Goal: Task Accomplishment & Management: Use online tool/utility

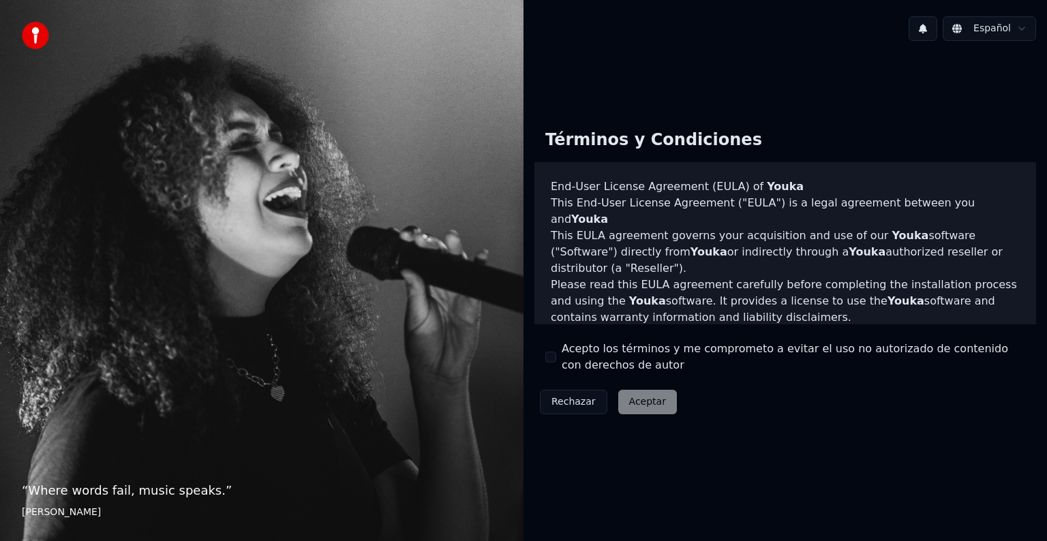
click at [545, 353] on button "Acepto los términos y me comprometo a evitar el uso no autorizado de contenido …" at bounding box center [550, 357] width 11 height 11
click at [657, 406] on button "Aceptar" at bounding box center [647, 402] width 59 height 25
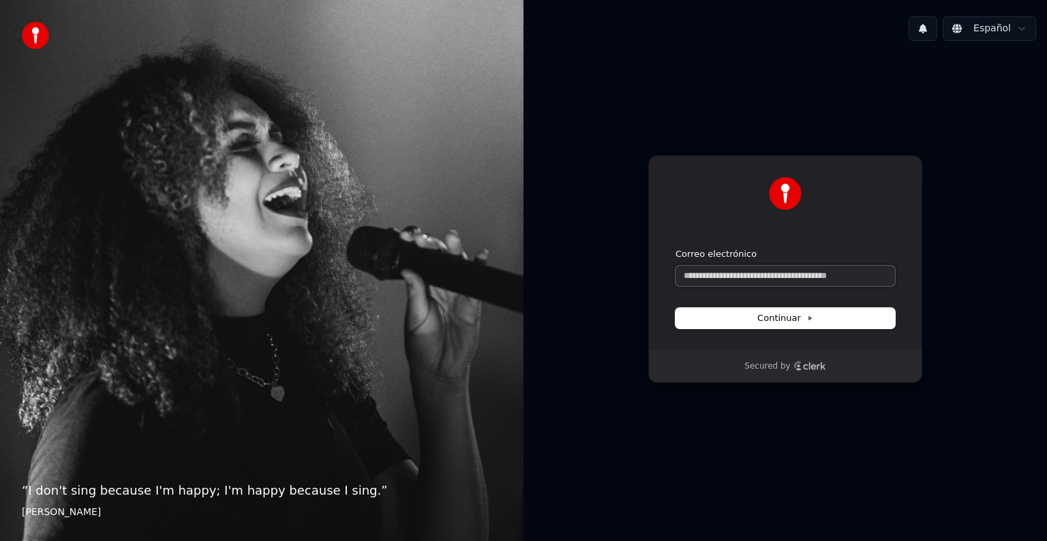
click at [725, 268] on input "Correo electrónico" at bounding box center [784, 276] width 219 height 20
paste input "**********"
click at [769, 314] on span "Continuar" at bounding box center [785, 318] width 56 height 12
type input "**********"
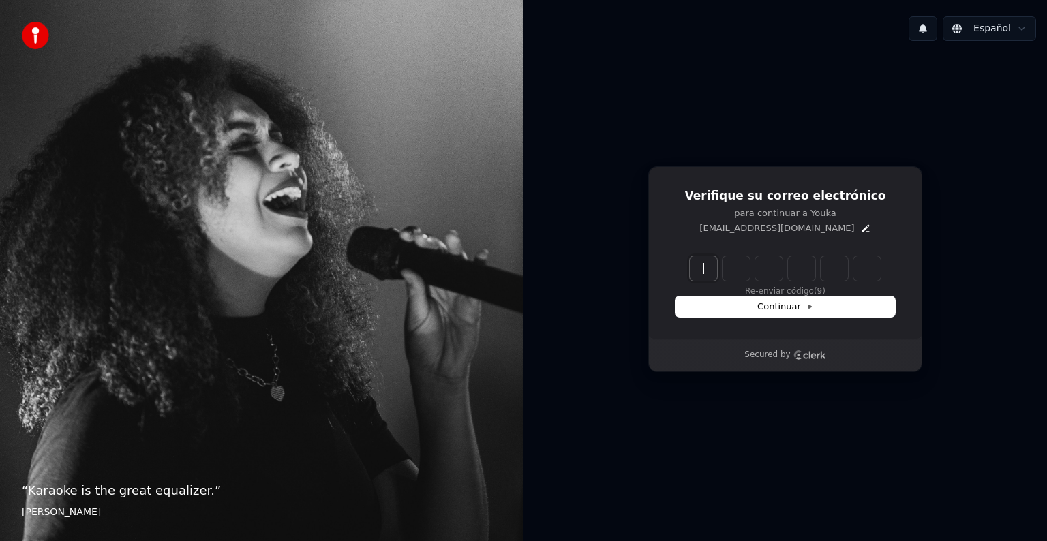
paste input "******"
type input "******"
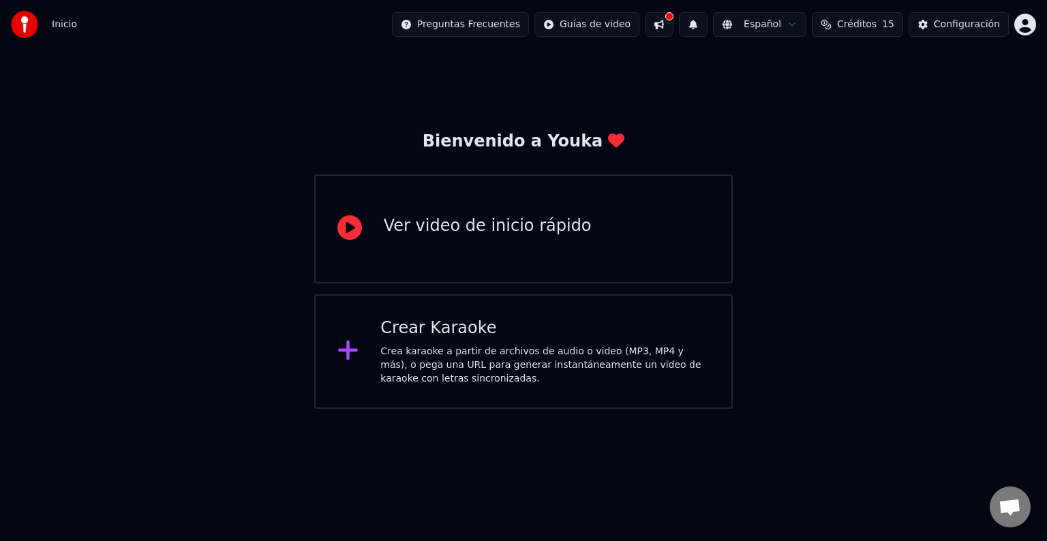
click at [355, 356] on icon at bounding box center [348, 350] width 22 height 25
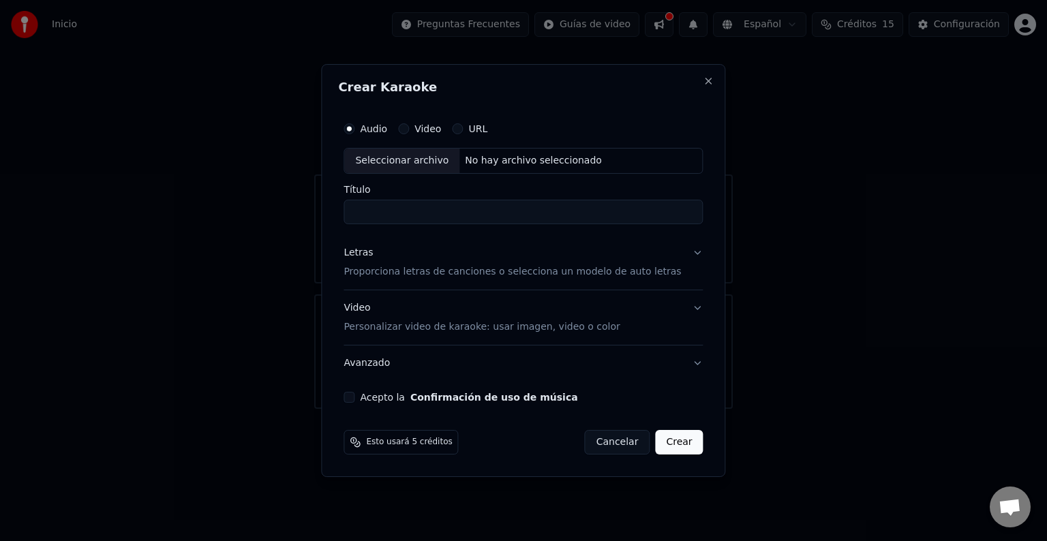
paste input "**********"
click at [421, 159] on div "Seleccionar archivo" at bounding box center [401, 161] width 115 height 25
drag, startPoint x: 581, startPoint y: 204, endPoint x: 344, endPoint y: 200, distance: 237.3
click at [347, 200] on div "**********" at bounding box center [523, 270] width 404 height 413
paste input
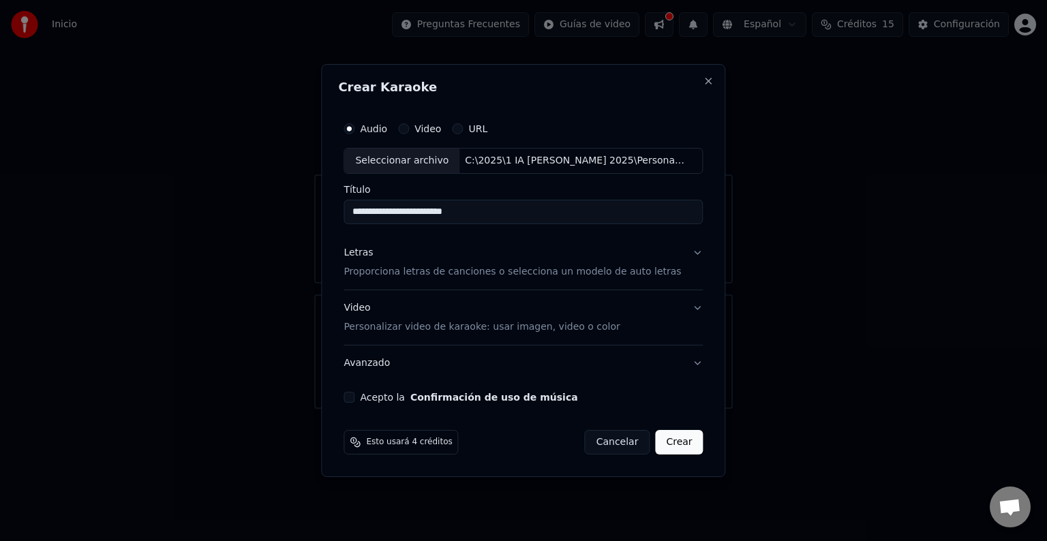
type input "**********"
click at [382, 271] on p "Proporciona letras de canciones o selecciona un modelo de auto letras" at bounding box center [512, 272] width 337 height 14
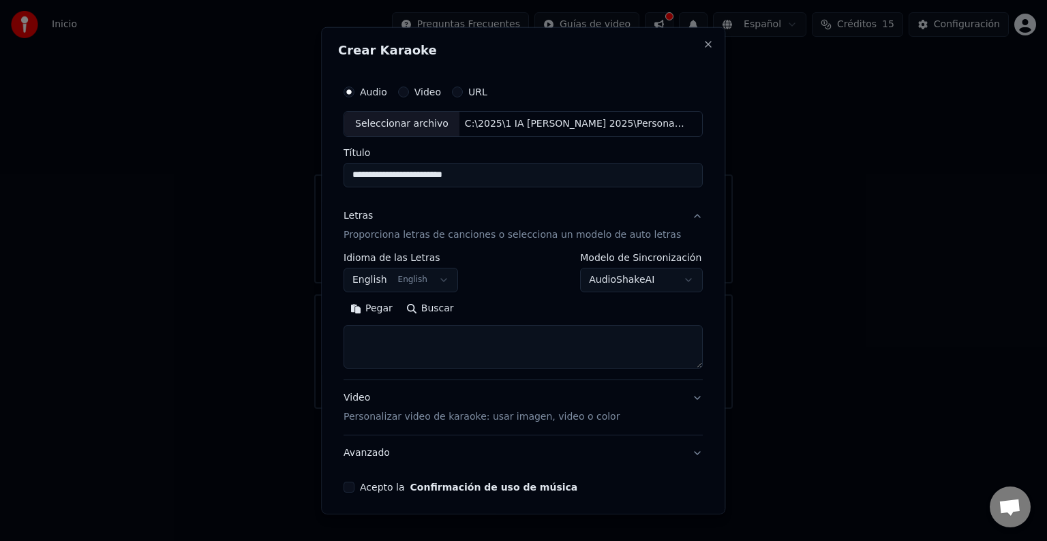
click at [382, 280] on button "English English" at bounding box center [401, 280] width 115 height 25
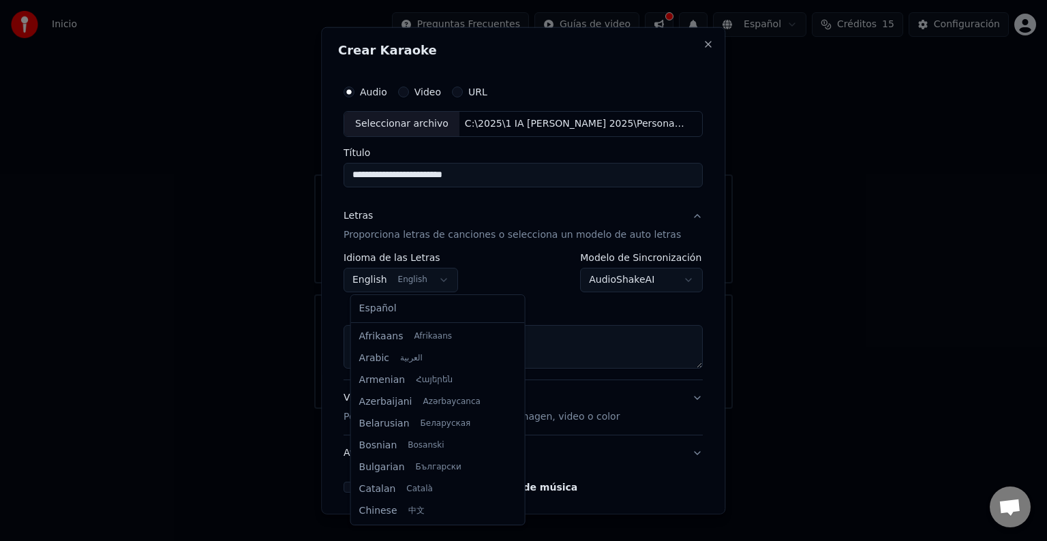
click at [441, 277] on button "English English" at bounding box center [401, 280] width 115 height 25
select select "**"
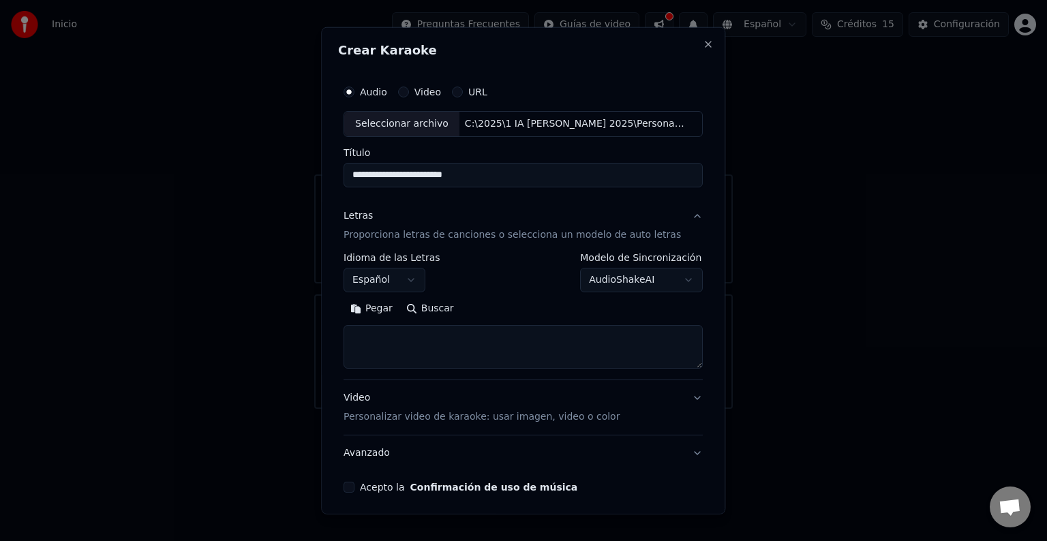
click at [382, 305] on button "Pegar" at bounding box center [372, 309] width 56 height 22
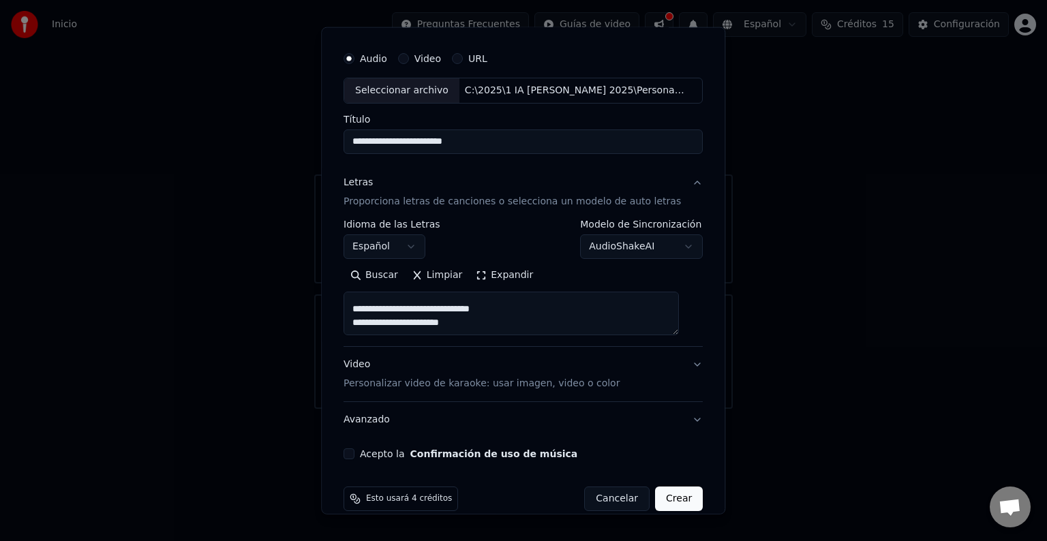
scroll to position [52, 0]
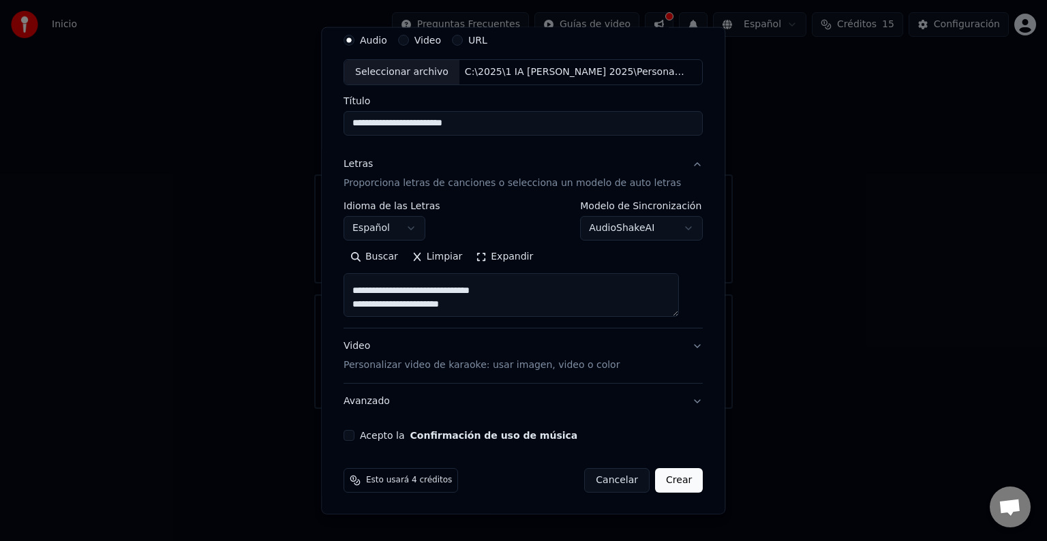
click at [436, 367] on p "Personalizar video de karaoke: usar imagen, video o color" at bounding box center [482, 366] width 276 height 14
type textarea "**********"
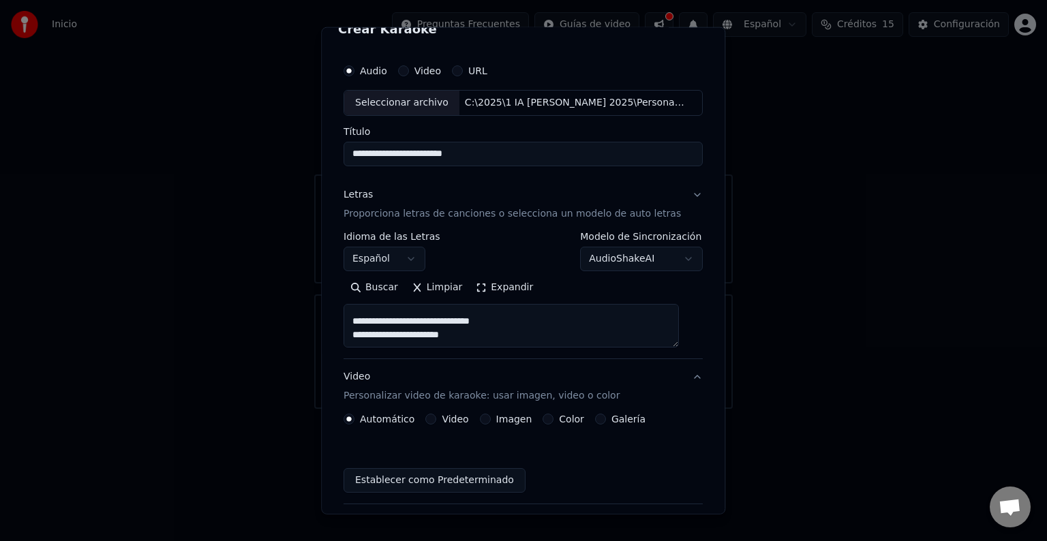
scroll to position [15, 0]
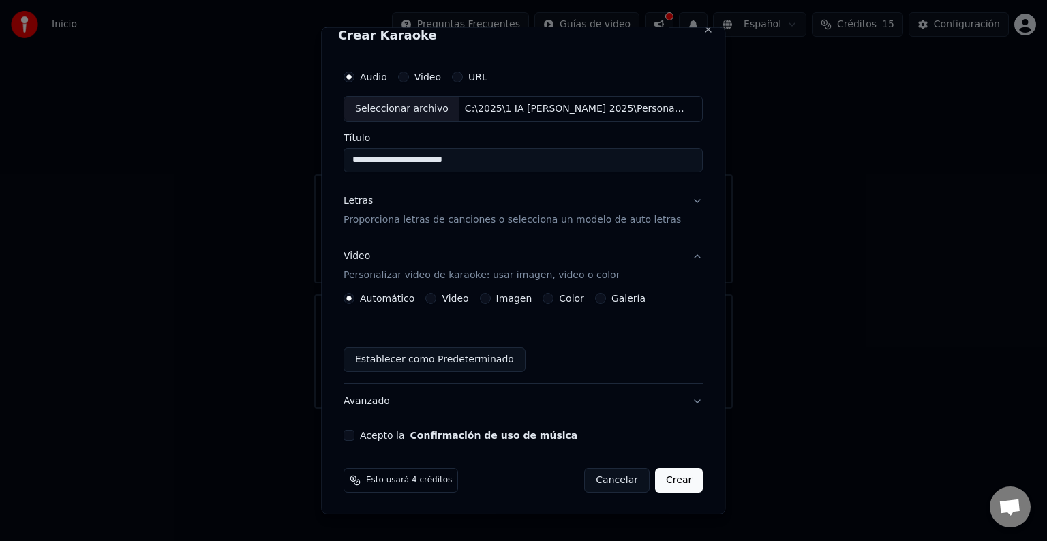
click at [459, 303] on label "Video" at bounding box center [455, 299] width 27 height 10
click at [437, 303] on button "Video" at bounding box center [431, 298] width 11 height 11
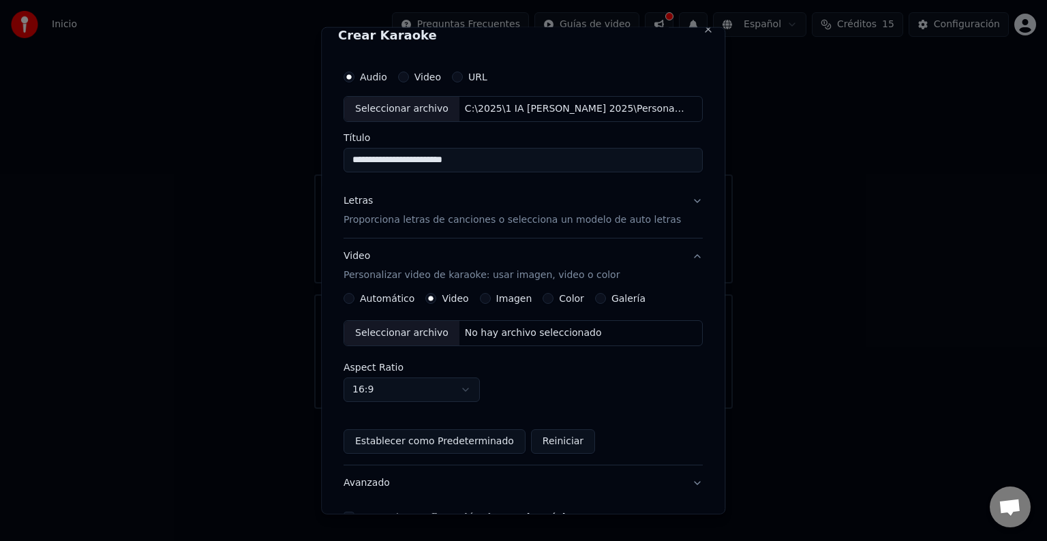
click at [481, 338] on div "No hay archivo seleccionado" at bounding box center [533, 333] width 148 height 14
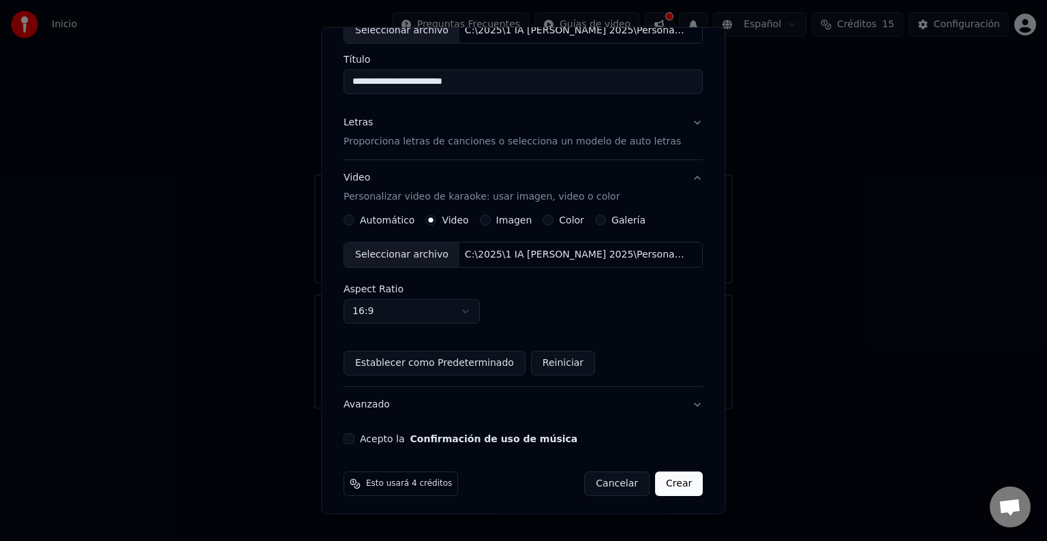
scroll to position [96, 0]
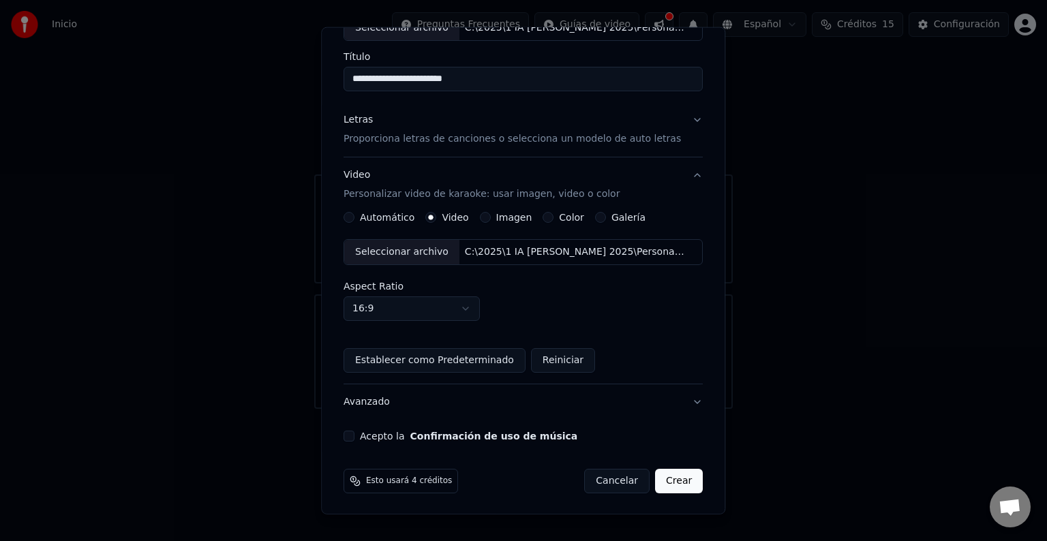
click at [374, 403] on button "Avanzado" at bounding box center [523, 401] width 359 height 35
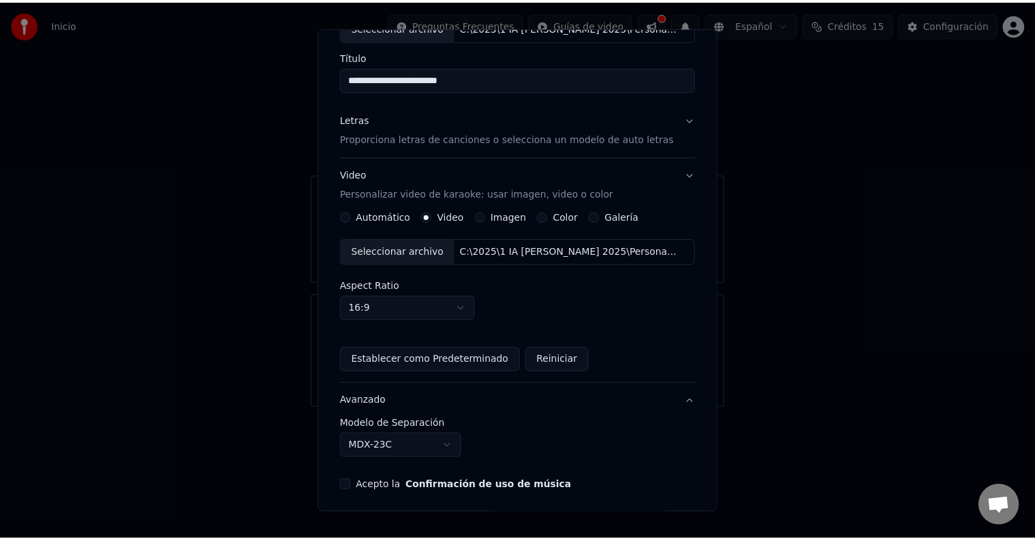
scroll to position [0, 0]
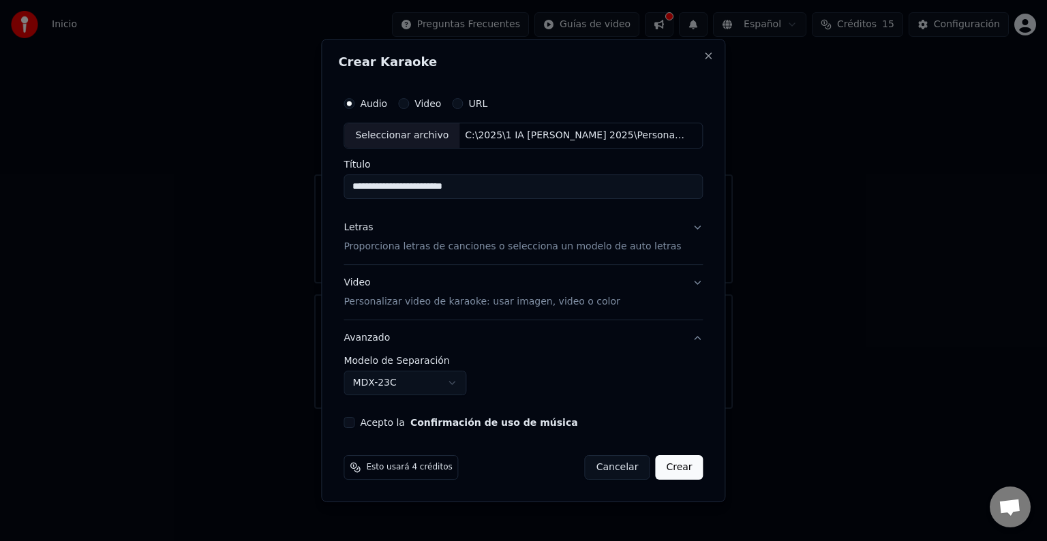
click at [354, 426] on button "Acepto la Confirmación de uso de música" at bounding box center [349, 422] width 11 height 11
click at [464, 382] on body "**********" at bounding box center [523, 204] width 1047 height 409
click at [453, 382] on body "**********" at bounding box center [523, 204] width 1047 height 409
click at [676, 463] on button "Crear" at bounding box center [679, 467] width 48 height 25
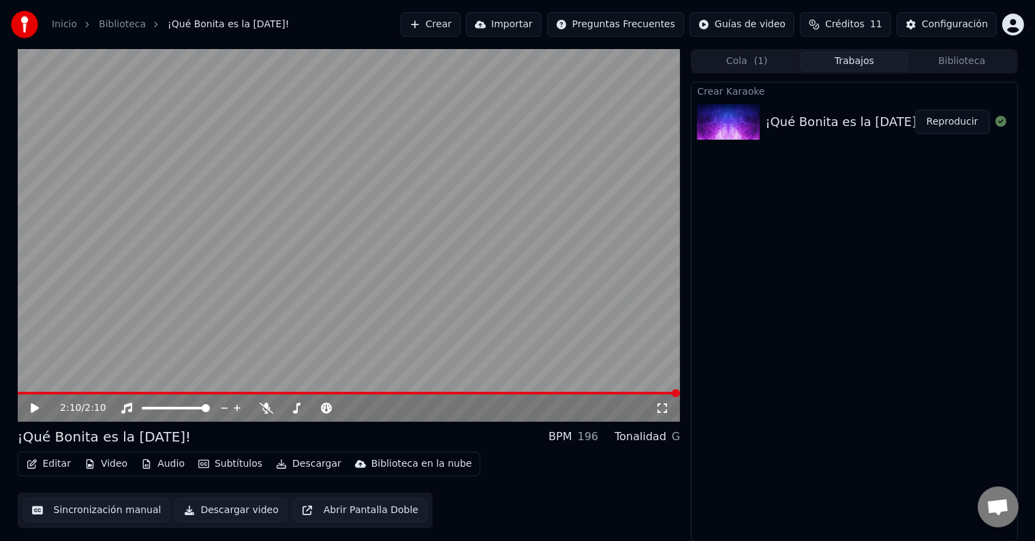
click at [301, 466] on button "Descargar" at bounding box center [309, 464] width 76 height 19
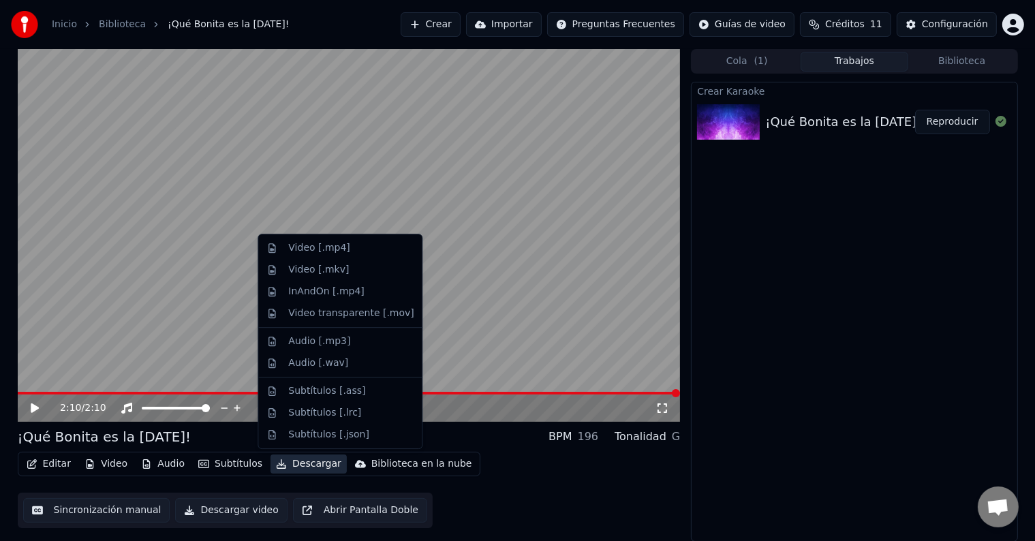
click at [225, 510] on button "Descargar video" at bounding box center [231, 510] width 112 height 25
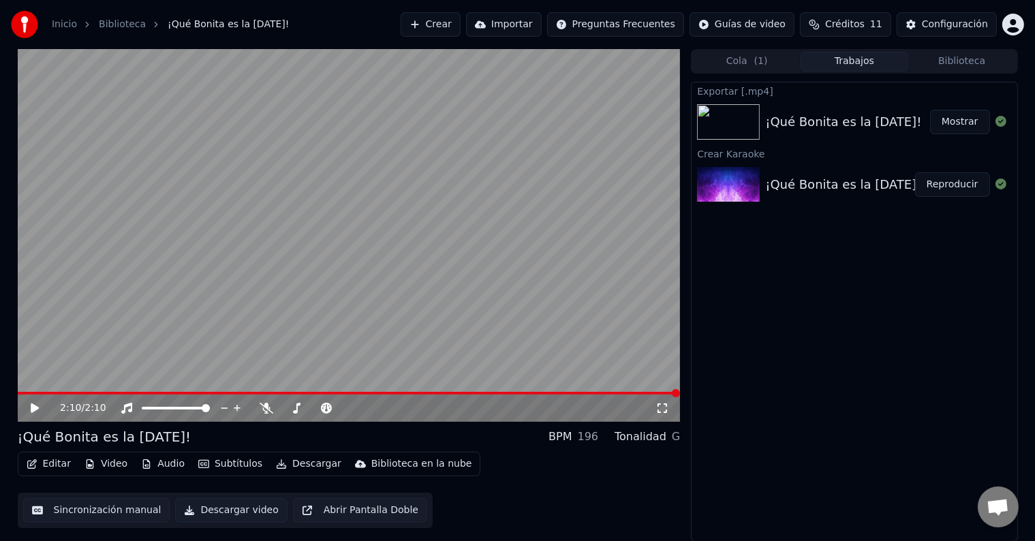
click at [800, 123] on div "¡Qué Bonita es la [DATE]!" at bounding box center [843, 121] width 156 height 19
click at [960, 120] on button "Mostrar" at bounding box center [960, 122] width 60 height 25
click at [4, 491] on div "2:10 / 2:10 ¡Qué Bonita es la [DATE]! BPM 196 Tonalidad G Editar Video Audio Su…" at bounding box center [517, 295] width 1035 height 493
click at [106, 511] on button "Sincronización manual" at bounding box center [96, 510] width 147 height 25
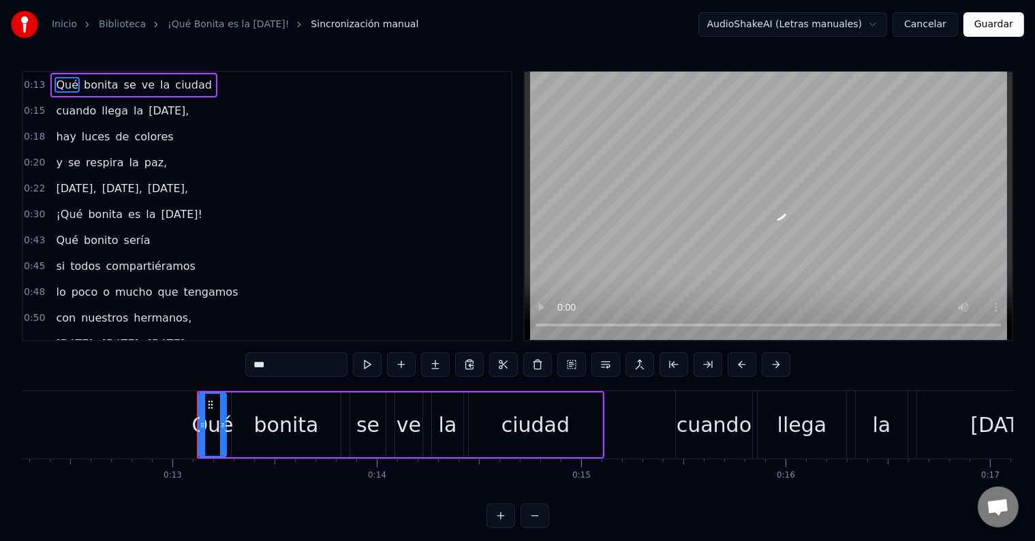
scroll to position [0, 2615]
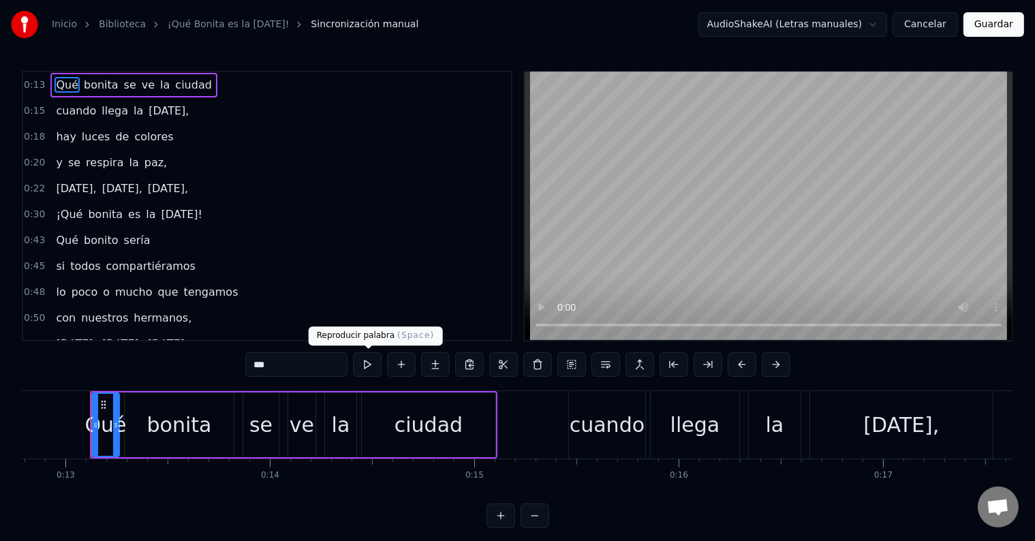
click at [365, 366] on button at bounding box center [367, 364] width 29 height 25
click at [365, 365] on button at bounding box center [367, 364] width 29 height 25
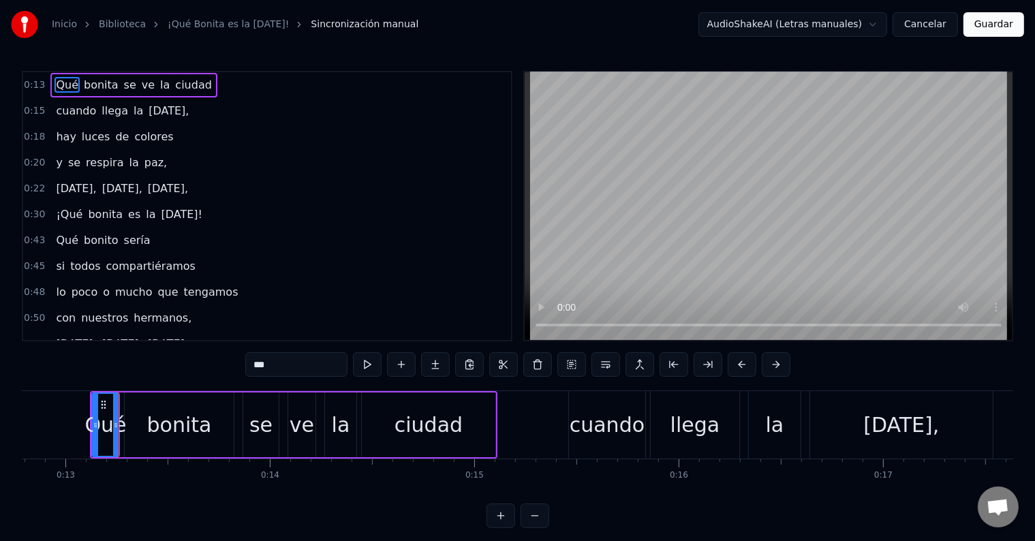
click at [365, 365] on button at bounding box center [367, 364] width 29 height 25
click at [256, 433] on div "se" at bounding box center [260, 425] width 23 height 31
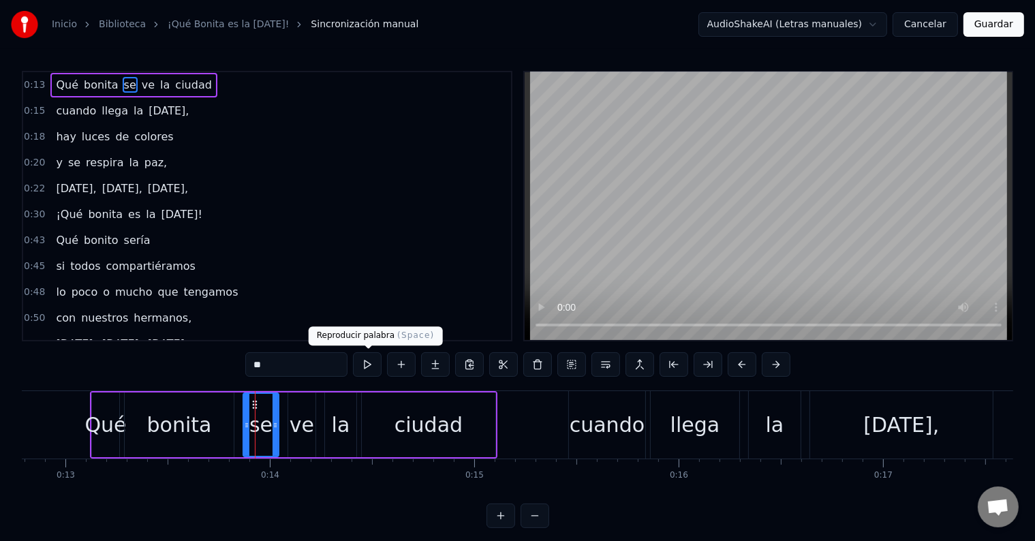
click at [361, 363] on button at bounding box center [367, 364] width 29 height 25
click at [336, 425] on div "la" at bounding box center [341, 425] width 18 height 31
click at [372, 360] on button at bounding box center [367, 364] width 29 height 25
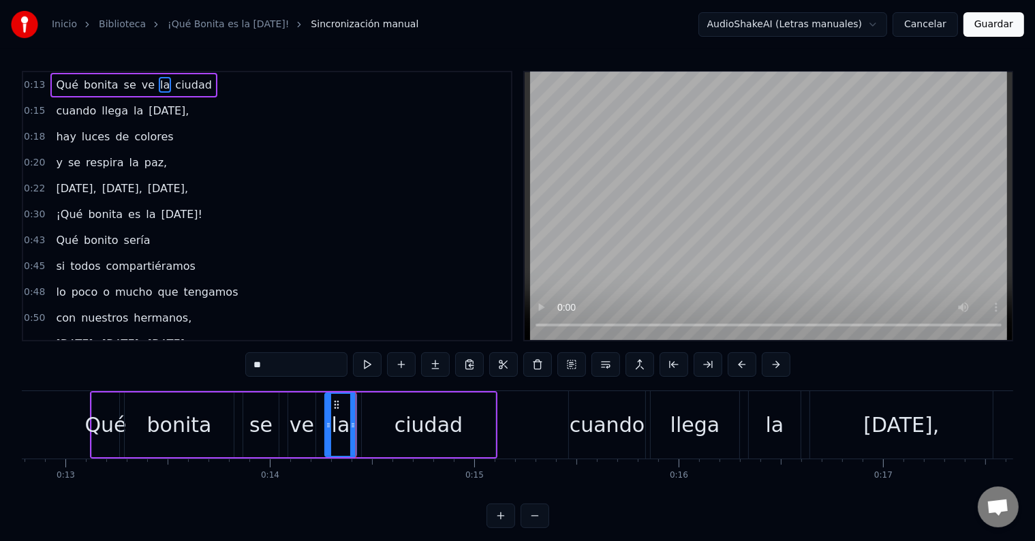
click at [414, 434] on div "ciudad" at bounding box center [429, 425] width 68 height 31
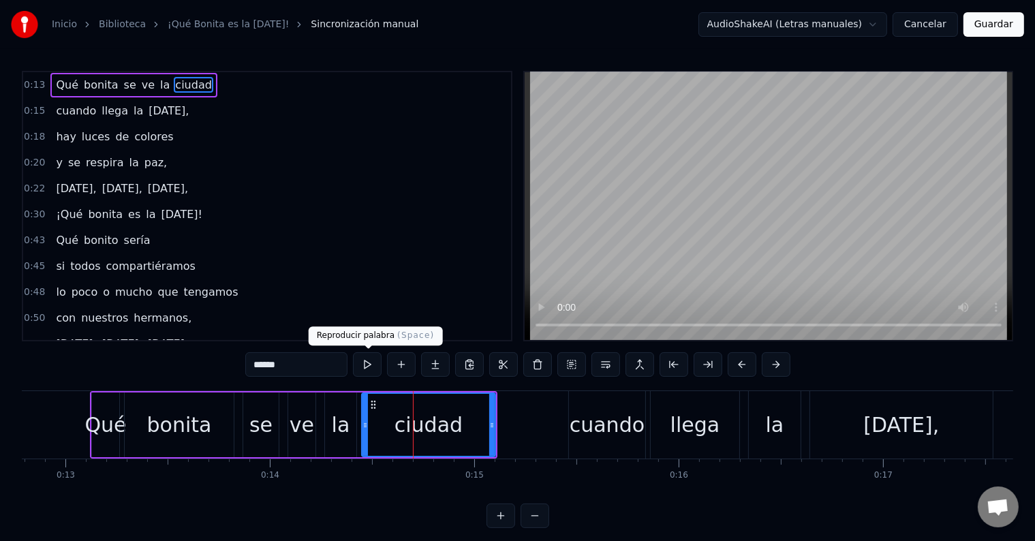
click at [371, 366] on button at bounding box center [367, 364] width 29 height 25
click at [622, 431] on div "cuando" at bounding box center [607, 425] width 75 height 31
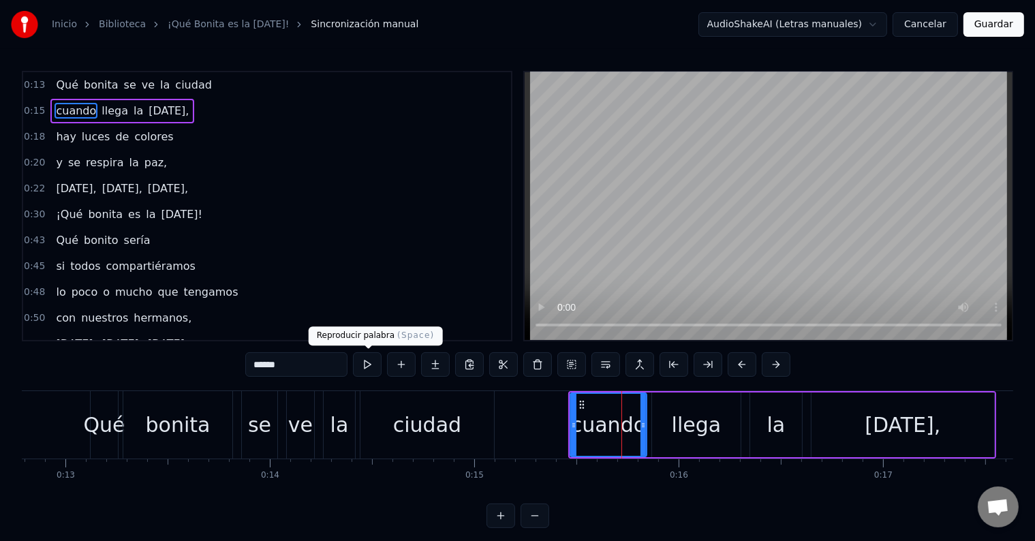
click at [366, 365] on button at bounding box center [367, 364] width 29 height 25
click at [710, 438] on div "llega" at bounding box center [697, 425] width 50 height 31
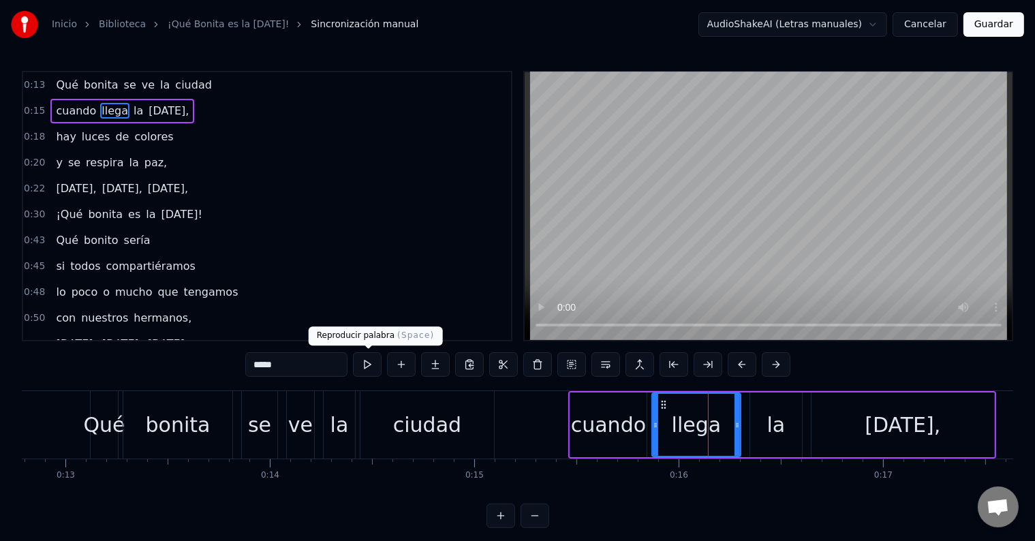
click at [365, 364] on button at bounding box center [367, 364] width 29 height 25
click at [763, 435] on div "la" at bounding box center [776, 425] width 52 height 65
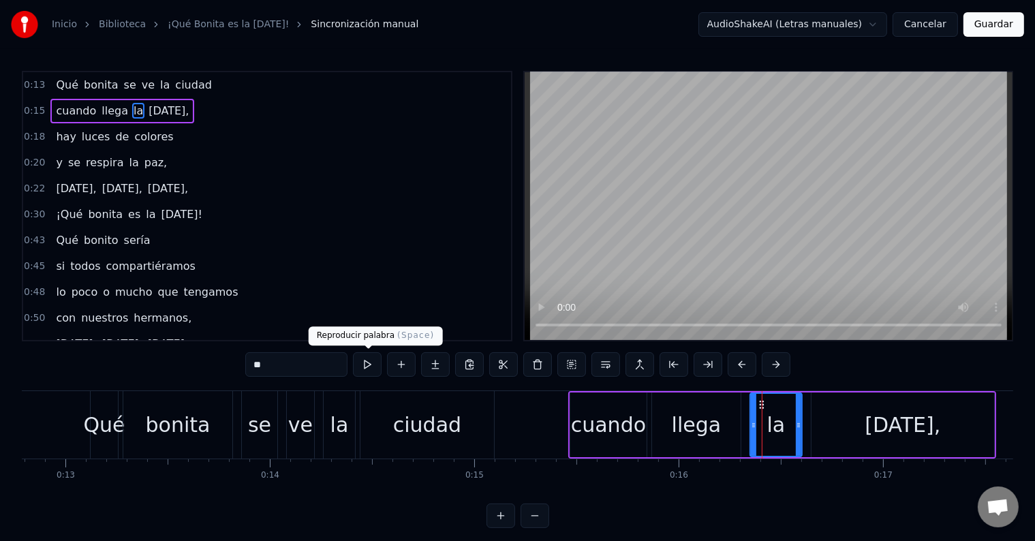
click at [374, 365] on button at bounding box center [367, 364] width 29 height 25
click at [888, 425] on div "[DATE]," at bounding box center [904, 425] width 76 height 31
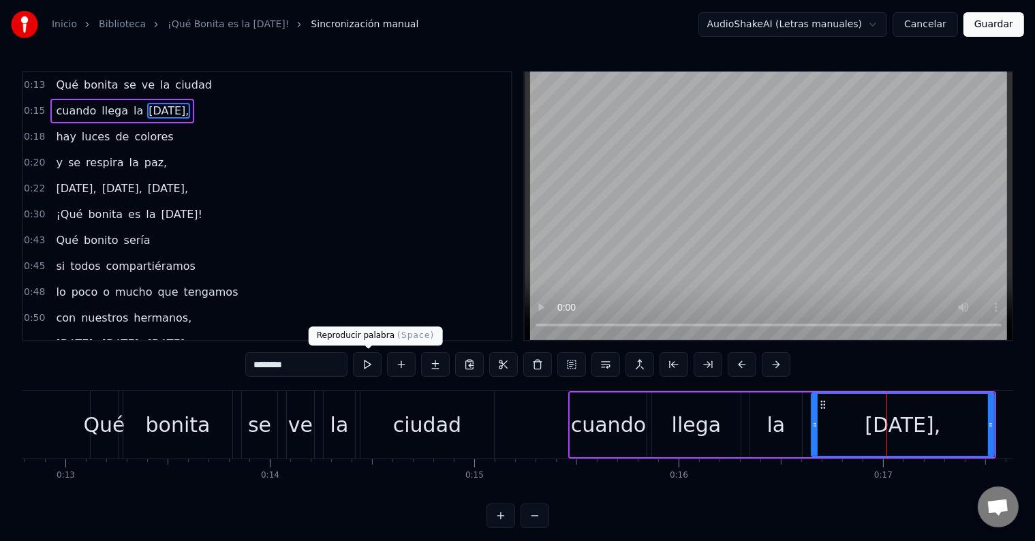
click at [368, 365] on button at bounding box center [367, 364] width 29 height 25
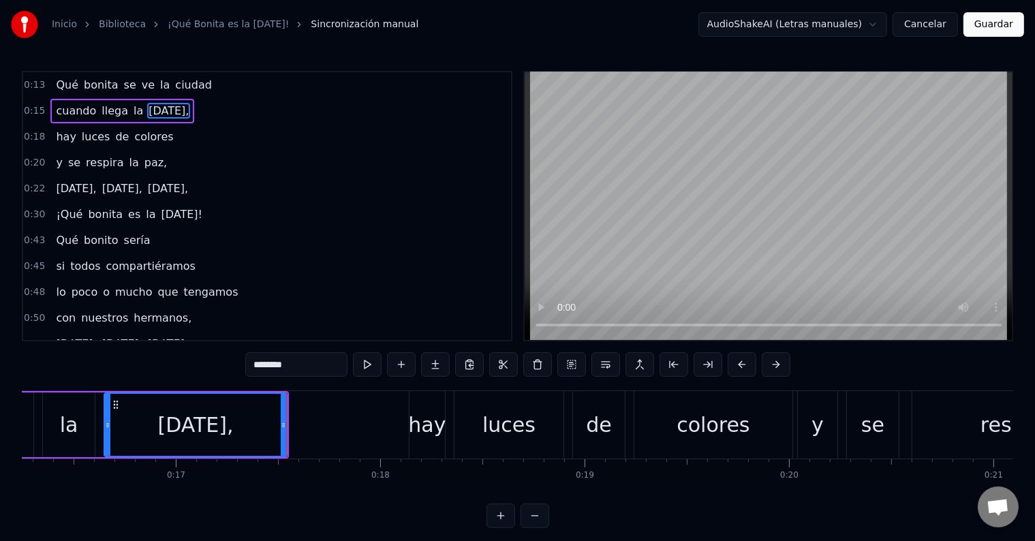
scroll to position [0, 3484]
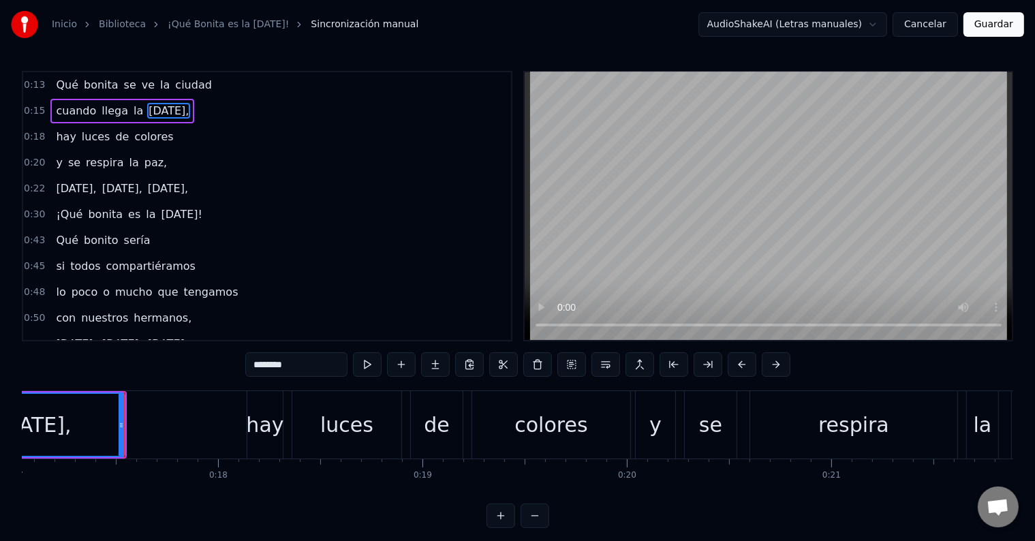
click at [265, 434] on div "hay" at bounding box center [264, 425] width 37 height 31
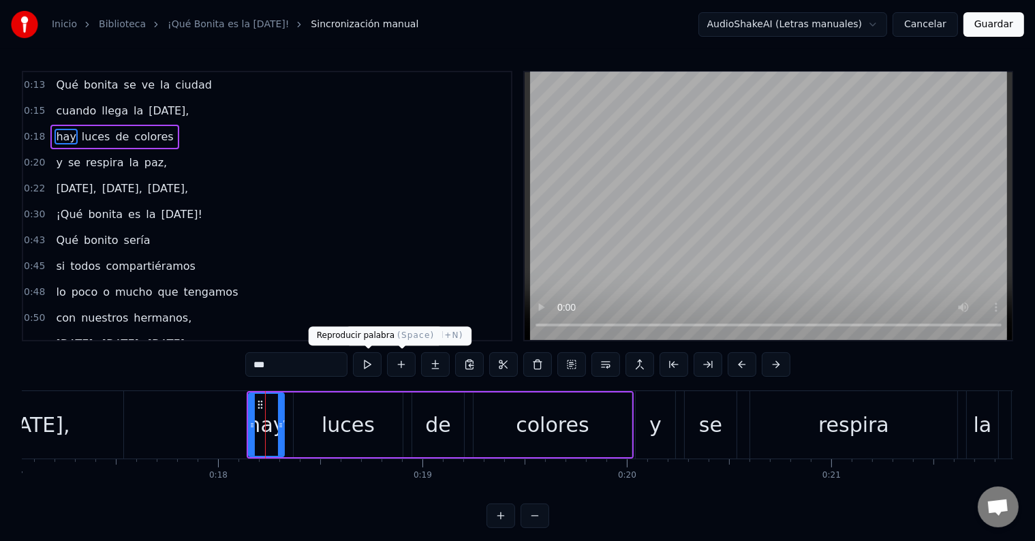
click at [362, 361] on button at bounding box center [367, 364] width 29 height 25
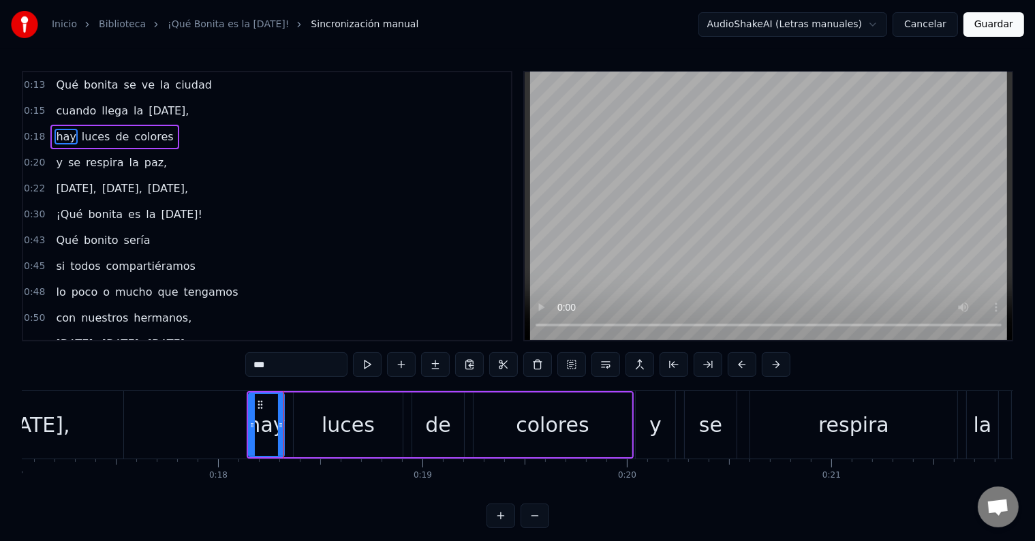
click at [519, 420] on div "colores" at bounding box center [553, 425] width 158 height 65
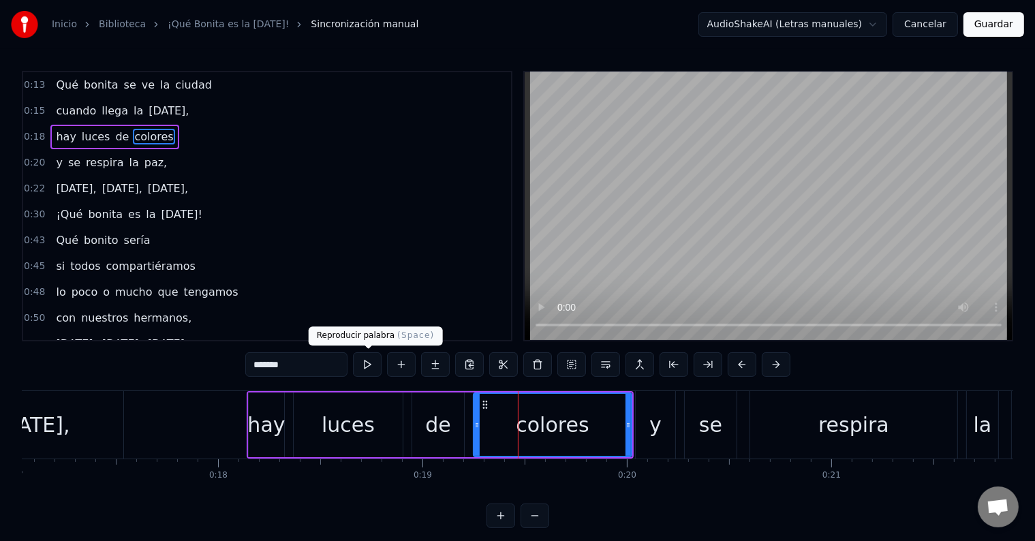
click at [374, 365] on button at bounding box center [367, 364] width 29 height 25
click at [879, 427] on div "respira" at bounding box center [854, 425] width 71 height 31
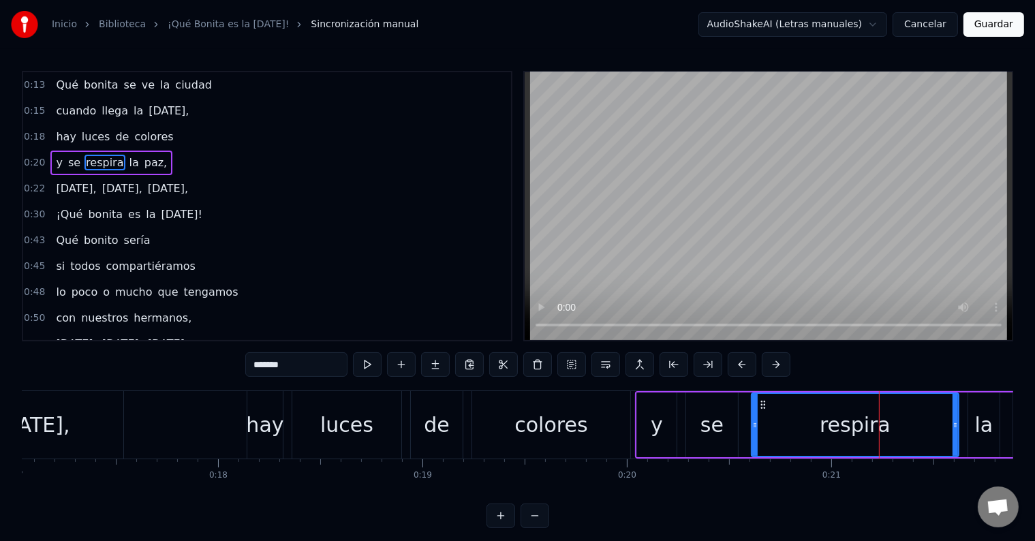
click at [367, 365] on button at bounding box center [367, 364] width 29 height 25
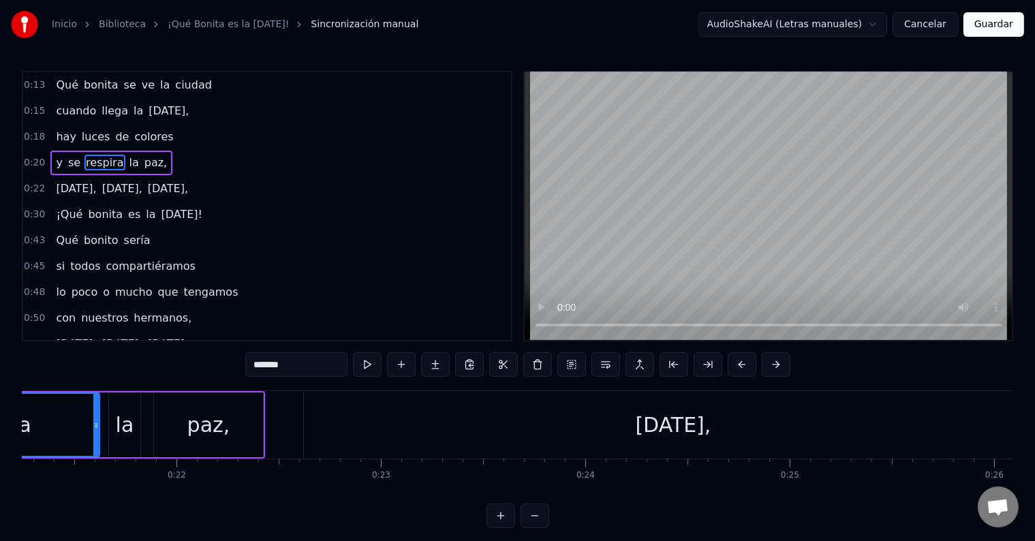
scroll to position [0, 4352]
click at [183, 423] on div "paz," at bounding box center [200, 425] width 43 height 31
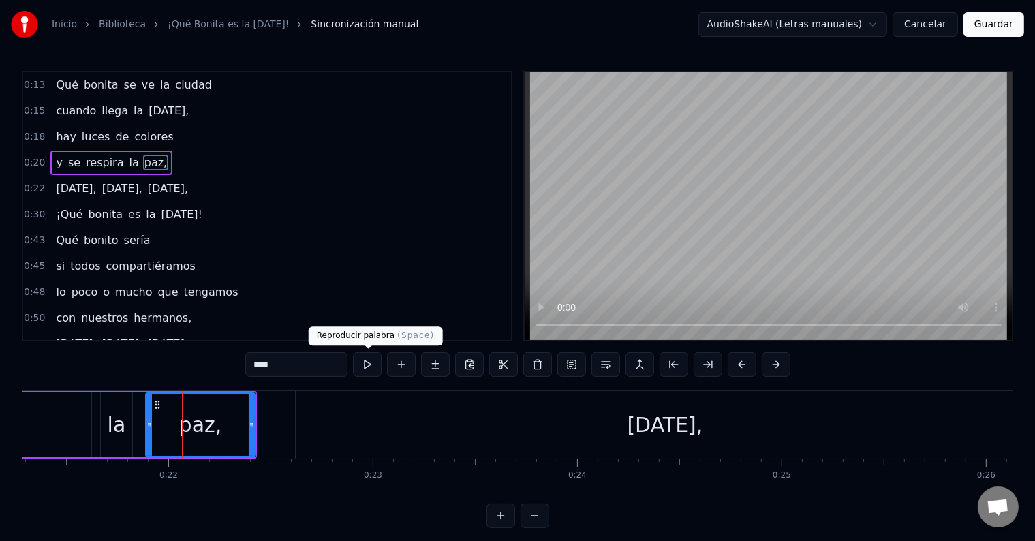
click at [367, 369] on button at bounding box center [367, 364] width 29 height 25
click at [628, 421] on div "[DATE]," at bounding box center [666, 425] width 76 height 31
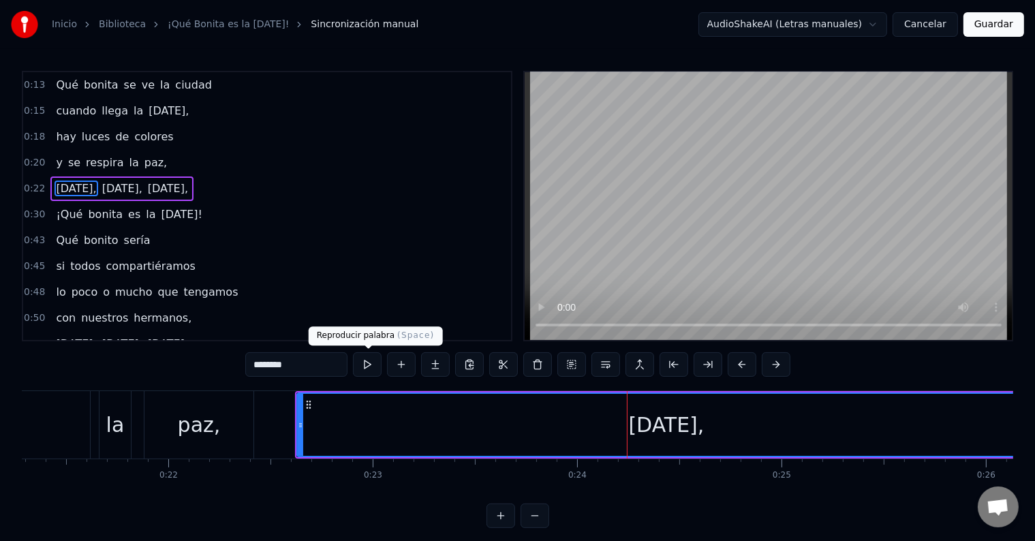
click at [372, 360] on button at bounding box center [367, 364] width 29 height 25
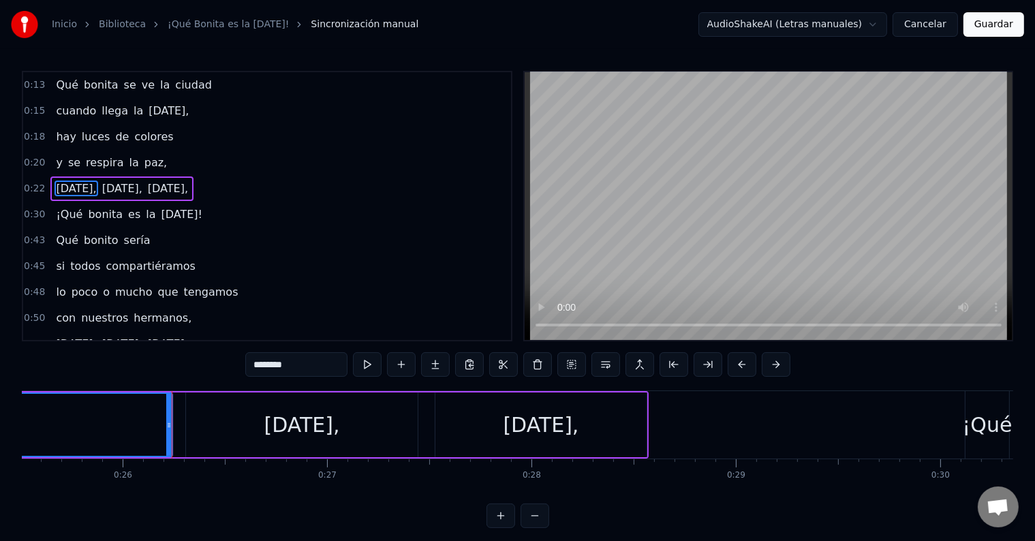
scroll to position [0, 5250]
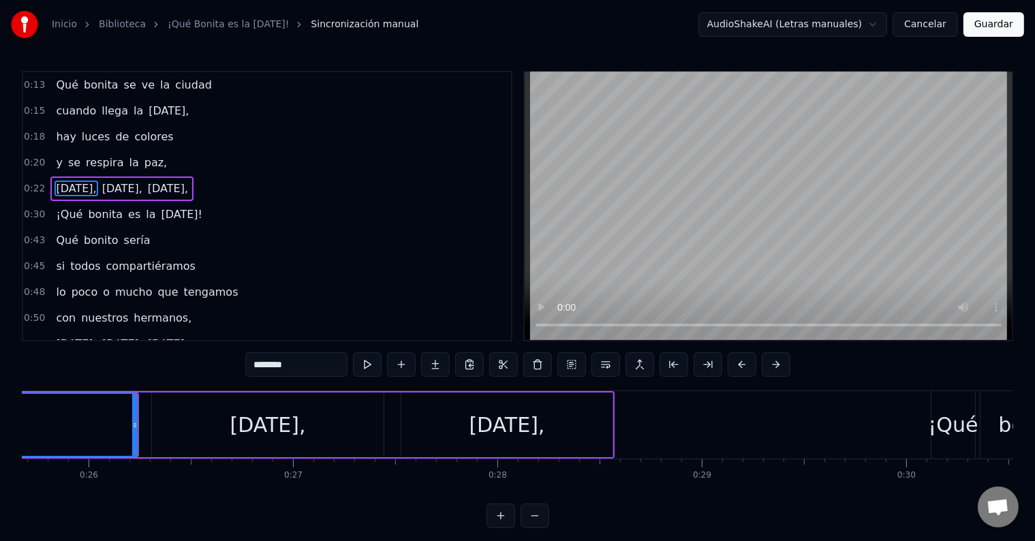
click at [294, 429] on div "[DATE]," at bounding box center [268, 425] width 76 height 31
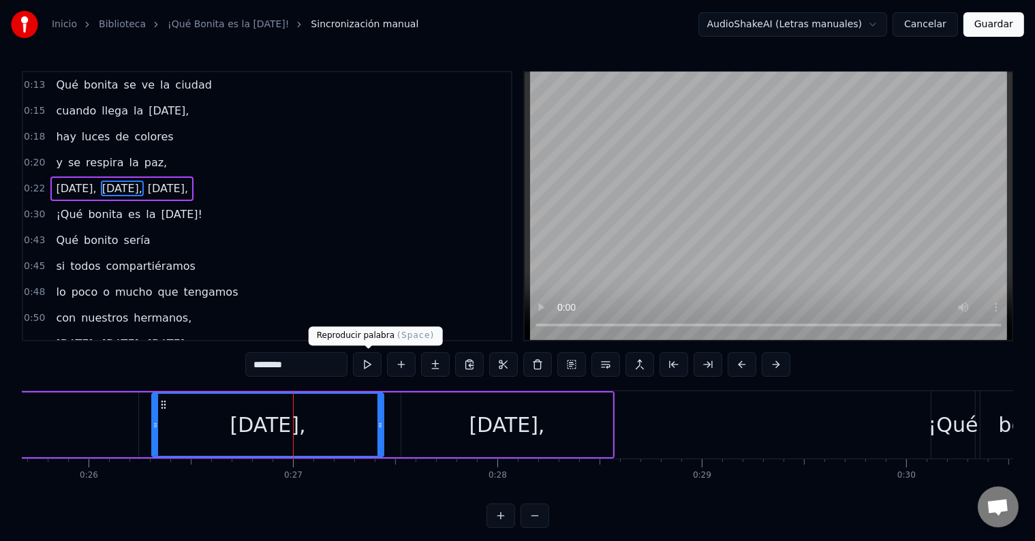
click at [364, 367] on button at bounding box center [367, 364] width 29 height 25
click at [493, 431] on div "[DATE]," at bounding box center [508, 425] width 76 height 31
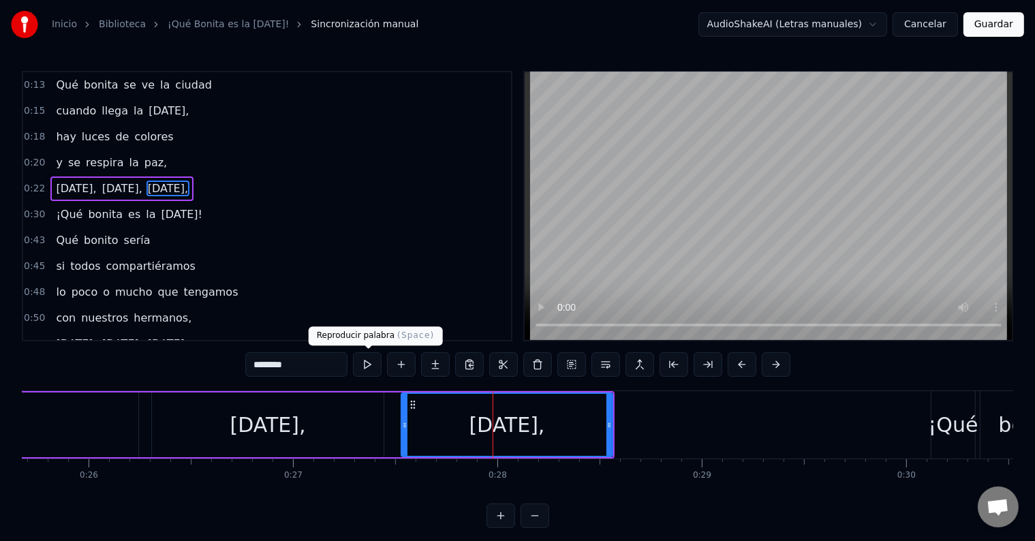
click at [367, 367] on button at bounding box center [367, 364] width 29 height 25
click at [957, 421] on div "¡Qué" at bounding box center [953, 425] width 50 height 31
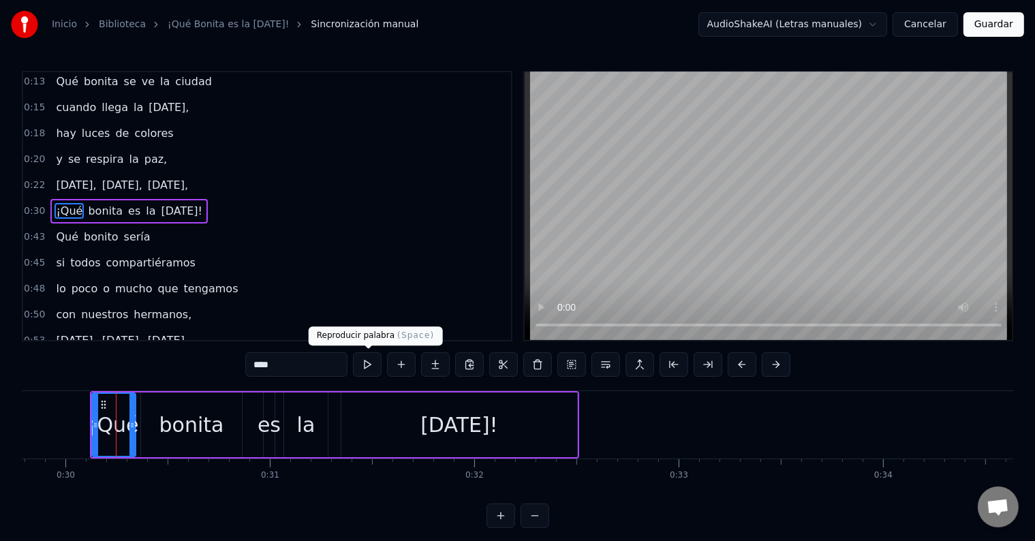
scroll to position [0, 6117]
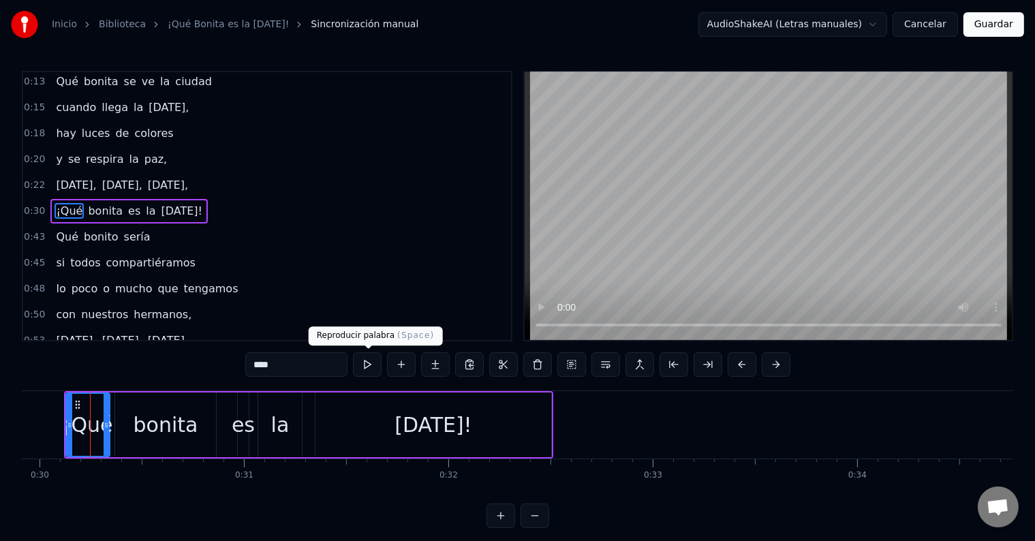
click at [364, 363] on button at bounding box center [367, 364] width 29 height 25
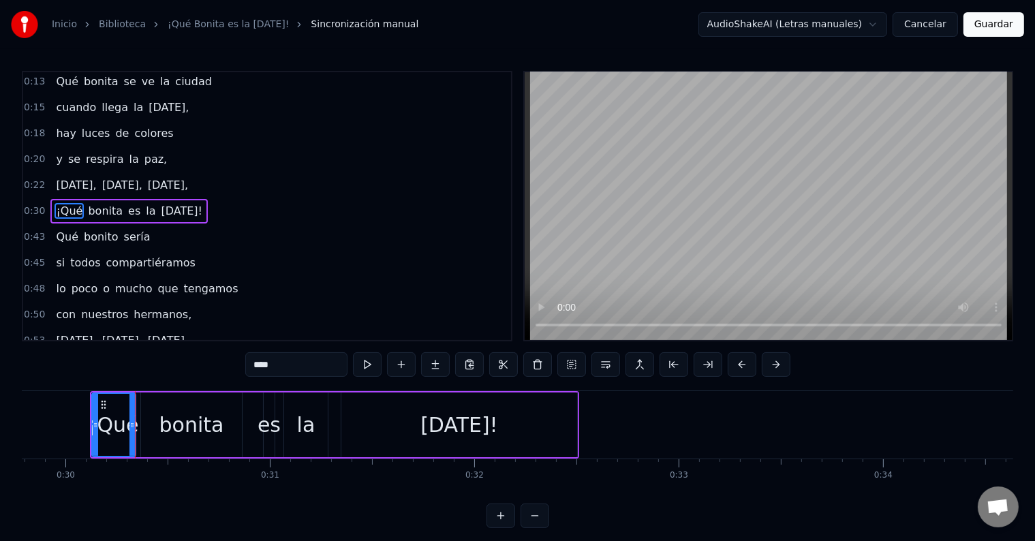
click at [470, 433] on div "[DATE]!" at bounding box center [459, 425] width 77 height 31
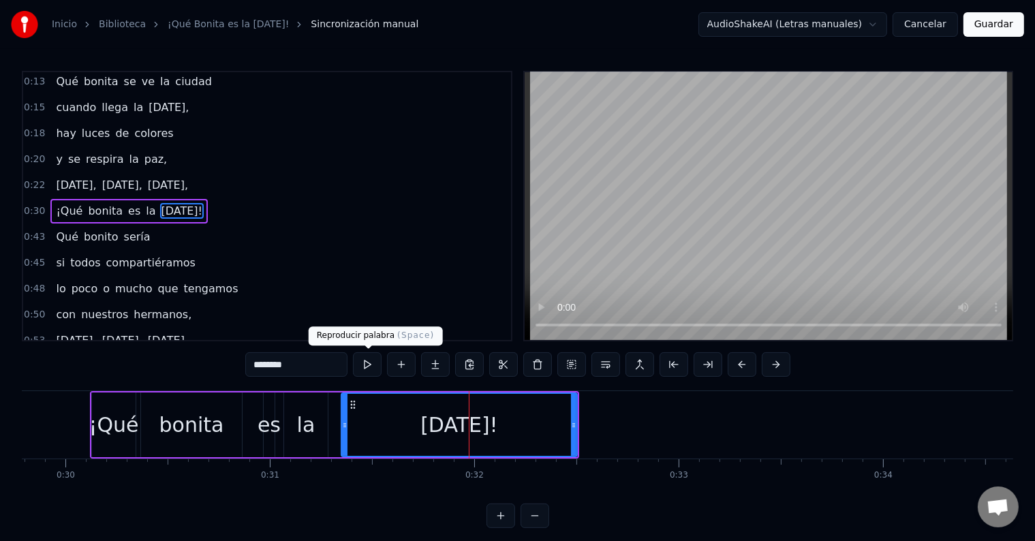
click at [363, 363] on button at bounding box center [367, 364] width 29 height 25
click at [368, 361] on button at bounding box center [367, 364] width 29 height 25
click at [367, 363] on button at bounding box center [367, 364] width 29 height 25
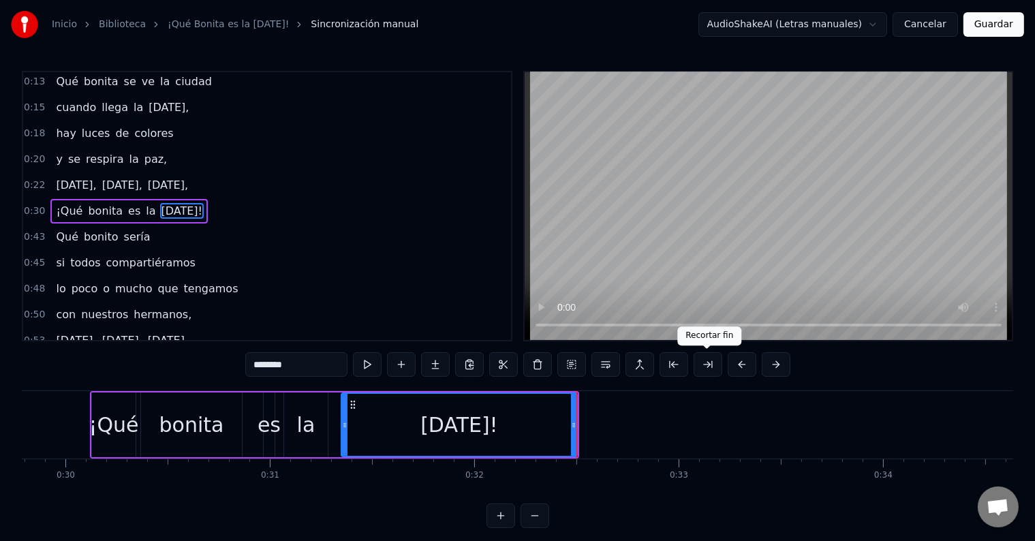
click at [708, 365] on button at bounding box center [708, 364] width 29 height 25
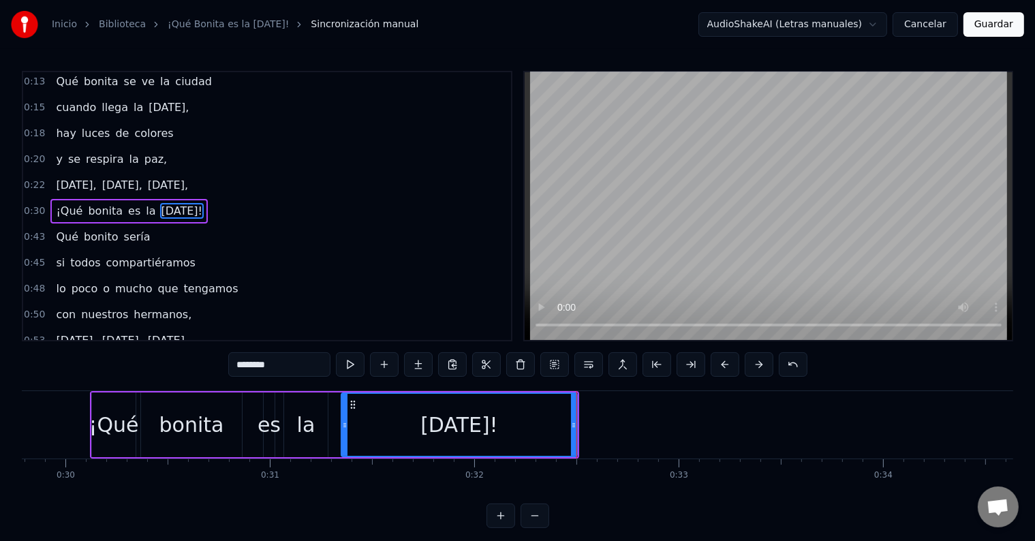
click at [708, 365] on div "********" at bounding box center [517, 364] width 579 height 25
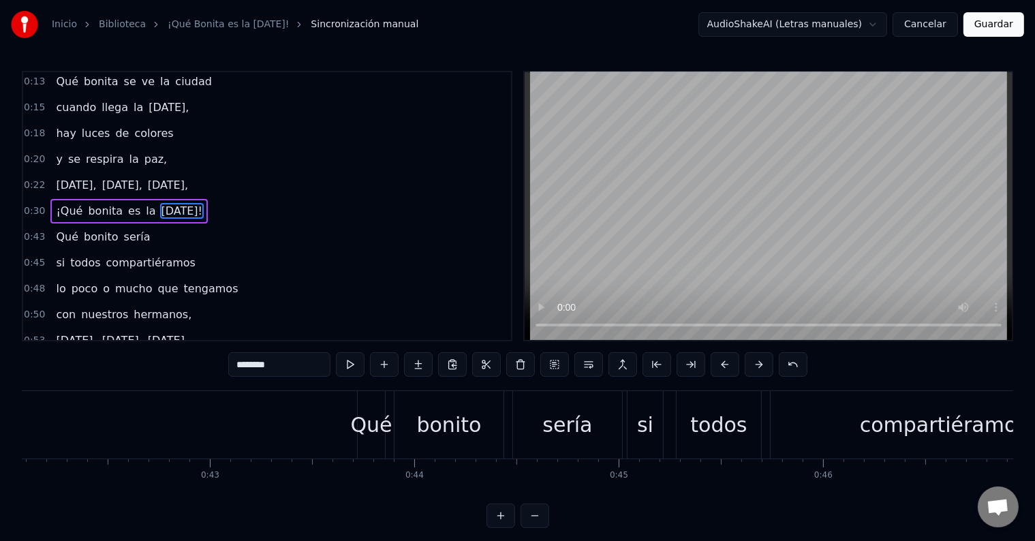
scroll to position [0, 8530]
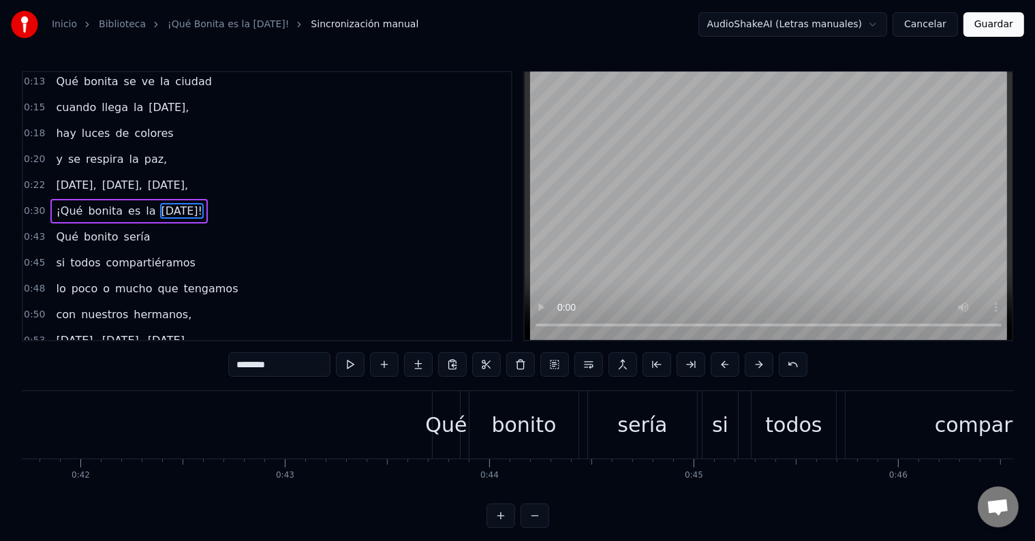
click at [506, 421] on div "bonito" at bounding box center [524, 425] width 65 height 31
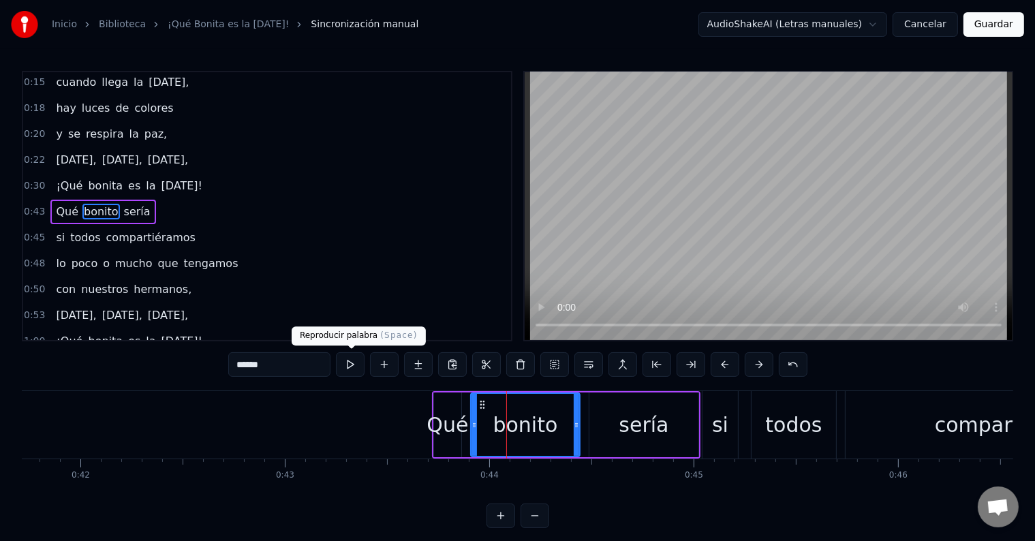
click at [351, 364] on button at bounding box center [350, 364] width 29 height 25
click at [776, 436] on div "todos" at bounding box center [793, 425] width 57 height 31
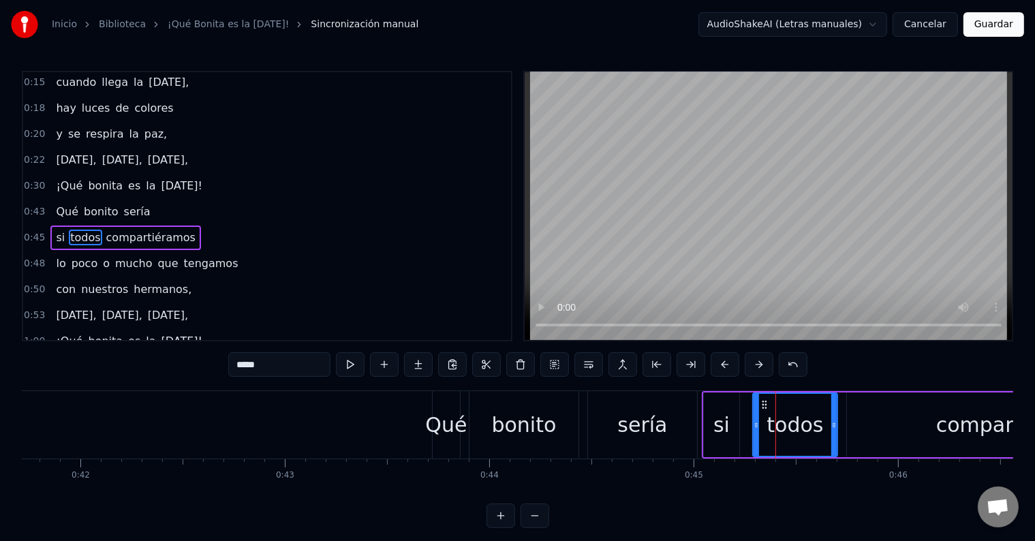
scroll to position [54, 0]
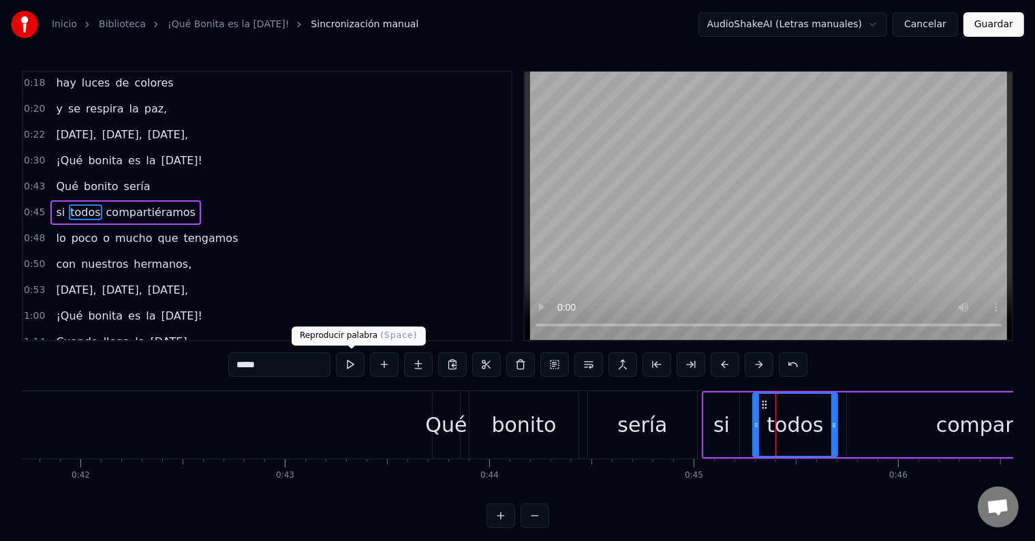
click at [356, 366] on button at bounding box center [350, 364] width 29 height 25
click at [1001, 441] on div "compartiéramos" at bounding box center [1020, 425] width 346 height 65
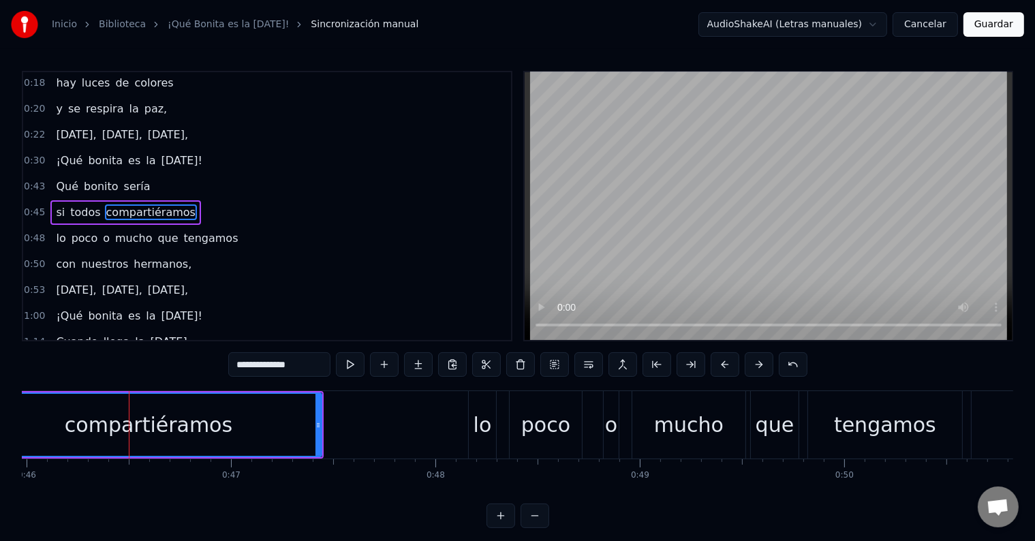
scroll to position [0, 9440]
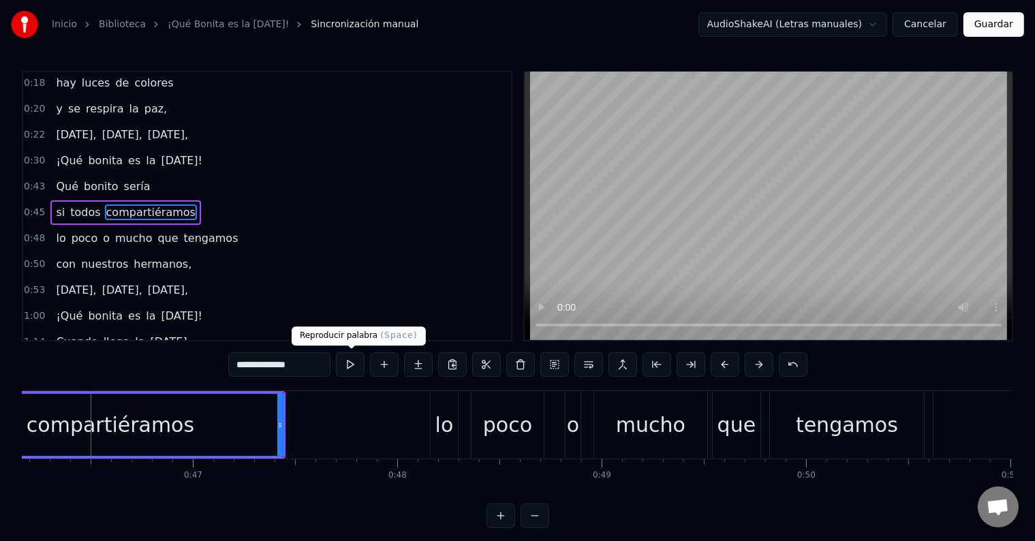
click at [354, 371] on button at bounding box center [350, 364] width 29 height 25
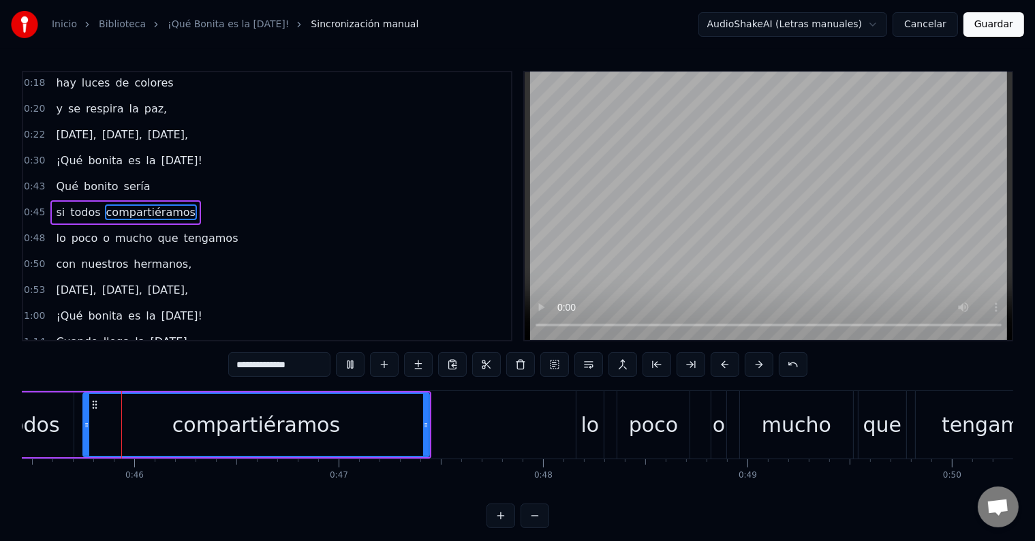
scroll to position [0, 9284]
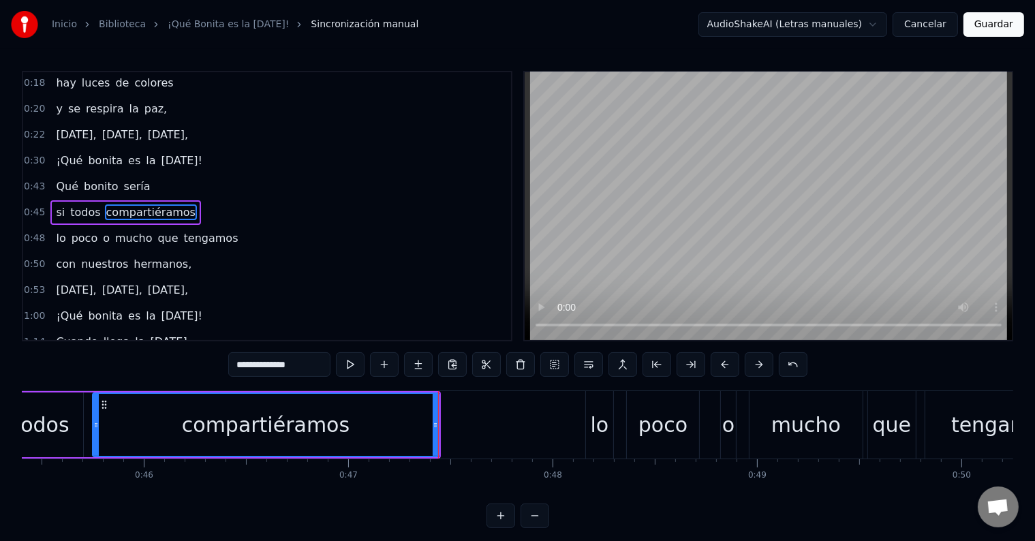
click at [798, 430] on div "mucho" at bounding box center [807, 425] width 70 height 31
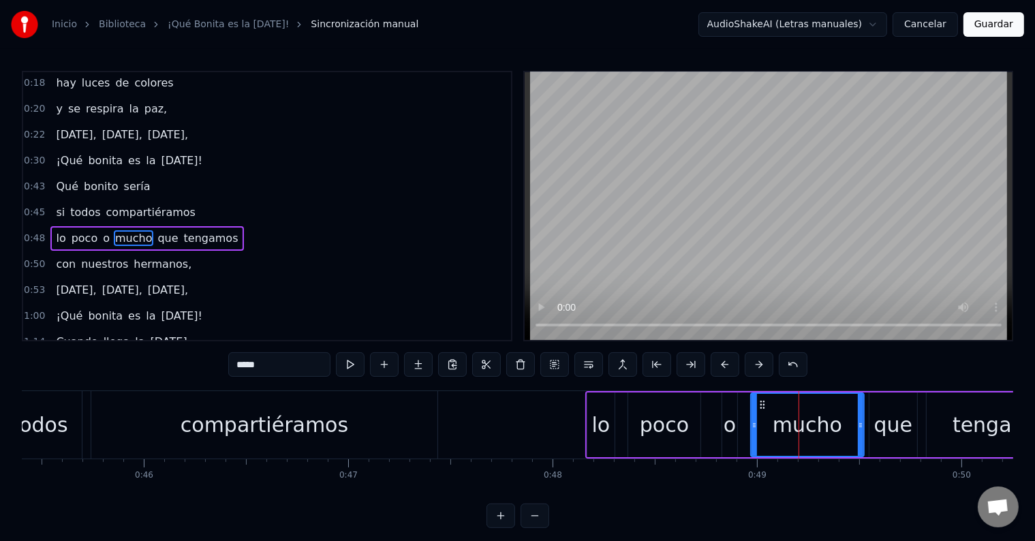
scroll to position [79, 0]
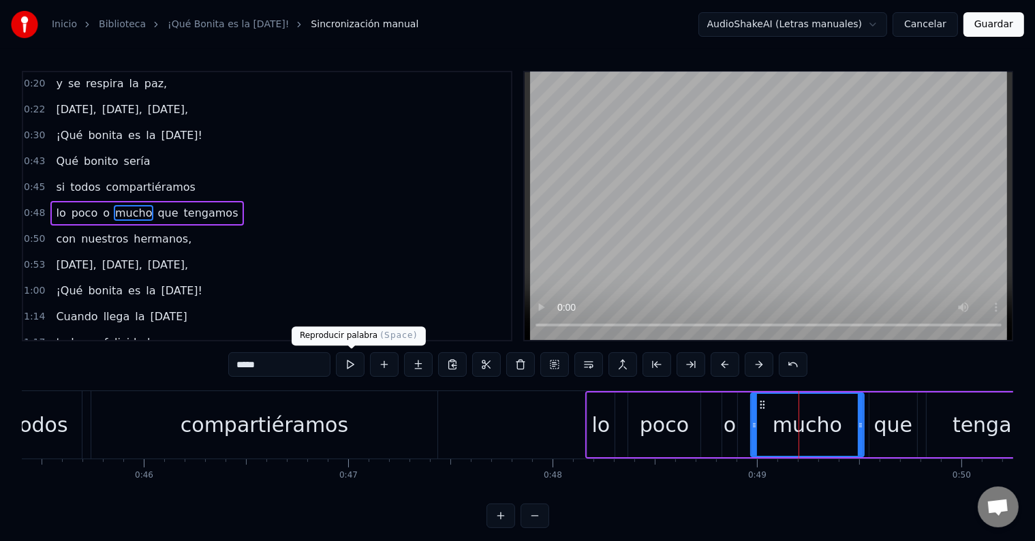
click at [349, 365] on button at bounding box center [350, 364] width 29 height 25
click at [960, 419] on div "tengamos" at bounding box center [1004, 425] width 102 height 31
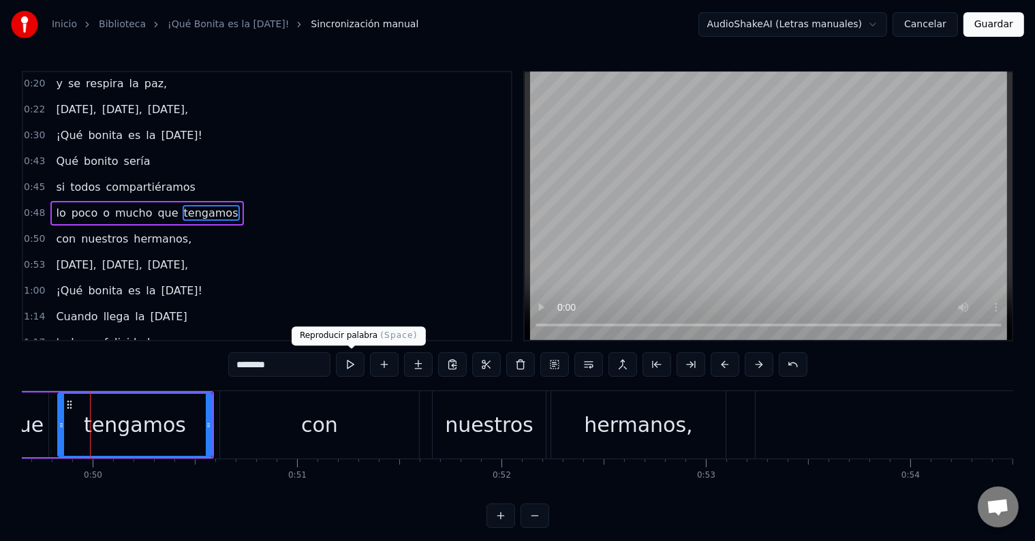
click at [344, 369] on button at bounding box center [350, 364] width 29 height 25
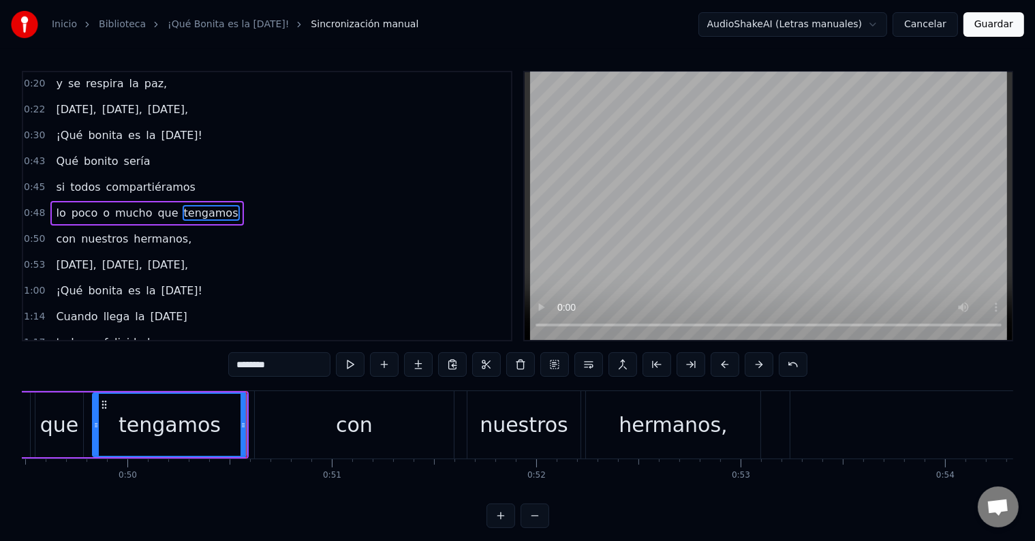
click at [665, 426] on div "hermanos," at bounding box center [673, 425] width 108 height 31
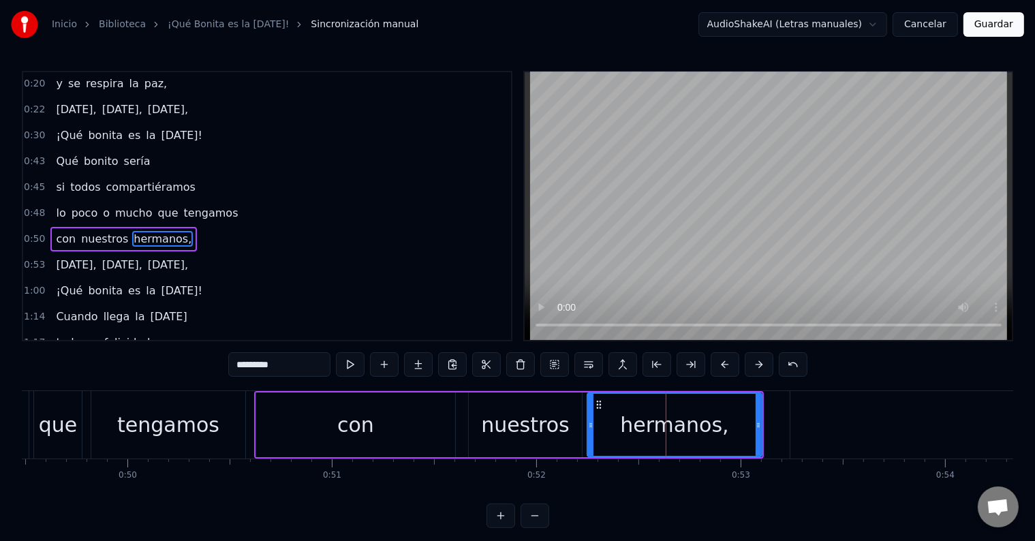
scroll to position [104, 0]
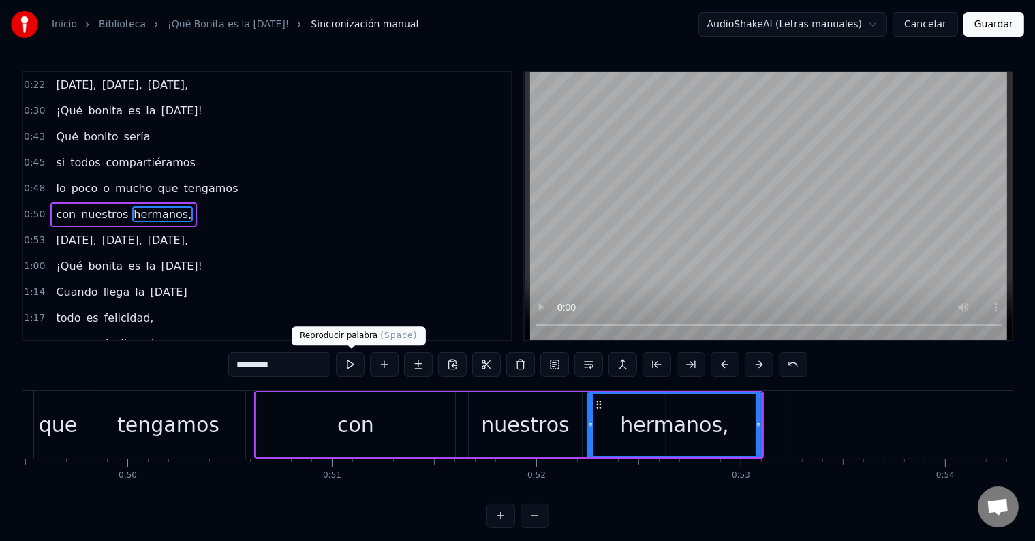
click at [352, 361] on button at bounding box center [350, 364] width 29 height 25
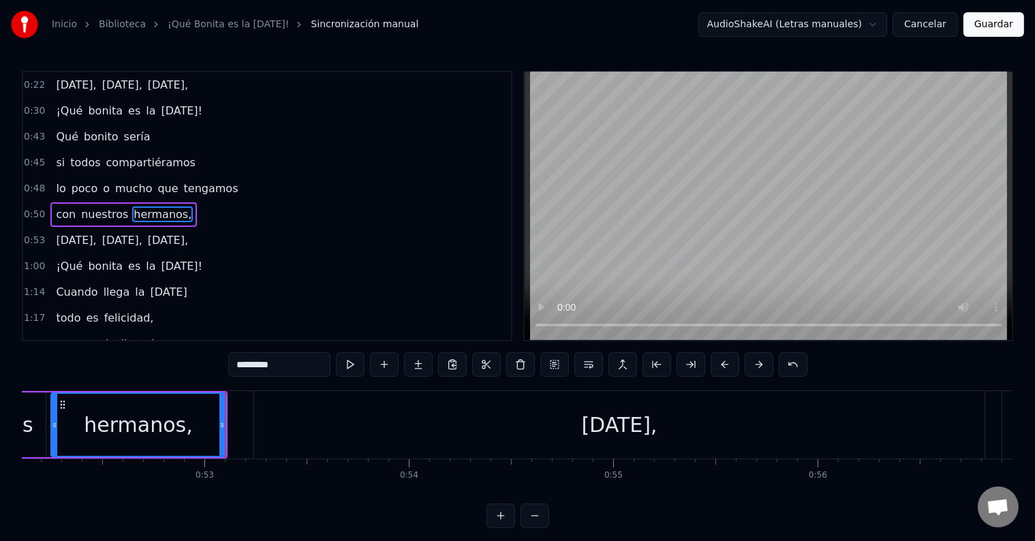
scroll to position [0, 10924]
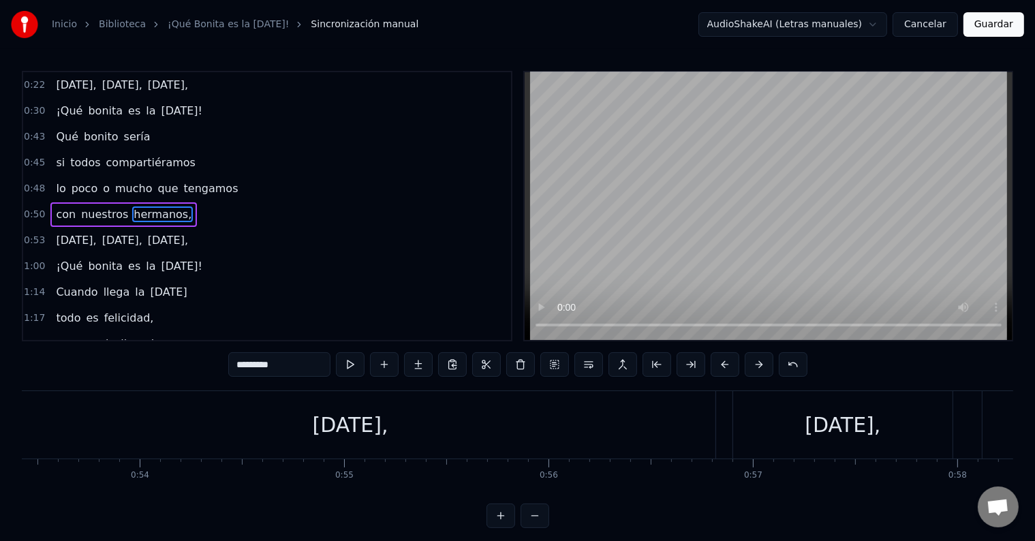
click at [357, 416] on div "[DATE]," at bounding box center [351, 425] width 76 height 31
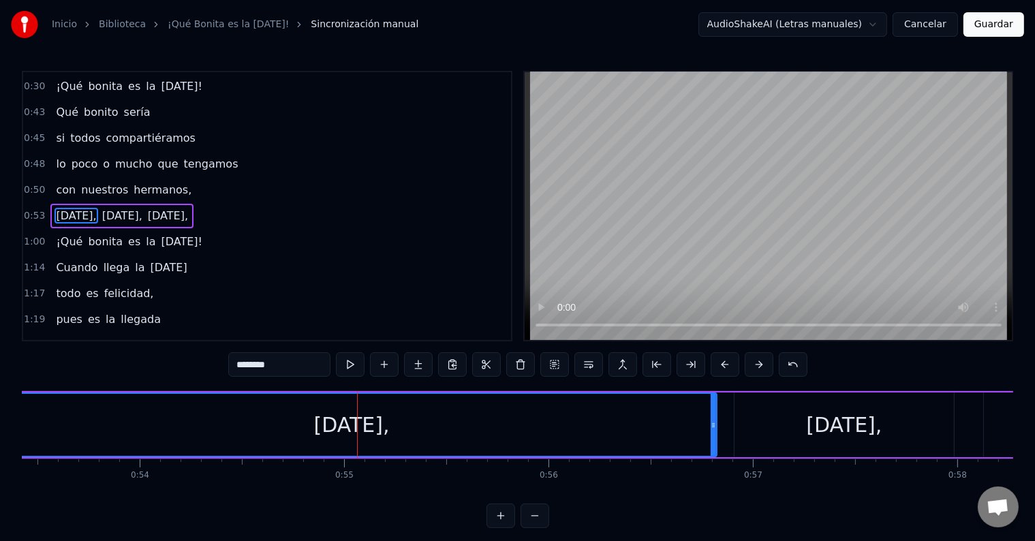
scroll to position [129, 0]
click at [351, 365] on button at bounding box center [350, 364] width 29 height 25
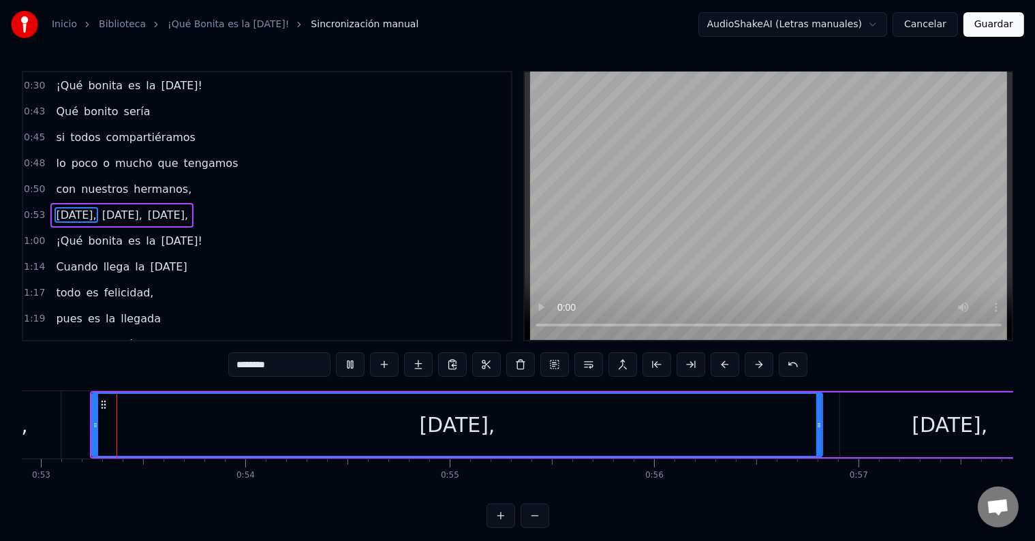
scroll to position [0, 10819]
click at [924, 425] on div "[DATE]," at bounding box center [951, 425] width 76 height 31
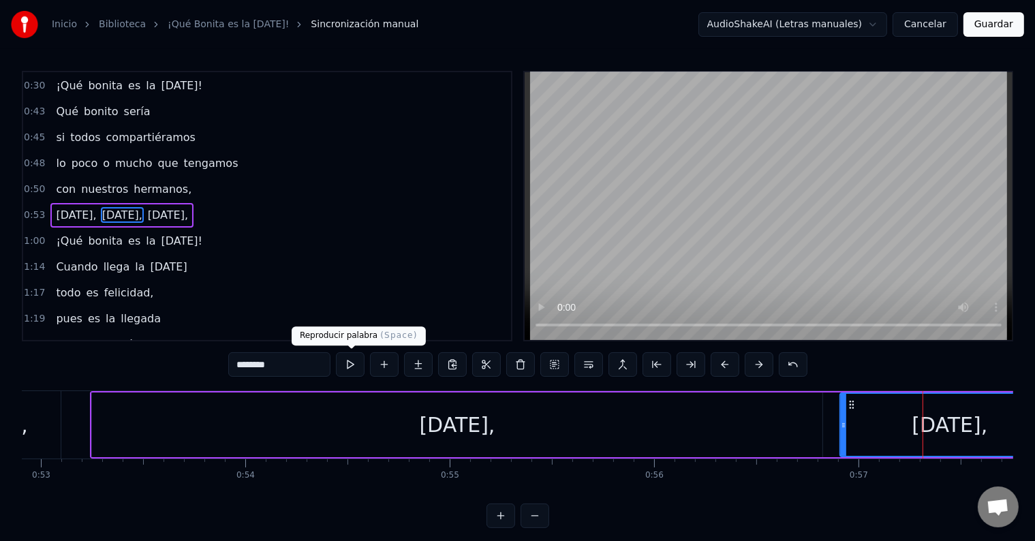
click at [346, 363] on button at bounding box center [350, 364] width 29 height 25
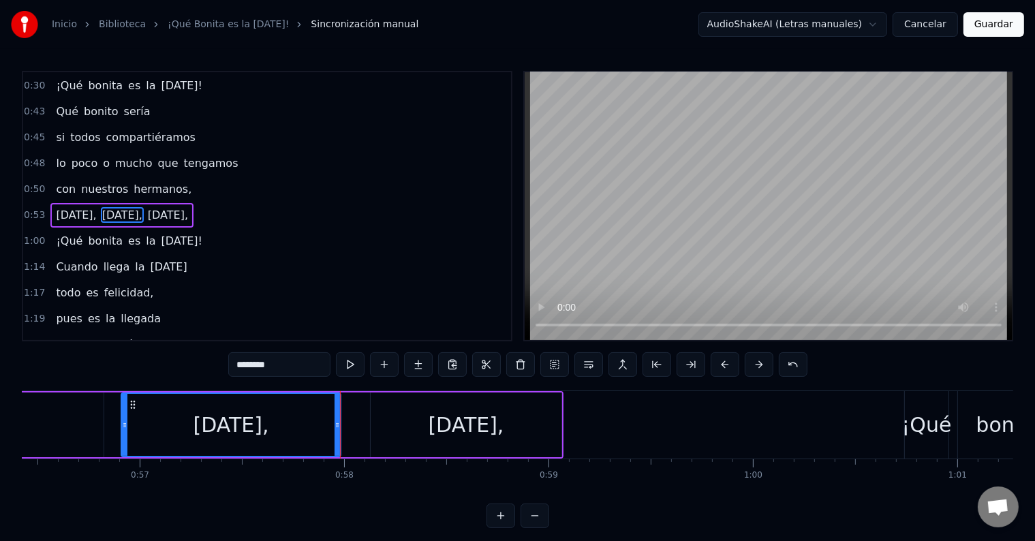
scroll to position [0, 11721]
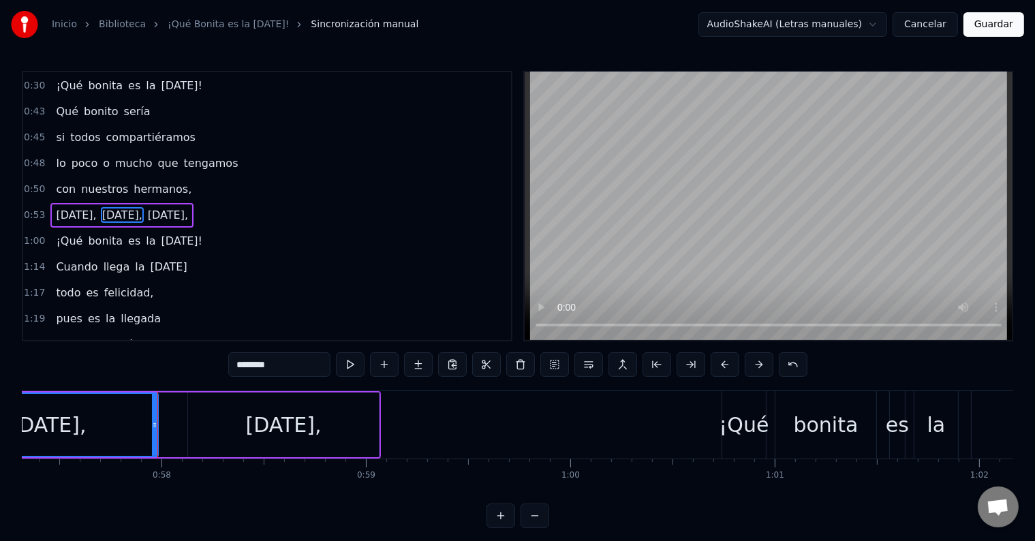
click at [315, 429] on div "[DATE]," at bounding box center [284, 425] width 76 height 31
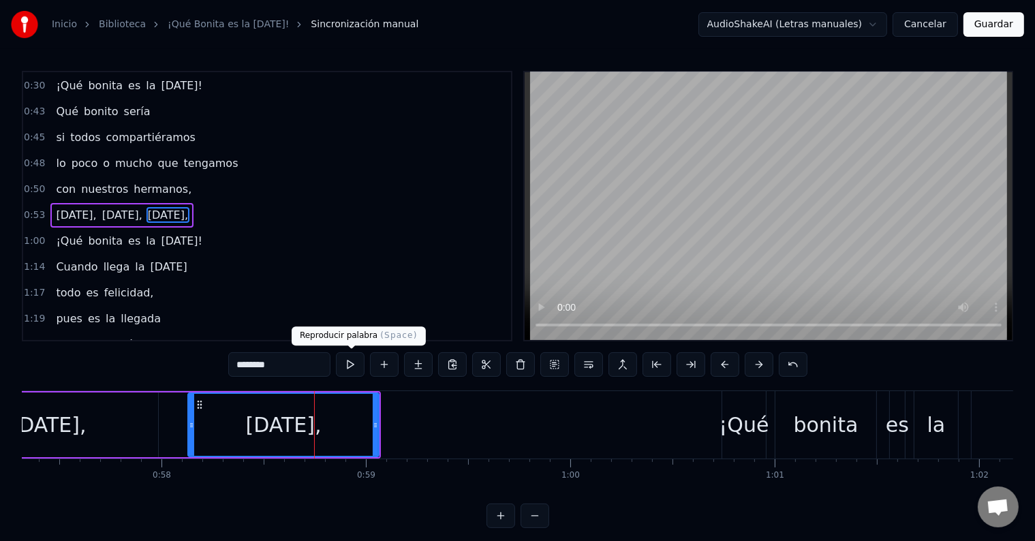
click at [349, 357] on button at bounding box center [350, 364] width 29 height 25
click at [814, 428] on div "bonita" at bounding box center [826, 425] width 65 height 31
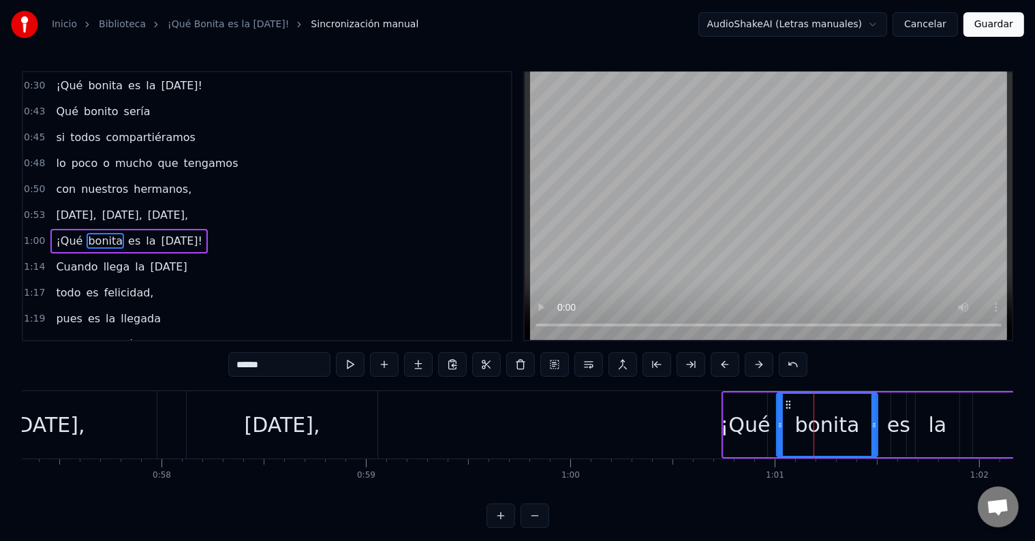
scroll to position [154, 0]
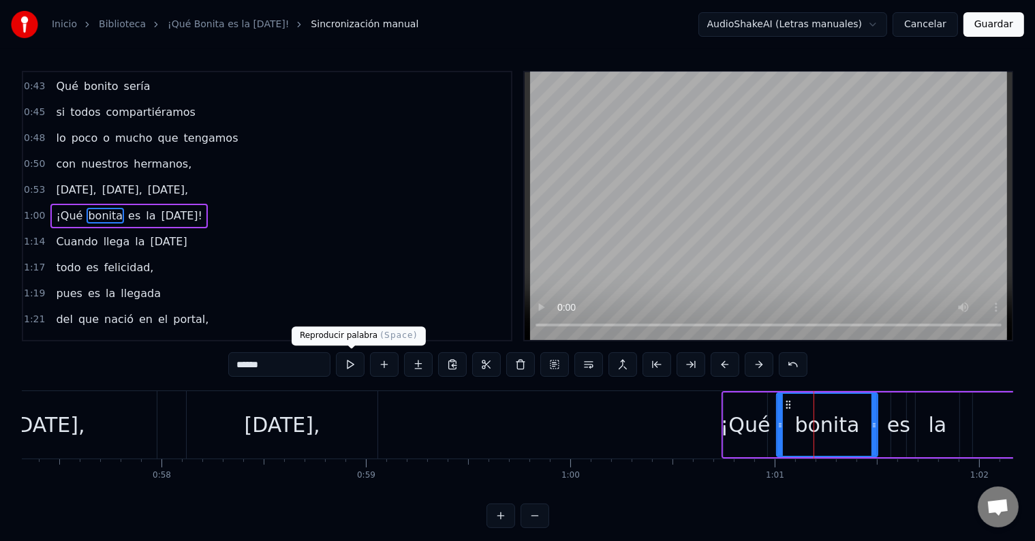
click at [349, 363] on button at bounding box center [350, 364] width 29 height 25
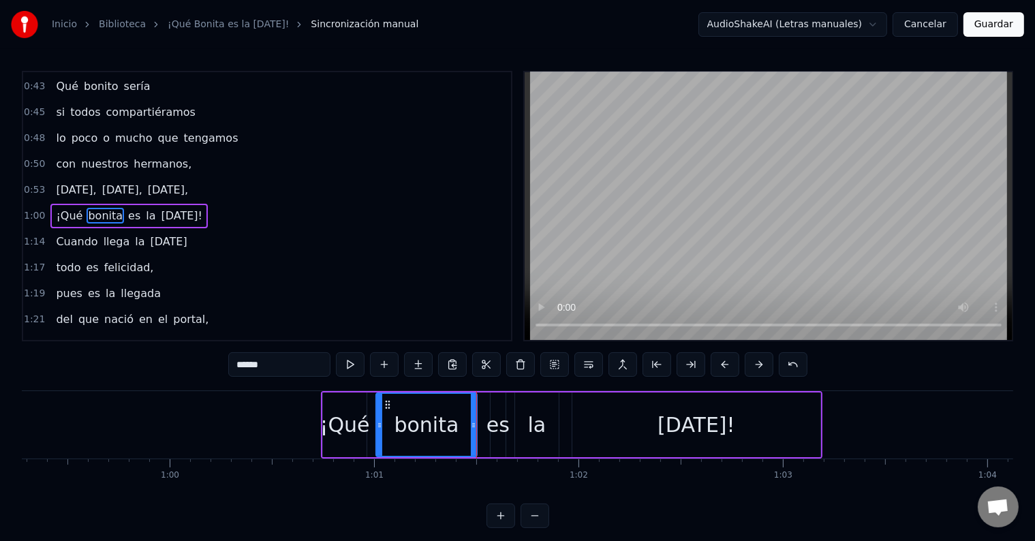
scroll to position [0, 12316]
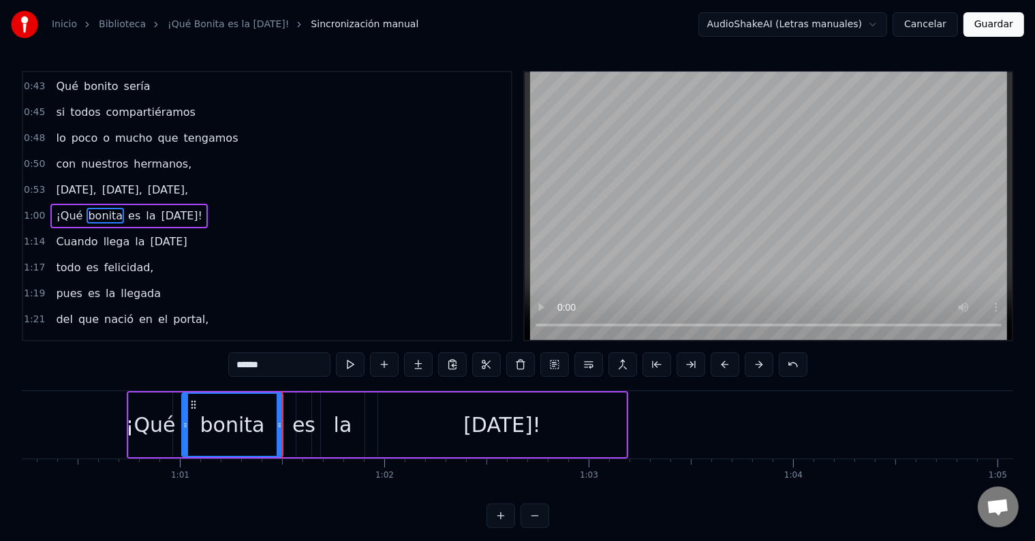
click at [507, 419] on div "[DATE]!" at bounding box center [502, 425] width 77 height 31
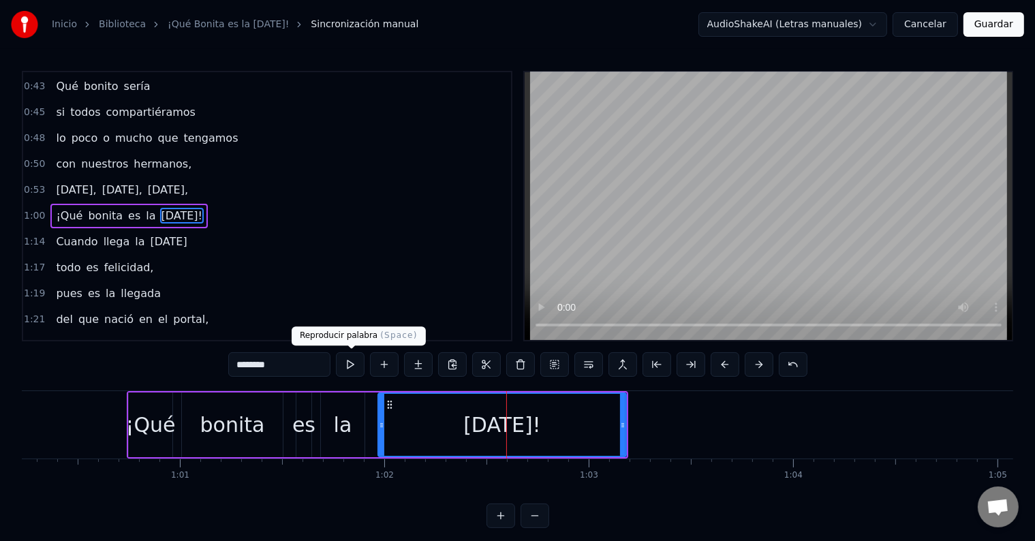
click at [345, 361] on button at bounding box center [350, 364] width 29 height 25
click at [346, 425] on div "la" at bounding box center [343, 425] width 18 height 31
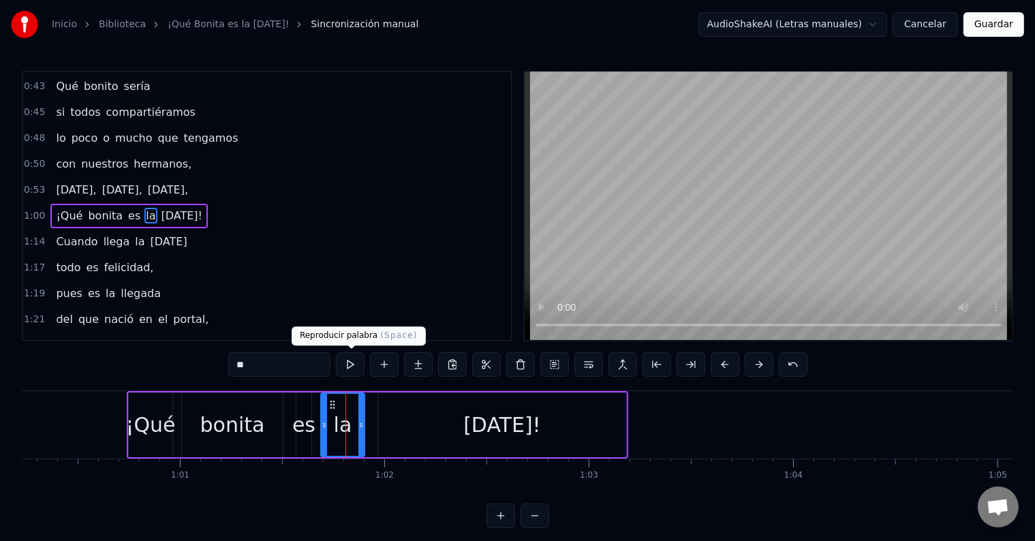
click at [354, 367] on button at bounding box center [350, 364] width 29 height 25
click at [477, 429] on div "[DATE]!" at bounding box center [502, 425] width 77 height 31
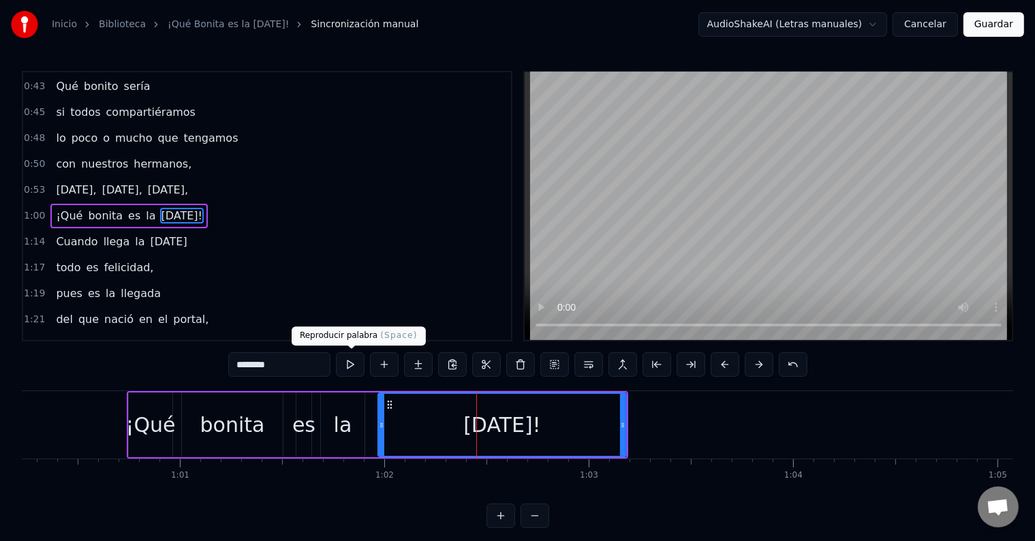
click at [350, 361] on button at bounding box center [350, 364] width 29 height 25
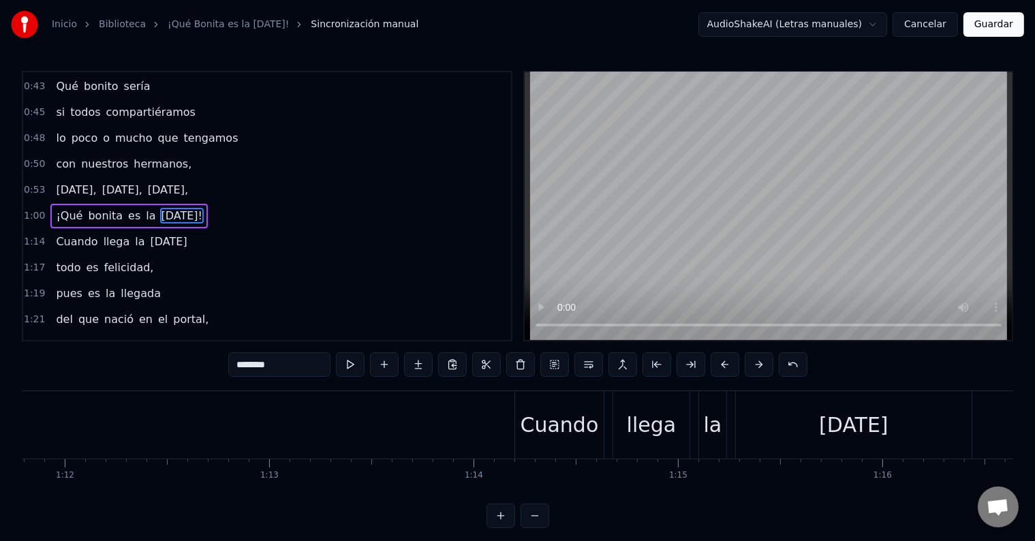
scroll to position [0, 14829]
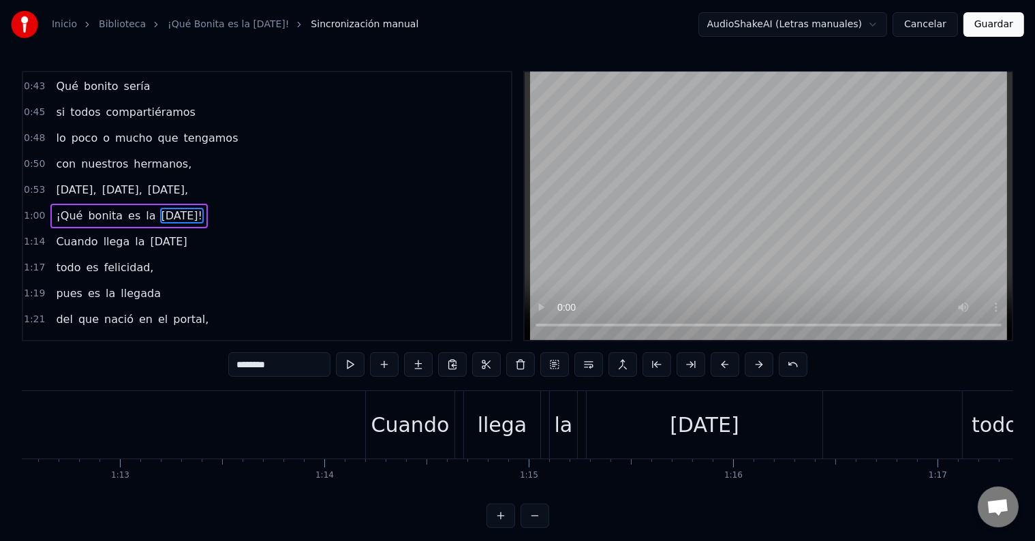
click at [391, 440] on div "Cuando" at bounding box center [410, 425] width 78 height 31
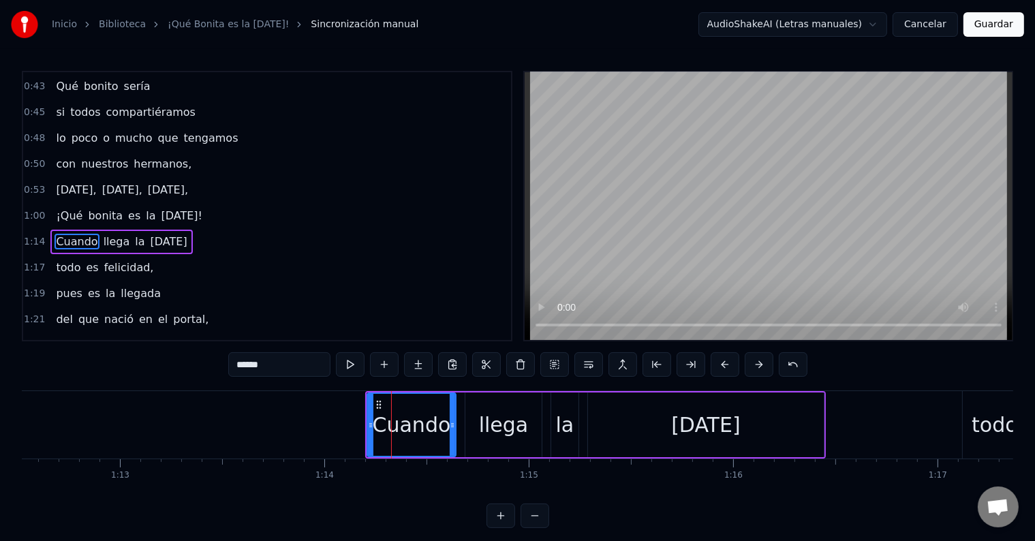
scroll to position [179, 0]
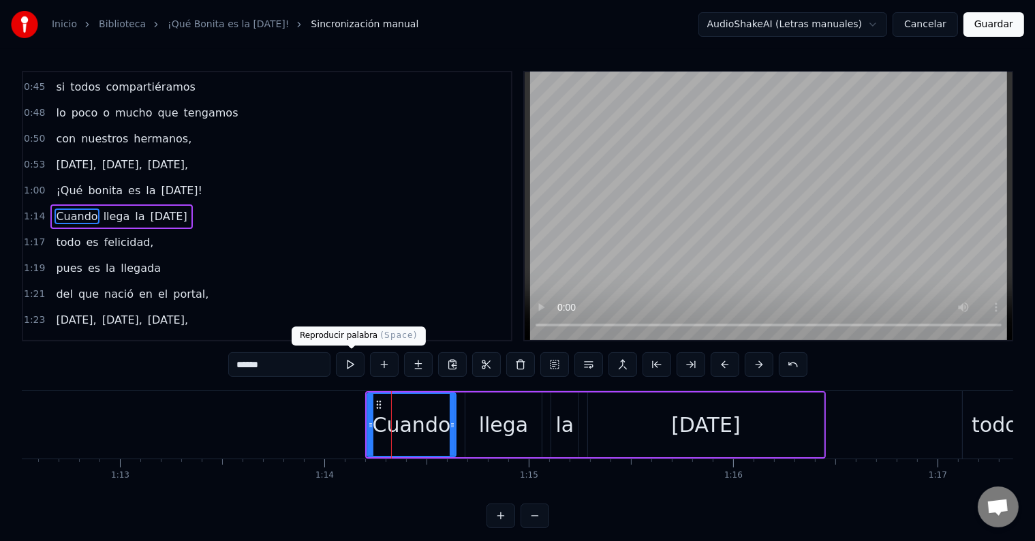
click at [354, 357] on button at bounding box center [350, 364] width 29 height 25
click at [714, 423] on div "[DATE]" at bounding box center [705, 425] width 69 height 31
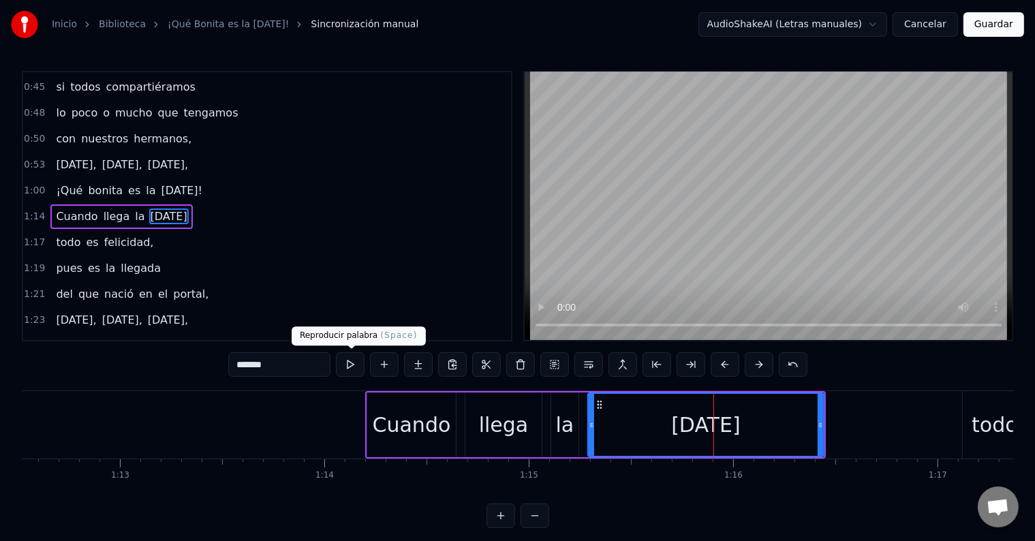
click at [349, 361] on button at bounding box center [350, 364] width 29 height 25
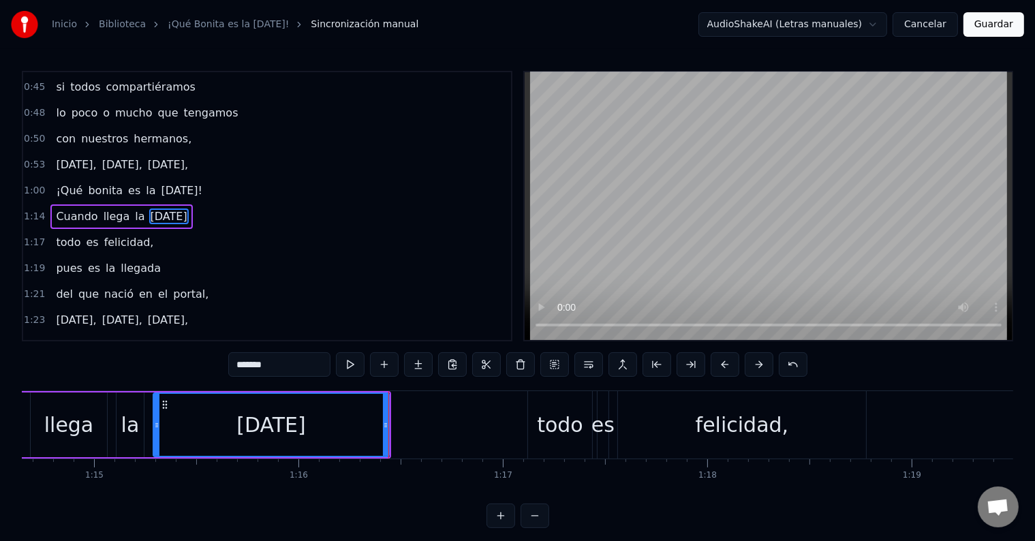
scroll to position [0, 15369]
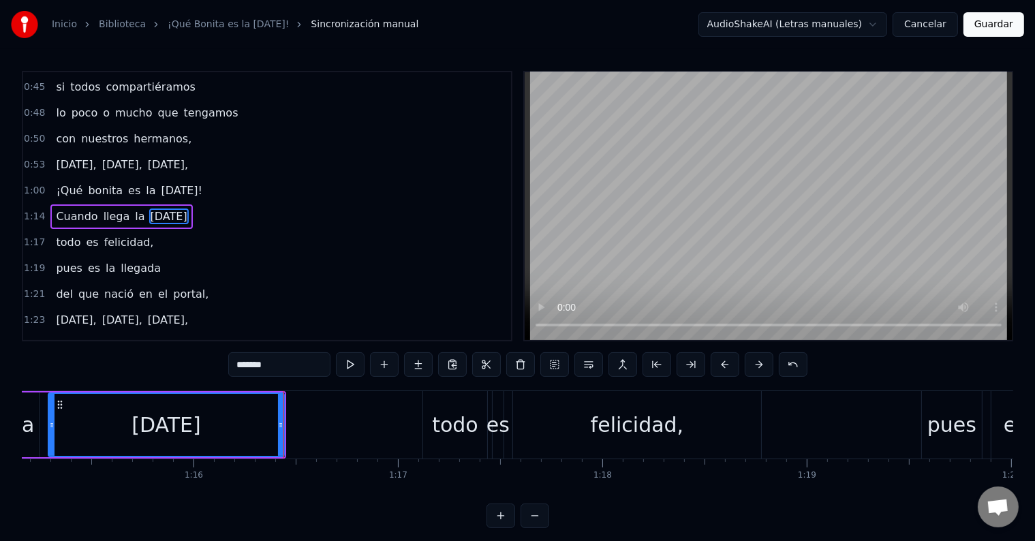
click at [626, 421] on div "felicidad," at bounding box center [637, 425] width 93 height 31
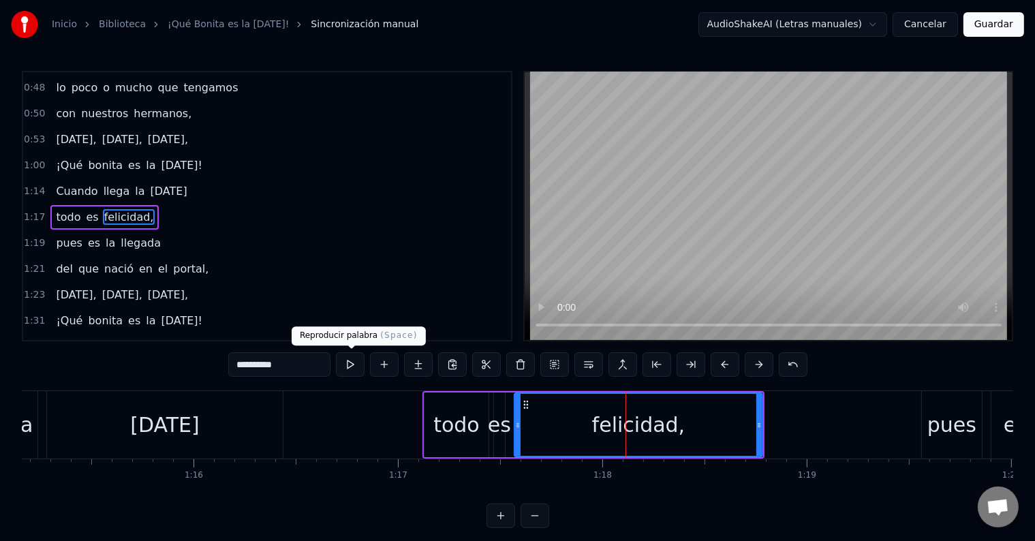
click at [350, 363] on button at bounding box center [350, 364] width 29 height 25
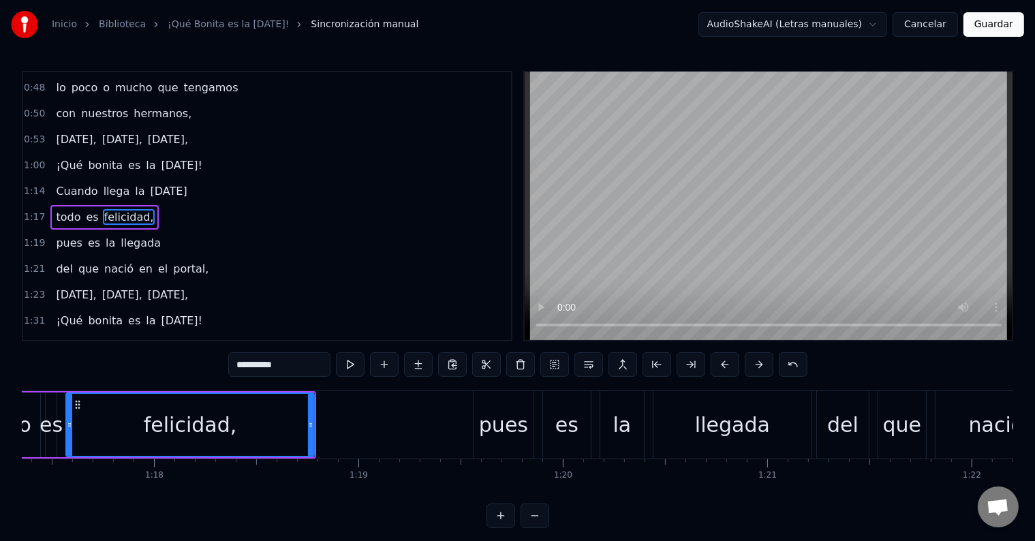
scroll to position [0, 16103]
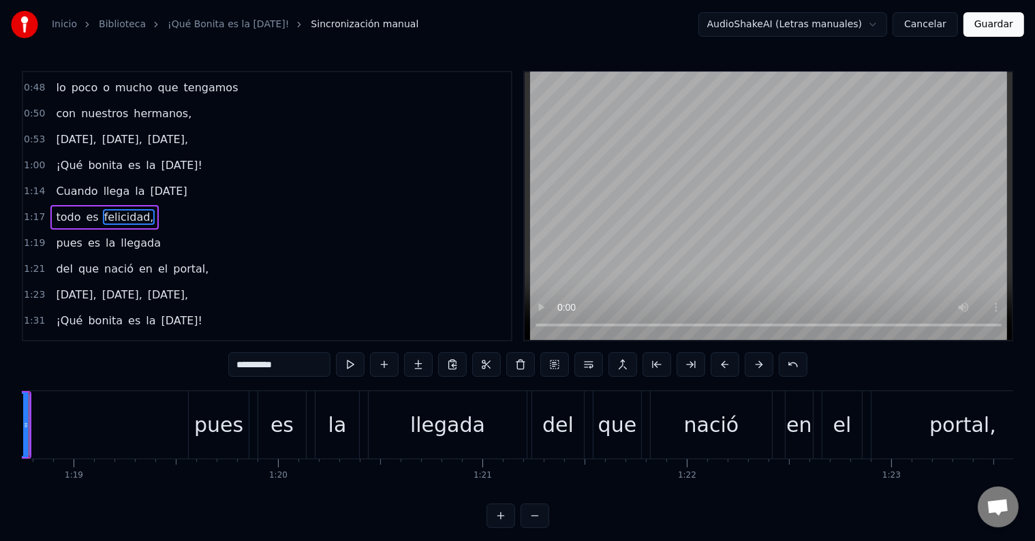
click at [457, 423] on div "llegada" at bounding box center [447, 425] width 75 height 31
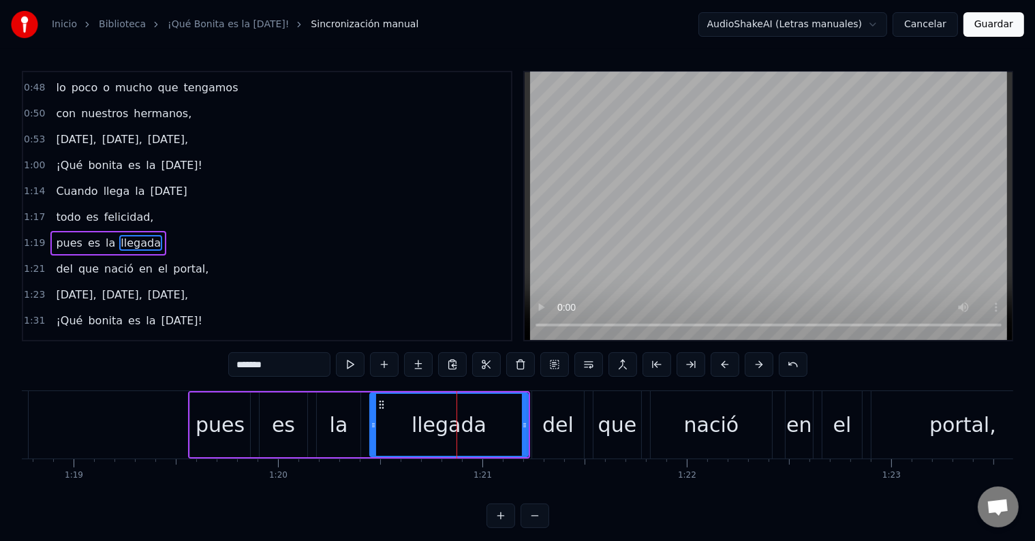
scroll to position [229, 0]
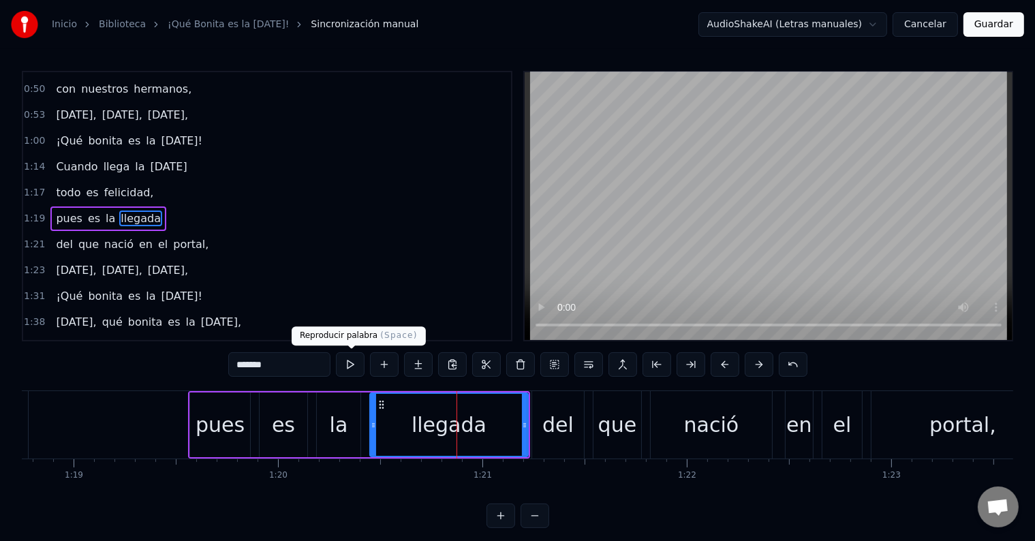
click at [349, 362] on button at bounding box center [350, 364] width 29 height 25
click at [812, 431] on div "en" at bounding box center [799, 424] width 27 height 67
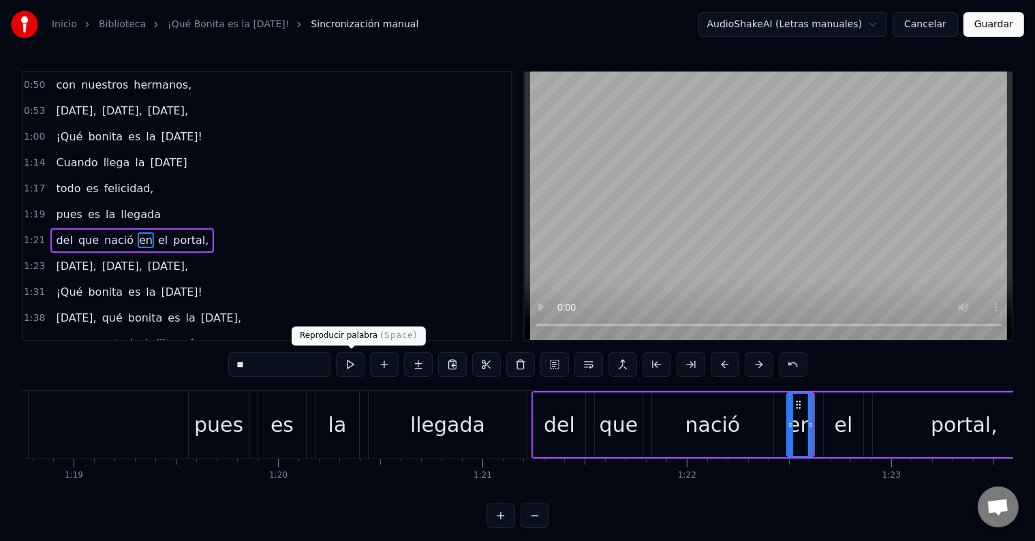
click at [354, 365] on button at bounding box center [350, 364] width 29 height 25
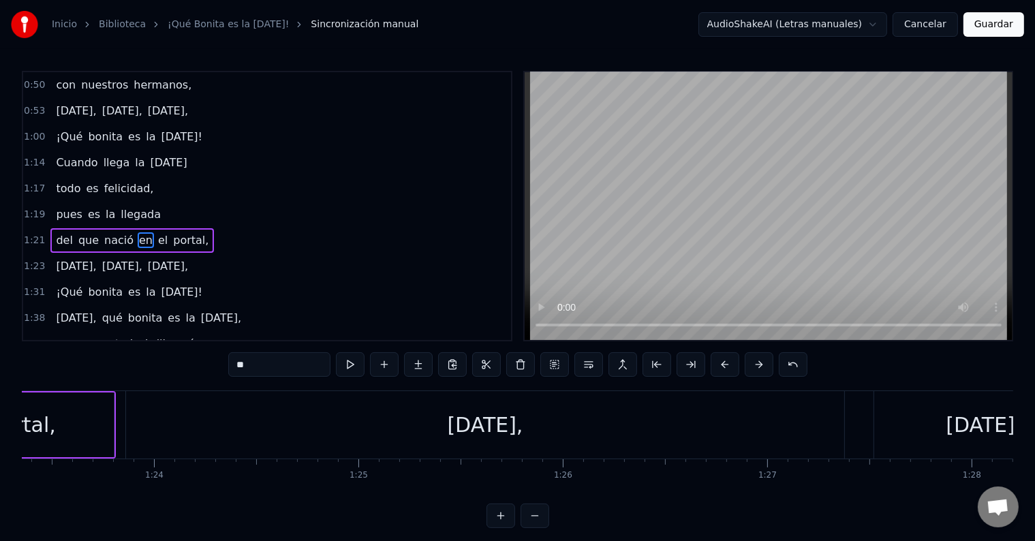
scroll to position [0, 17105]
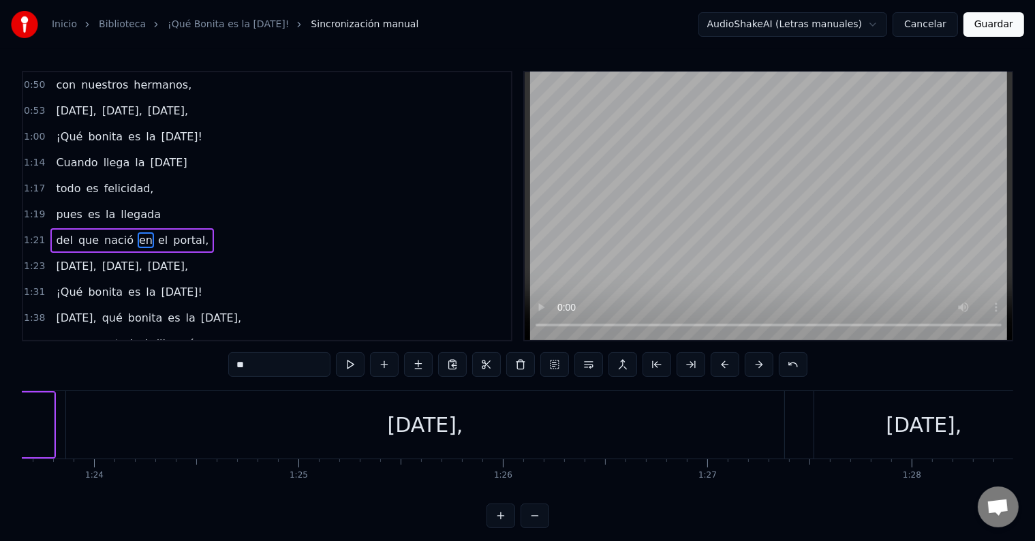
click at [442, 429] on div "[DATE]," at bounding box center [426, 425] width 76 height 31
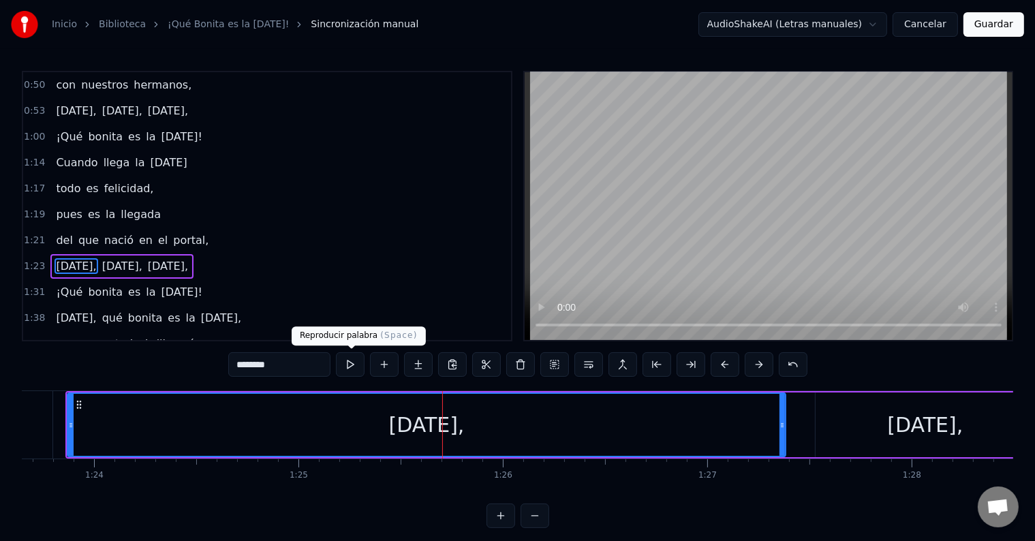
click at [357, 371] on button at bounding box center [350, 364] width 29 height 25
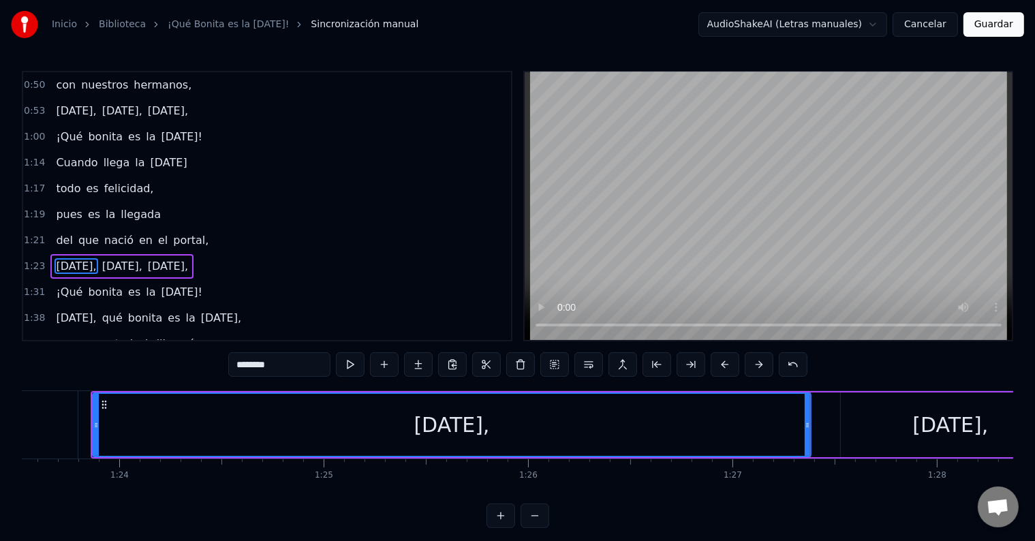
click at [959, 425] on div "[DATE]," at bounding box center [951, 425] width 76 height 31
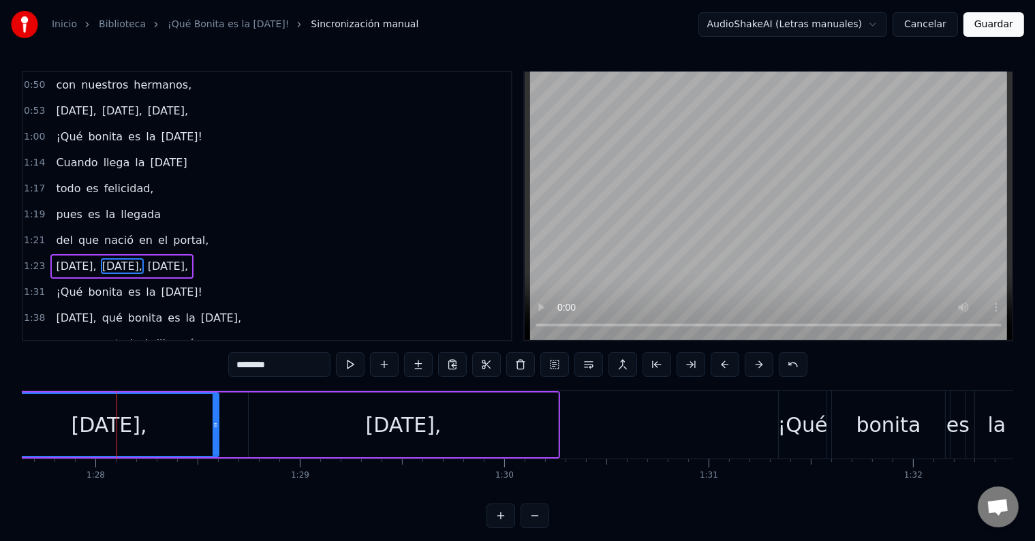
click at [354, 365] on button at bounding box center [350, 364] width 29 height 25
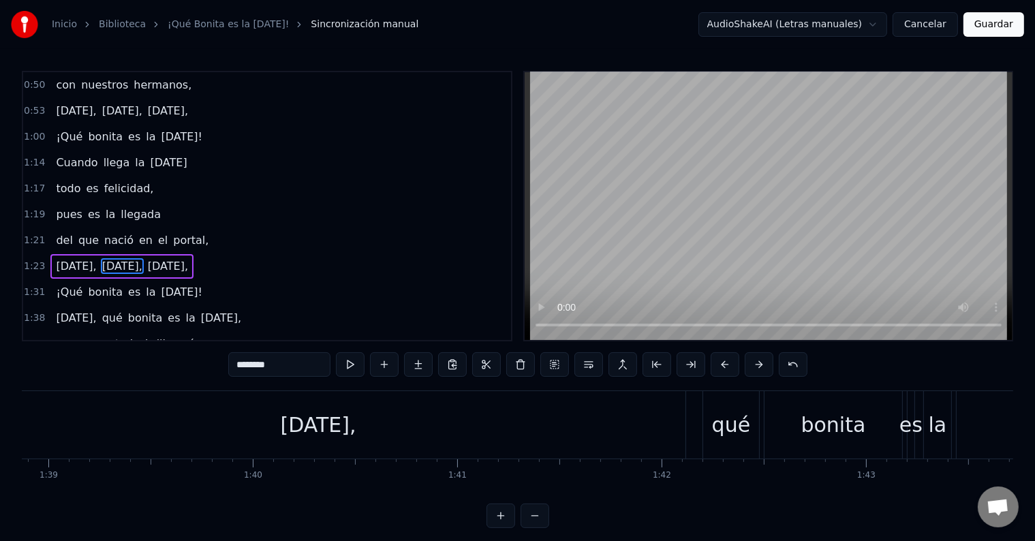
scroll to position [0, 20247]
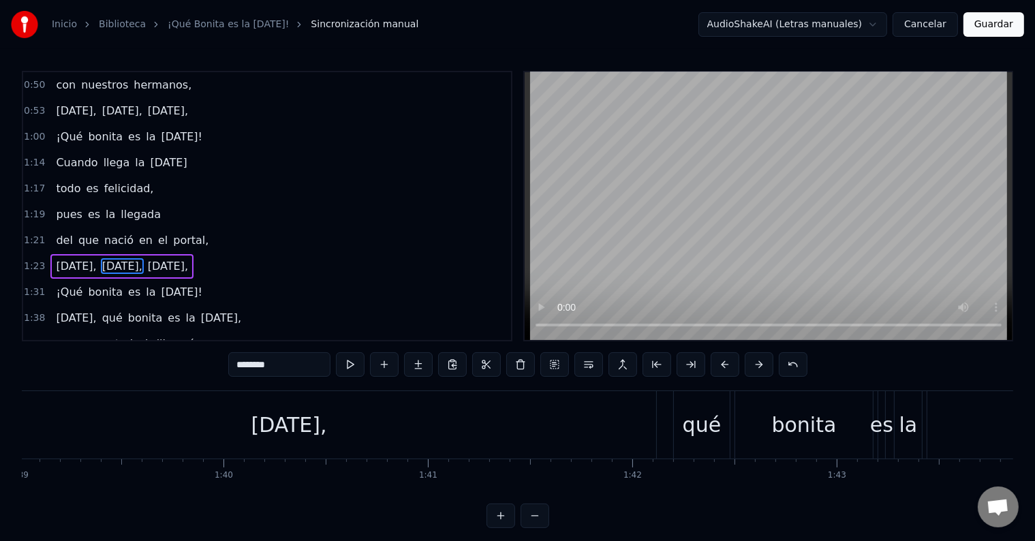
click at [301, 419] on div "[DATE]," at bounding box center [290, 425] width 76 height 31
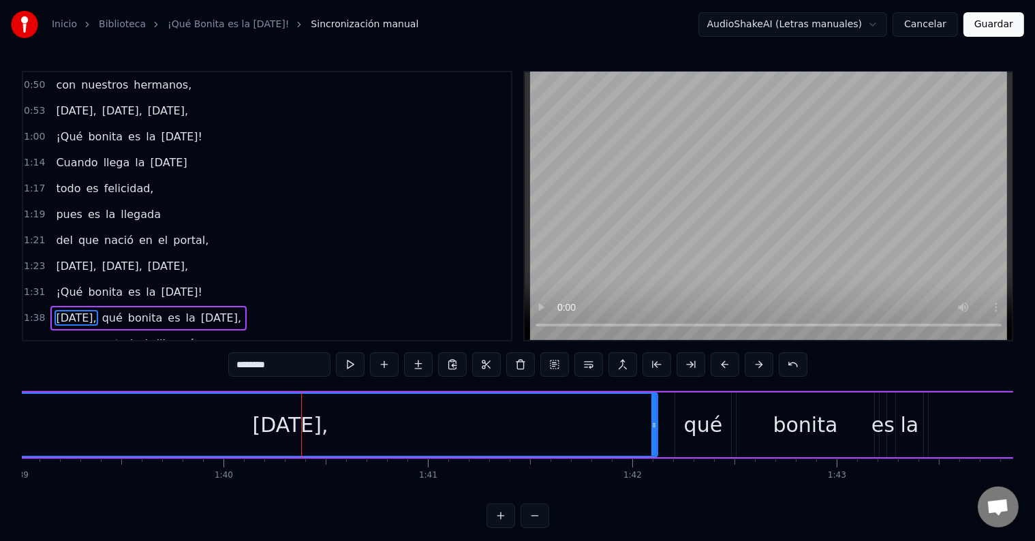
scroll to position [20, 0]
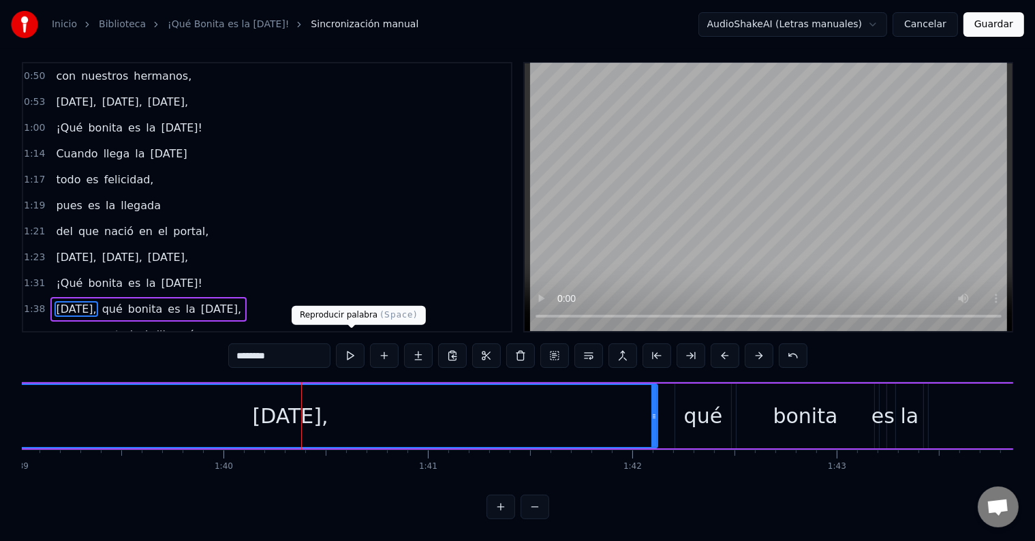
click at [349, 344] on button at bounding box center [350, 356] width 29 height 25
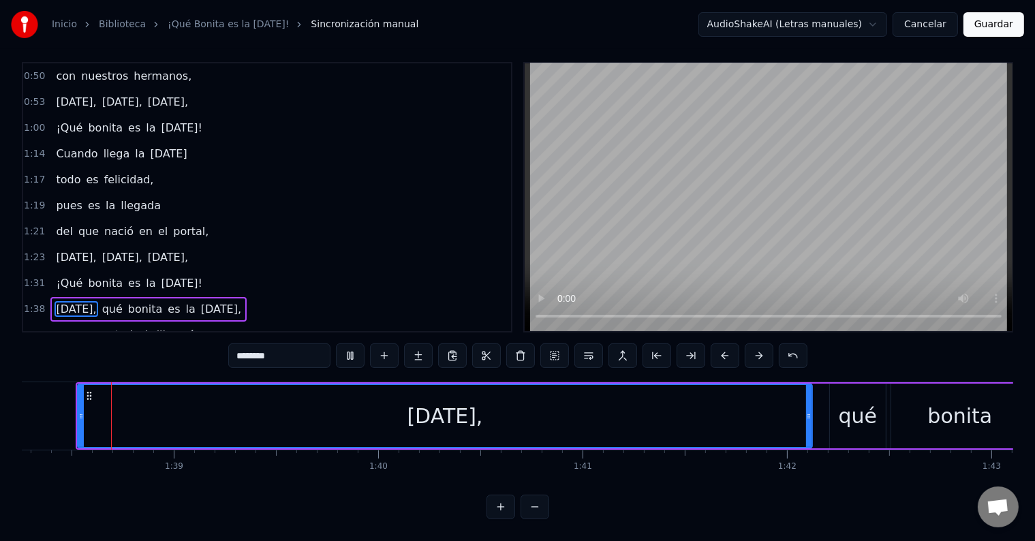
scroll to position [0, 20078]
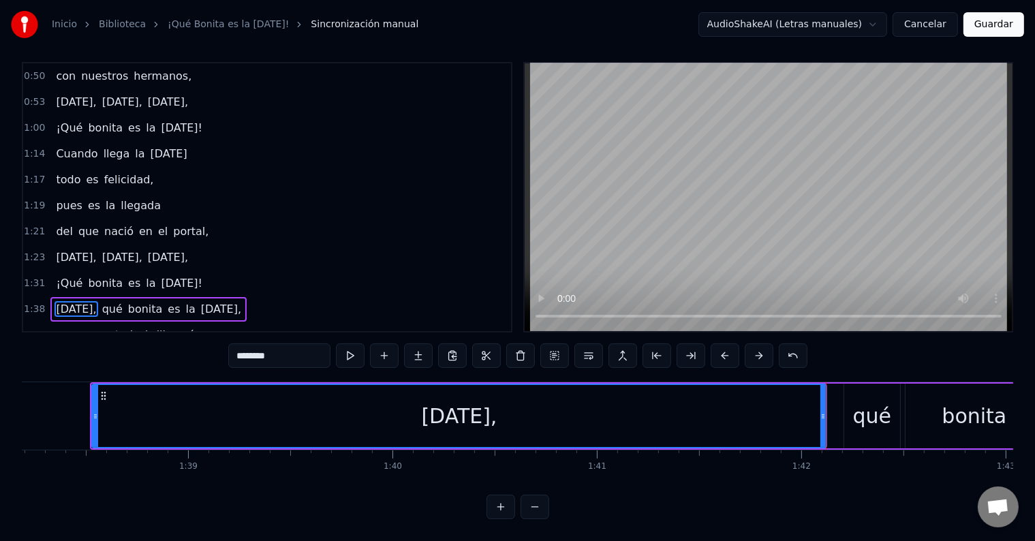
click at [977, 406] on div "bonita" at bounding box center [975, 416] width 65 height 31
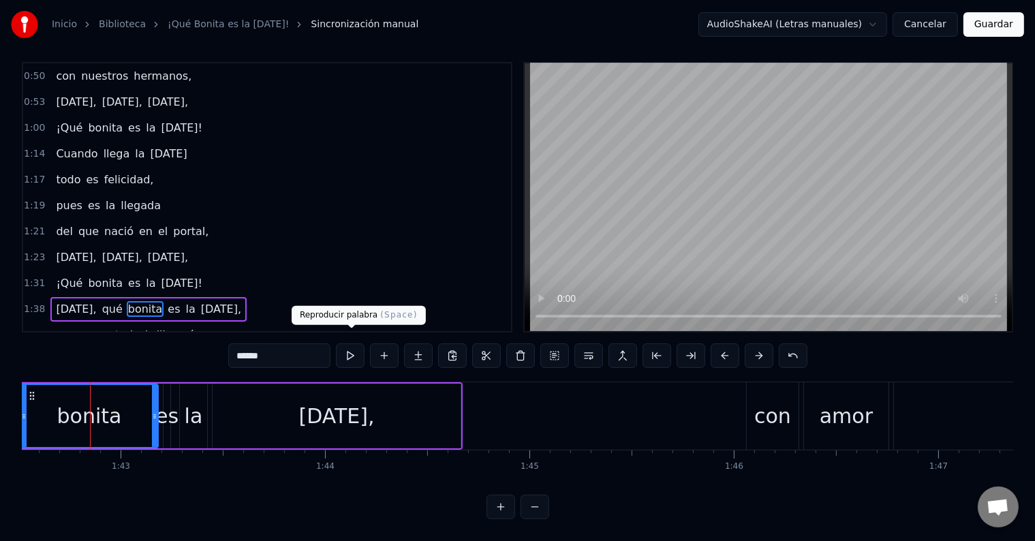
click at [352, 344] on button at bounding box center [350, 356] width 29 height 25
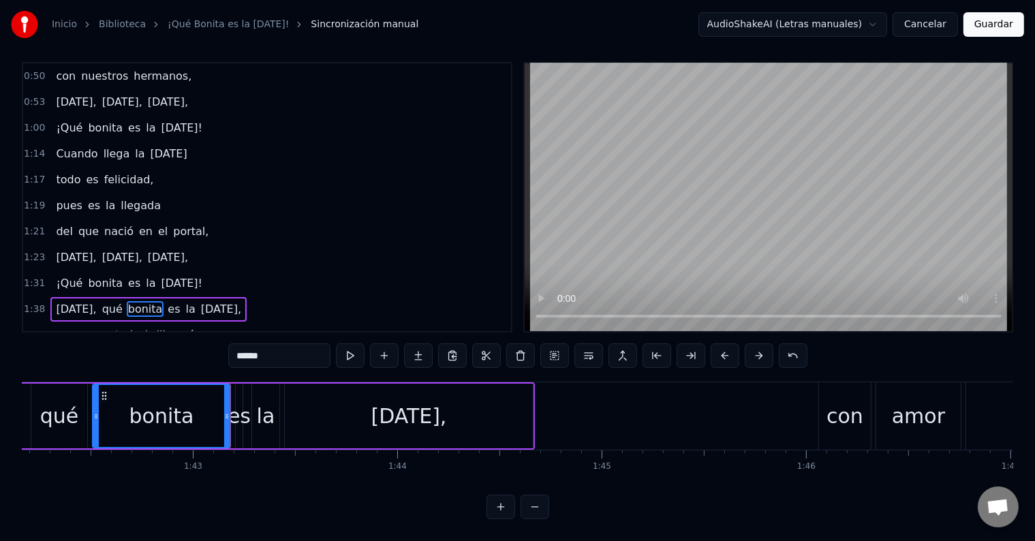
click at [933, 404] on div "amor" at bounding box center [918, 416] width 53 height 31
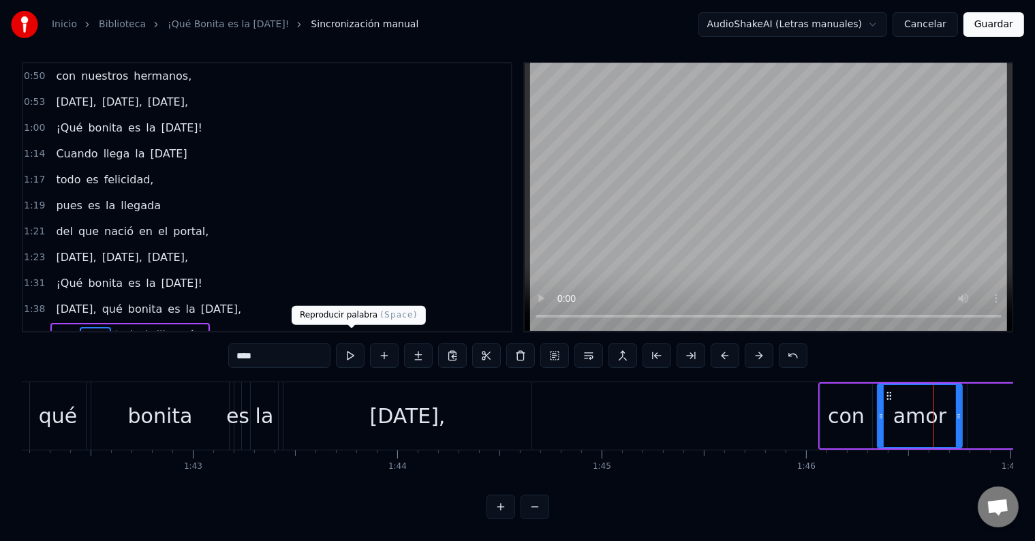
click at [354, 352] on button at bounding box center [350, 356] width 29 height 25
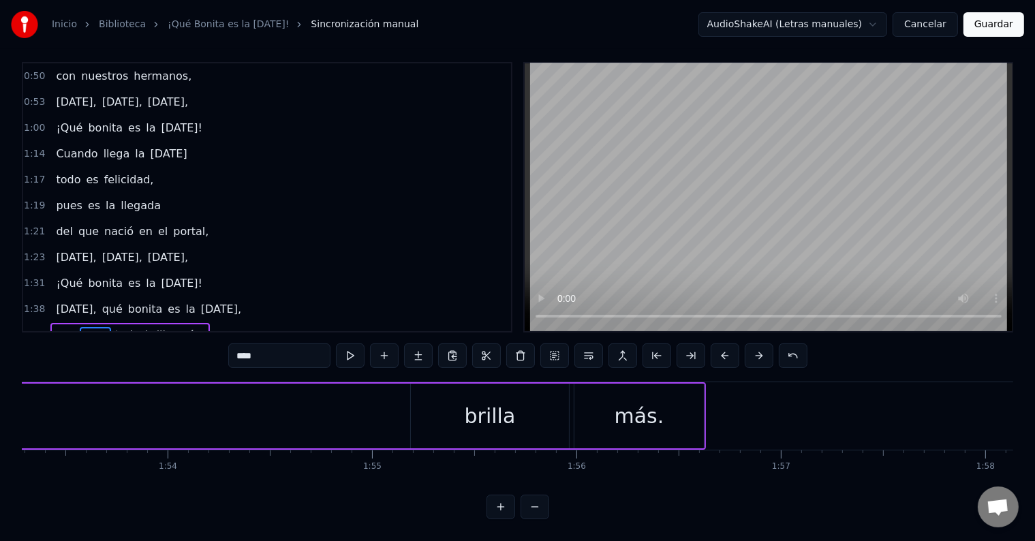
scroll to position [0, 23255]
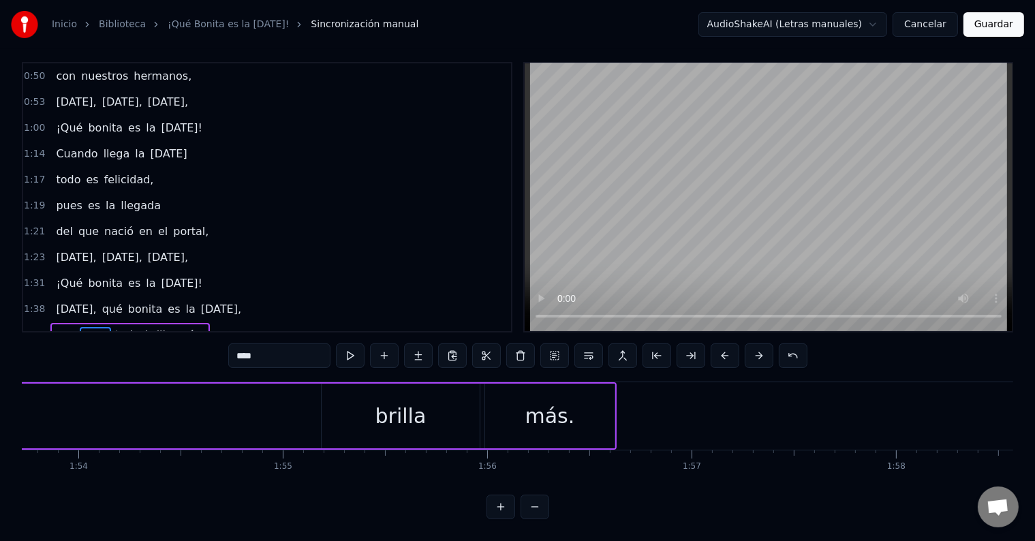
click at [399, 413] on div "brilla" at bounding box center [401, 416] width 51 height 31
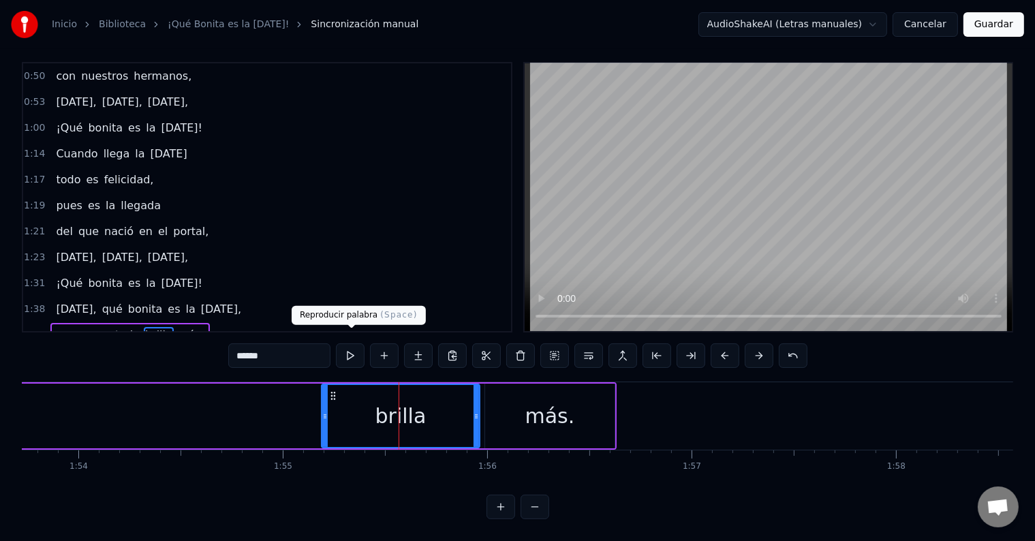
click at [350, 345] on button at bounding box center [350, 356] width 29 height 25
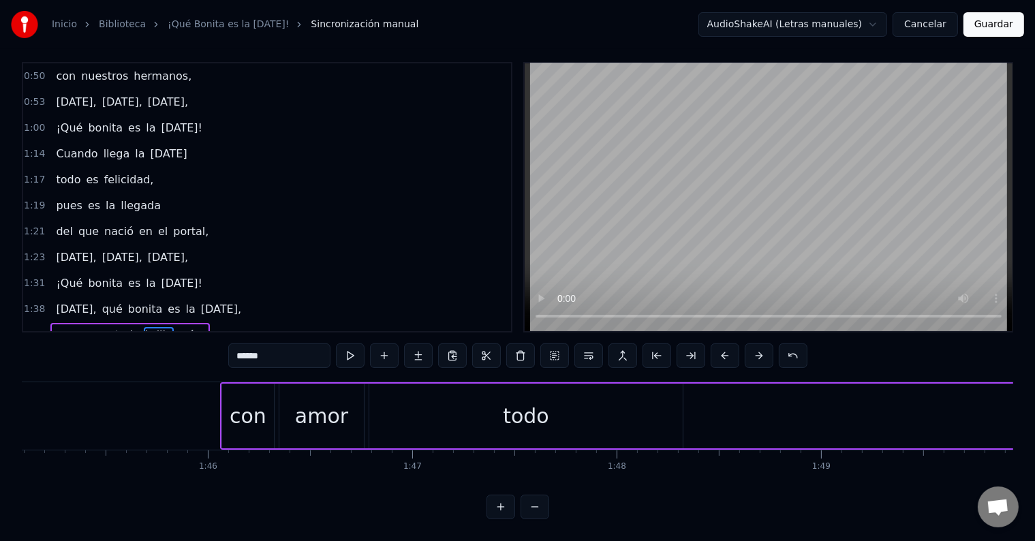
scroll to position [0, 21505]
click at [513, 401] on div "todo" at bounding box center [511, 416] width 46 height 31
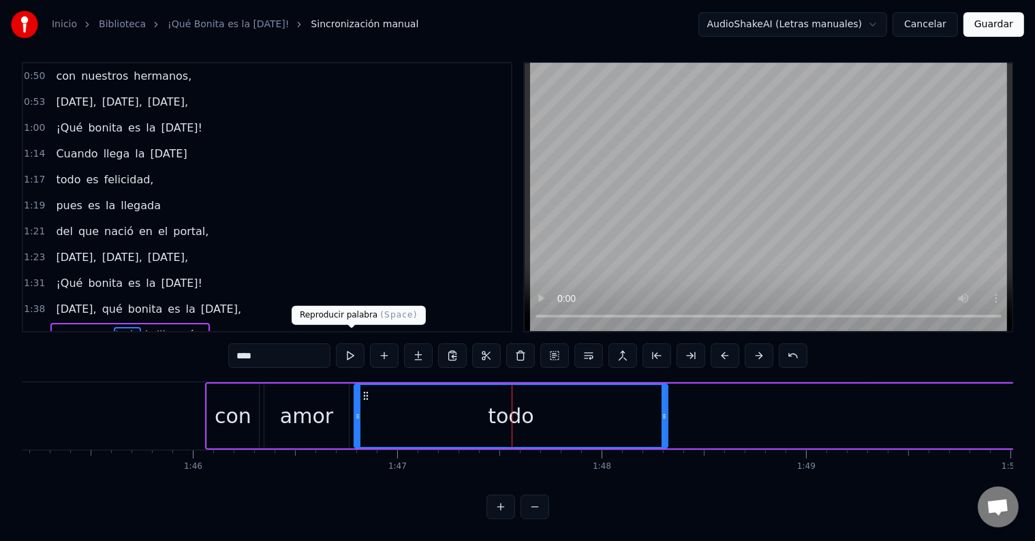
click at [356, 344] on button at bounding box center [350, 356] width 29 height 25
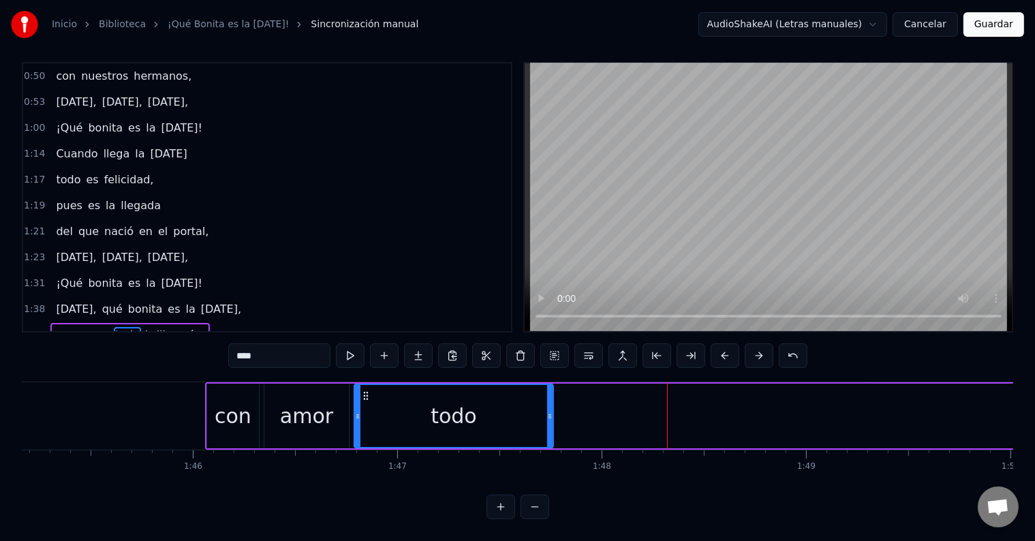
drag, startPoint x: 663, startPoint y: 398, endPoint x: 548, endPoint y: 393, distance: 114.6
click at [548, 393] on div at bounding box center [549, 416] width 5 height 62
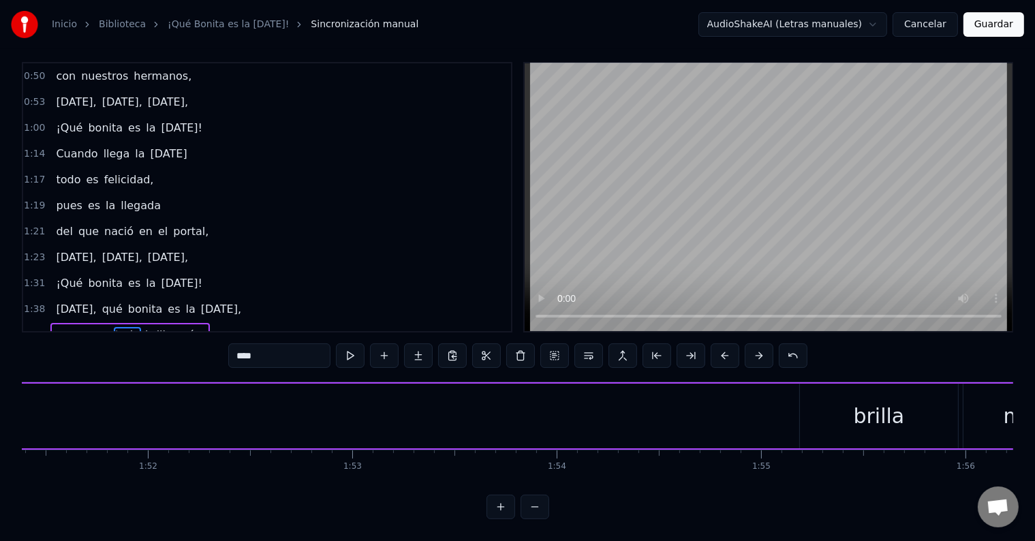
scroll to position [0, 23076]
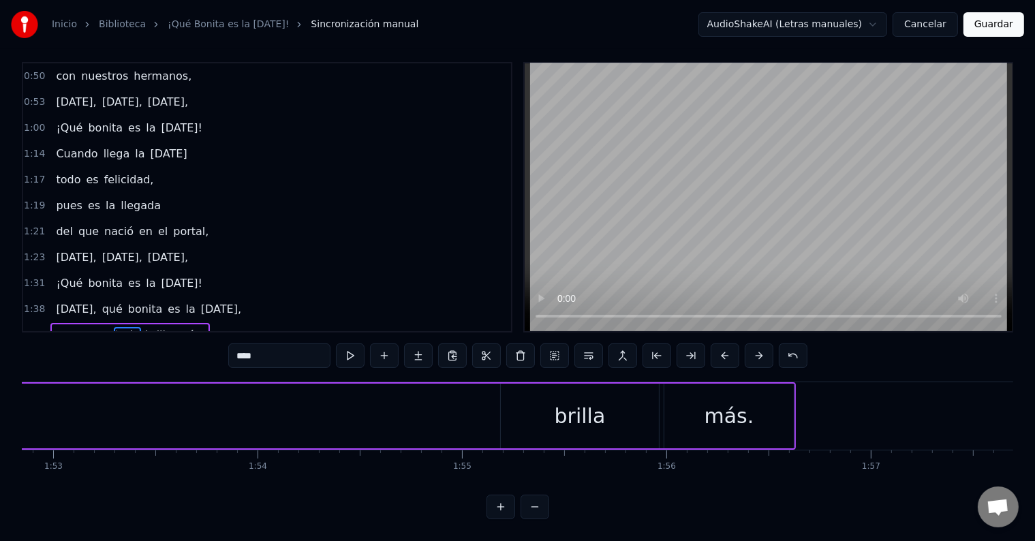
drag, startPoint x: 592, startPoint y: 403, endPoint x: 500, endPoint y: 401, distance: 92.7
click at [500, 401] on div "brilla" at bounding box center [579, 416] width 159 height 65
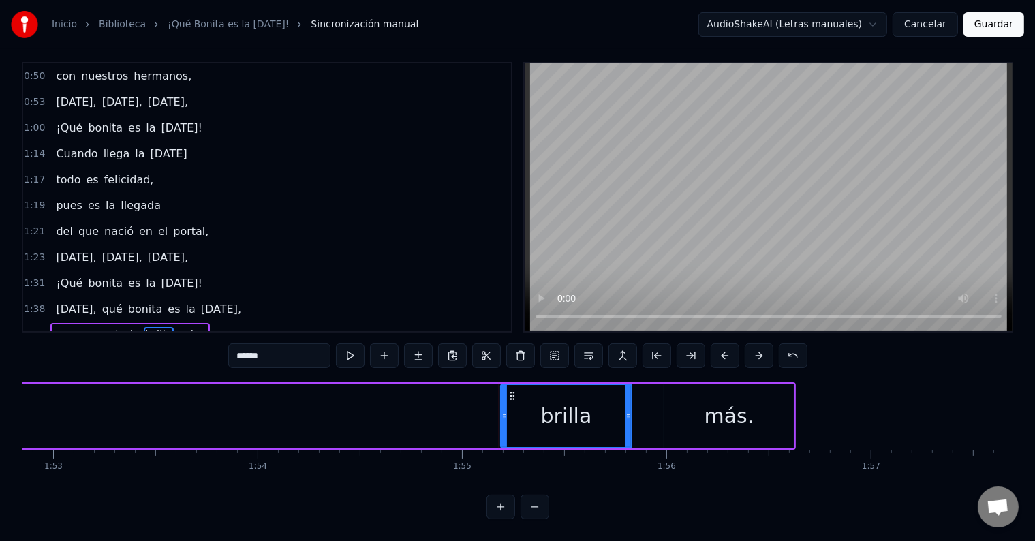
drag, startPoint x: 654, startPoint y: 397, endPoint x: 627, endPoint y: 393, distance: 27.6
click at [627, 393] on div at bounding box center [628, 416] width 5 height 62
click at [685, 397] on div "más." at bounding box center [730, 416] width 130 height 65
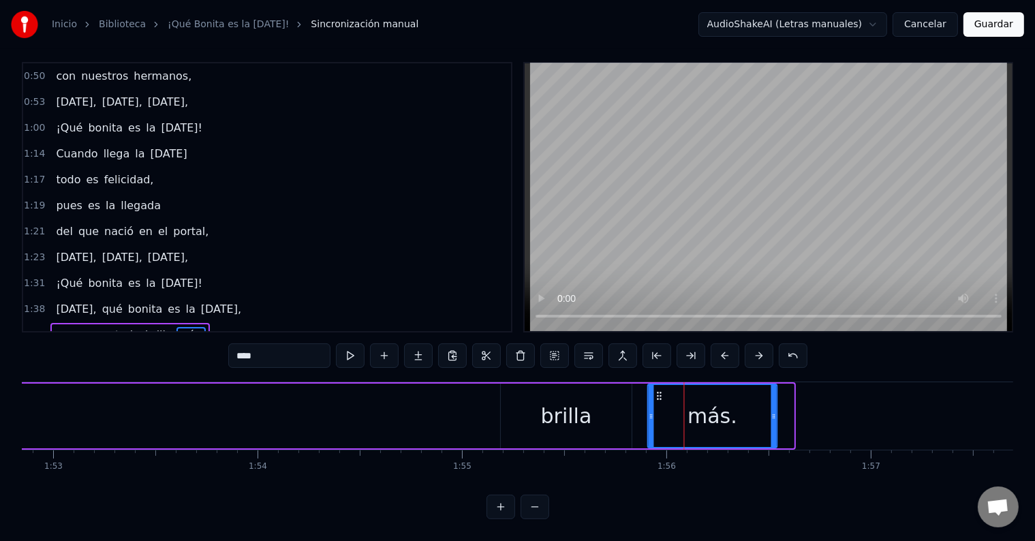
drag, startPoint x: 674, startPoint y: 386, endPoint x: 658, endPoint y: 386, distance: 16.4
click at [658, 399] on circle at bounding box center [658, 399] width 1 height 1
click at [541, 393] on div "brilla" at bounding box center [566, 416] width 131 height 65
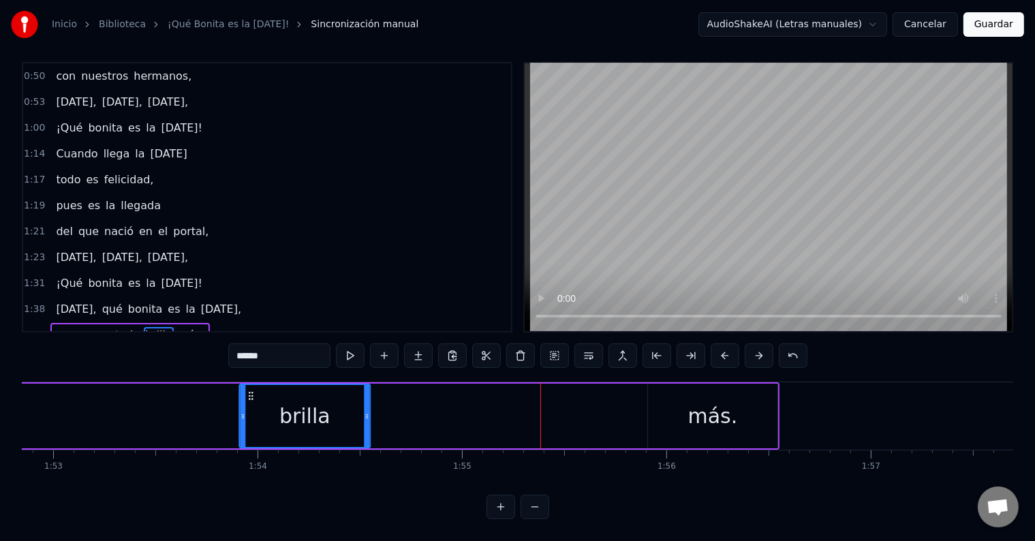
drag, startPoint x: 513, startPoint y: 379, endPoint x: 254, endPoint y: 392, distance: 260.0
click at [249, 391] on icon at bounding box center [251, 396] width 11 height 11
click at [679, 389] on div "más." at bounding box center [713, 416] width 130 height 65
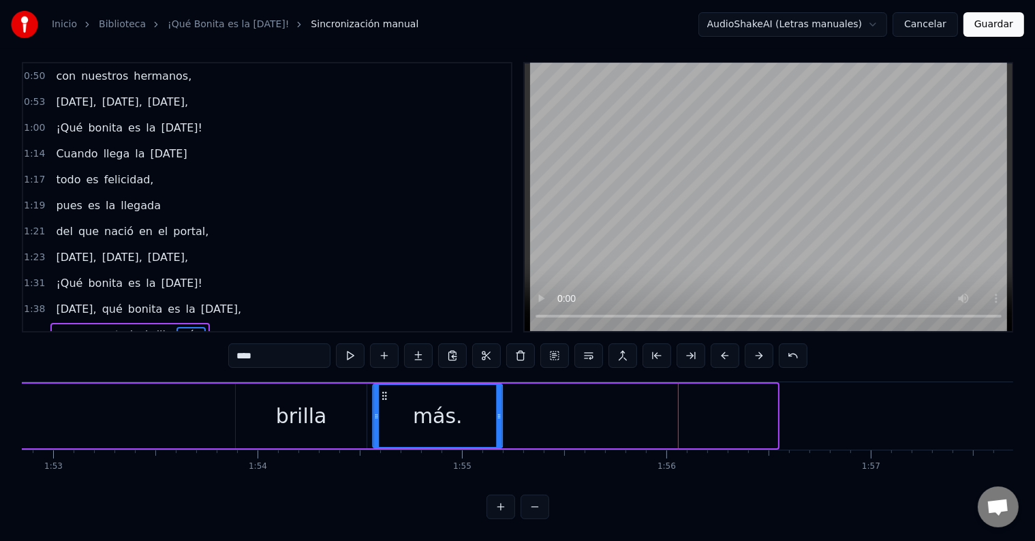
drag, startPoint x: 659, startPoint y: 382, endPoint x: 388, endPoint y: 406, distance: 272.3
click at [388, 406] on div "más." at bounding box center [438, 416] width 128 height 62
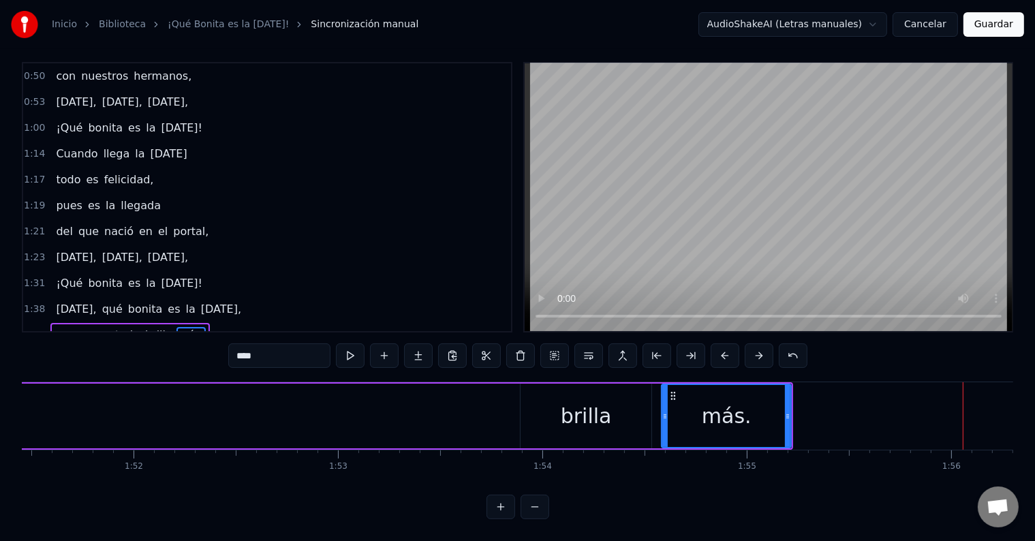
scroll to position [0, 22746]
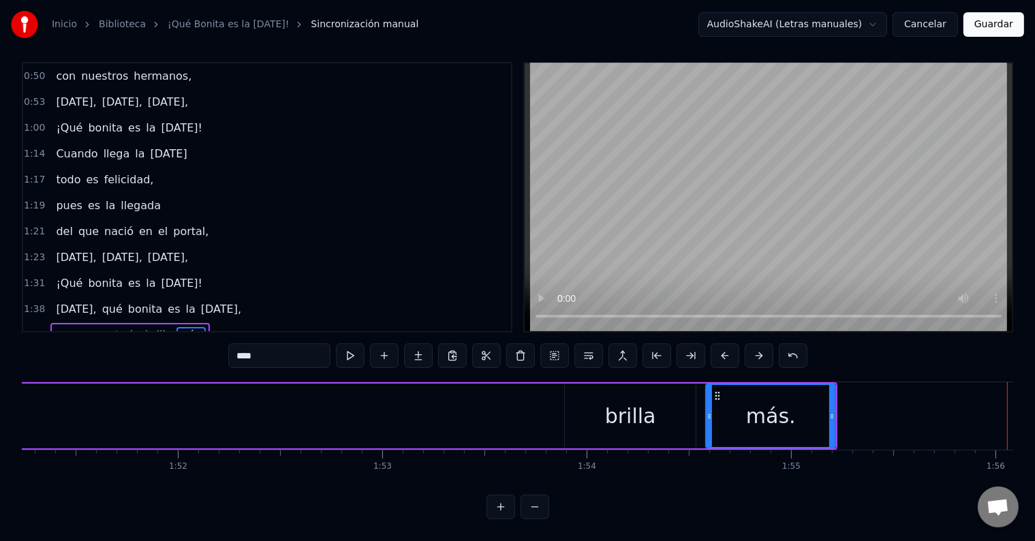
click at [586, 384] on div "brilla" at bounding box center [630, 416] width 131 height 65
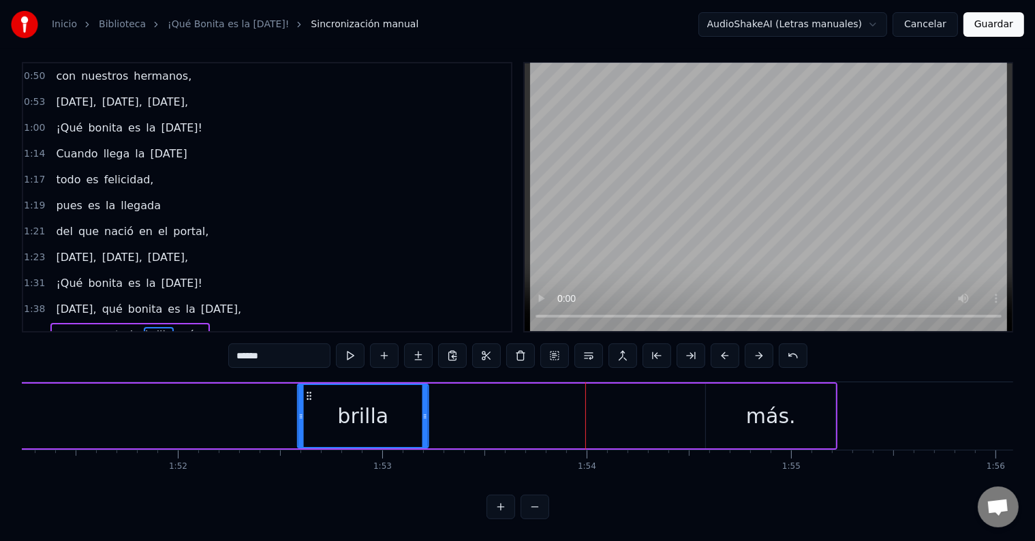
drag, startPoint x: 579, startPoint y: 384, endPoint x: 311, endPoint y: 400, distance: 268.3
click at [311, 400] on div "brilla" at bounding box center [364, 416] width 130 height 62
click at [730, 391] on div "más." at bounding box center [771, 416] width 130 height 65
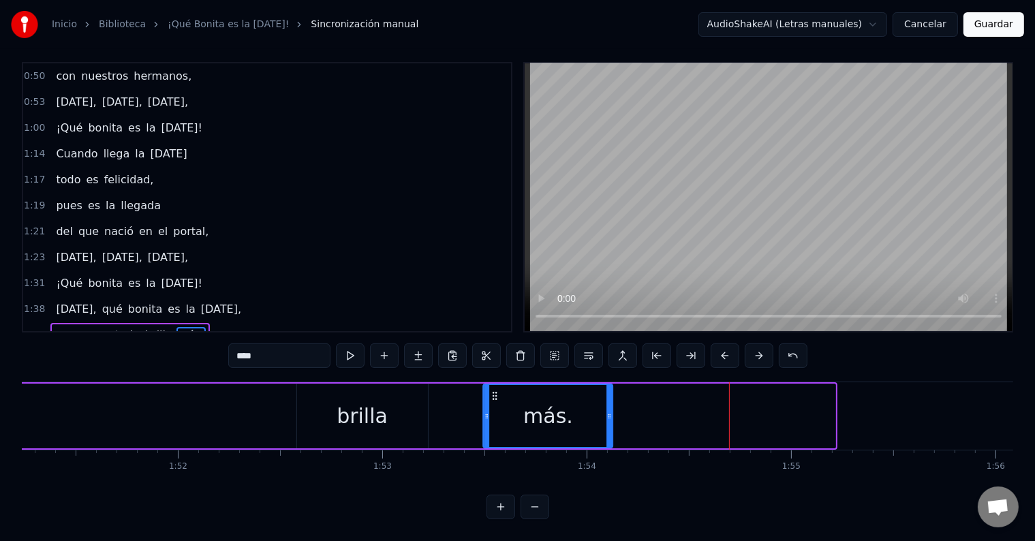
drag, startPoint x: 723, startPoint y: 385, endPoint x: 498, endPoint y: 393, distance: 224.4
click at [498, 393] on div "más." at bounding box center [549, 416] width 128 height 62
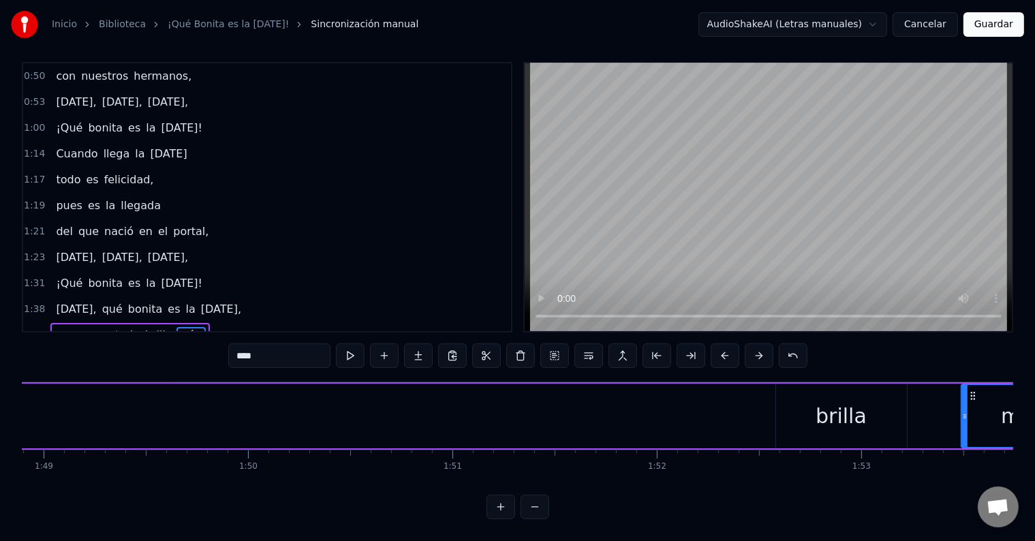
scroll to position [0, 22492]
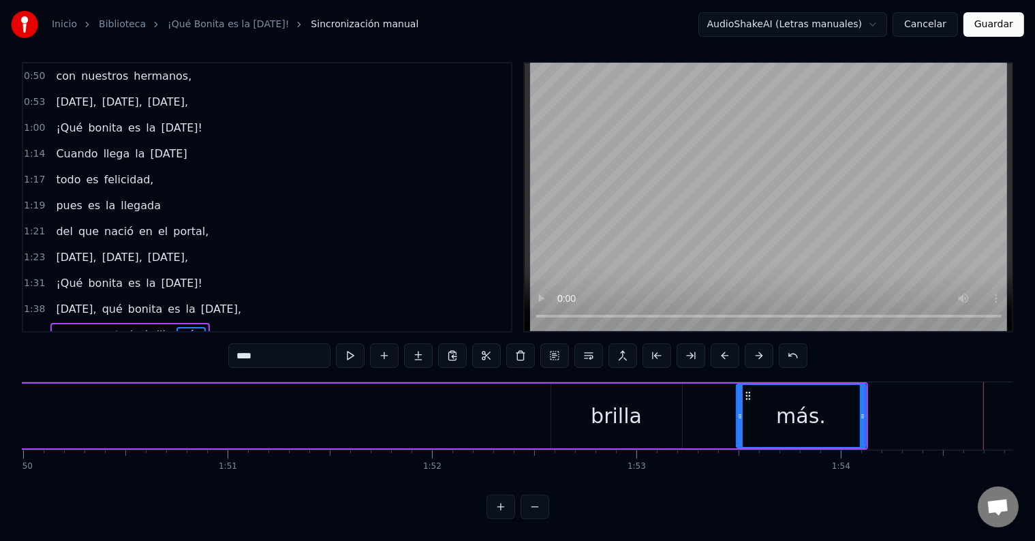
click at [608, 407] on div "brilla" at bounding box center [616, 416] width 51 height 31
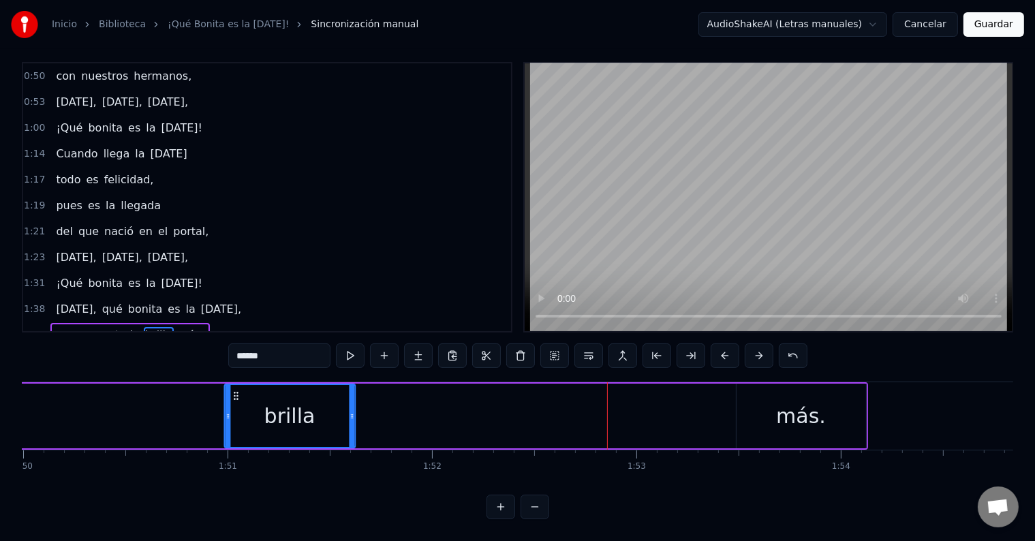
drag, startPoint x: 561, startPoint y: 384, endPoint x: 234, endPoint y: 386, distance: 326.5
click at [234, 391] on icon at bounding box center [235, 396] width 11 height 11
click at [793, 401] on div "más." at bounding box center [801, 416] width 50 height 31
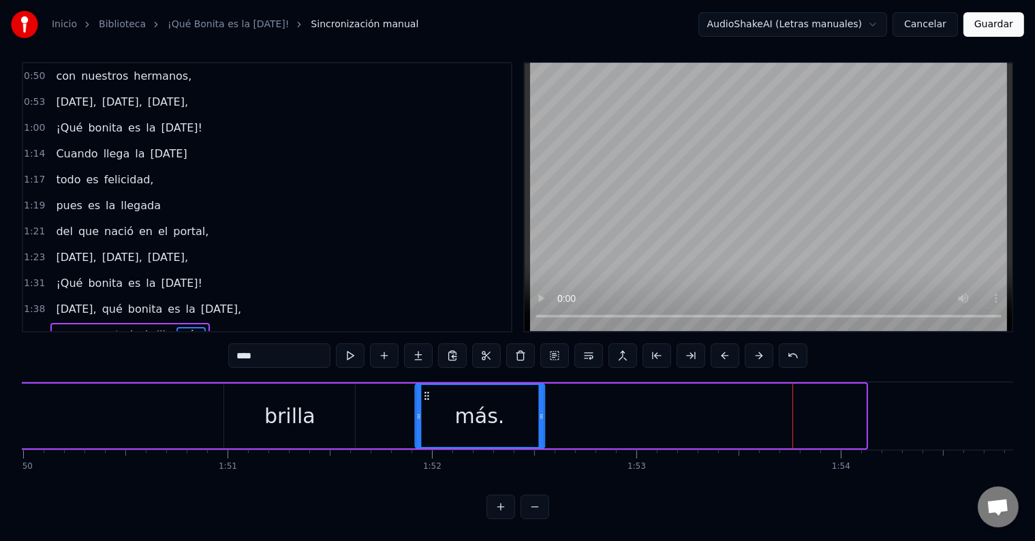
drag, startPoint x: 748, startPoint y: 381, endPoint x: 427, endPoint y: 380, distance: 321.0
click at [427, 391] on icon at bounding box center [426, 396] width 11 height 11
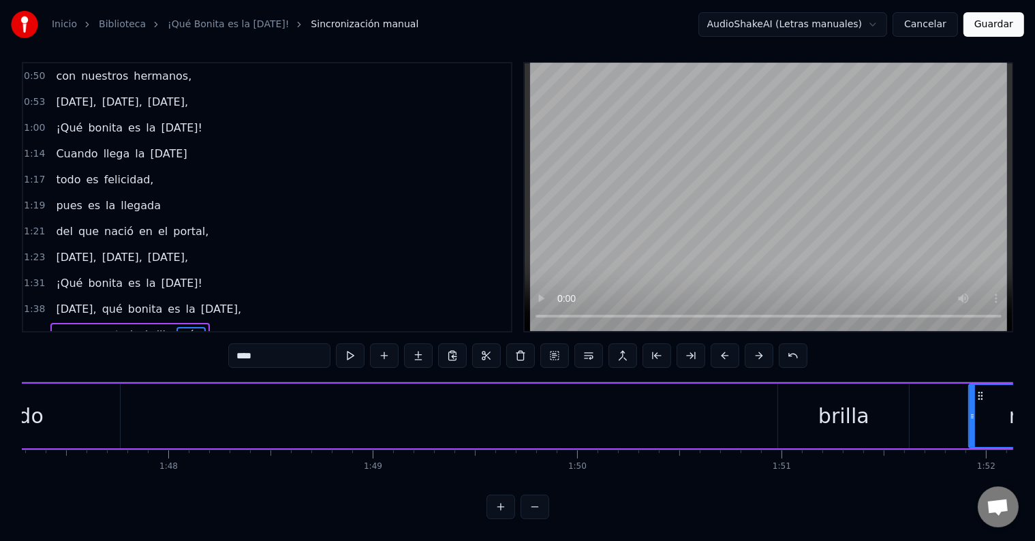
scroll to position [0, 21939]
click at [845, 401] on div "brilla" at bounding box center [843, 416] width 51 height 31
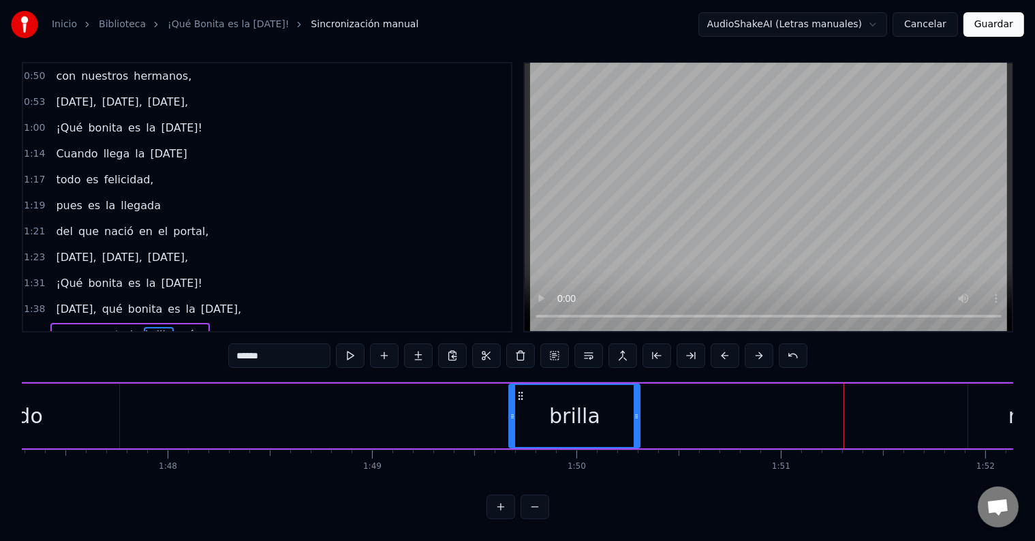
drag, startPoint x: 788, startPoint y: 380, endPoint x: 520, endPoint y: 384, distance: 267.9
click at [520, 391] on icon at bounding box center [521, 396] width 11 height 11
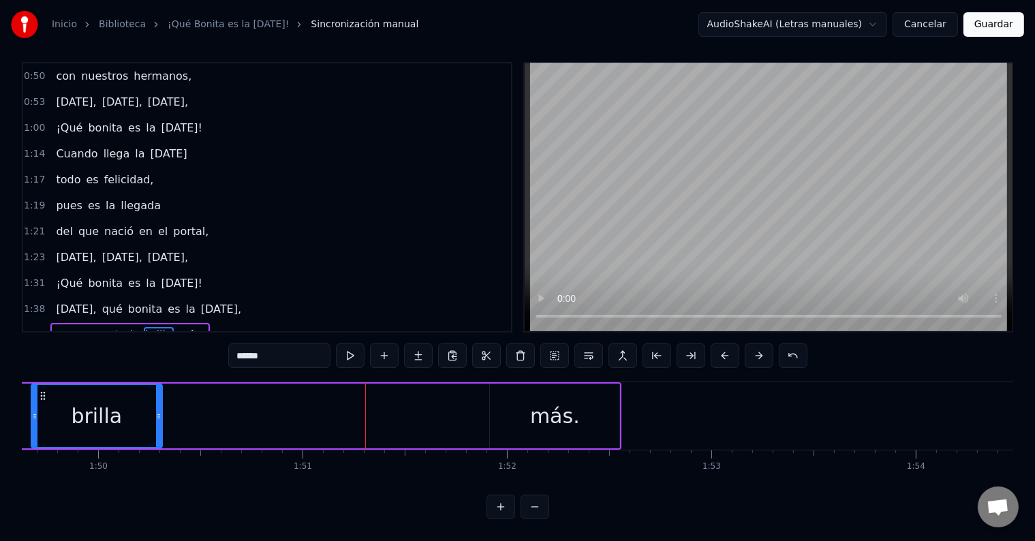
scroll to position [0, 22432]
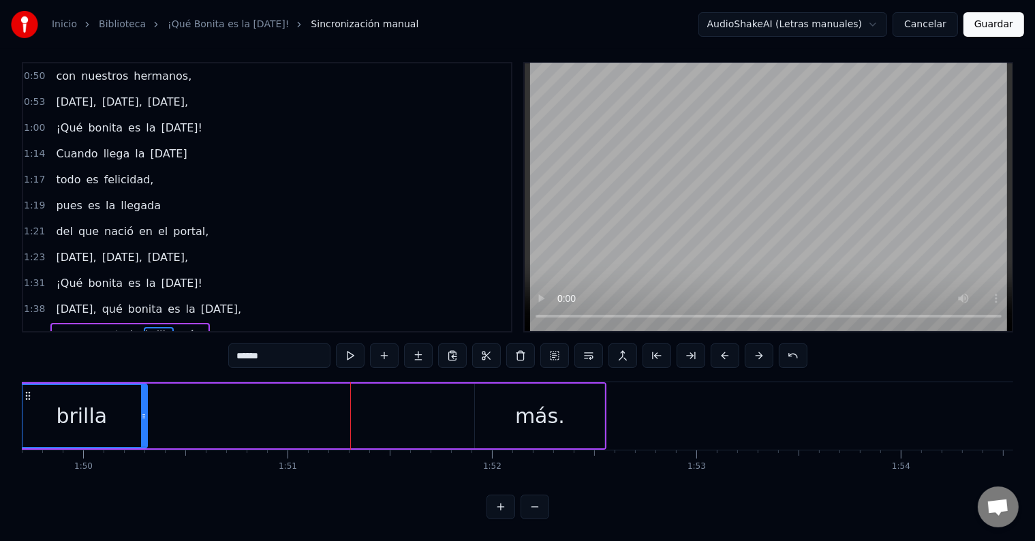
click at [547, 401] on div "más." at bounding box center [540, 416] width 50 height 31
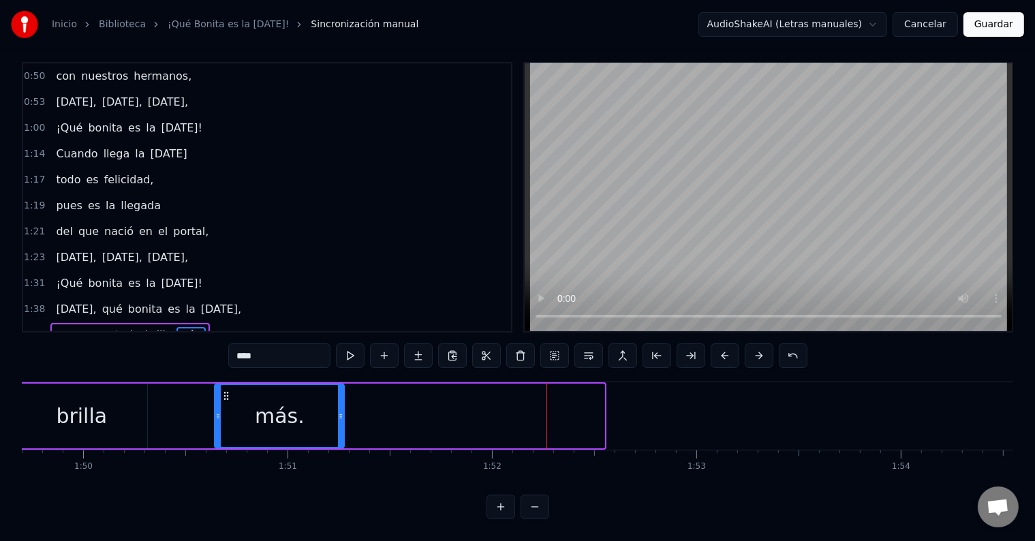
drag, startPoint x: 488, startPoint y: 384, endPoint x: 226, endPoint y: 368, distance: 262.3
click at [226, 368] on div "0:13 Qué bonita se ve la ciudad 0:15 cuando llega la [DATE], 0:18 hay luces de …" at bounding box center [518, 290] width 992 height 457
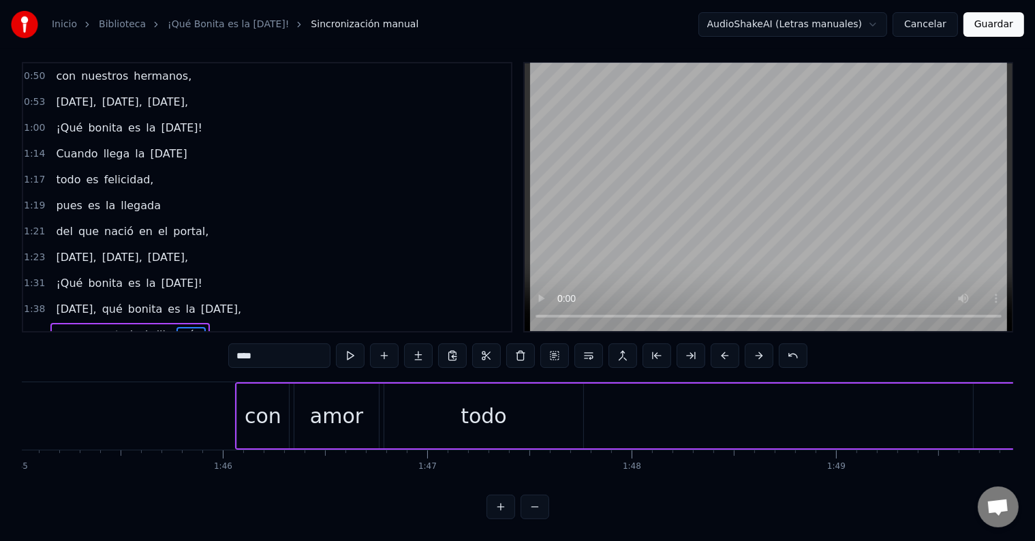
scroll to position [0, 21520]
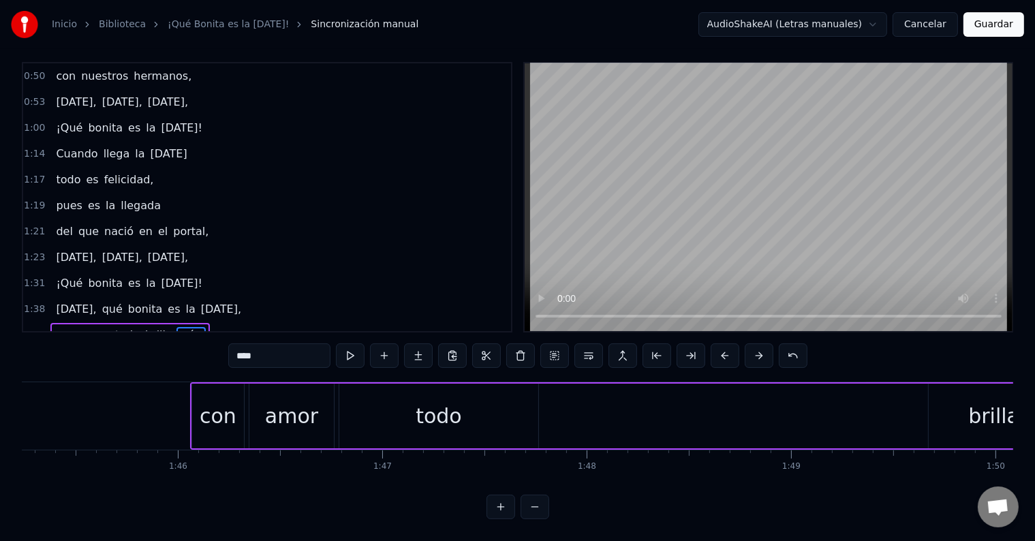
click at [289, 401] on div "amor" at bounding box center [291, 416] width 53 height 31
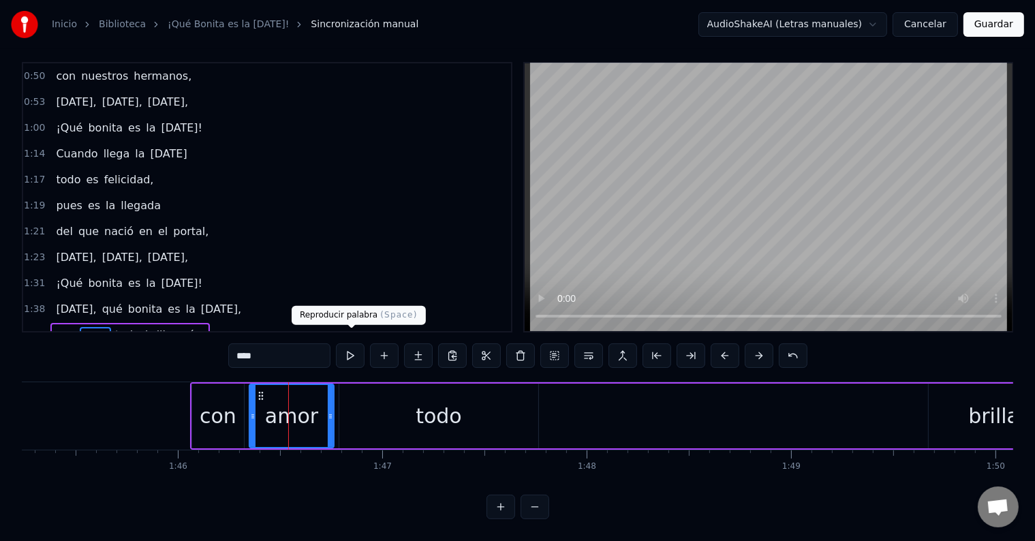
click at [351, 347] on button at bounding box center [350, 356] width 29 height 25
click at [439, 401] on div "todo" at bounding box center [439, 416] width 46 height 31
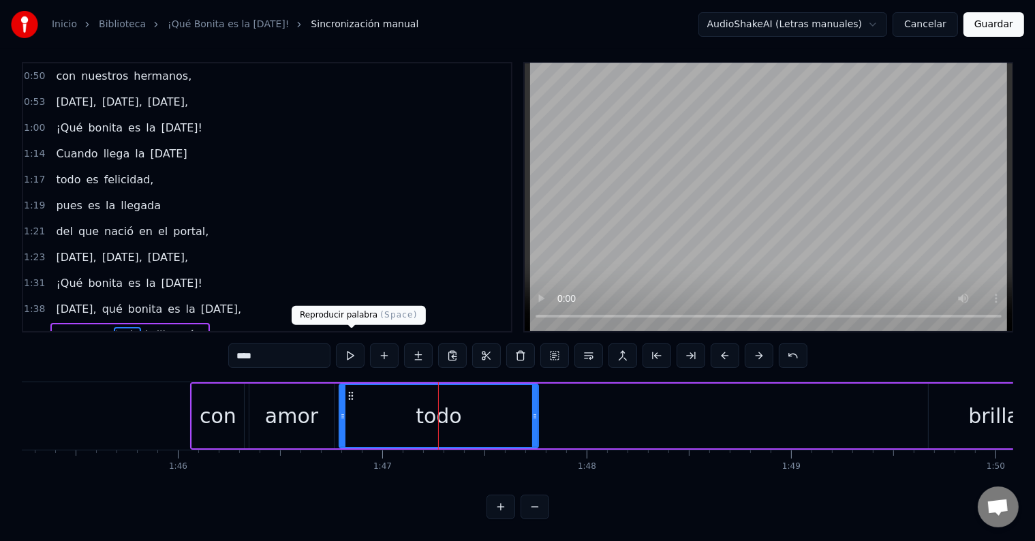
click at [351, 344] on button at bounding box center [350, 356] width 29 height 25
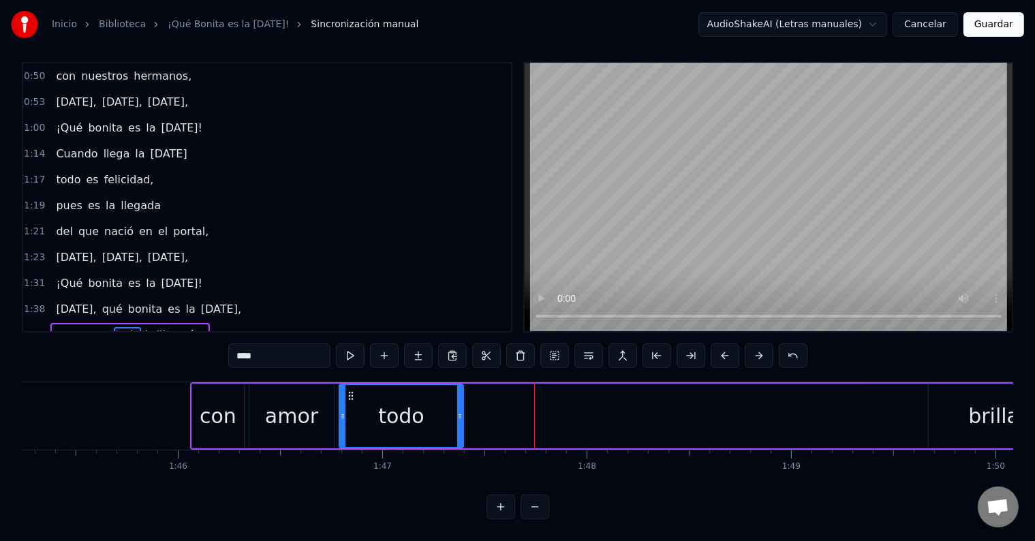
drag, startPoint x: 536, startPoint y: 404, endPoint x: 461, endPoint y: 409, distance: 75.1
click at [461, 411] on icon at bounding box center [459, 416] width 5 height 11
click at [352, 344] on button at bounding box center [350, 356] width 29 height 25
click at [351, 344] on button at bounding box center [350, 356] width 29 height 25
drag, startPoint x: 461, startPoint y: 394, endPoint x: 434, endPoint y: 395, distance: 27.3
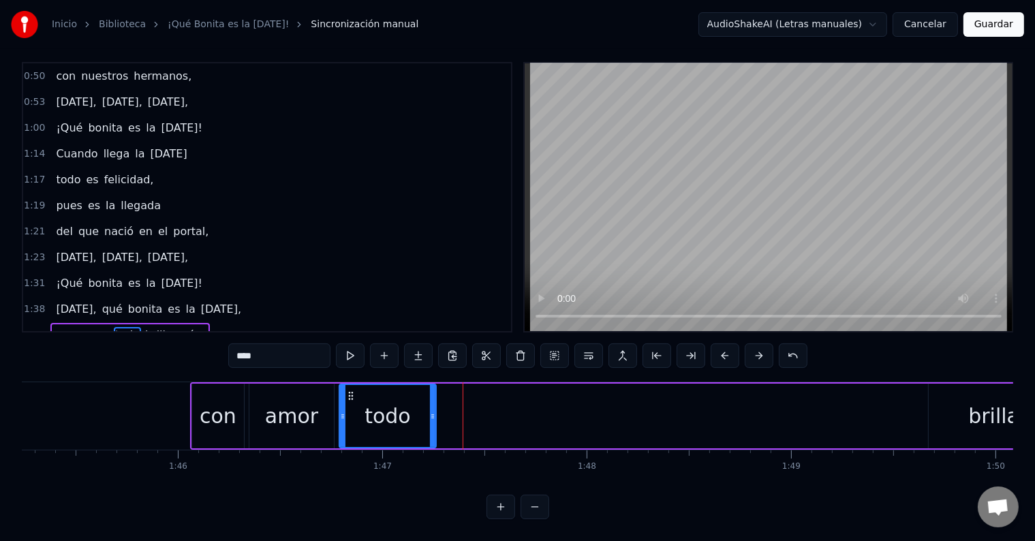
click at [434, 395] on div at bounding box center [432, 416] width 5 height 62
click at [990, 408] on div "brilla" at bounding box center [994, 416] width 51 height 31
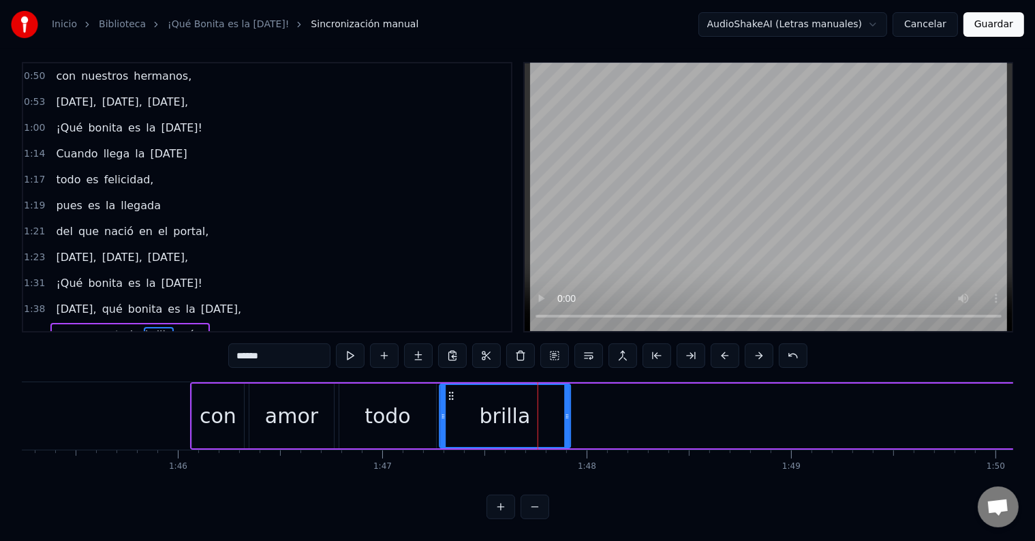
drag, startPoint x: 938, startPoint y: 384, endPoint x: 449, endPoint y: 396, distance: 488.9
click at [449, 396] on div "brilla" at bounding box center [505, 416] width 130 height 62
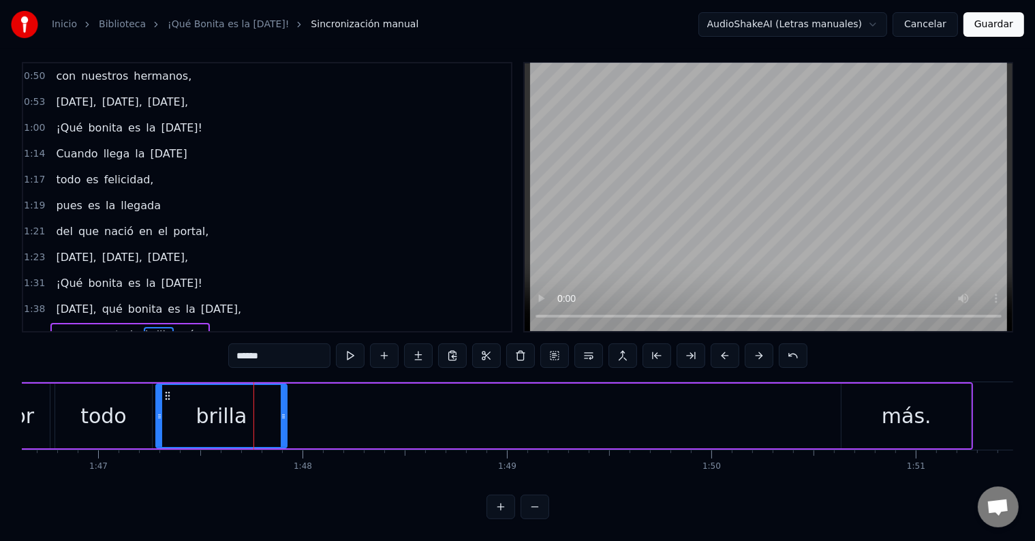
scroll to position [0, 21834]
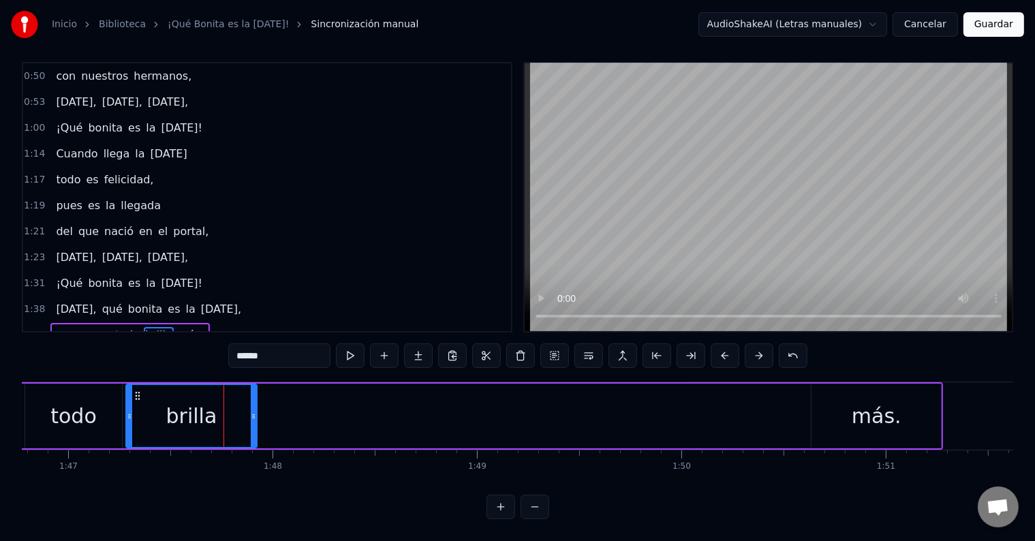
click at [832, 409] on div "más." at bounding box center [877, 416] width 130 height 65
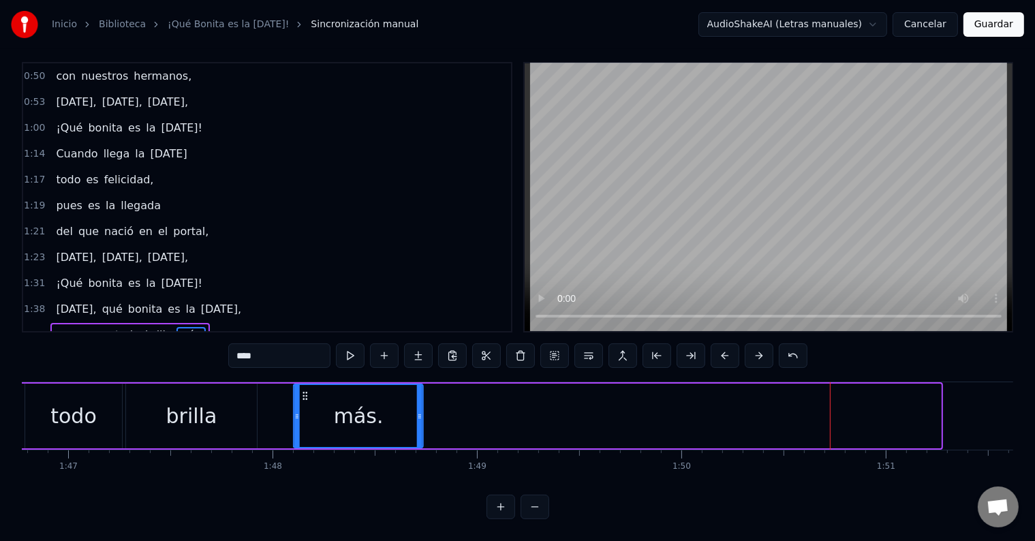
drag, startPoint x: 825, startPoint y: 382, endPoint x: 307, endPoint y: 381, distance: 518.0
click at [307, 391] on icon at bounding box center [305, 396] width 11 height 11
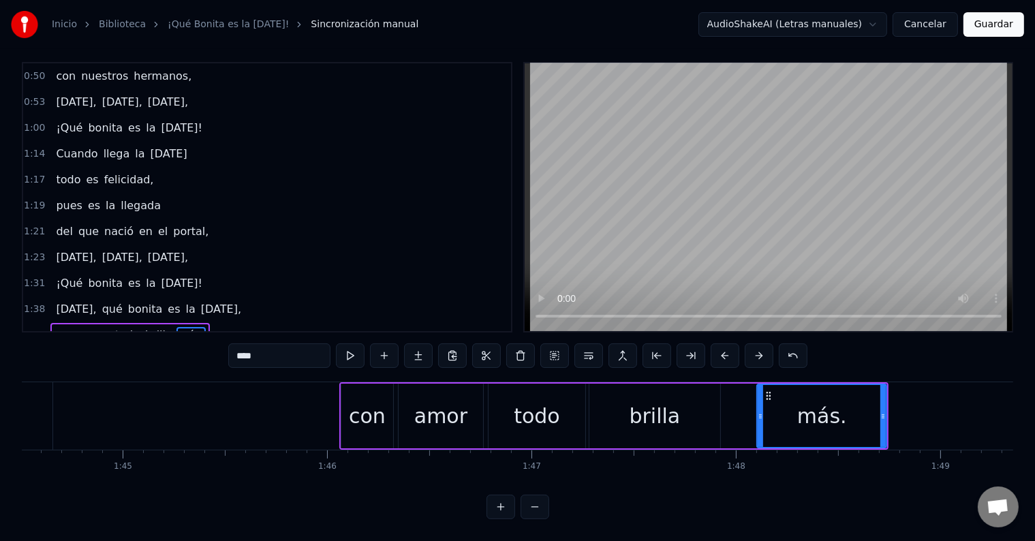
scroll to position [0, 21400]
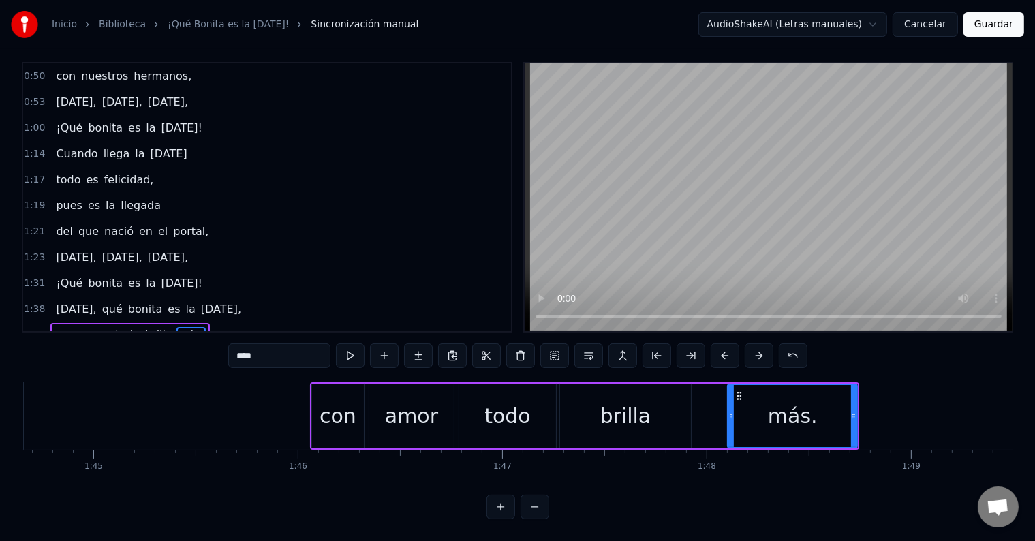
click at [618, 404] on div "brilla" at bounding box center [626, 416] width 51 height 31
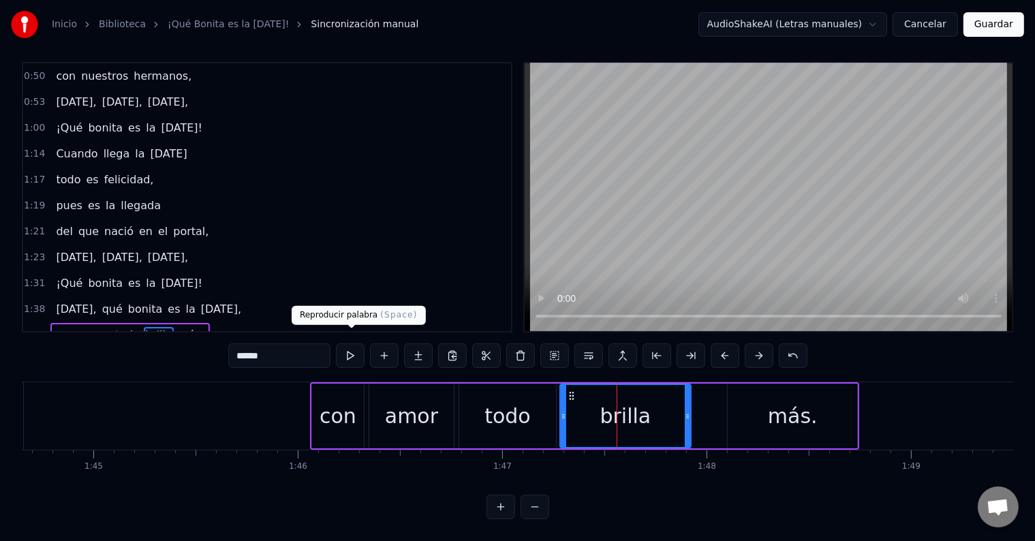
click at [349, 346] on button at bounding box center [350, 356] width 29 height 25
click at [349, 344] on button at bounding box center [350, 356] width 29 height 25
click at [327, 401] on div "con" at bounding box center [338, 416] width 37 height 31
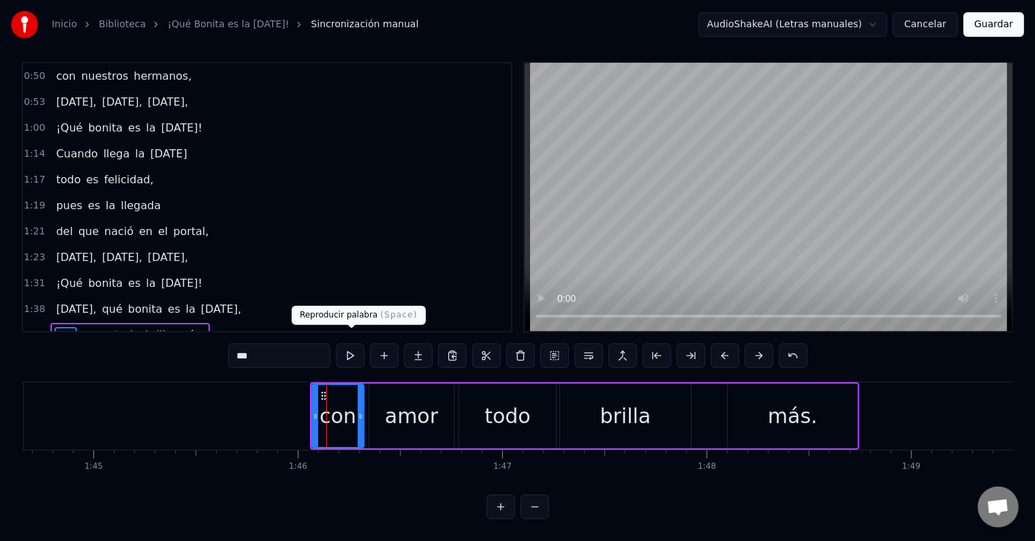
click at [349, 344] on button at bounding box center [350, 356] width 29 height 25
click at [393, 401] on div "amor" at bounding box center [411, 416] width 53 height 31
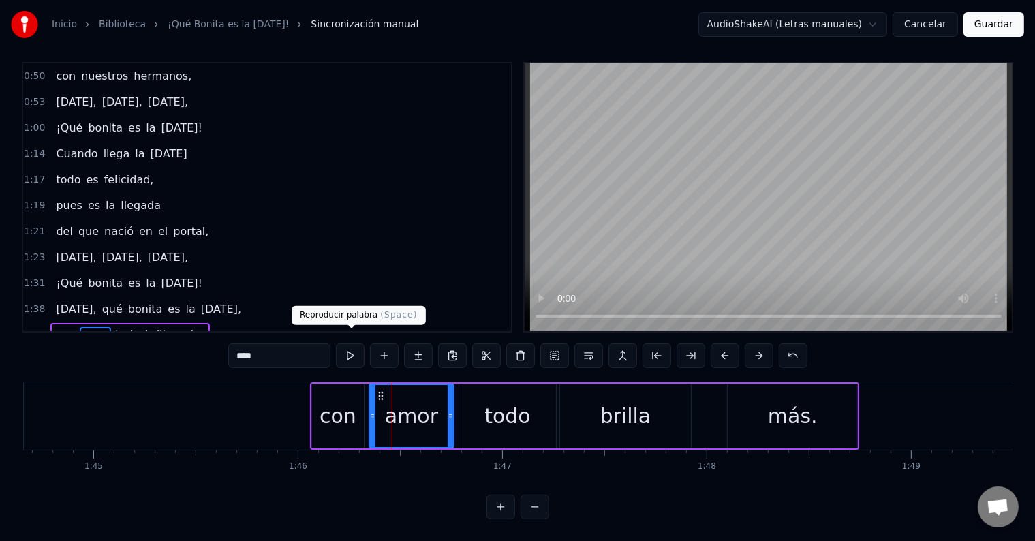
click at [348, 344] on button at bounding box center [350, 356] width 29 height 25
click at [535, 393] on div "todo" at bounding box center [507, 416] width 97 height 65
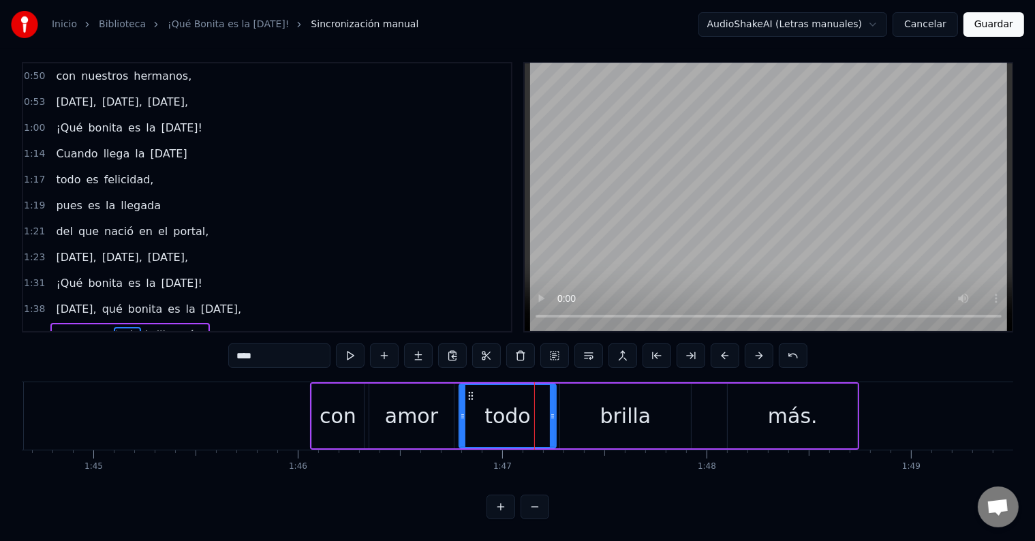
drag, startPoint x: 532, startPoint y: 387, endPoint x: 516, endPoint y: 388, distance: 16.4
click at [521, 388] on div "todo" at bounding box center [507, 416] width 95 height 62
click at [466, 391] on icon at bounding box center [465, 396] width 11 height 11
drag, startPoint x: 548, startPoint y: 395, endPoint x: 537, endPoint y: 395, distance: 10.9
click at [537, 395] on div at bounding box center [536, 416] width 5 height 62
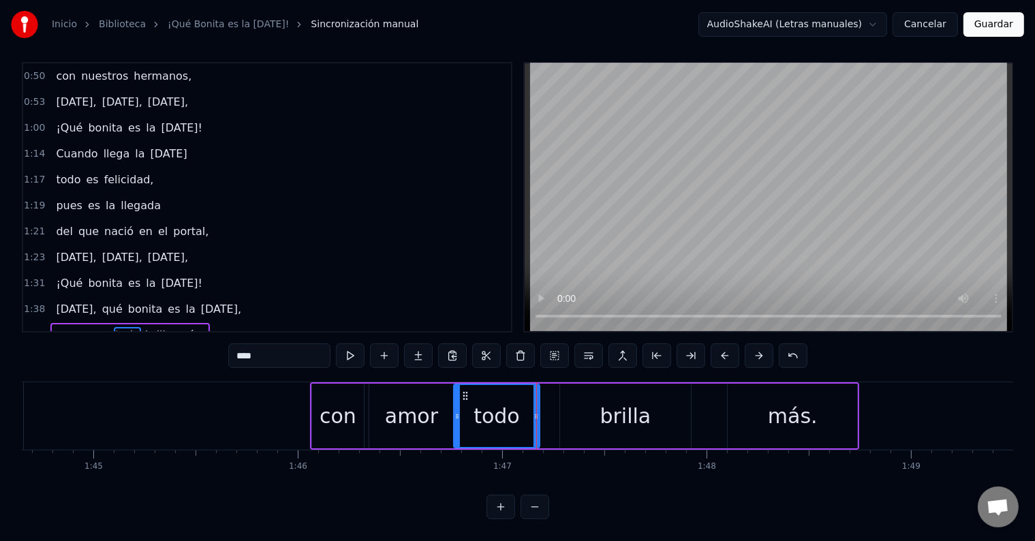
click at [590, 384] on div "brilla" at bounding box center [625, 416] width 131 height 65
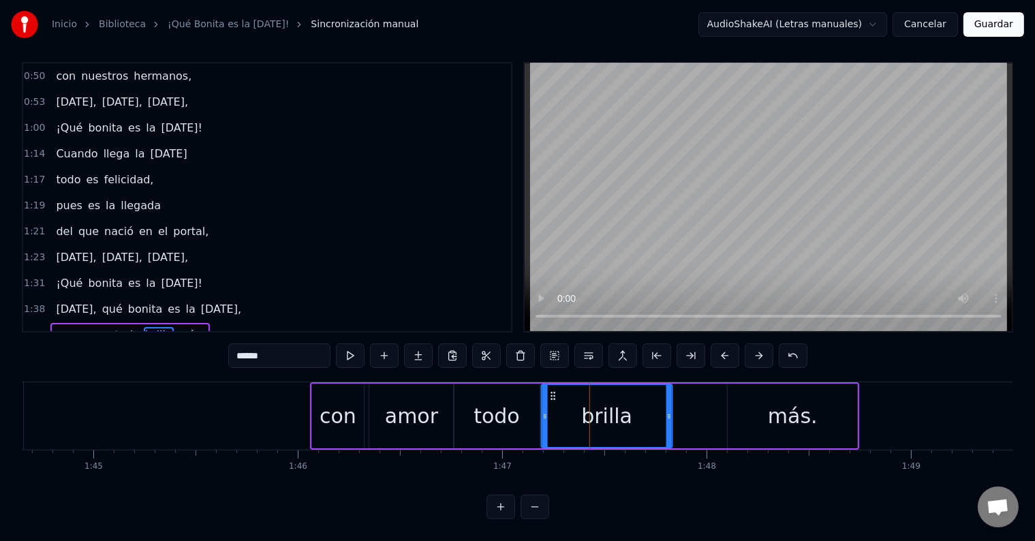
drag, startPoint x: 570, startPoint y: 382, endPoint x: 551, endPoint y: 382, distance: 18.4
click at [551, 391] on icon at bounding box center [553, 396] width 11 height 11
drag, startPoint x: 667, startPoint y: 395, endPoint x: 639, endPoint y: 391, distance: 27.7
click at [642, 391] on div at bounding box center [644, 416] width 5 height 62
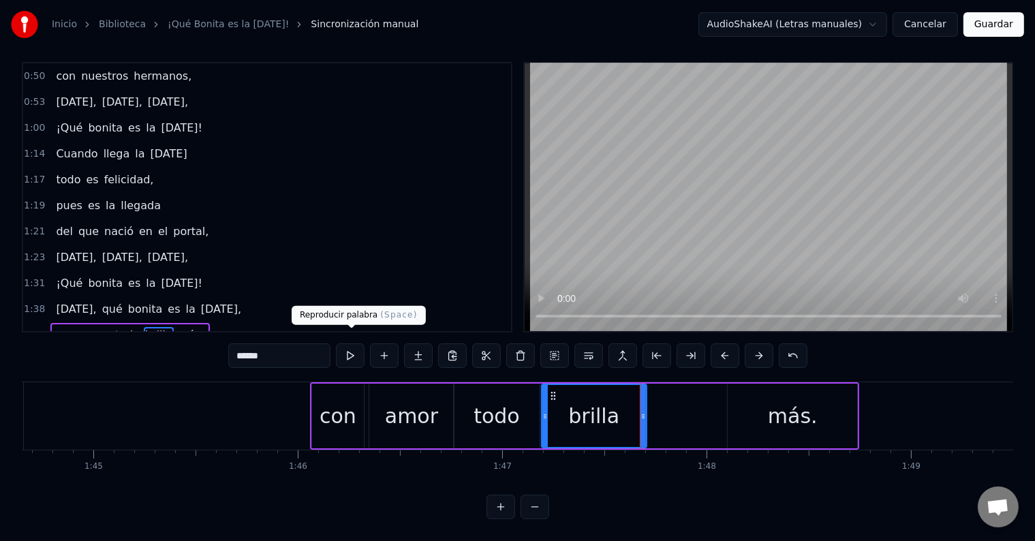
click at [349, 344] on button at bounding box center [350, 356] width 29 height 25
click at [800, 401] on div "más." at bounding box center [793, 416] width 50 height 31
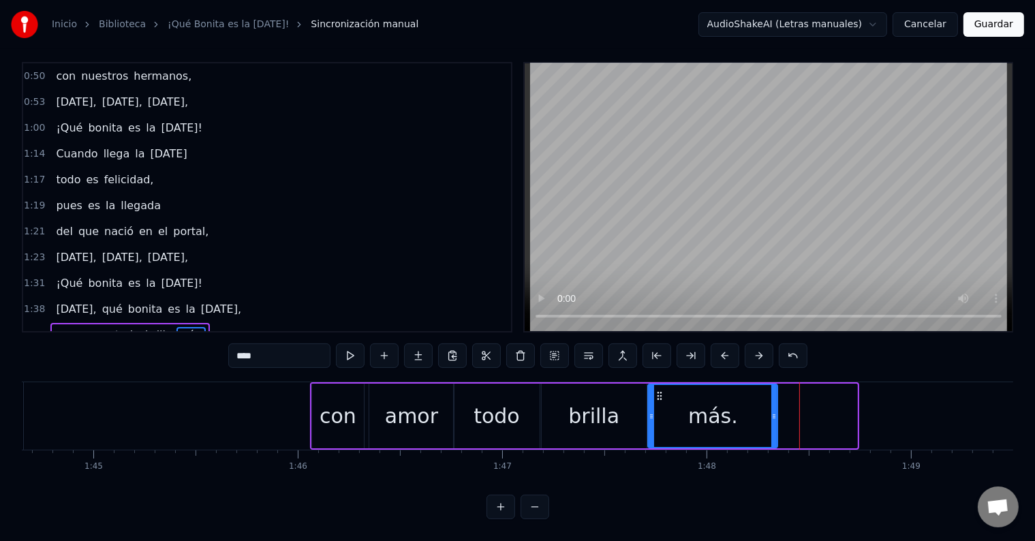
drag, startPoint x: 736, startPoint y: 383, endPoint x: 657, endPoint y: 390, distance: 79.4
click at [657, 390] on div "más." at bounding box center [714, 416] width 128 height 62
drag, startPoint x: 774, startPoint y: 395, endPoint x: 740, endPoint y: 398, distance: 34.2
click at [740, 398] on div at bounding box center [739, 416] width 5 height 62
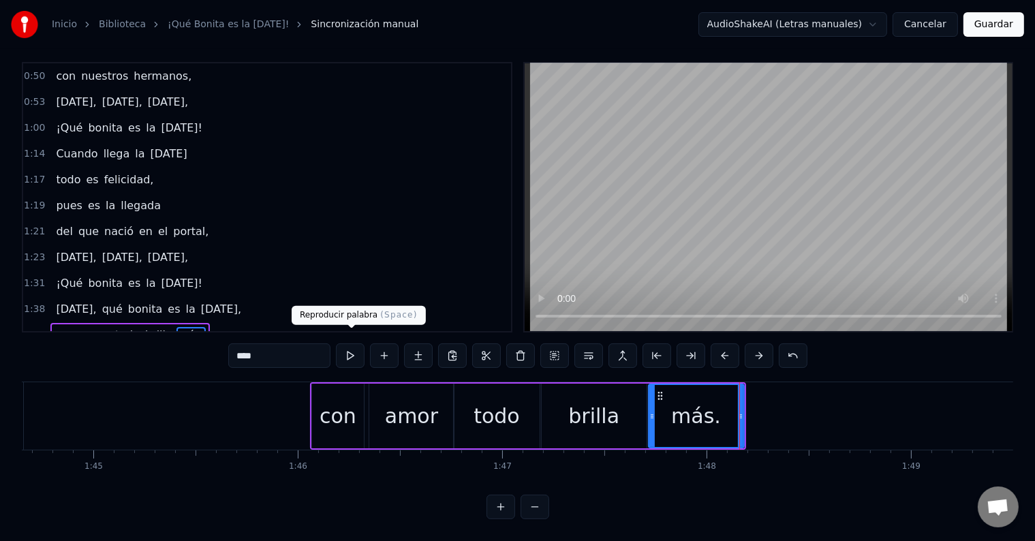
click at [351, 344] on button at bounding box center [350, 356] width 29 height 25
click at [341, 401] on div "con" at bounding box center [338, 416] width 37 height 31
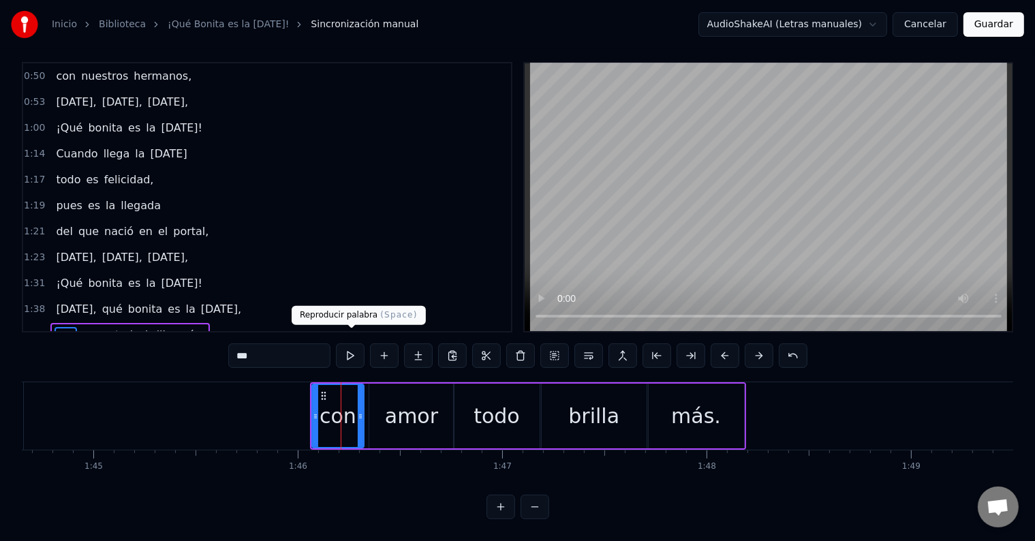
click at [346, 347] on button at bounding box center [350, 356] width 29 height 25
click at [382, 395] on div "amor" at bounding box center [411, 416] width 85 height 65
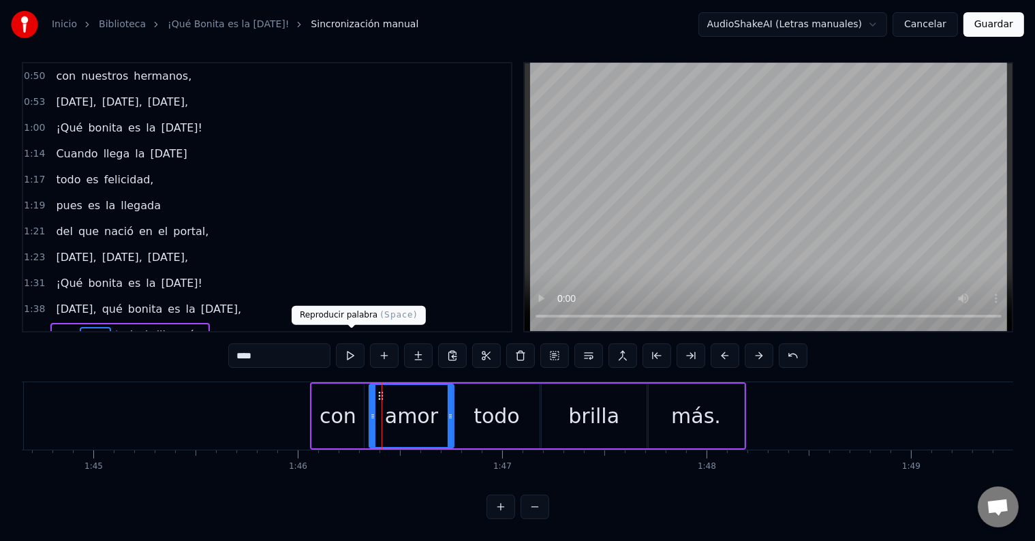
click at [354, 346] on button at bounding box center [350, 356] width 29 height 25
click at [468, 384] on div "todo" at bounding box center [497, 416] width 86 height 65
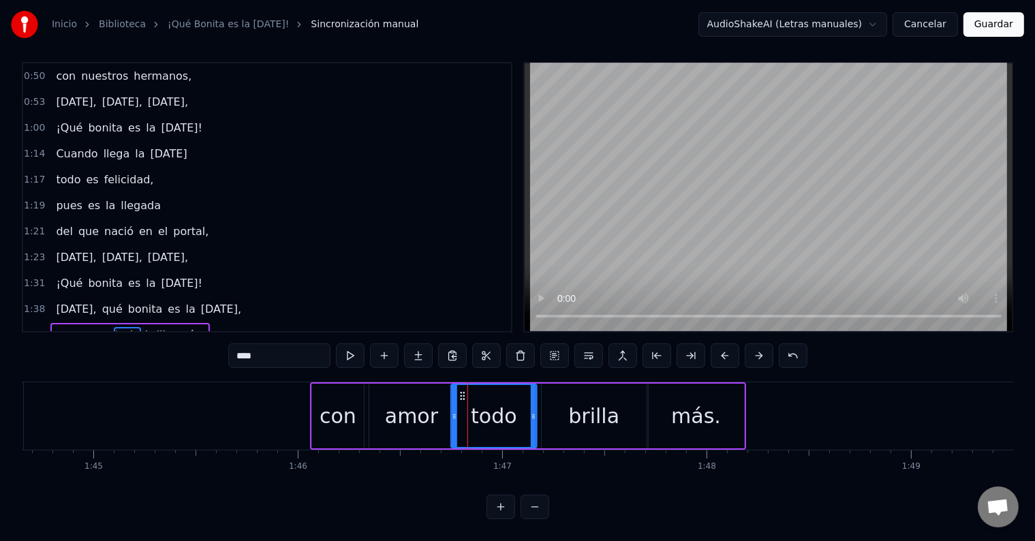
click at [464, 393] on circle at bounding box center [464, 393] width 1 height 1
drag, startPoint x: 530, startPoint y: 384, endPoint x: 521, endPoint y: 384, distance: 8.9
click at [522, 385] on div at bounding box center [524, 416] width 5 height 62
click at [350, 345] on button at bounding box center [350, 356] width 29 height 25
click at [547, 384] on div "brilla" at bounding box center [594, 416] width 105 height 65
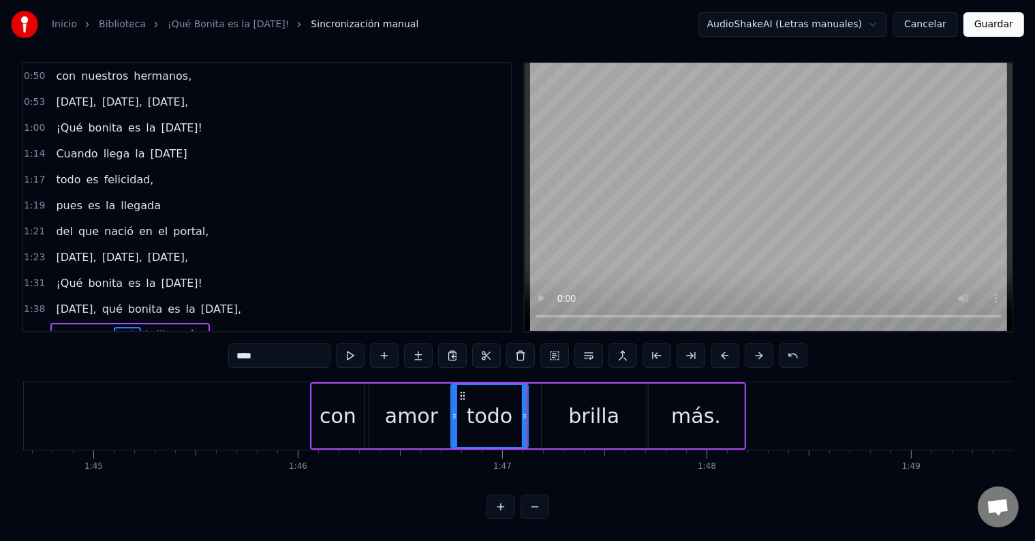
type input "******"
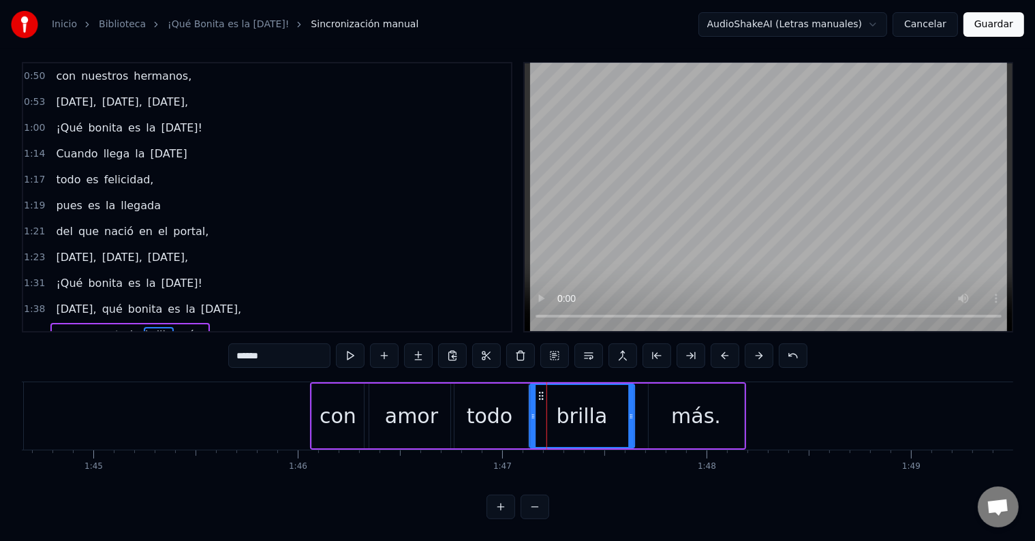
drag, startPoint x: 550, startPoint y: 381, endPoint x: 538, endPoint y: 380, distance: 12.3
click at [538, 391] on icon at bounding box center [541, 396] width 11 height 11
drag, startPoint x: 628, startPoint y: 395, endPoint x: 616, endPoint y: 395, distance: 13.0
click at [616, 395] on div at bounding box center [618, 416] width 5 height 62
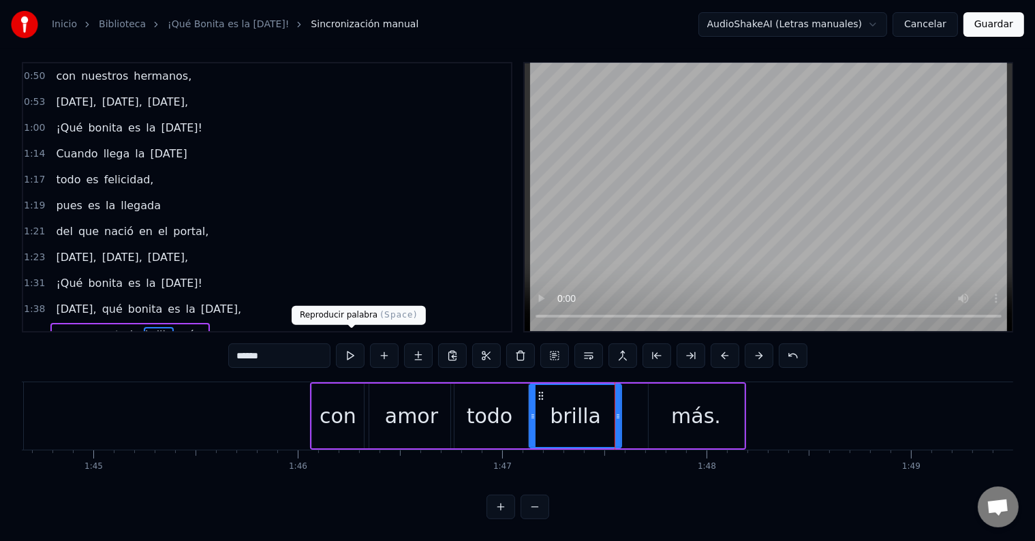
click at [355, 344] on button at bounding box center [350, 356] width 29 height 25
click at [639, 389] on div "con amor todo brilla más." at bounding box center [528, 415] width 436 height 67
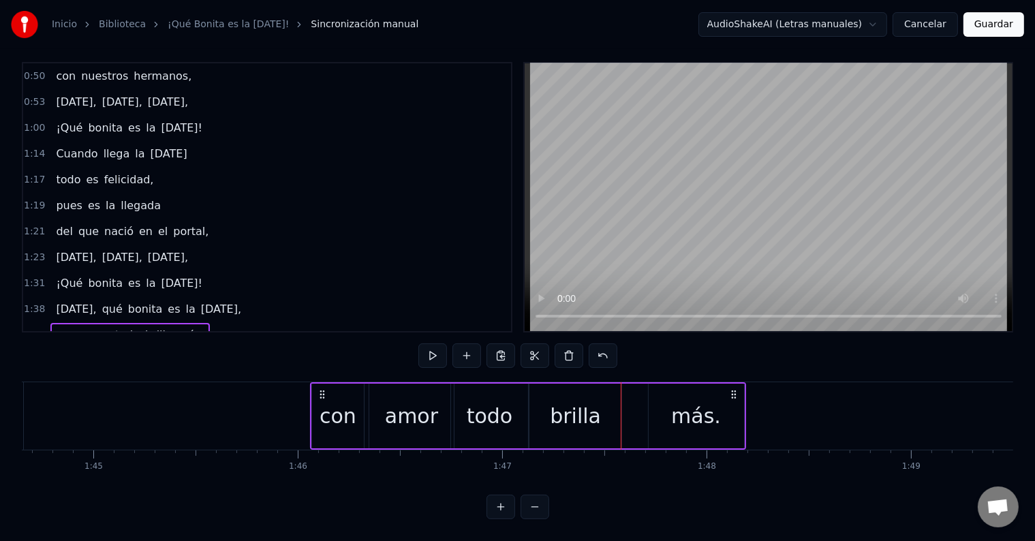
click at [665, 386] on div "más." at bounding box center [696, 416] width 95 height 65
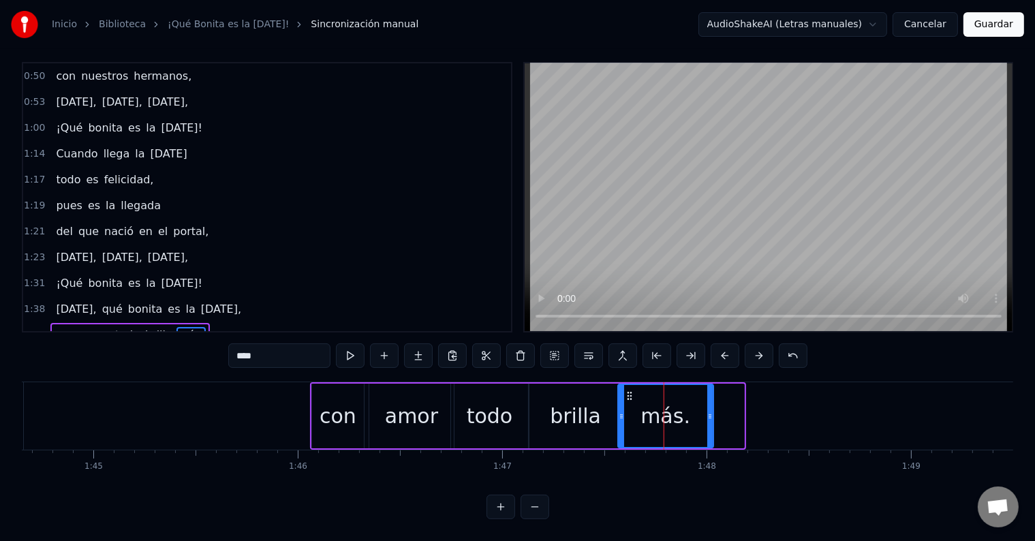
drag, startPoint x: 659, startPoint y: 384, endPoint x: 628, endPoint y: 384, distance: 30.7
click at [628, 391] on icon at bounding box center [629, 396] width 11 height 11
click at [352, 344] on button at bounding box center [350, 356] width 29 height 25
click at [579, 401] on div "brilla" at bounding box center [575, 416] width 51 height 31
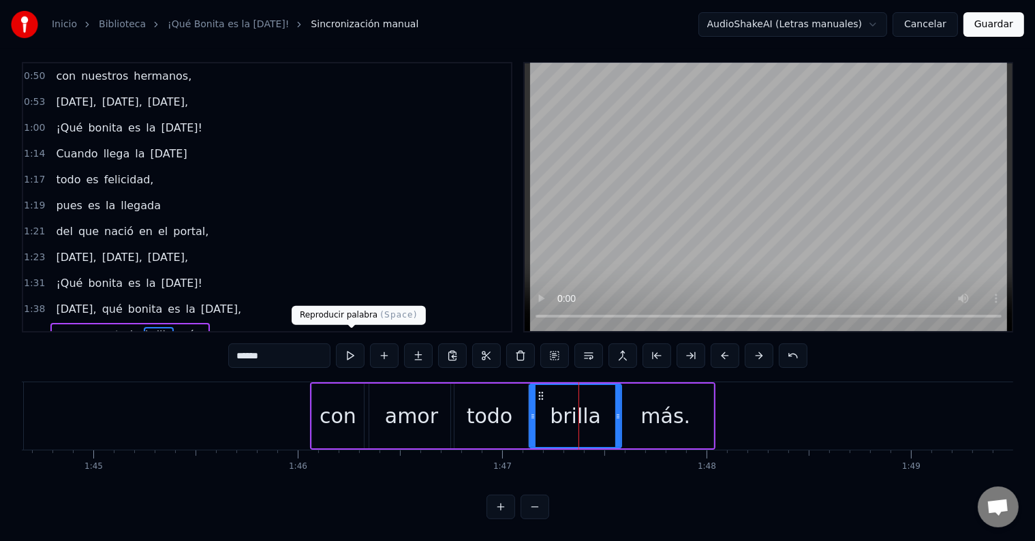
click at [352, 344] on button at bounding box center [350, 356] width 29 height 25
click at [645, 386] on div "más." at bounding box center [665, 416] width 95 height 65
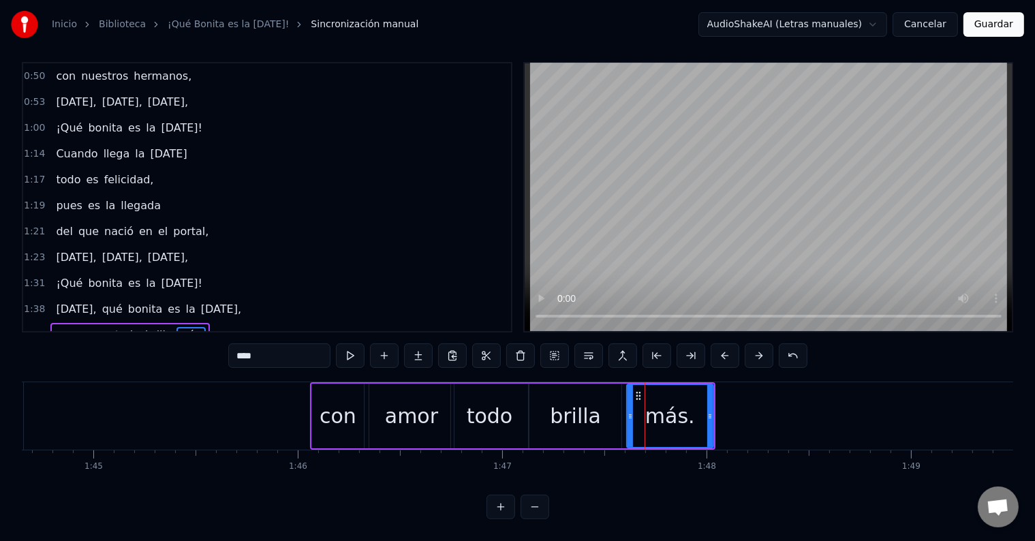
drag, startPoint x: 618, startPoint y: 397, endPoint x: 626, endPoint y: 396, distance: 8.9
click at [628, 396] on div at bounding box center [630, 416] width 5 height 62
click at [610, 397] on div "brilla" at bounding box center [576, 416] width 92 height 65
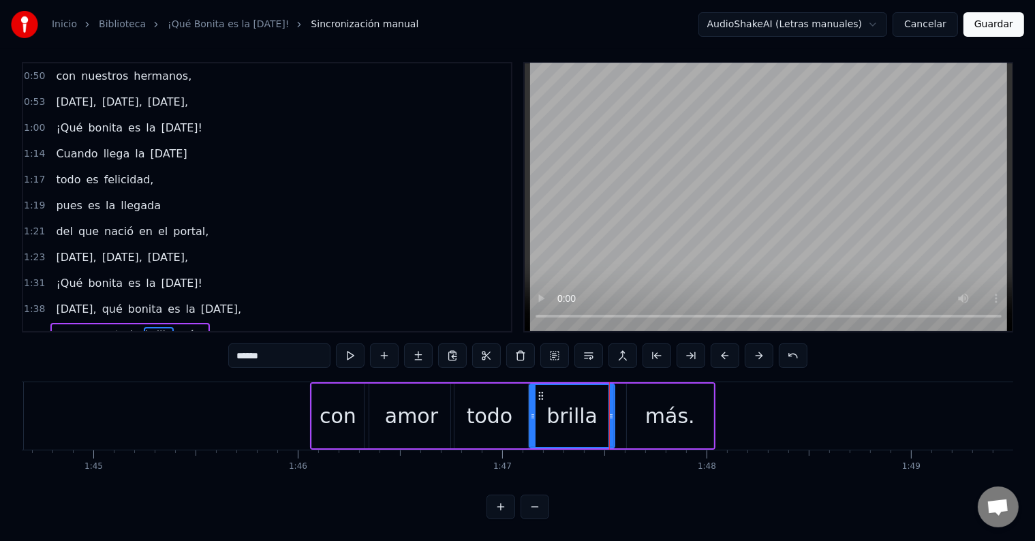
click at [612, 395] on div at bounding box center [611, 416] width 5 height 62
click at [635, 395] on div "más." at bounding box center [670, 416] width 87 height 65
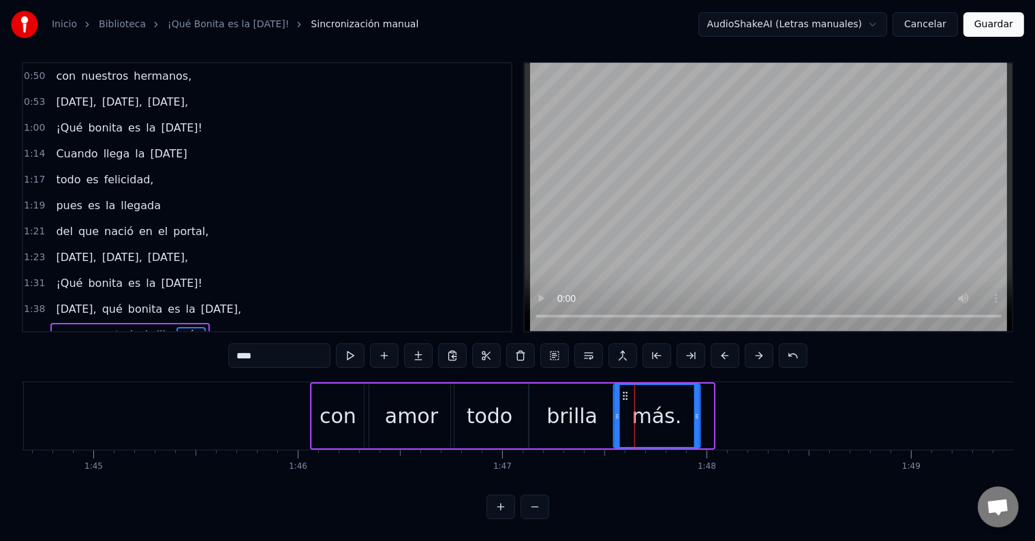
drag, startPoint x: 635, startPoint y: 383, endPoint x: 622, endPoint y: 383, distance: 13.0
click at [624, 395] on circle at bounding box center [624, 395] width 1 height 1
click at [558, 384] on div "brilla" at bounding box center [572, 416] width 85 height 65
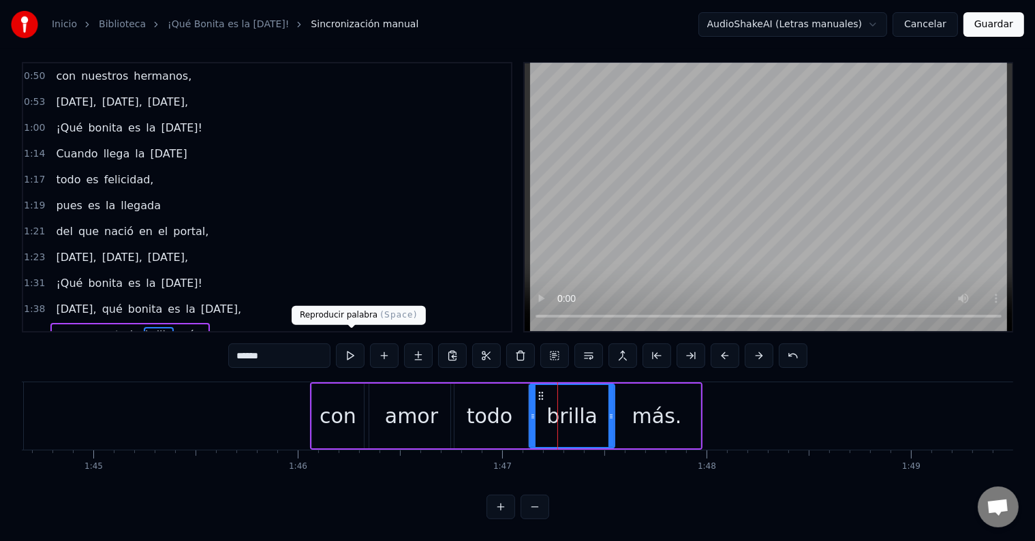
click at [348, 344] on button at bounding box center [350, 356] width 29 height 25
click at [672, 401] on div "más." at bounding box center [658, 416] width 50 height 31
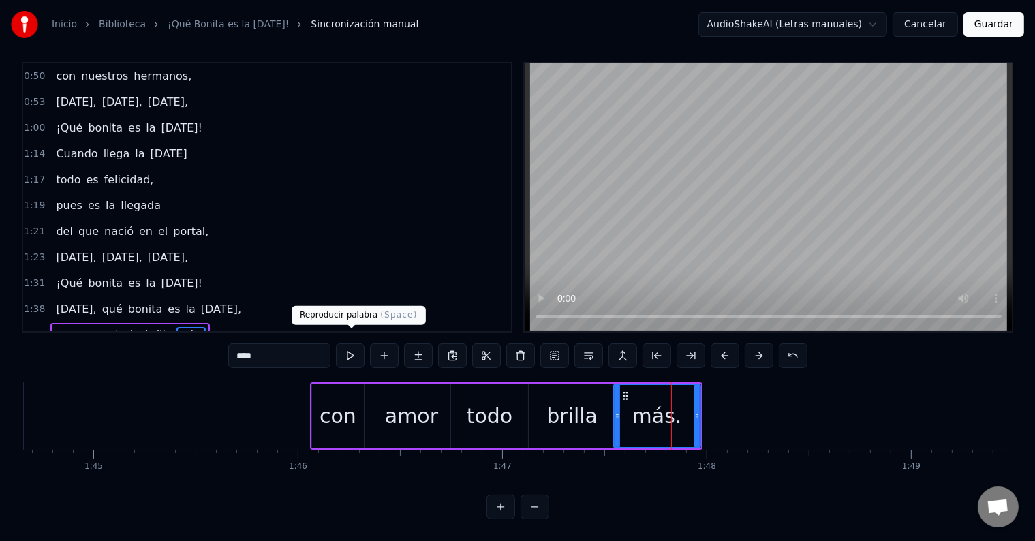
click at [346, 344] on button at bounding box center [350, 356] width 29 height 25
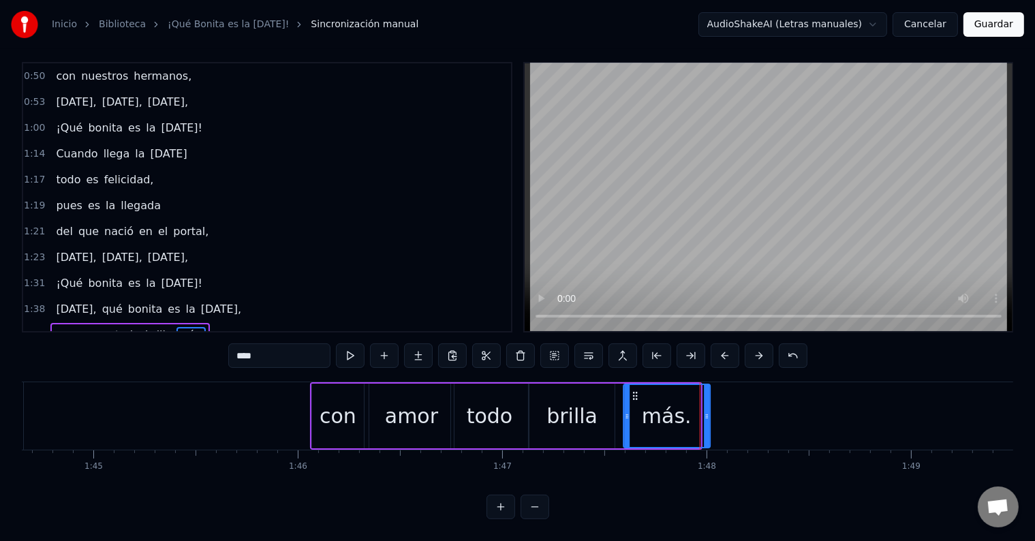
drag, startPoint x: 627, startPoint y: 383, endPoint x: 637, endPoint y: 383, distance: 9.5
click at [637, 391] on icon at bounding box center [635, 396] width 11 height 11
click at [564, 387] on div "brilla" at bounding box center [572, 416] width 85 height 65
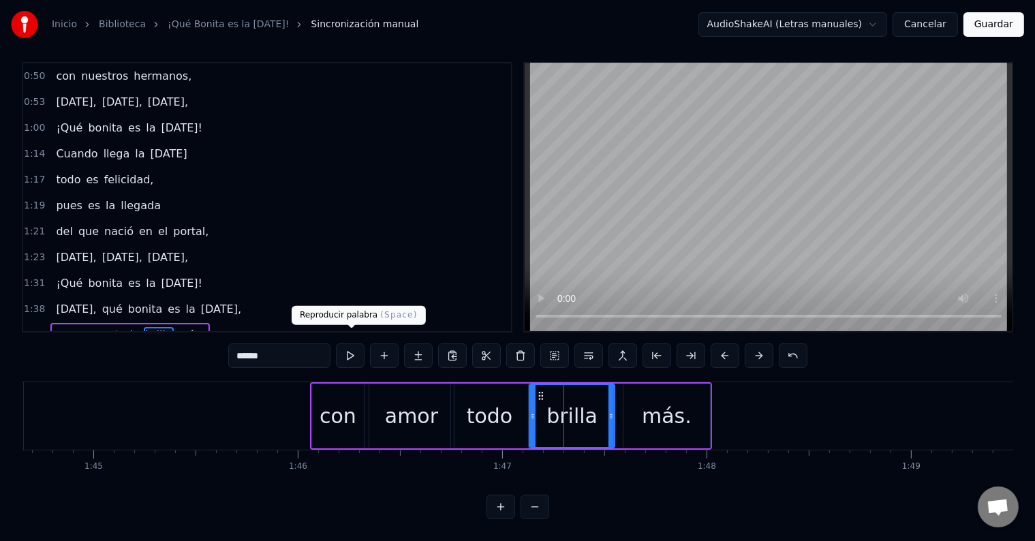
click at [347, 344] on button at bounding box center [350, 356] width 29 height 25
click at [668, 401] on div "más." at bounding box center [667, 416] width 50 height 31
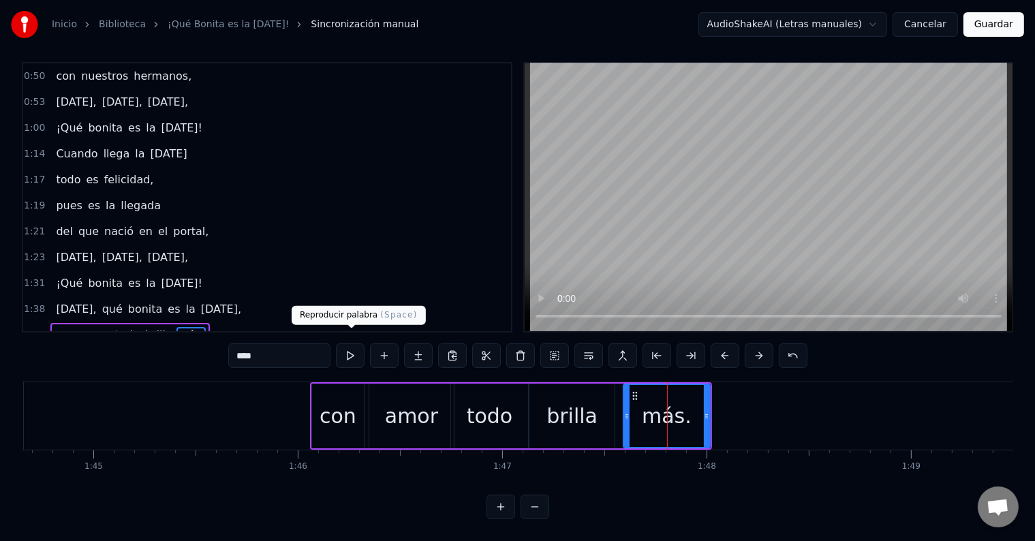
click at [351, 344] on button at bounding box center [350, 356] width 29 height 25
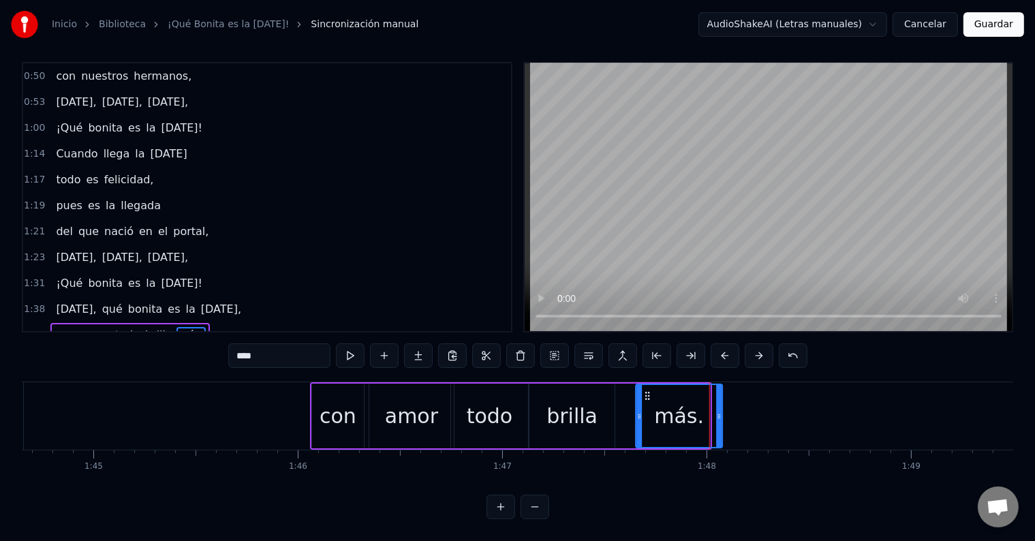
drag, startPoint x: 635, startPoint y: 384, endPoint x: 648, endPoint y: 385, distance: 12.3
click at [648, 391] on icon at bounding box center [647, 396] width 11 height 11
click at [349, 344] on button at bounding box center [350, 356] width 29 height 25
click at [656, 391] on icon at bounding box center [654, 396] width 11 height 11
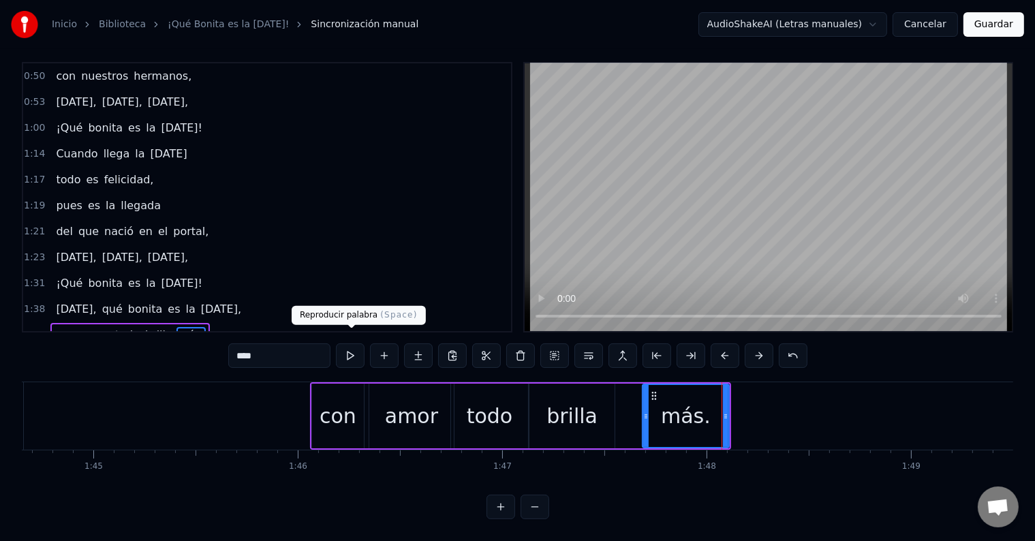
click at [350, 344] on button at bounding box center [350, 356] width 29 height 25
click at [341, 401] on div "con" at bounding box center [338, 416] width 37 height 31
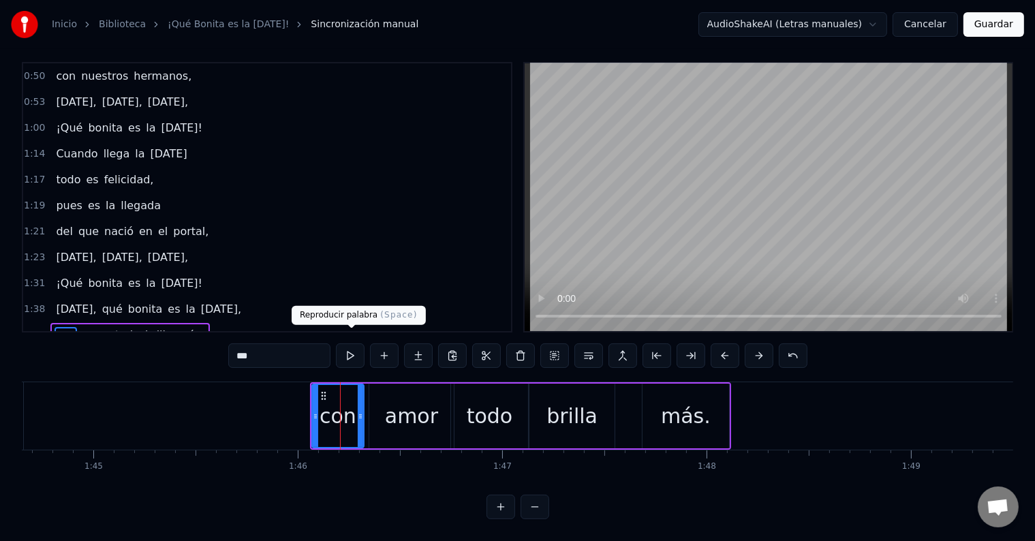
click at [346, 344] on button at bounding box center [350, 356] width 29 height 25
click at [395, 384] on div "amor" at bounding box center [411, 416] width 85 height 65
type input "****"
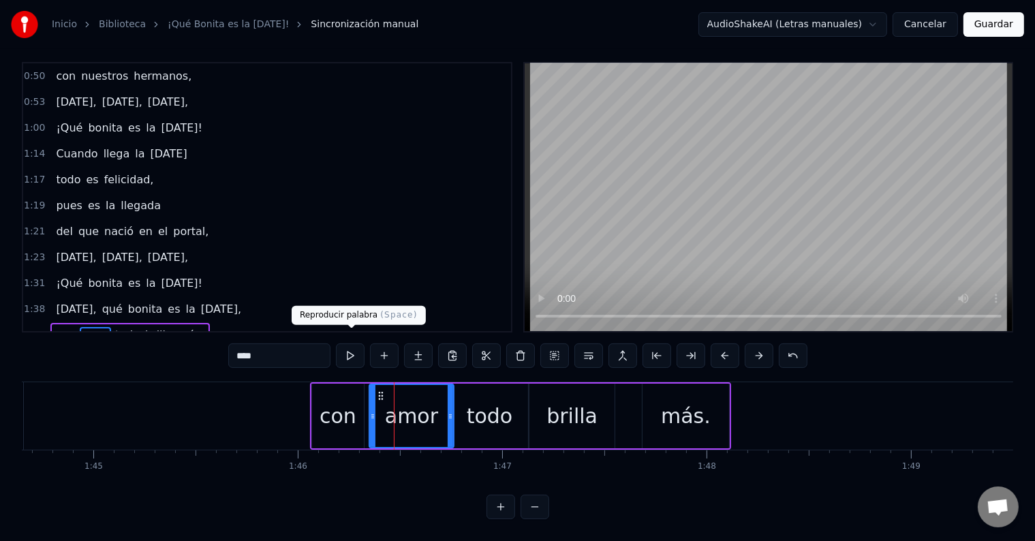
click at [352, 346] on button at bounding box center [350, 356] width 29 height 25
click at [994, 26] on button "Guardar" at bounding box center [994, 24] width 61 height 25
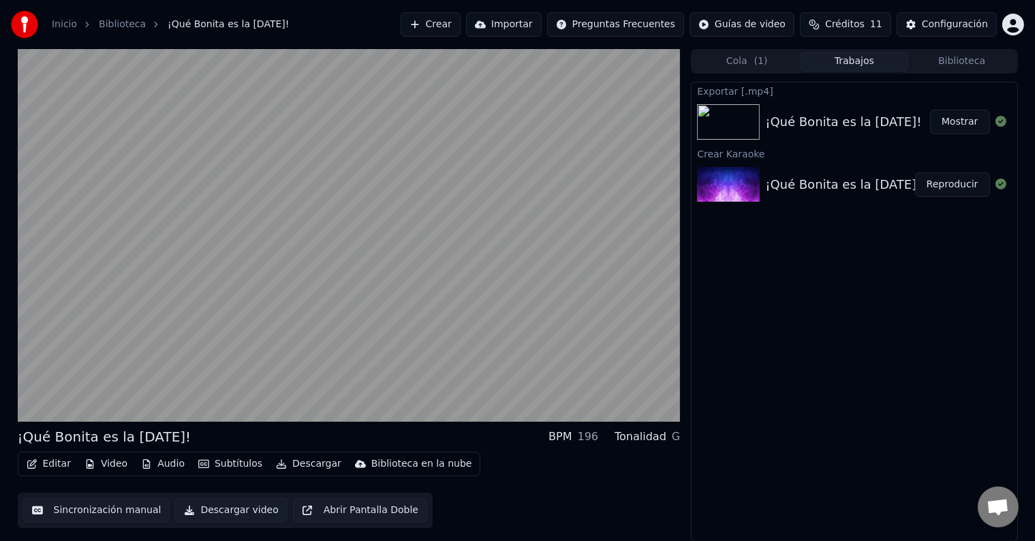
click at [376, 513] on button "Abrir Pantalla Doble" at bounding box center [360, 510] width 134 height 25
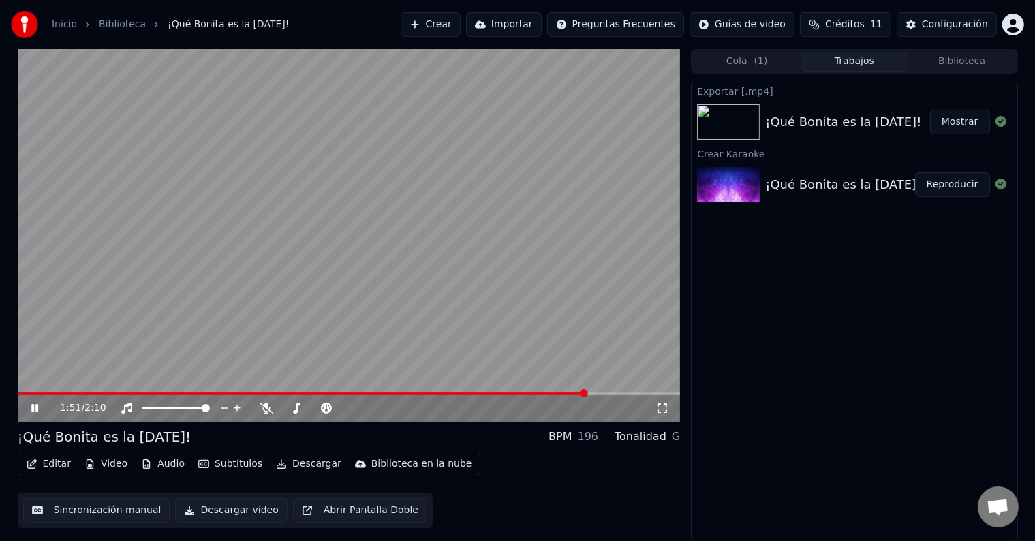
click at [862, 59] on button "Trabajos" at bounding box center [855, 62] width 108 height 20
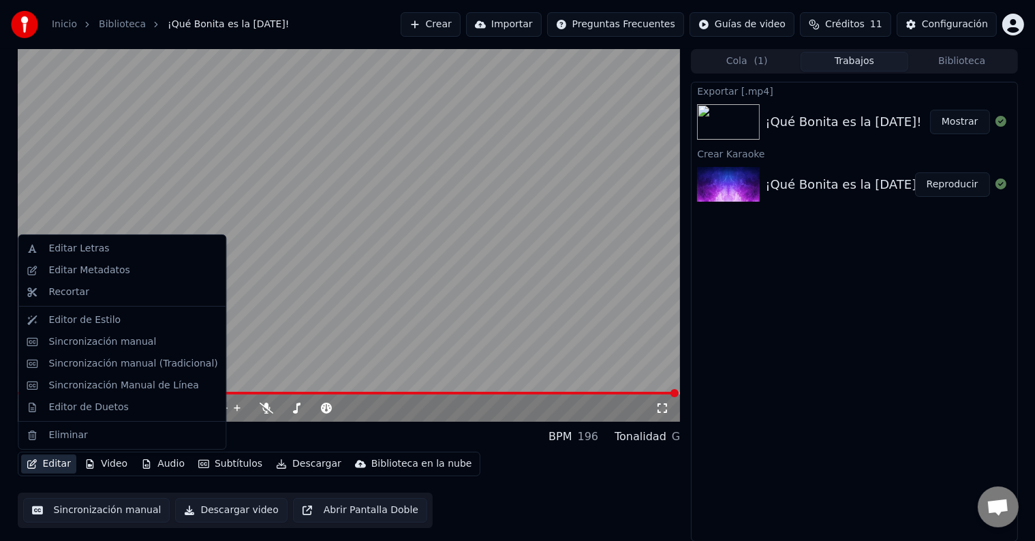
click at [55, 465] on button "Editar" at bounding box center [48, 464] width 55 height 19
click at [100, 326] on div "Editor de Estilo" at bounding box center [84, 321] width 72 height 14
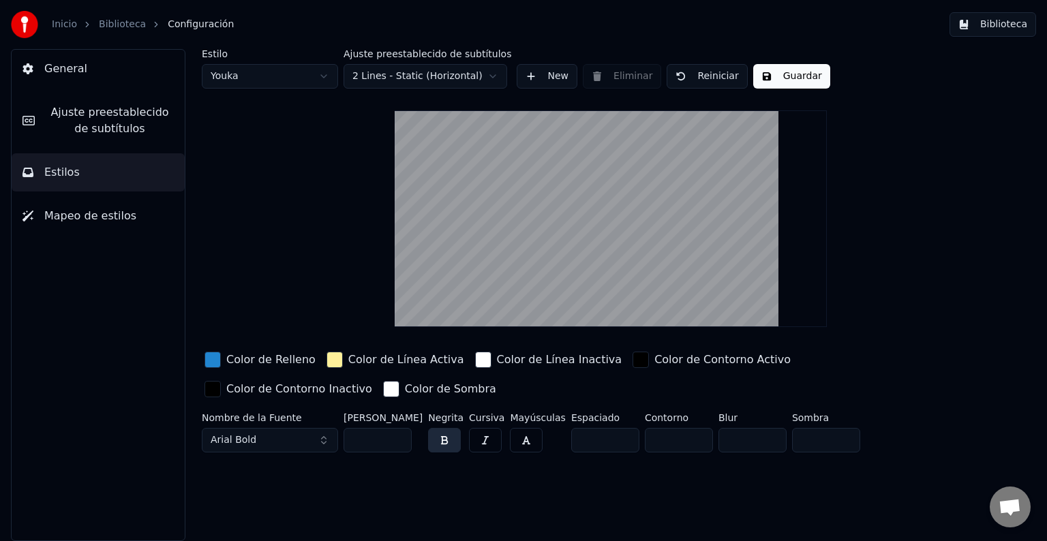
click at [213, 361] on div "button" at bounding box center [212, 360] width 16 height 16
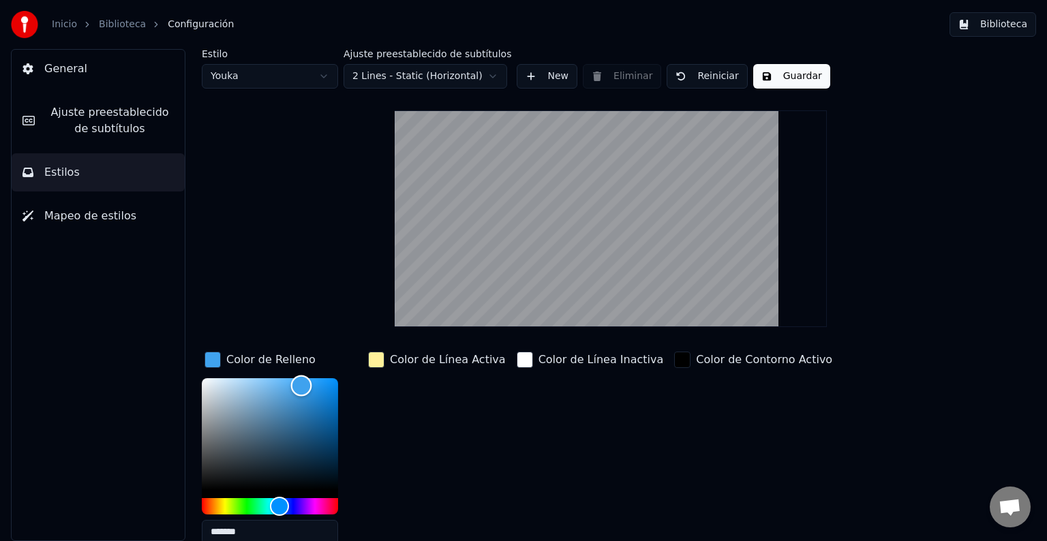
click at [301, 384] on div "Color" at bounding box center [270, 434] width 136 height 112
click at [290, 386] on div "Color" at bounding box center [290, 386] width 21 height 21
click at [281, 384] on div "Color" at bounding box center [281, 384] width 21 height 21
type input "*******"
drag, startPoint x: 283, startPoint y: 380, endPoint x: 297, endPoint y: 380, distance: 13.6
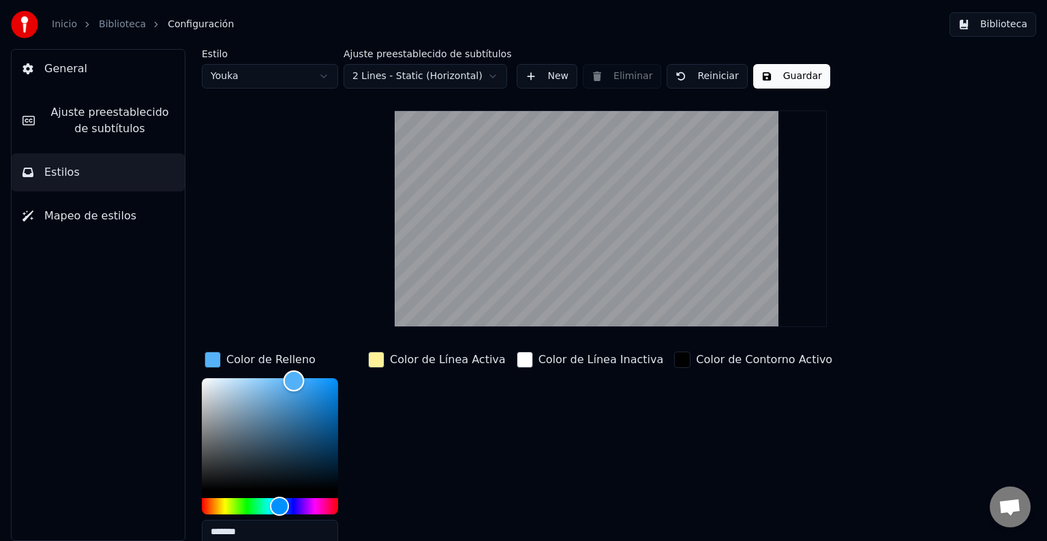
click at [297, 380] on div "Color" at bounding box center [294, 380] width 21 height 21
click at [146, 335] on div "General [PERSON_NAME] preestablecido de subtítulos Estilos Mapeo de estilos" at bounding box center [98, 295] width 174 height 492
click at [187, 314] on div "Estilo Youka Ajuste preestablecido de subtítulos 2 Lines - Static (Horizontal) …" at bounding box center [610, 295] width 872 height 492
click at [421, 395] on div "Color de Línea Activa" at bounding box center [436, 452] width 143 height 207
click at [451, 399] on div "Color de Línea Activa" at bounding box center [436, 452] width 143 height 207
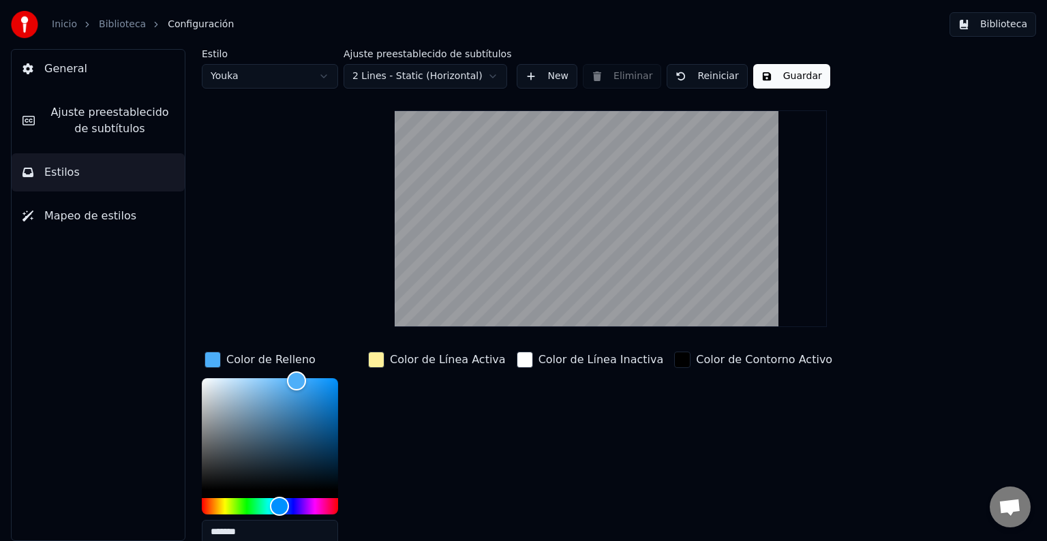
click at [589, 440] on div "Color de Línea Inactiva" at bounding box center [590, 452] width 153 height 207
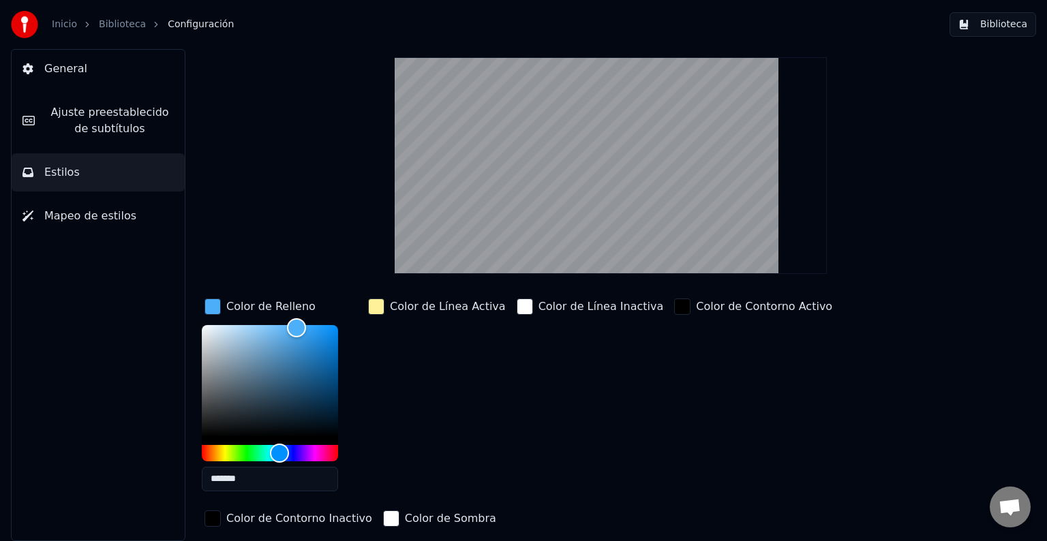
scroll to position [29, 0]
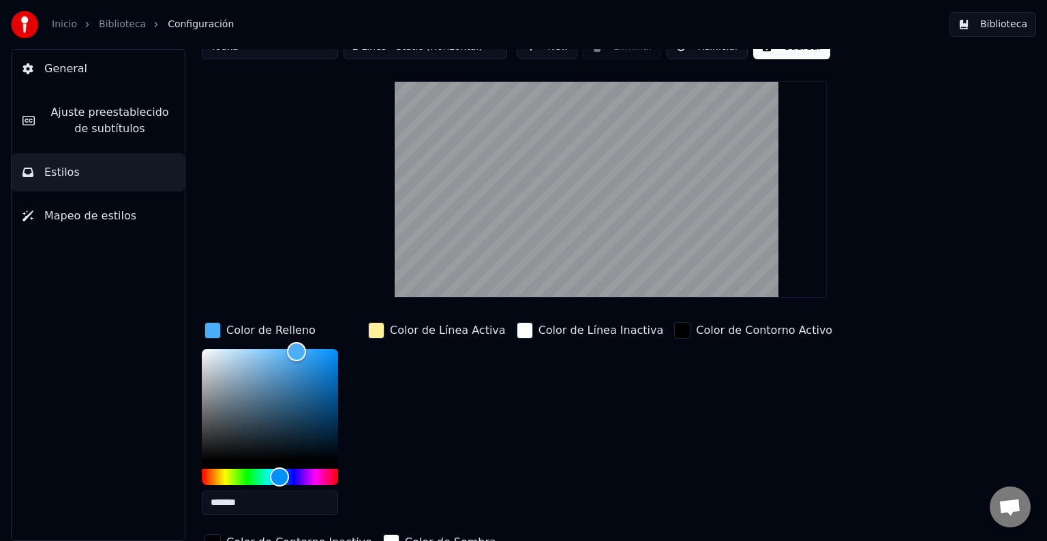
click at [82, 292] on div "General [PERSON_NAME] preestablecido de subtítulos Estilos Mapeo de estilos" at bounding box center [98, 295] width 174 height 492
click at [214, 336] on div "button" at bounding box center [212, 330] width 16 height 16
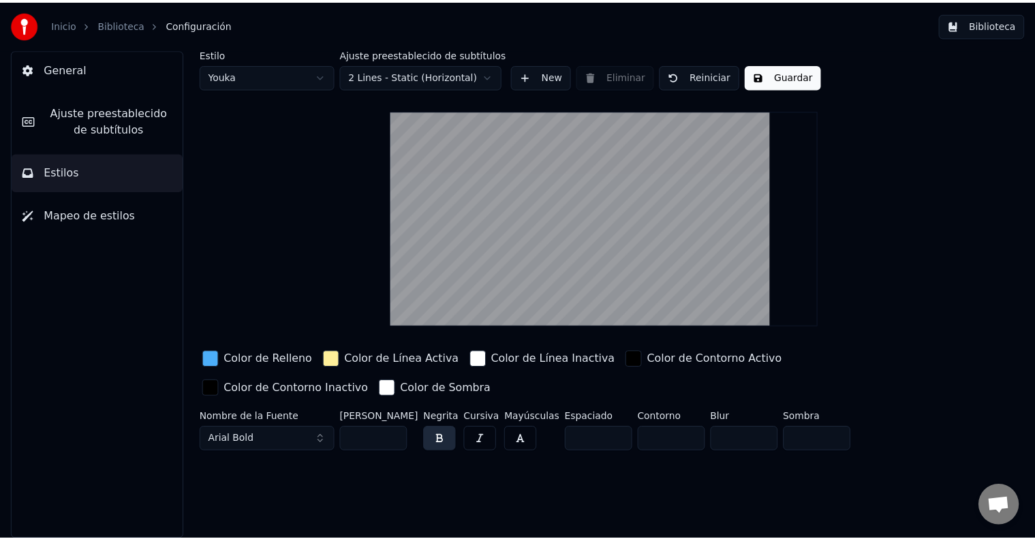
scroll to position [0, 0]
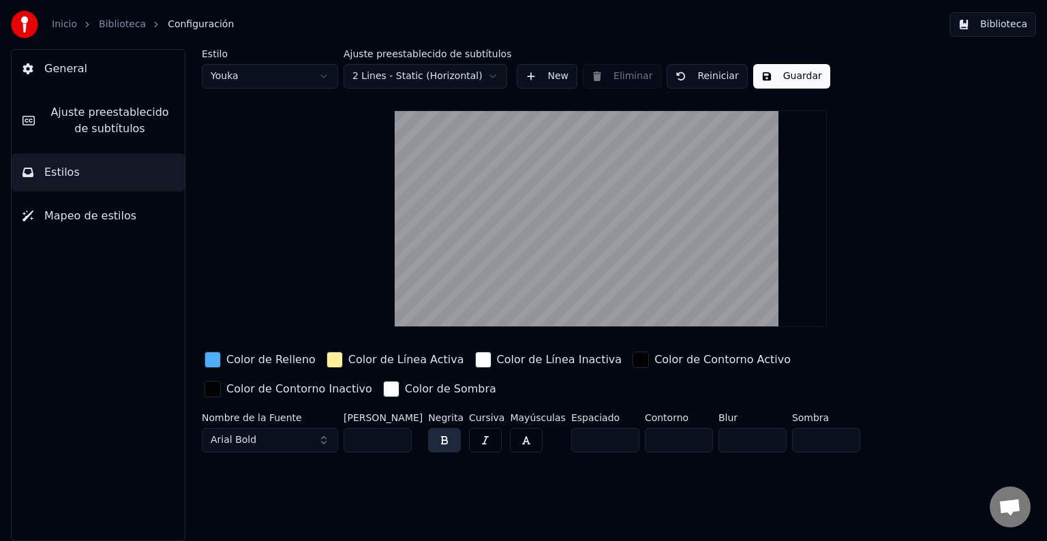
click at [76, 177] on button "Estilos" at bounding box center [98, 172] width 173 height 38
click at [50, 180] on span "Estilos" at bounding box center [61, 172] width 35 height 16
click at [322, 75] on html "Inicio Biblioteca Configuración Biblioteca General Ajuste preestablecido de sub…" at bounding box center [523, 270] width 1047 height 541
click at [290, 78] on html "Inicio Biblioteca Configuración Biblioteca General Ajuste preestablecido de sub…" at bounding box center [523, 270] width 1047 height 541
click at [250, 74] on html "Inicio Biblioteca Configuración Biblioteca General Ajuste preestablecido de sub…" at bounding box center [523, 270] width 1047 height 541
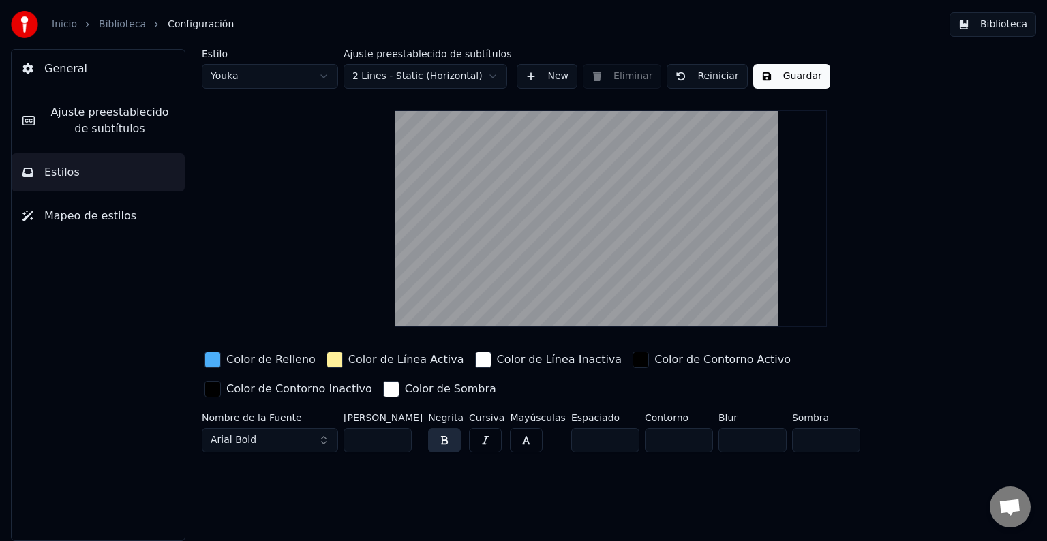
click at [243, 76] on html "Inicio Biblioteca Configuración Biblioteca General Ajuste preestablecido de sub…" at bounding box center [523, 270] width 1047 height 541
click at [237, 74] on html "Inicio Biblioteca Configuración Biblioteca General Ajuste preestablecido de sub…" at bounding box center [523, 270] width 1047 height 541
click at [783, 76] on button "Guardar" at bounding box center [791, 76] width 77 height 25
click at [112, 25] on link "Biblioteca" at bounding box center [122, 25] width 47 height 14
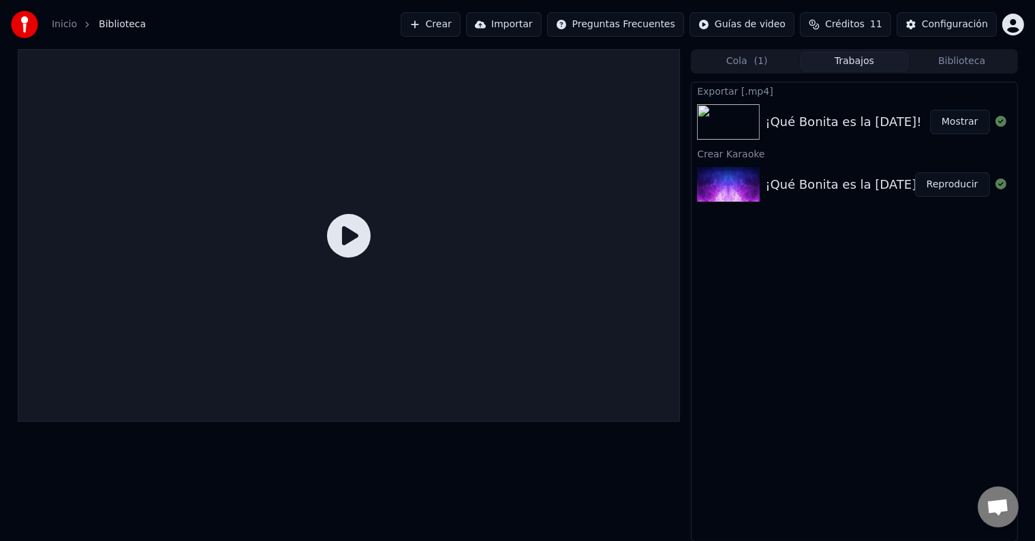
click at [335, 239] on icon at bounding box center [349, 236] width 44 height 44
click at [73, 30] on link "Inicio" at bounding box center [64, 25] width 25 height 14
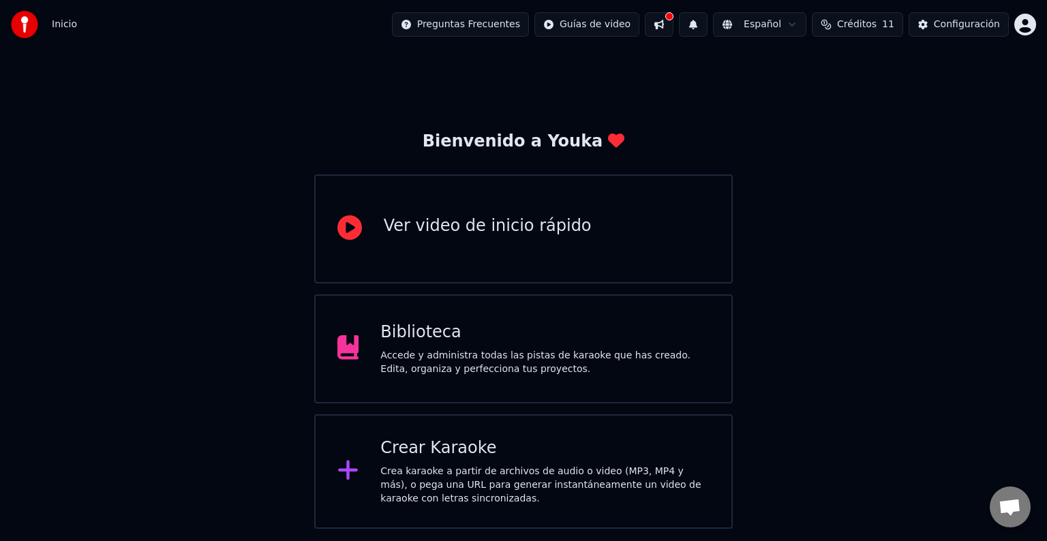
click at [399, 332] on div "Biblioteca" at bounding box center [544, 333] width 329 height 22
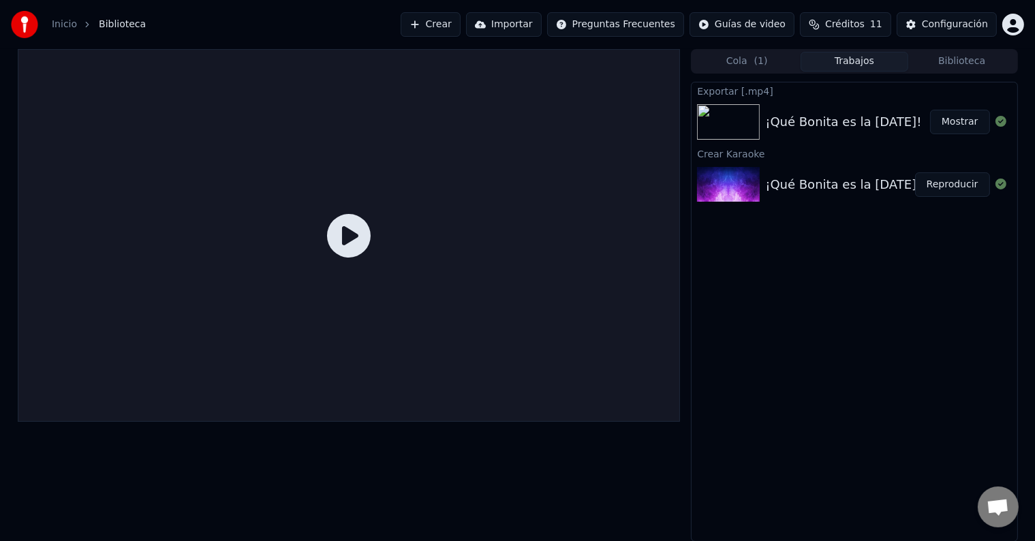
click at [356, 245] on icon at bounding box center [349, 236] width 44 height 44
click at [787, 183] on div "¡Qué Bonita es la [DATE]!" at bounding box center [843, 184] width 156 height 19
click at [808, 183] on div "¡Qué Bonita es la [DATE]!" at bounding box center [843, 184] width 156 height 19
click at [917, 30] on button "Configuración" at bounding box center [947, 24] width 100 height 25
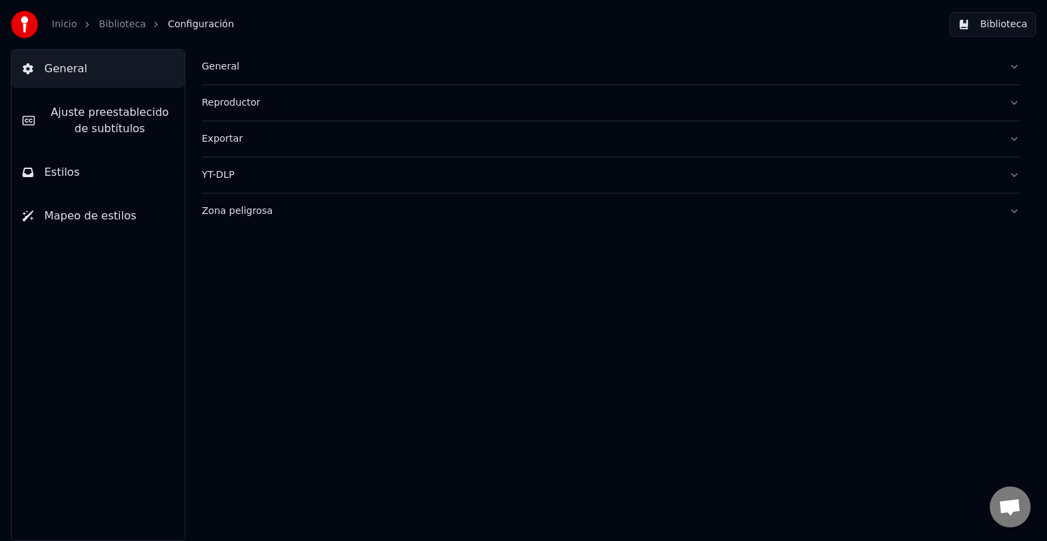
click at [52, 183] on button "Estilos" at bounding box center [98, 172] width 173 height 38
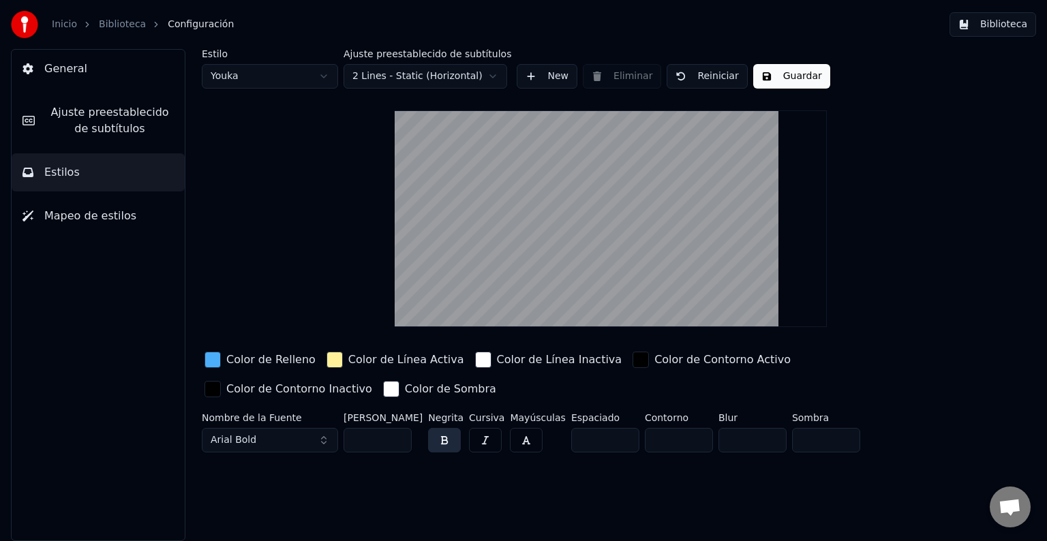
click at [89, 74] on button "General" at bounding box center [98, 69] width 173 height 38
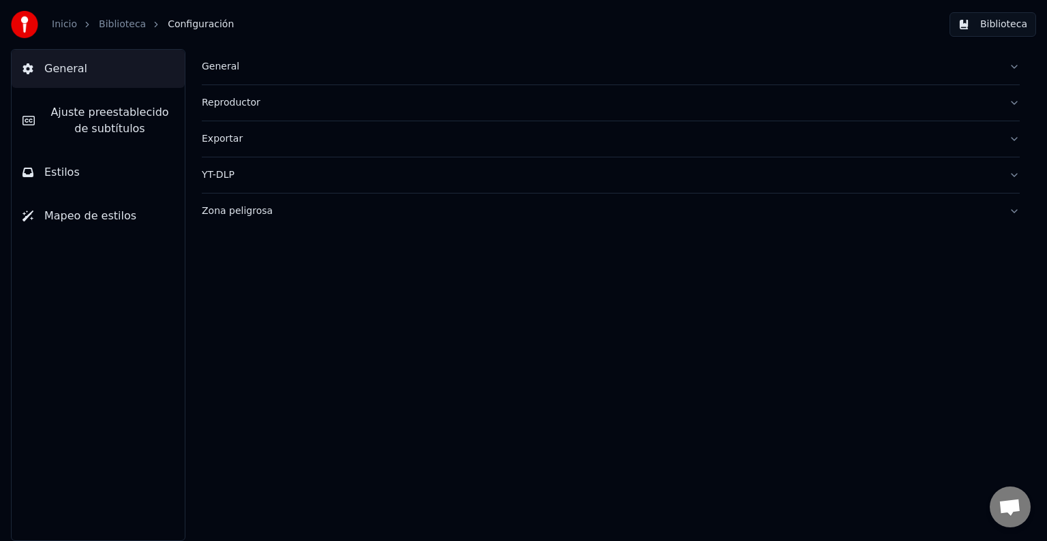
click at [221, 211] on div "Zona peligrosa" at bounding box center [600, 211] width 796 height 14
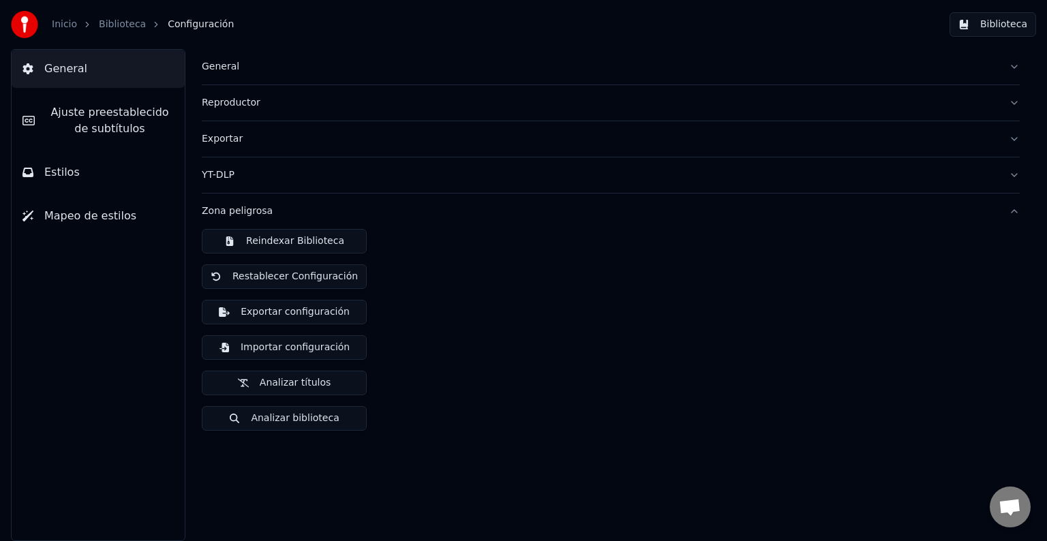
click at [212, 174] on div "YT-DLP" at bounding box center [600, 175] width 796 height 14
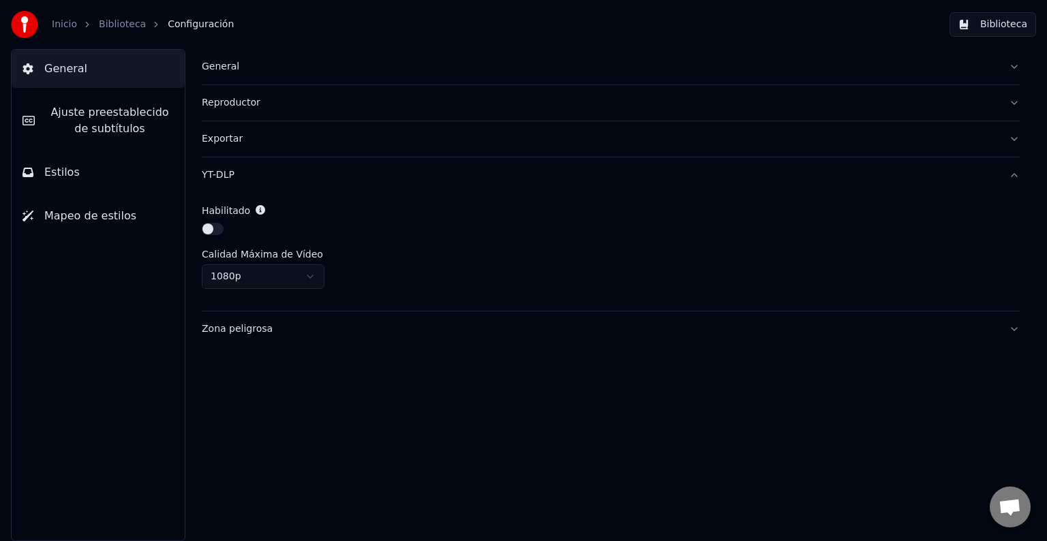
click at [213, 138] on div "Exportar" at bounding box center [600, 139] width 796 height 14
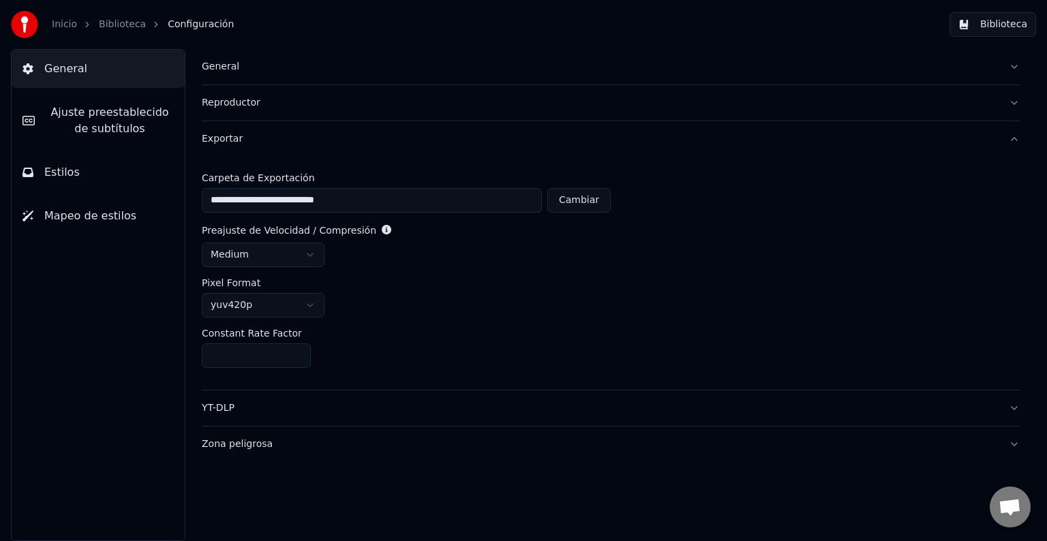
click at [71, 117] on span "Ajuste preestablecido de subtítulos" at bounding box center [110, 120] width 128 height 33
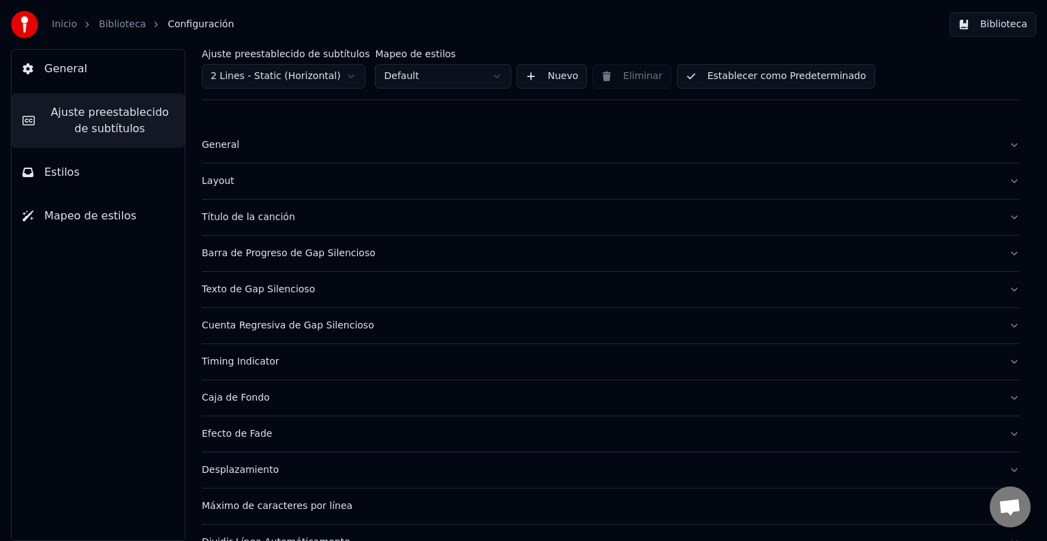
click at [288, 219] on div "Título de la canción" at bounding box center [600, 218] width 796 height 14
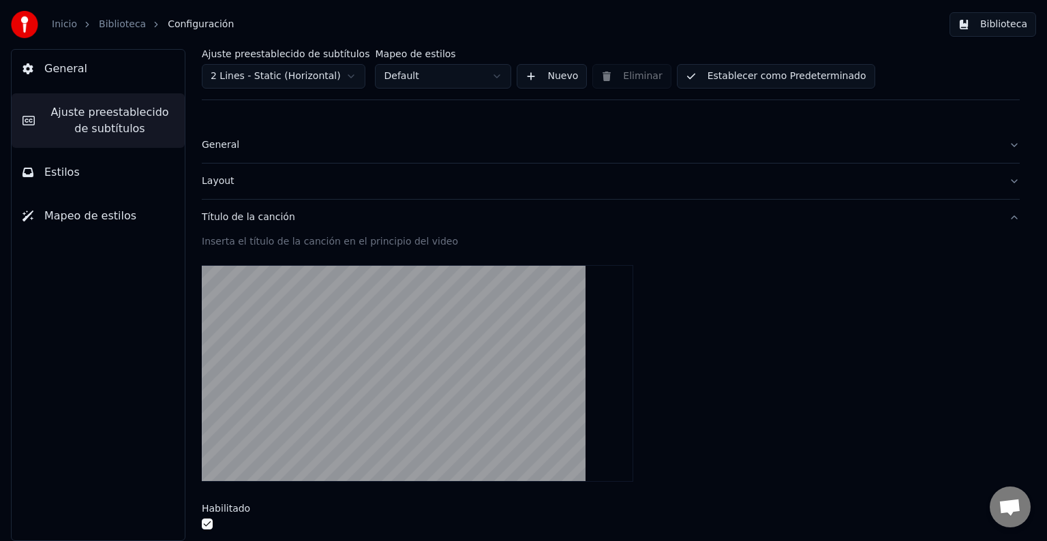
click at [370, 316] on video at bounding box center [417, 373] width 431 height 217
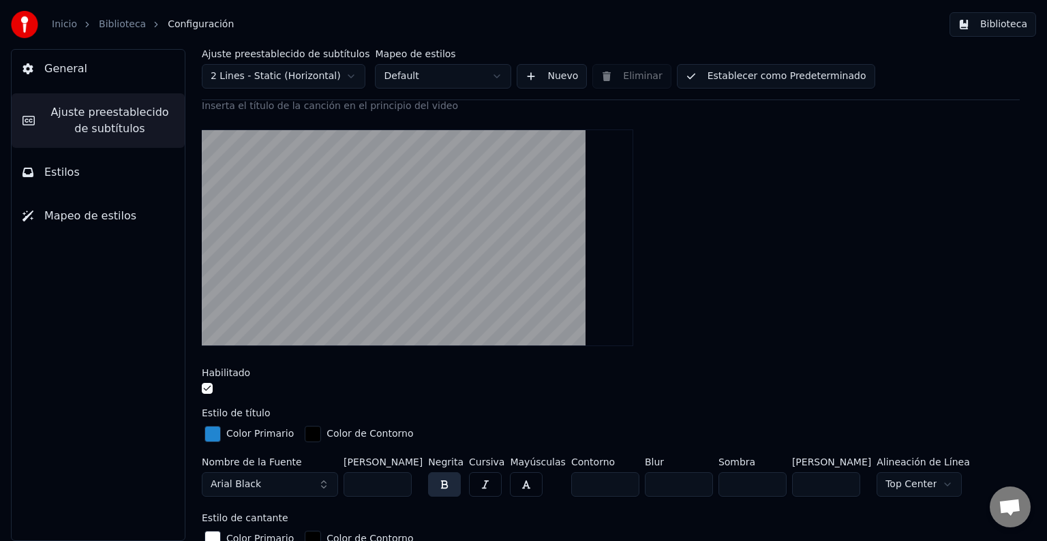
scroll to position [136, 0]
click at [218, 431] on div "button" at bounding box center [212, 433] width 16 height 16
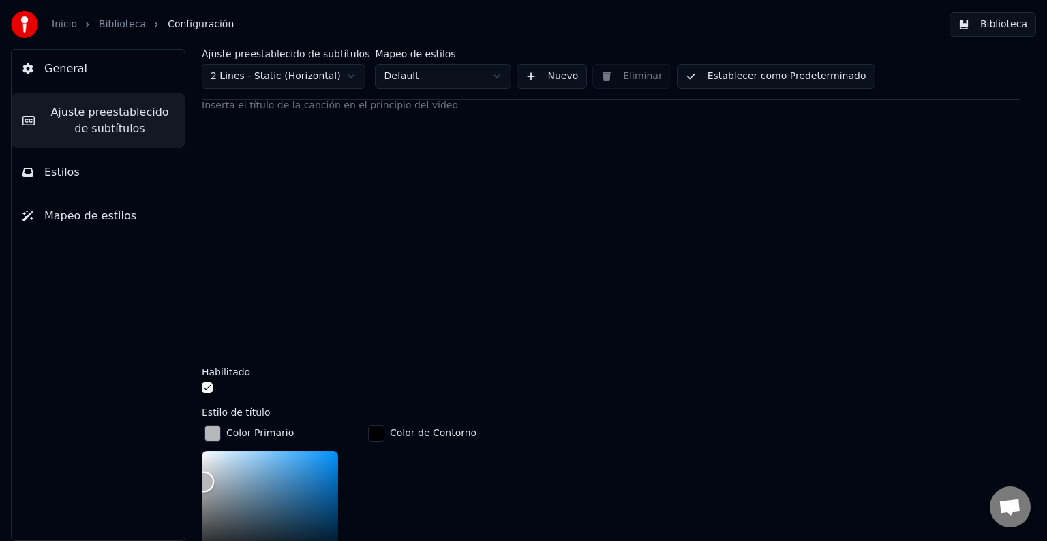
scroll to position [155, 0]
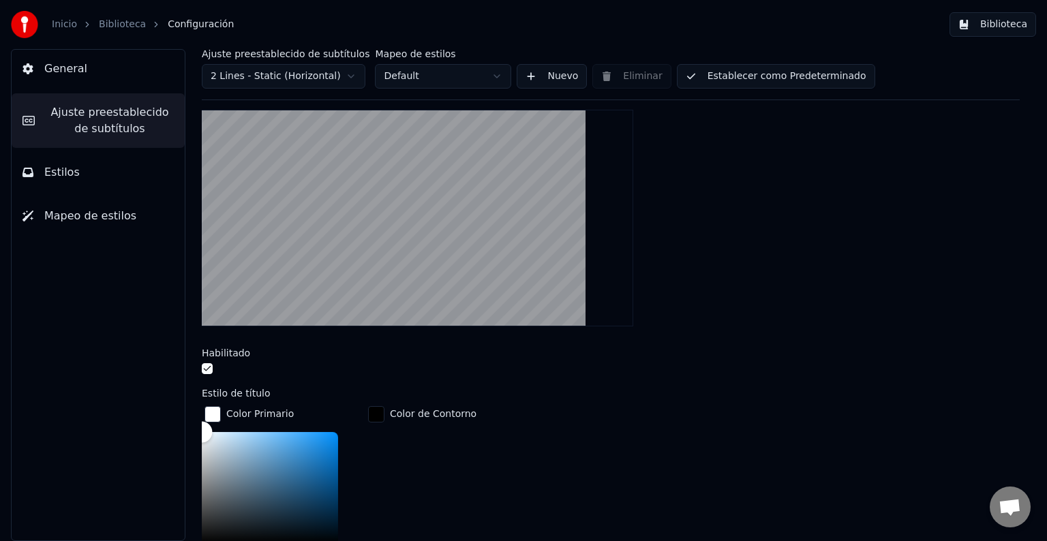
drag, startPoint x: 219, startPoint y: 461, endPoint x: 182, endPoint y: 421, distance: 55.0
click at [182, 421] on div "Ajuste preestablecido de subtítulos 2 Lines - Static (Horizontal) Mapeo de esti…" at bounding box center [610, 295] width 872 height 492
drag, startPoint x: 206, startPoint y: 431, endPoint x: 199, endPoint y: 440, distance: 11.7
click at [199, 440] on div "Ajuste preestablecido de subtítulos 2 Lines - Static (Horizontal) Mapeo de esti…" at bounding box center [610, 295] width 872 height 492
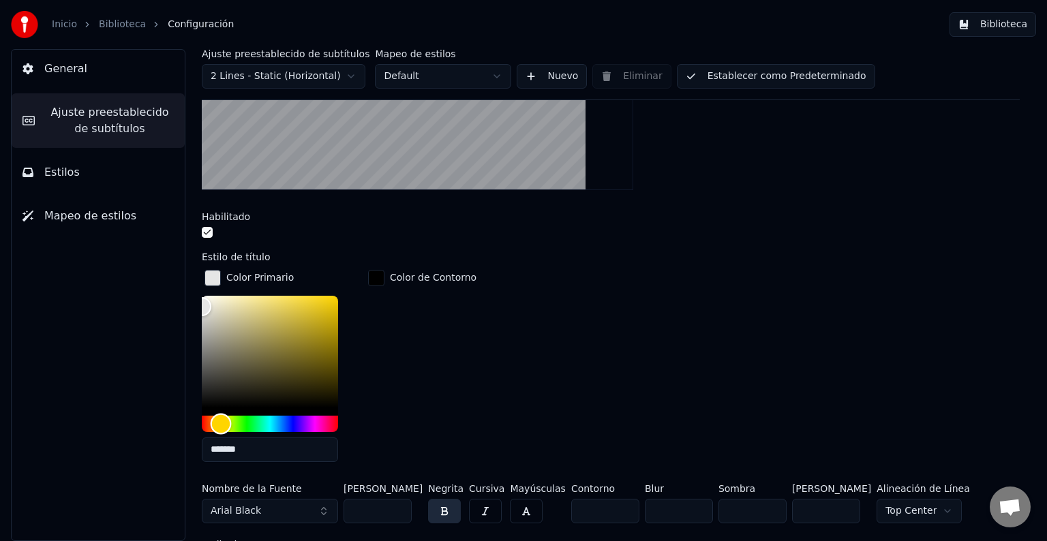
click at [221, 417] on div "Hue" at bounding box center [270, 424] width 136 height 16
type input "*******"
click at [324, 314] on div "Color" at bounding box center [270, 352] width 136 height 112
click at [213, 276] on div "button" at bounding box center [212, 278] width 16 height 16
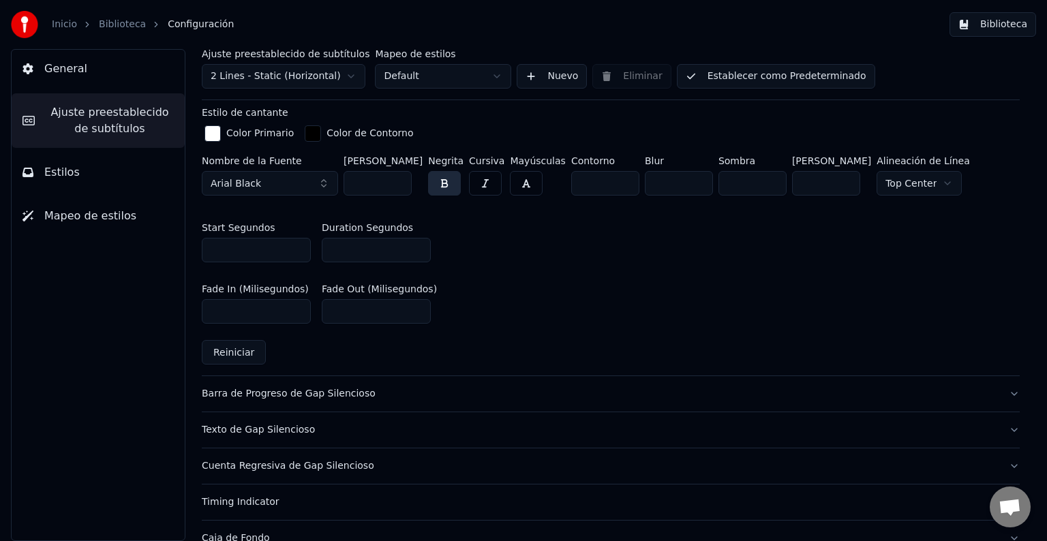
scroll to position [564, 0]
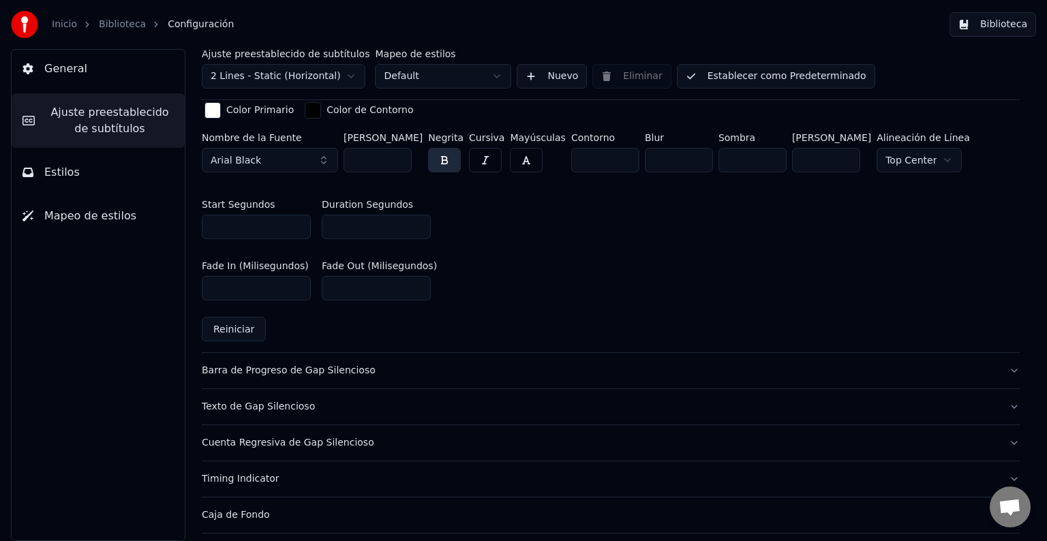
click at [220, 370] on div "Barra de Progreso de Gap Silencioso" at bounding box center [600, 371] width 796 height 14
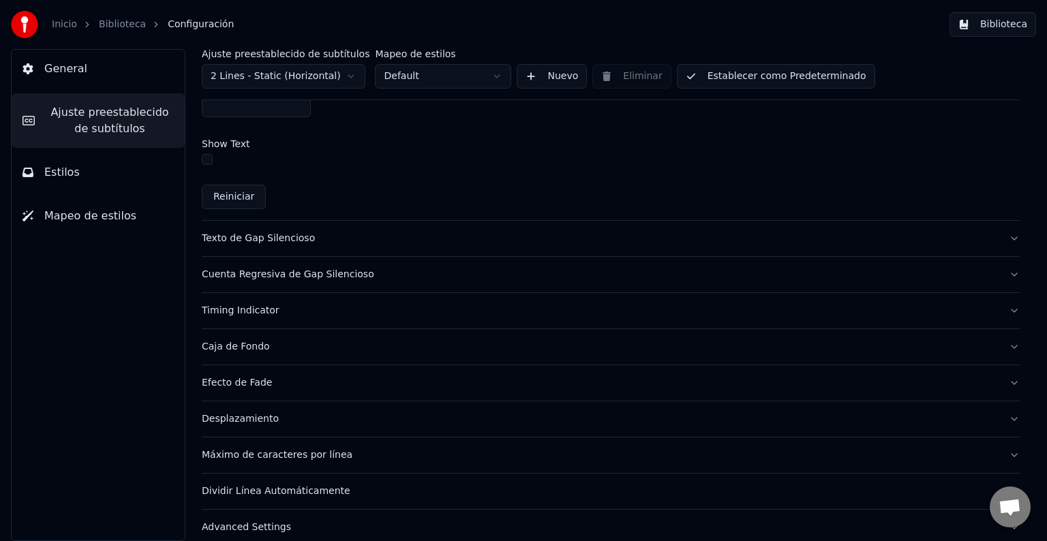
scroll to position [871, 0]
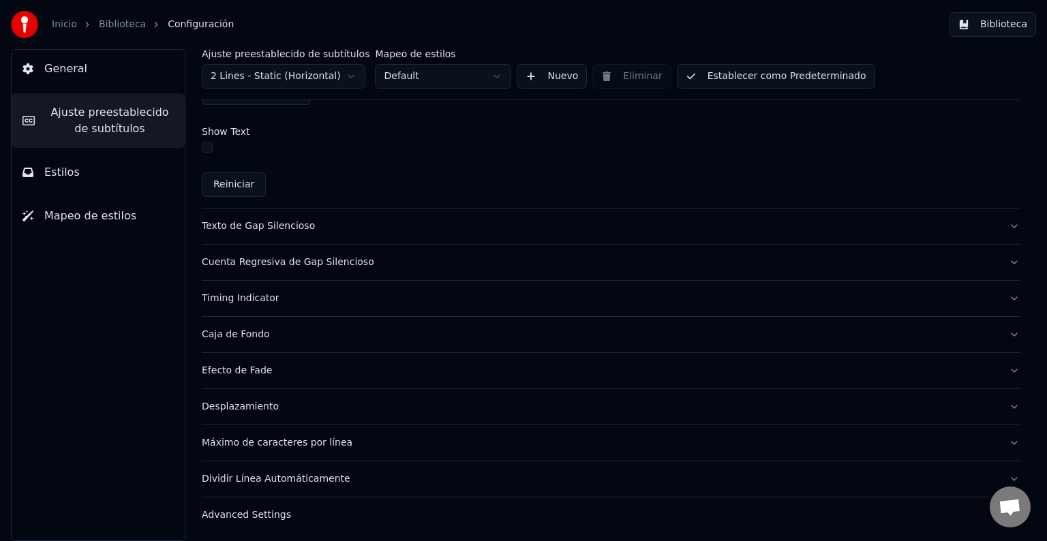
click at [213, 511] on div "Advanced Settings" at bounding box center [600, 515] width 796 height 14
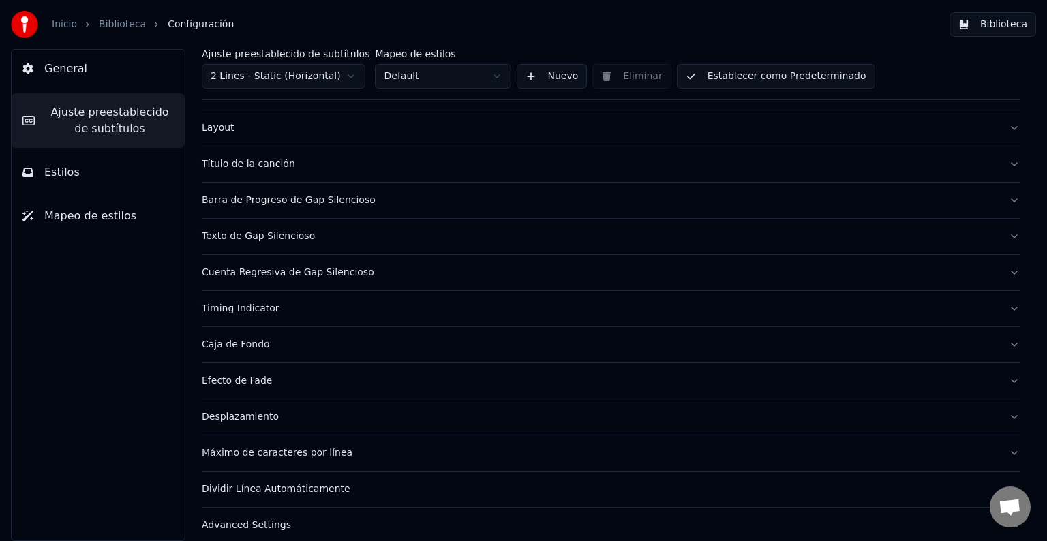
scroll to position [0, 0]
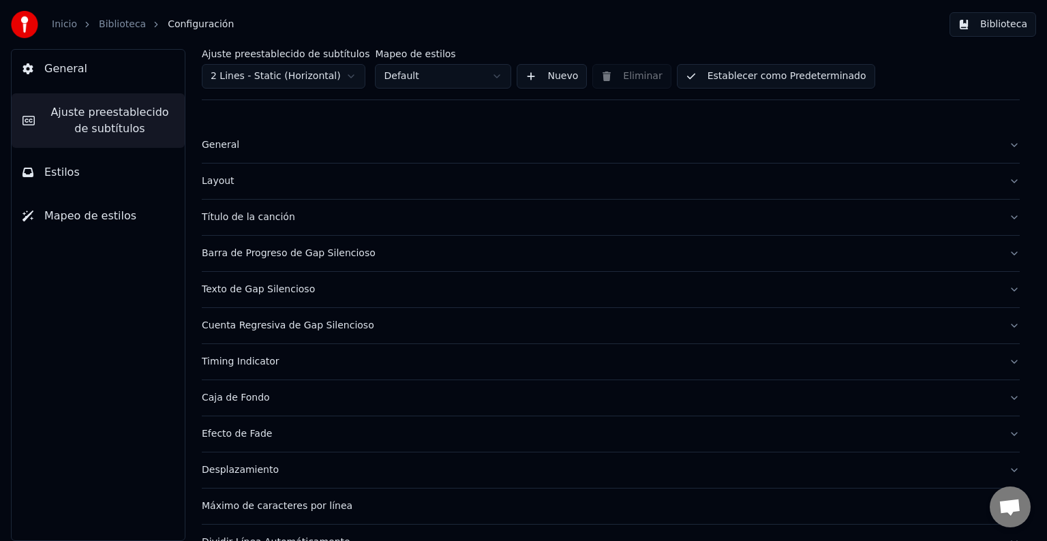
click at [85, 220] on span "Mapeo de estilos" at bounding box center [90, 216] width 92 height 16
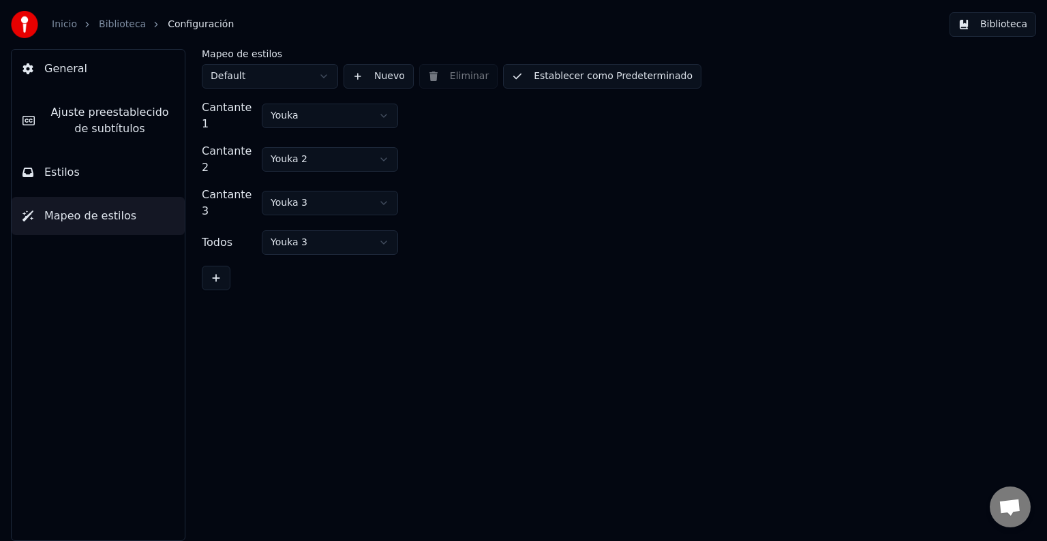
click at [112, 117] on span "Ajuste preestablecido de subtítulos" at bounding box center [110, 120] width 128 height 33
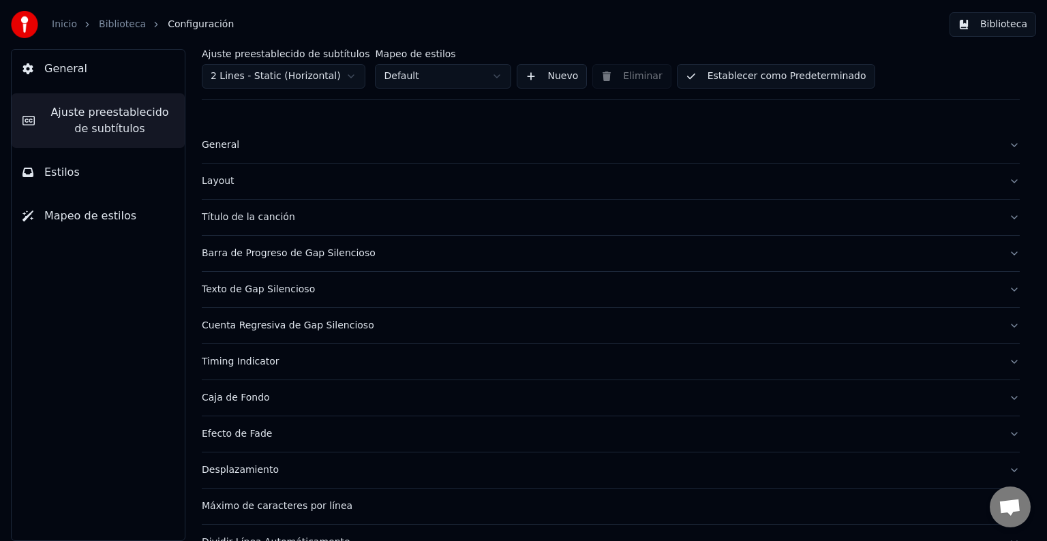
click at [258, 363] on div "Timing Indicator" at bounding box center [600, 362] width 796 height 14
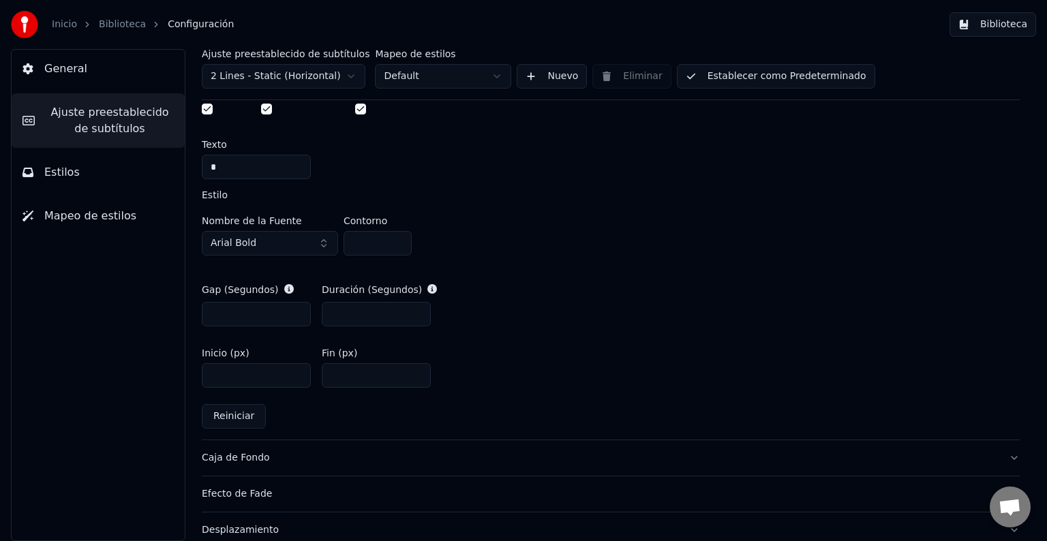
scroll to position [683, 0]
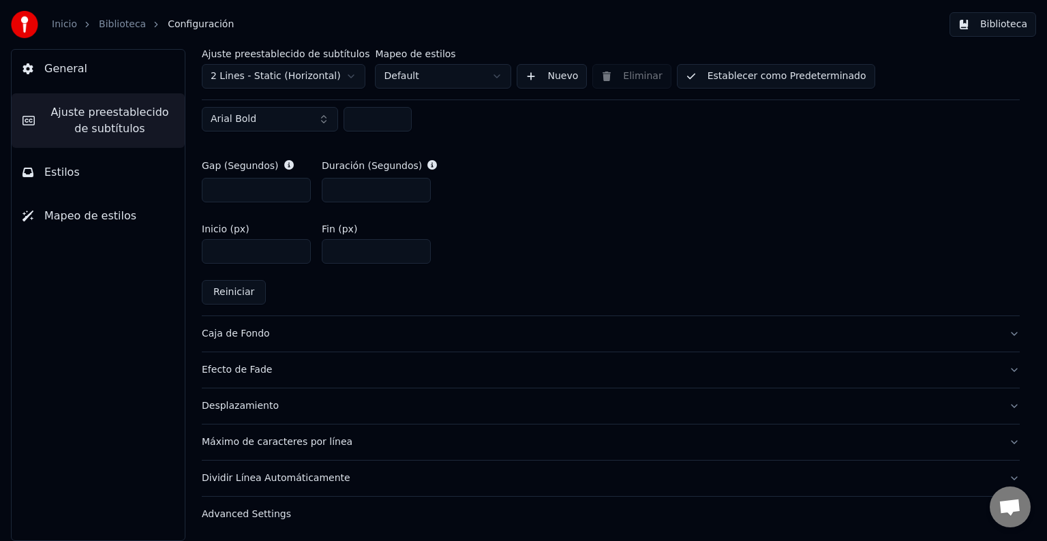
click at [232, 334] on div "Caja de Fondo" at bounding box center [600, 334] width 796 height 14
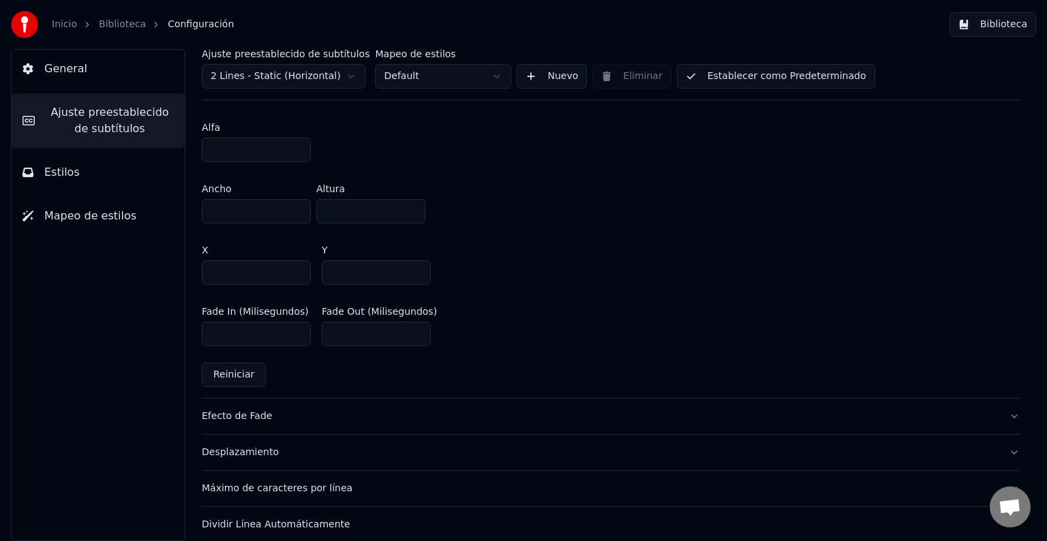
scroll to position [820, 0]
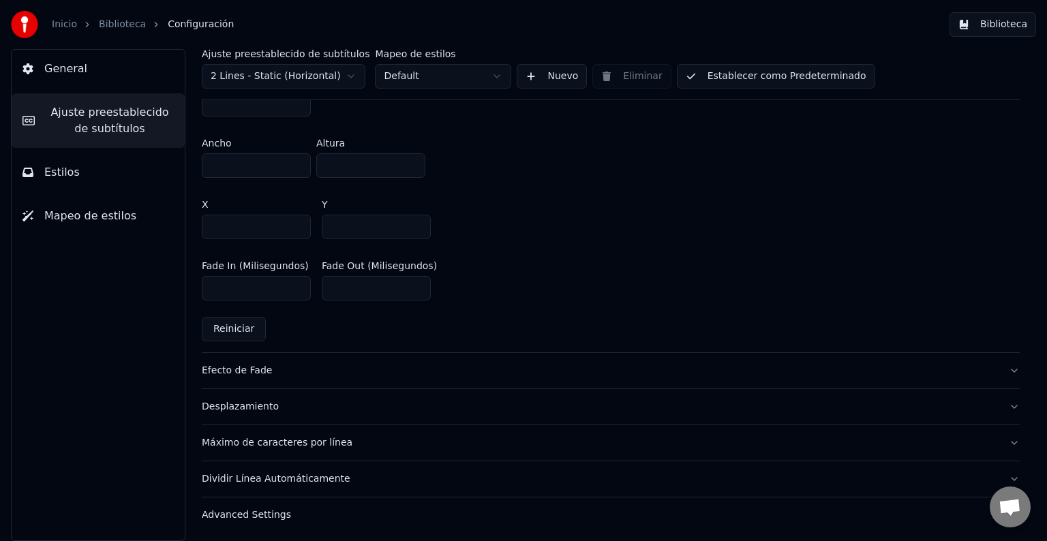
click at [215, 515] on div "Advanced Settings" at bounding box center [600, 515] width 796 height 14
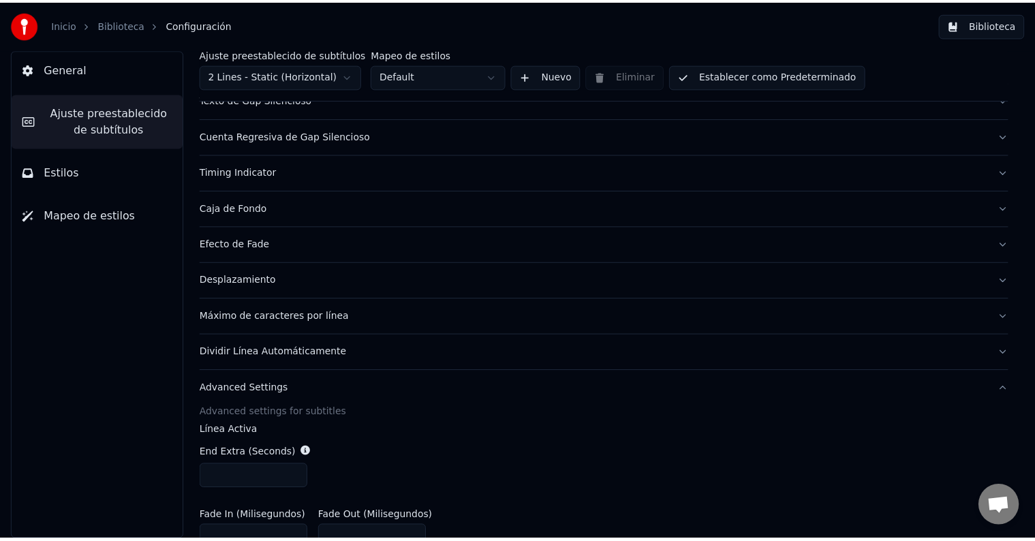
scroll to position [0, 0]
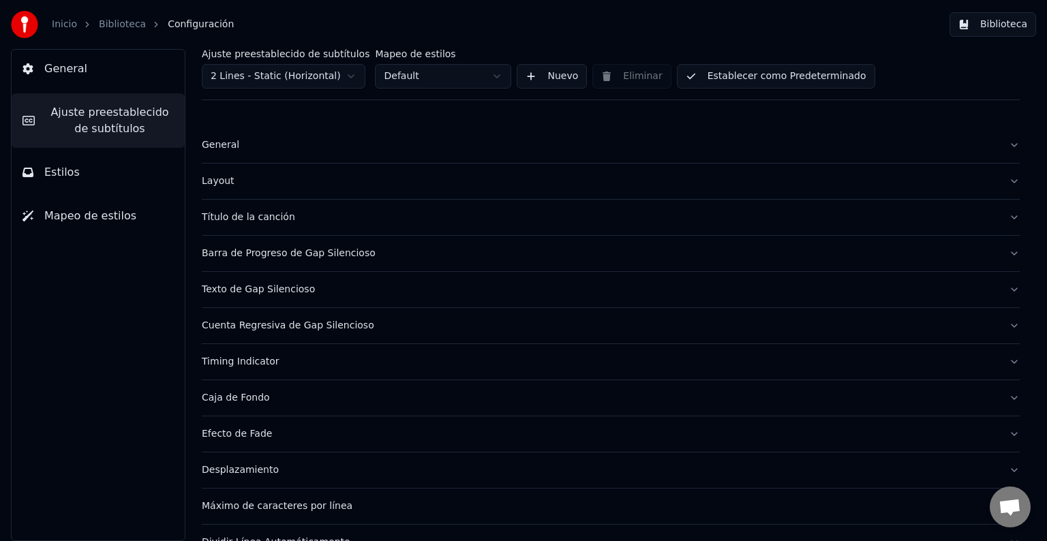
click at [994, 26] on button "Biblioteca" at bounding box center [993, 24] width 87 height 25
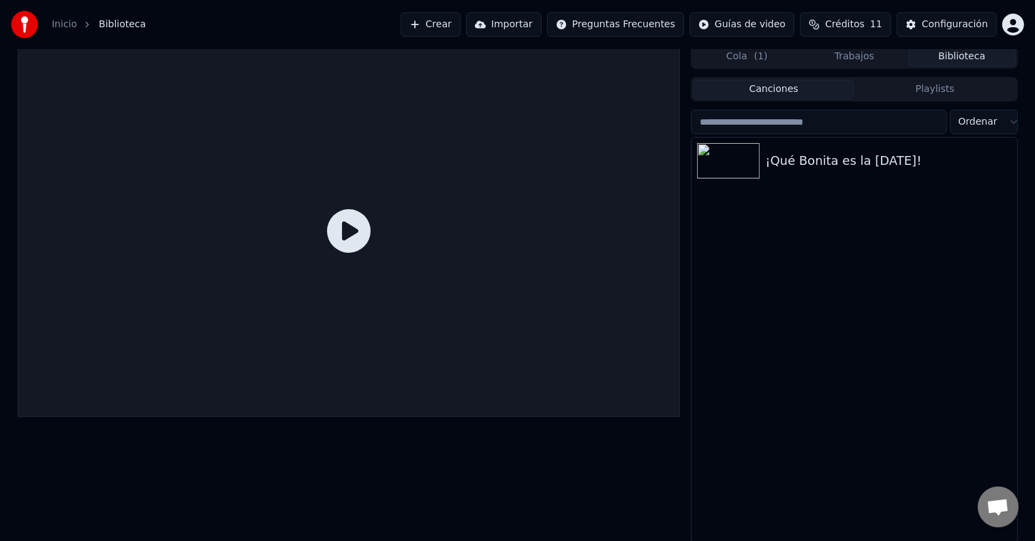
scroll to position [6, 0]
click at [744, 162] on img at bounding box center [728, 159] width 63 height 35
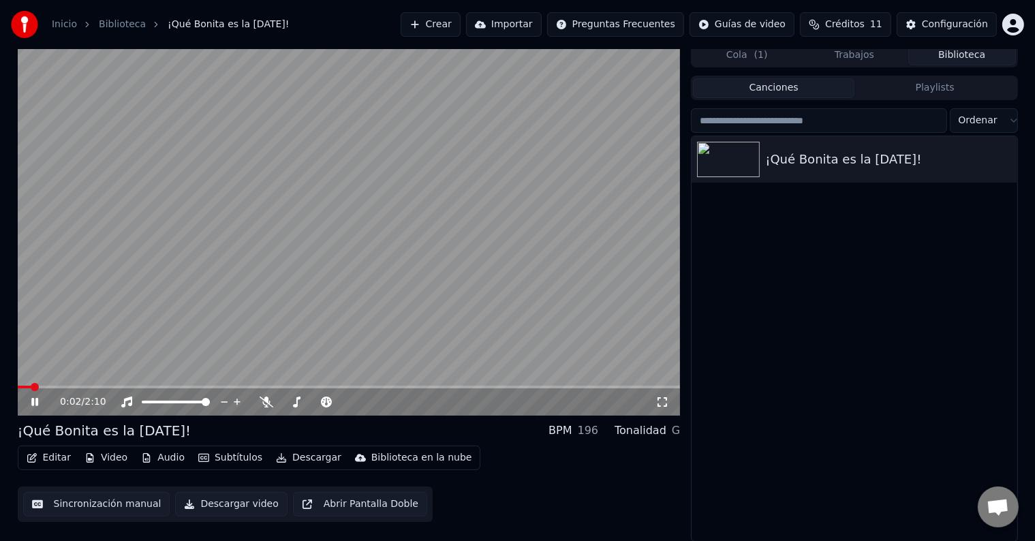
click at [453, 386] on span at bounding box center [349, 387] width 663 height 3
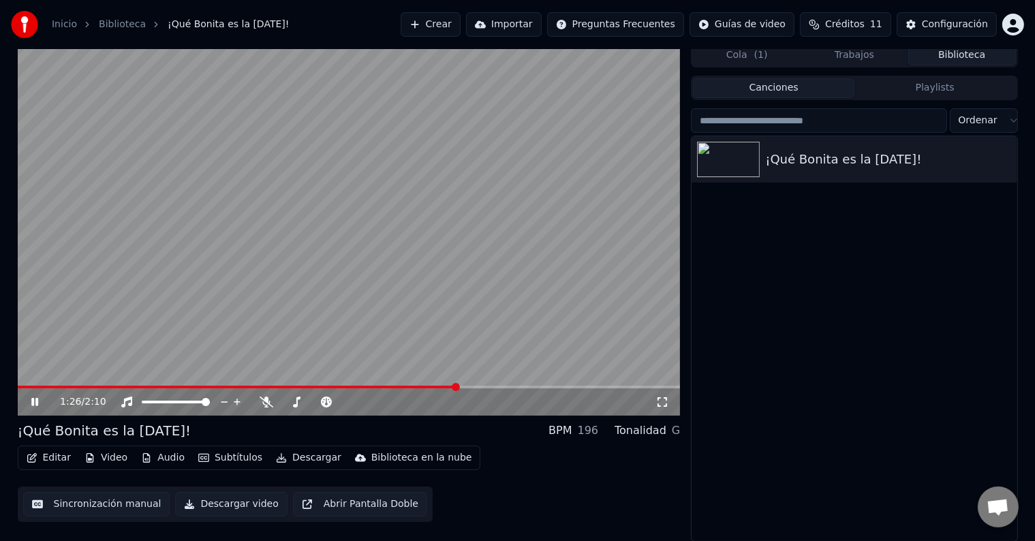
click at [518, 395] on div "1:26 / 2:10" at bounding box center [358, 402] width 596 height 14
click at [522, 386] on span at bounding box center [349, 387] width 663 height 3
click at [575, 396] on div "1:42 / 2:10" at bounding box center [358, 402] width 596 height 14
click at [578, 387] on span at bounding box center [349, 387] width 663 height 3
click at [547, 387] on span at bounding box center [283, 387] width 530 height 3
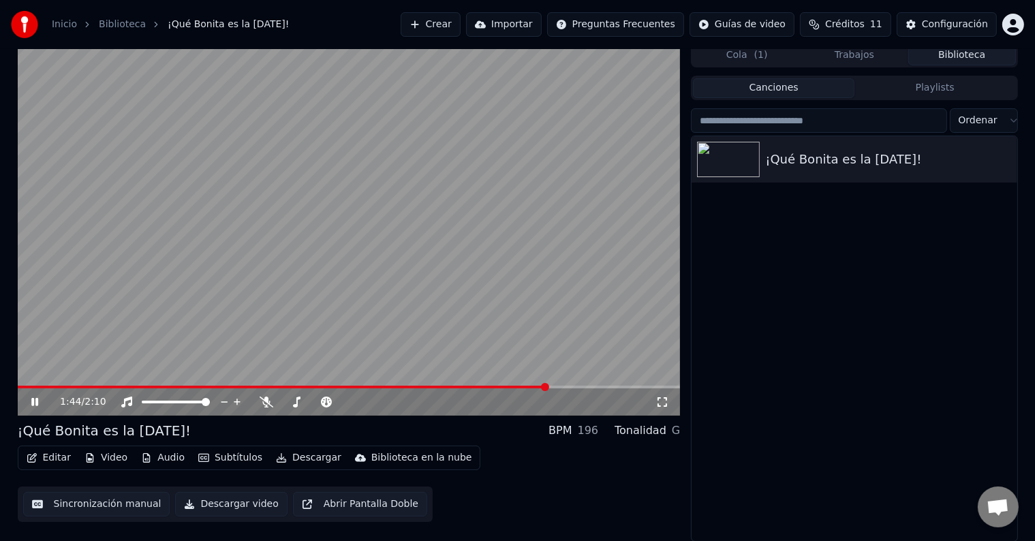
click at [513, 384] on video at bounding box center [349, 229] width 663 height 373
click at [492, 386] on span at bounding box center [255, 387] width 474 height 3
click at [30, 400] on icon at bounding box center [45, 402] width 32 height 11
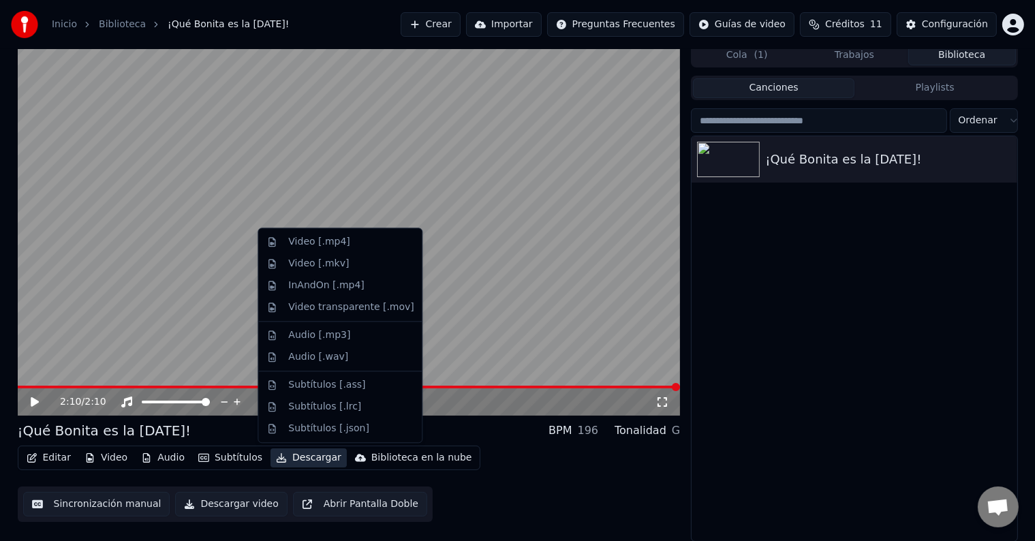
click at [280, 457] on button "Descargar" at bounding box center [309, 458] width 76 height 19
click at [217, 507] on button "Descargar video" at bounding box center [231, 504] width 112 height 25
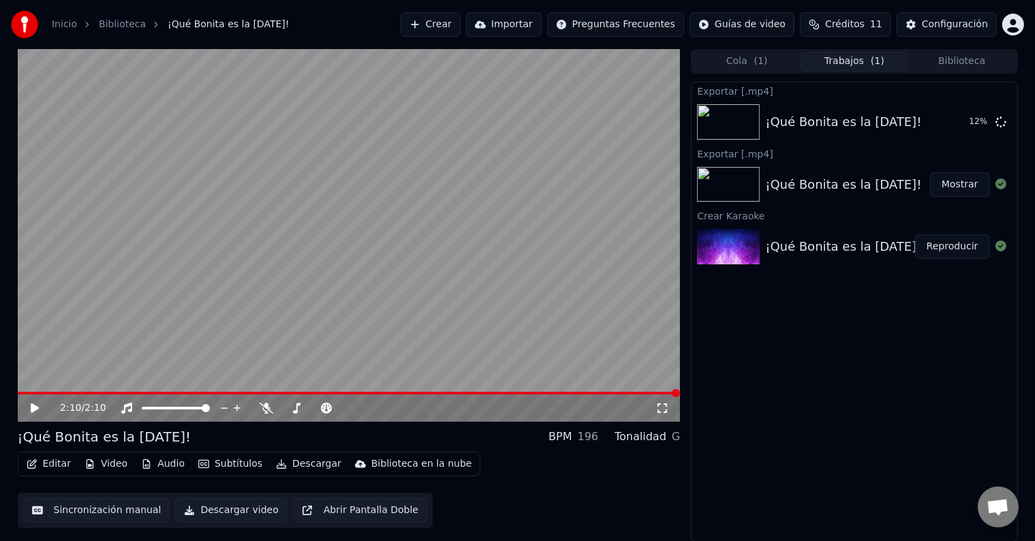
click at [32, 392] on span at bounding box center [349, 393] width 663 height 3
click at [18, 393] on span at bounding box center [18, 393] width 0 height 3
click at [40, 410] on icon at bounding box center [45, 408] width 32 height 11
click at [962, 123] on button "Mostrar" at bounding box center [960, 122] width 60 height 25
click at [0, 486] on div "2:10 / 2:10 ¡Qué Bonita es la [DATE]! BPM 196 Tonalidad G Editar Video Audio Su…" at bounding box center [517, 295] width 1035 height 493
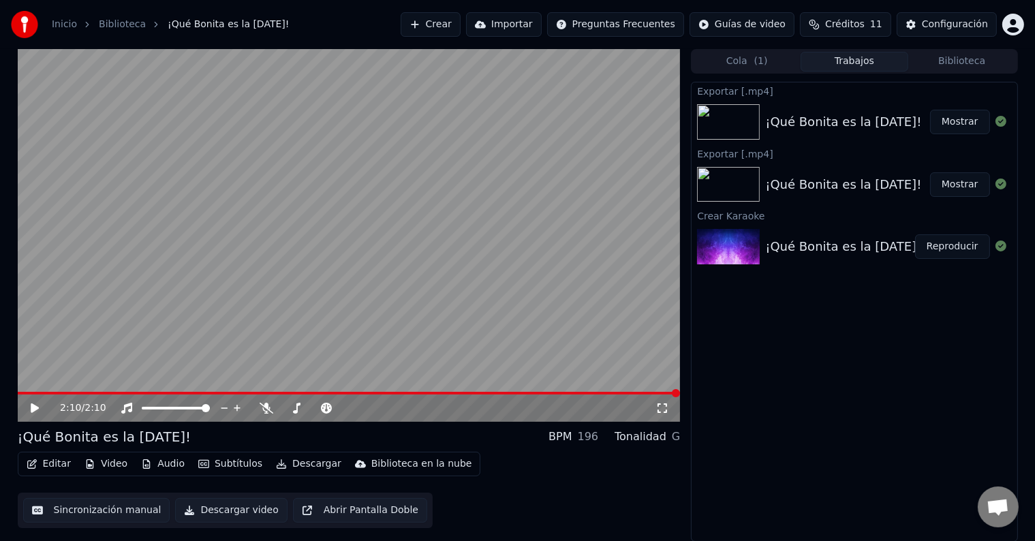
click at [461, 23] on button "Crear" at bounding box center [431, 24] width 60 height 25
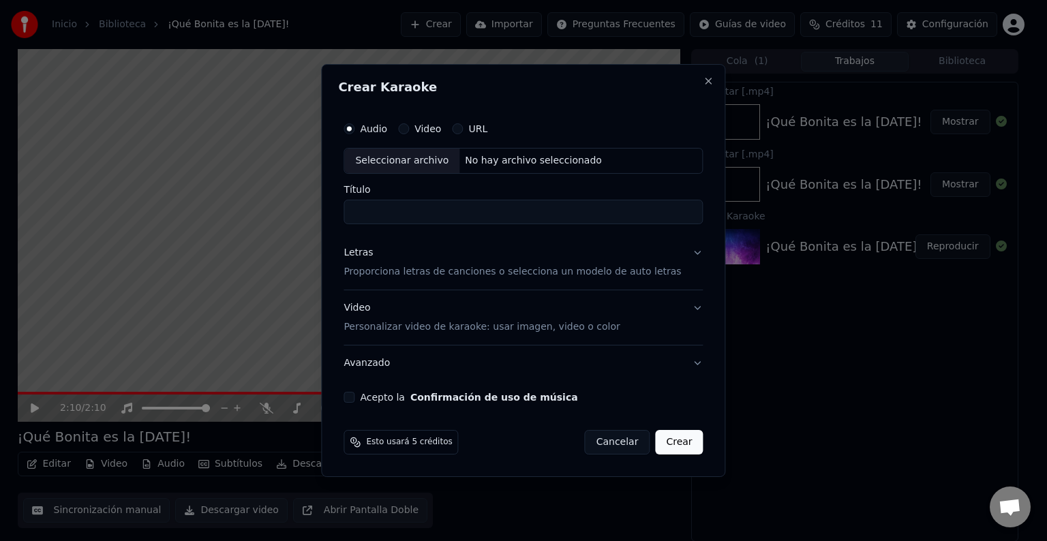
click at [441, 132] on label "Video" at bounding box center [427, 129] width 27 height 10
click at [409, 132] on button "Video" at bounding box center [403, 128] width 11 height 11
click at [406, 219] on input "Título" at bounding box center [523, 212] width 359 height 25
paste input "**********"
type input "**********"
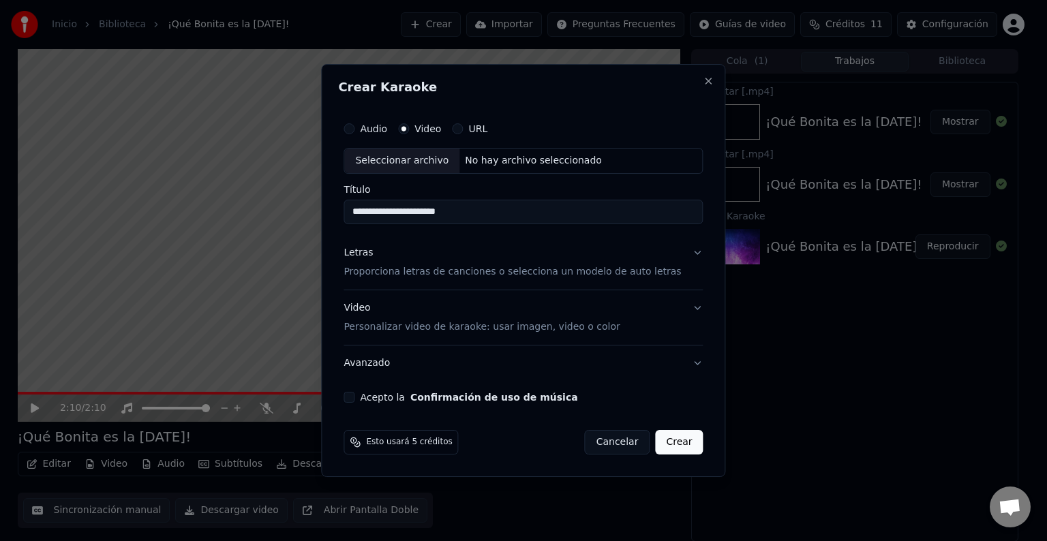
click at [414, 271] on p "Proporciona letras de canciones o selecciona un modelo de auto letras" at bounding box center [512, 272] width 337 height 14
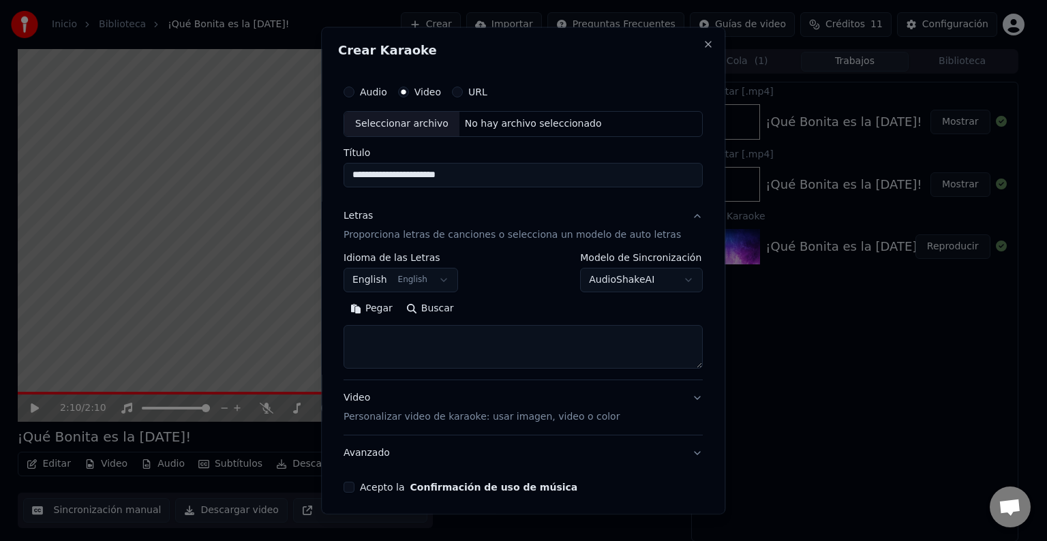
click at [385, 305] on button "Pegar" at bounding box center [372, 309] width 56 height 22
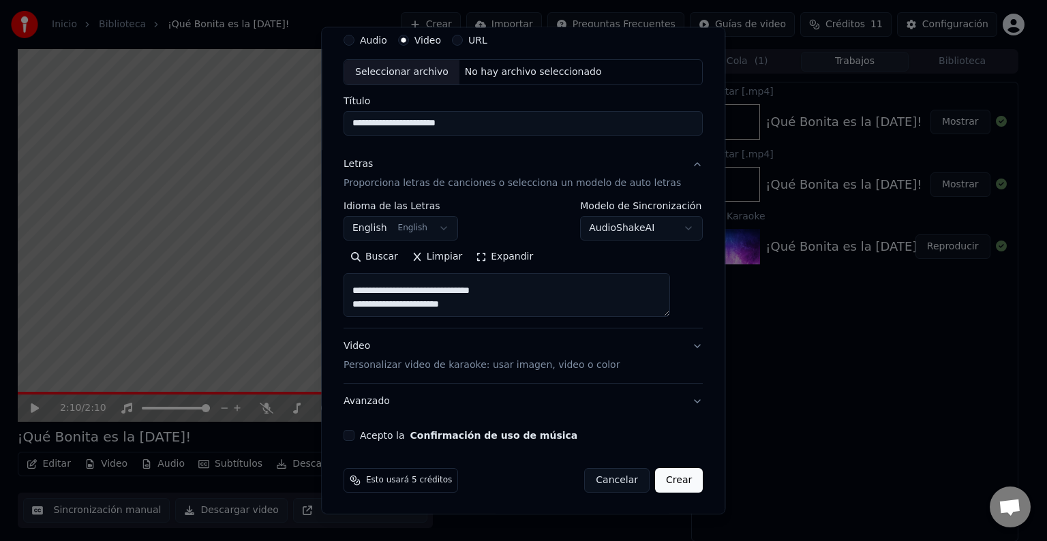
click at [450, 369] on p "Personalizar video de karaoke: usar imagen, video o color" at bounding box center [482, 366] width 276 height 14
type textarea "**********"
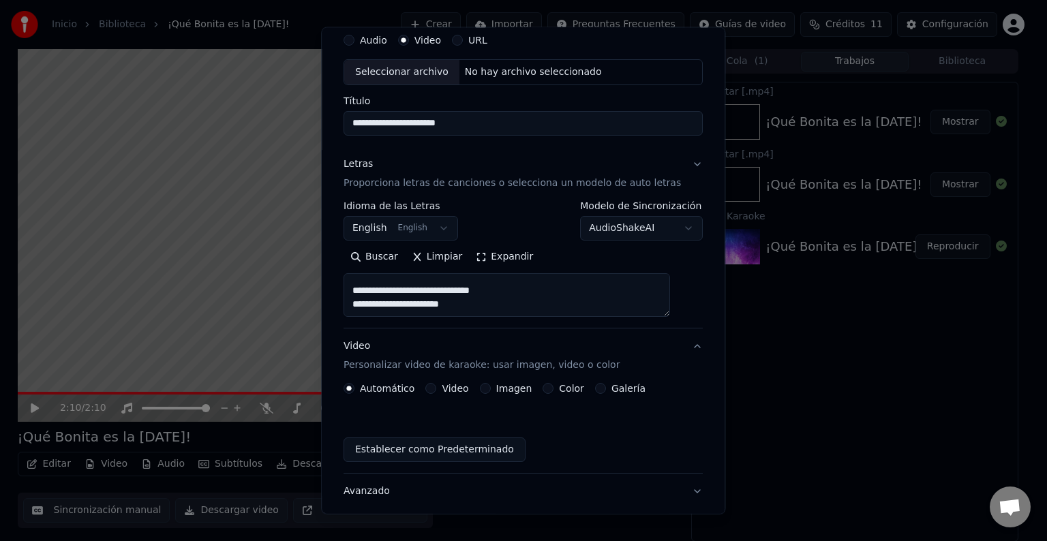
scroll to position [15, 0]
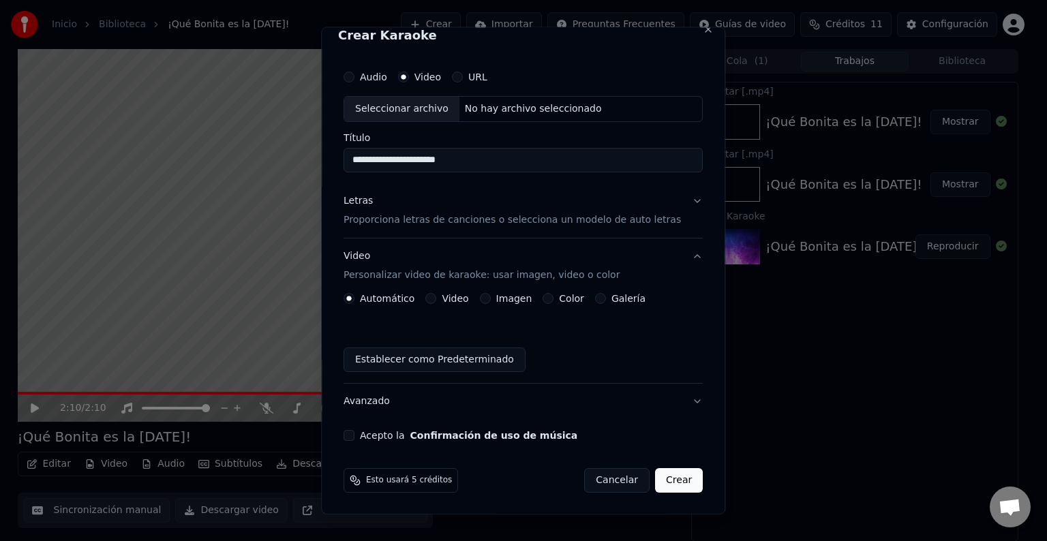
click at [464, 298] on label "Video" at bounding box center [455, 299] width 27 height 10
click at [437, 298] on button "Video" at bounding box center [431, 298] width 11 height 11
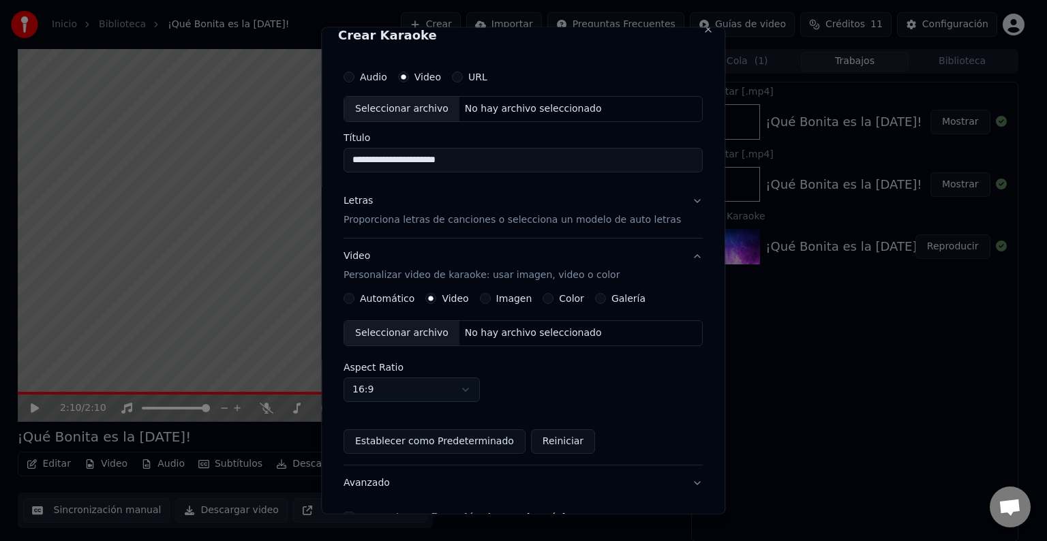
click at [498, 333] on div "No hay archivo seleccionado" at bounding box center [533, 333] width 148 height 14
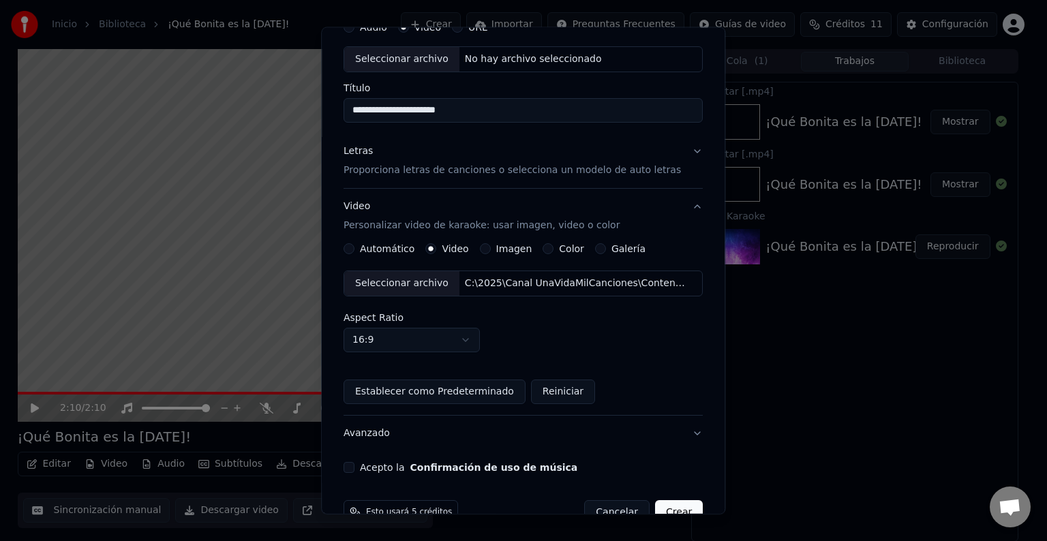
scroll to position [83, 0]
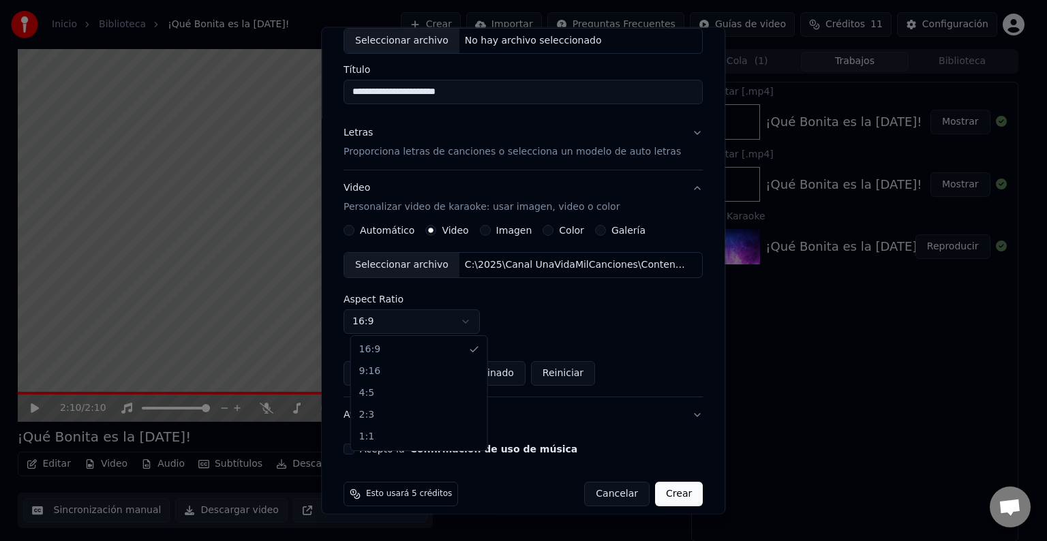
click at [412, 320] on body "**********" at bounding box center [517, 270] width 1035 height 541
select select "****"
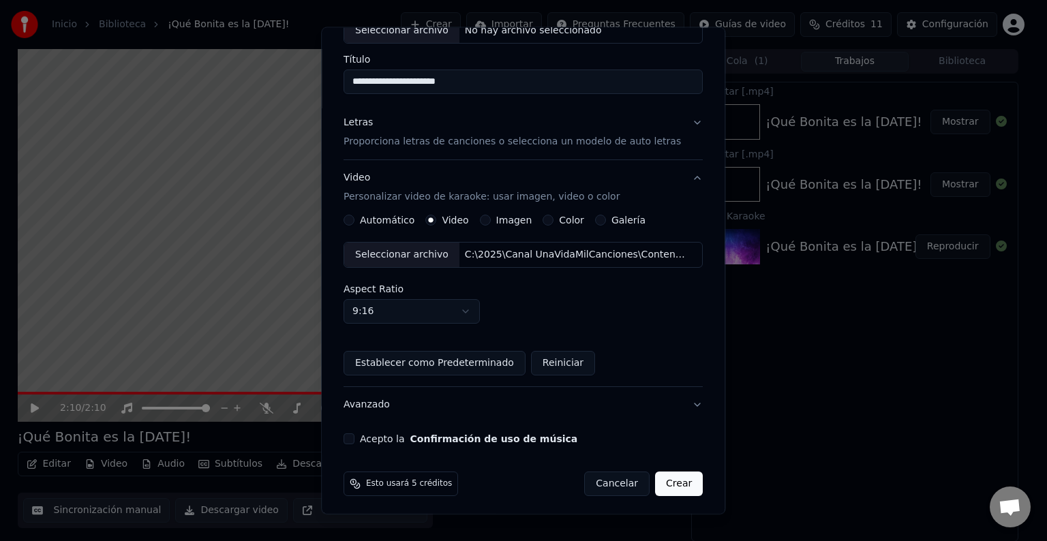
scroll to position [96, 0]
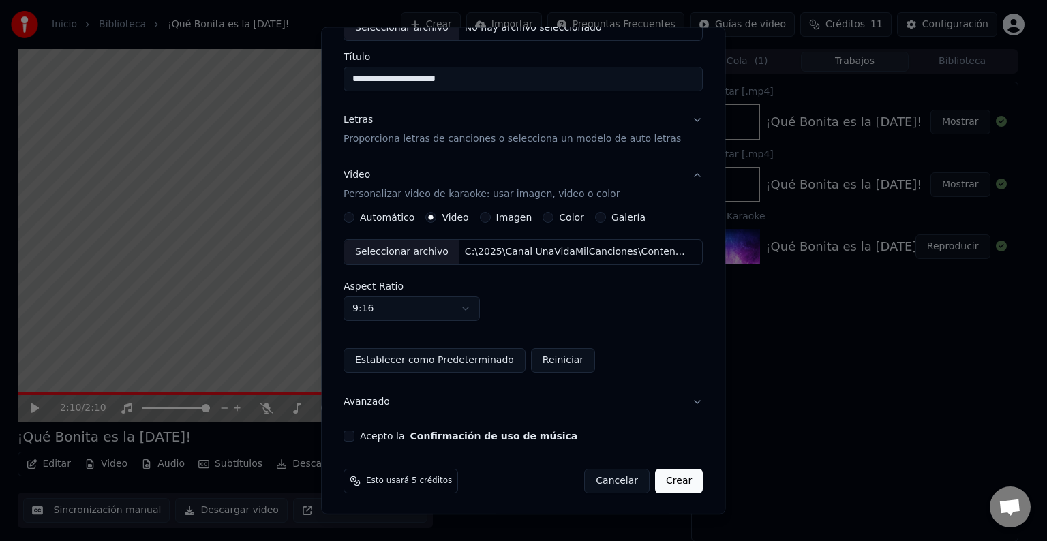
click at [423, 310] on body "**********" at bounding box center [517, 270] width 1035 height 541
click at [367, 399] on button "Avanzado" at bounding box center [523, 401] width 359 height 35
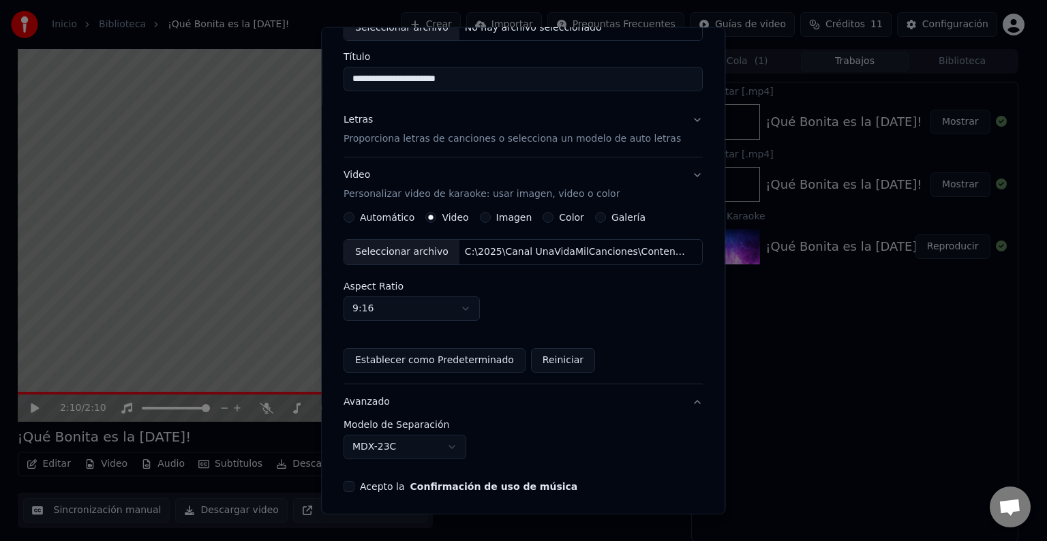
scroll to position [0, 0]
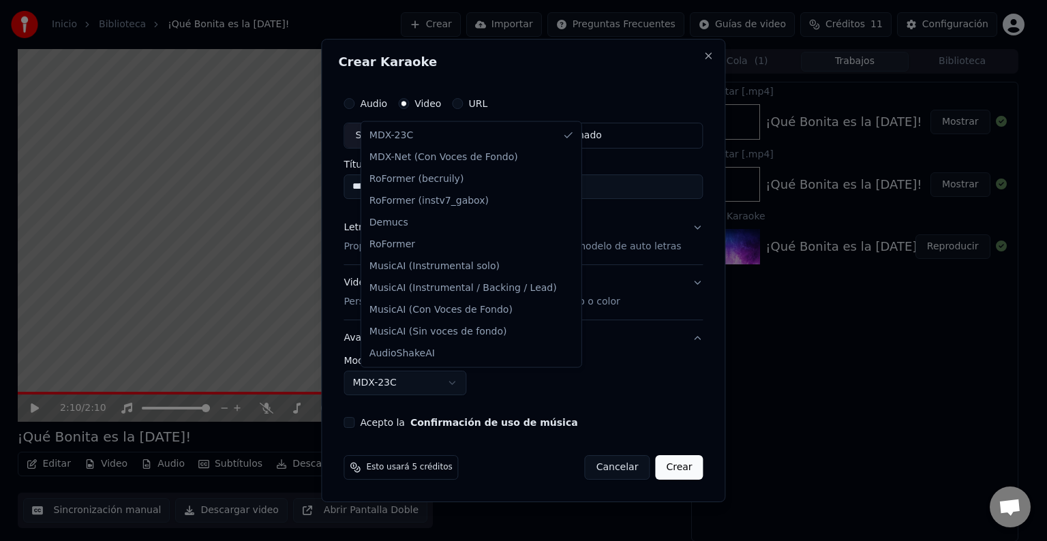
click at [468, 382] on body "**********" at bounding box center [517, 270] width 1035 height 541
select select "**********"
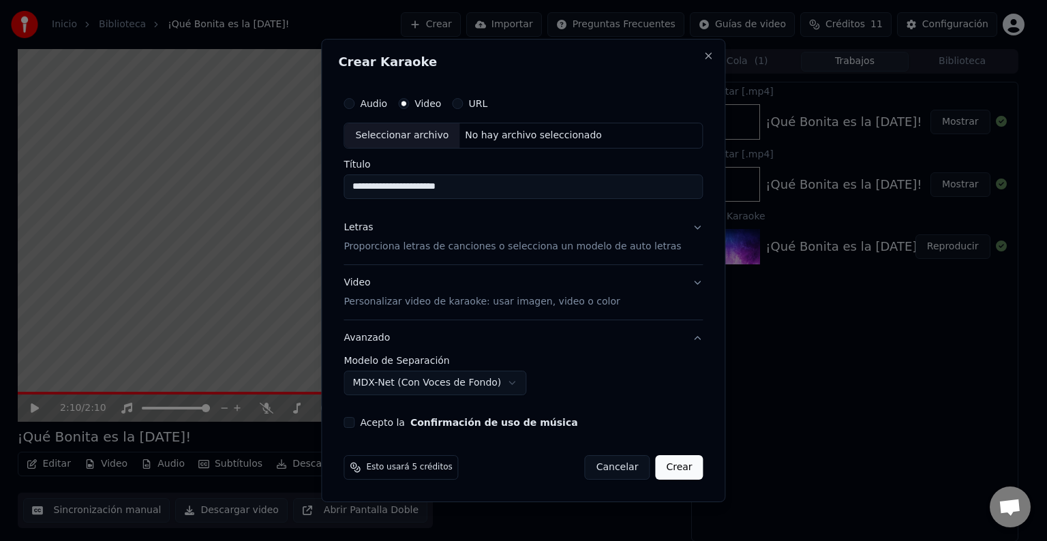
click at [354, 424] on button "Acepto la Confirmación de uso de música" at bounding box center [349, 422] width 11 height 11
click at [663, 464] on button "Crear" at bounding box center [679, 467] width 48 height 25
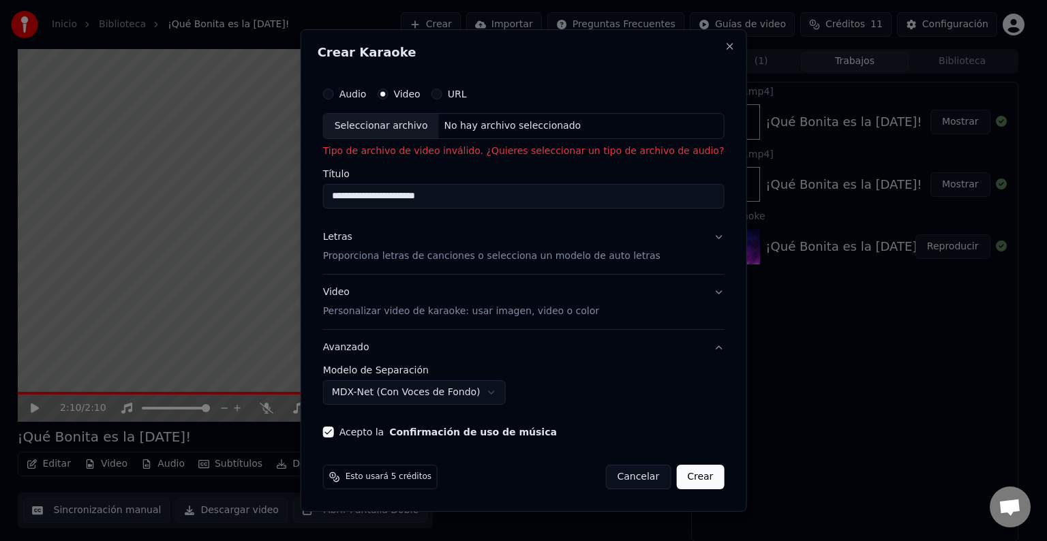
click at [334, 95] on button "Audio" at bounding box center [328, 94] width 11 height 11
click at [412, 95] on div "Video" at bounding box center [398, 94] width 43 height 11
click at [388, 95] on button "Video" at bounding box center [382, 94] width 11 height 11
click at [478, 129] on div "No hay archivo seleccionado" at bounding box center [512, 126] width 148 height 14
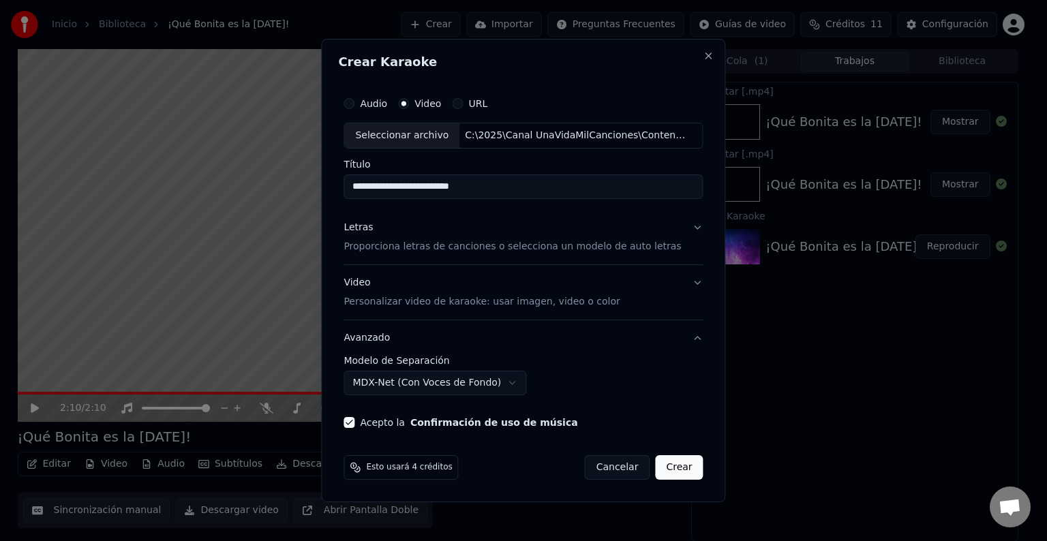
drag, startPoint x: 376, startPoint y: 188, endPoint x: 346, endPoint y: 188, distance: 30.0
click at [346, 188] on div "**********" at bounding box center [523, 271] width 404 height 464
type input "**********"
click at [431, 248] on p "Proporciona letras de canciones o selecciona un modelo de auto letras" at bounding box center [512, 247] width 337 height 14
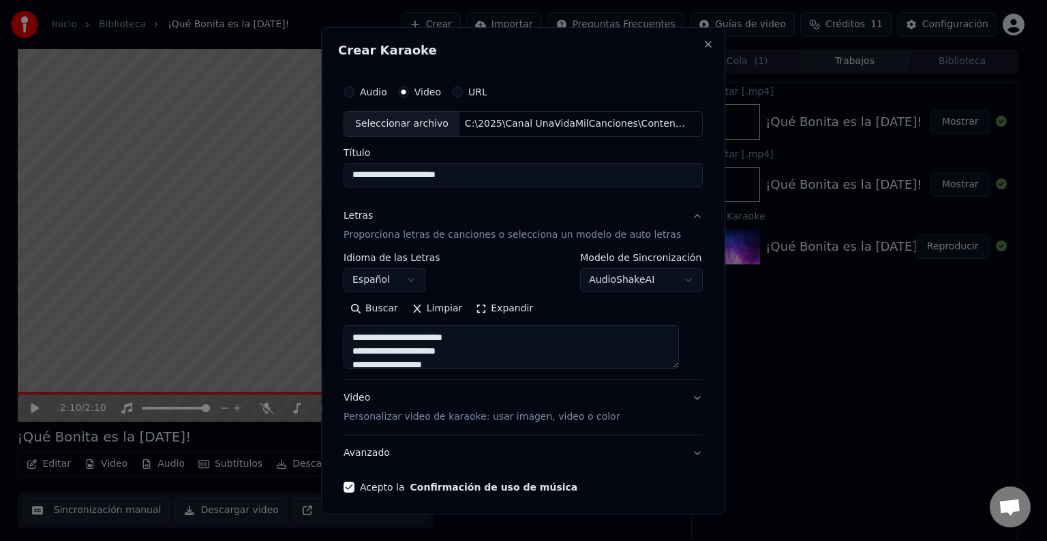
click at [431, 248] on button "Letras Proporciona letras de canciones o selecciona un modelo de auto letras" at bounding box center [523, 225] width 359 height 55
type textarea "**********"
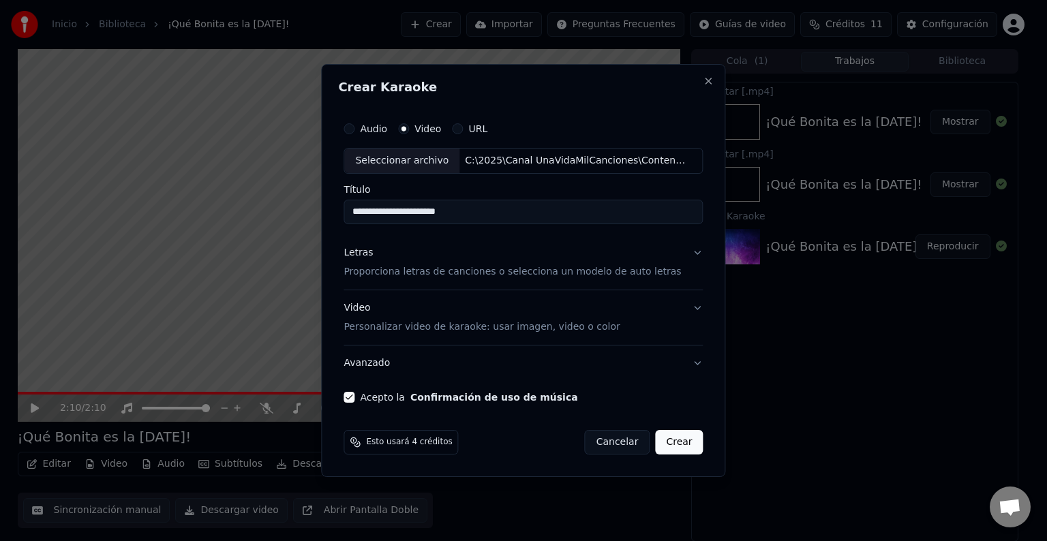
click at [431, 248] on div "Letras Proporciona letras de canciones o selecciona un modelo de auto letras" at bounding box center [512, 262] width 337 height 33
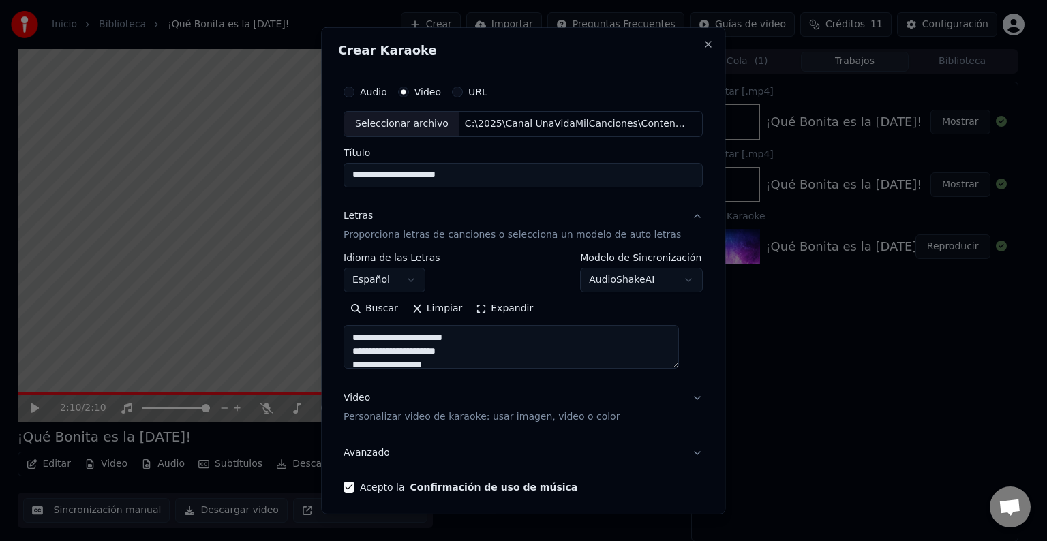
click at [431, 248] on button "Letras Proporciona letras de canciones o selecciona un modelo de auto letras" at bounding box center [523, 225] width 359 height 55
type textarea "**********"
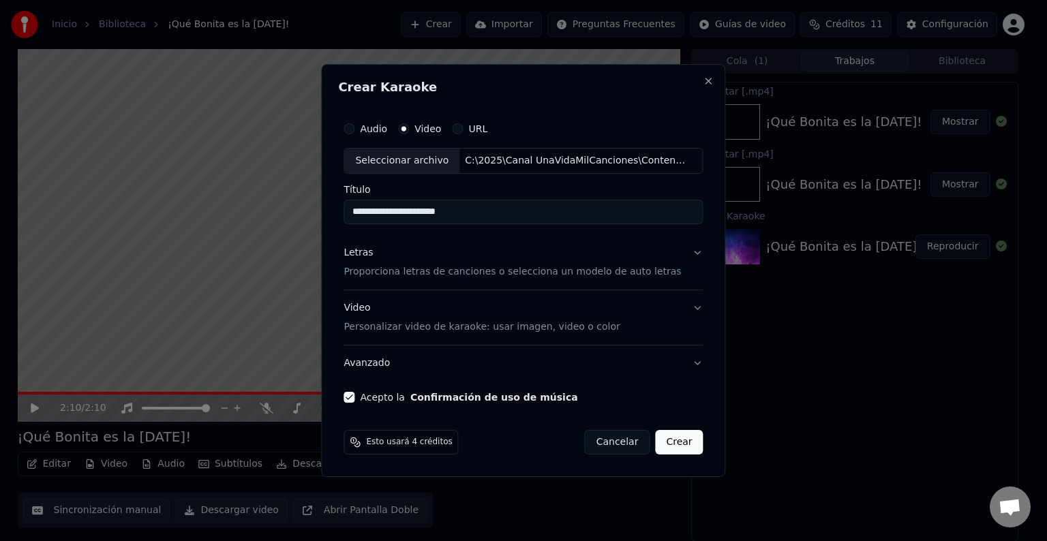
click at [433, 330] on p "Personalizar video de karaoke: usar imagen, video o color" at bounding box center [482, 327] width 276 height 14
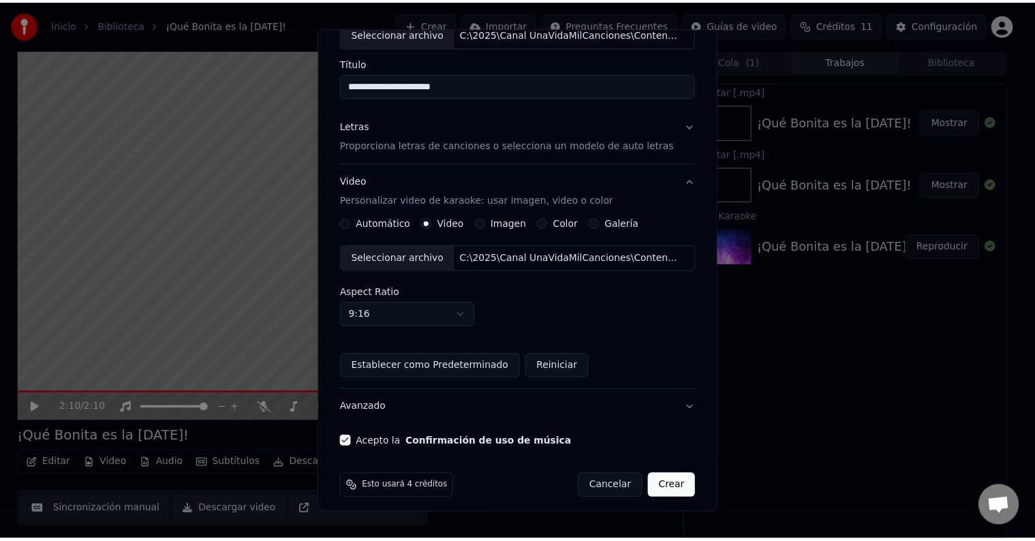
scroll to position [96, 0]
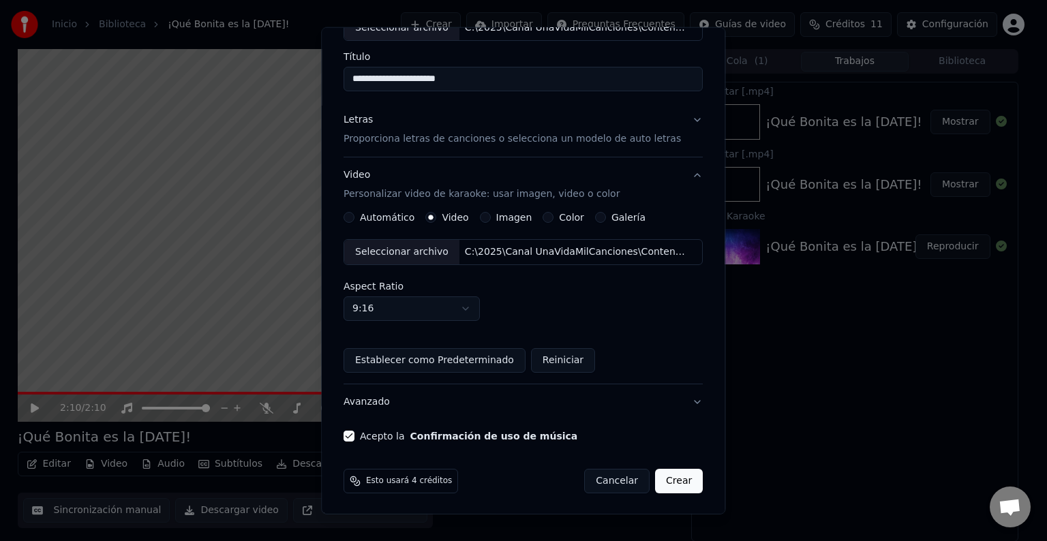
click at [676, 482] on button "Crear" at bounding box center [679, 481] width 48 height 25
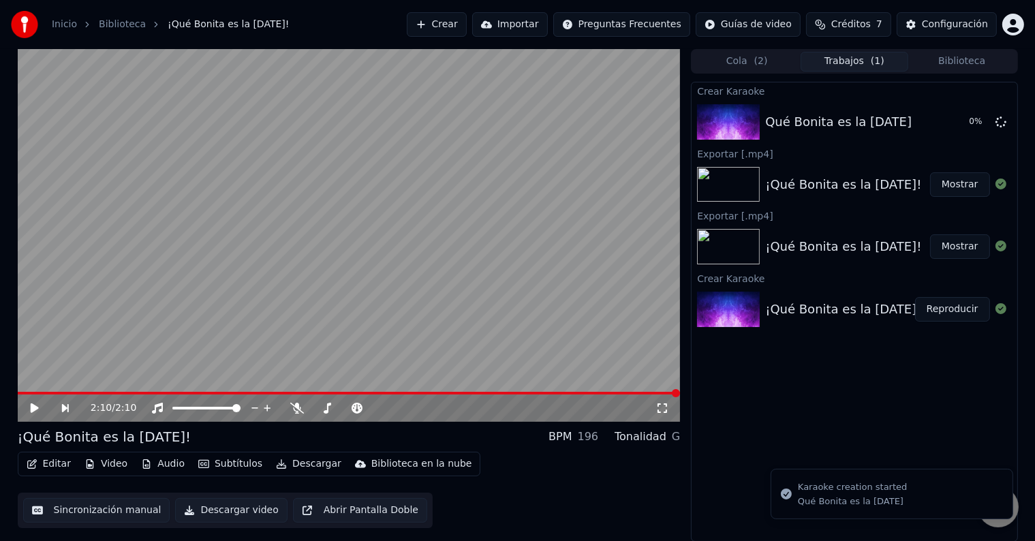
scroll to position [0, 0]
